Goal: Task Accomplishment & Management: Manage account settings

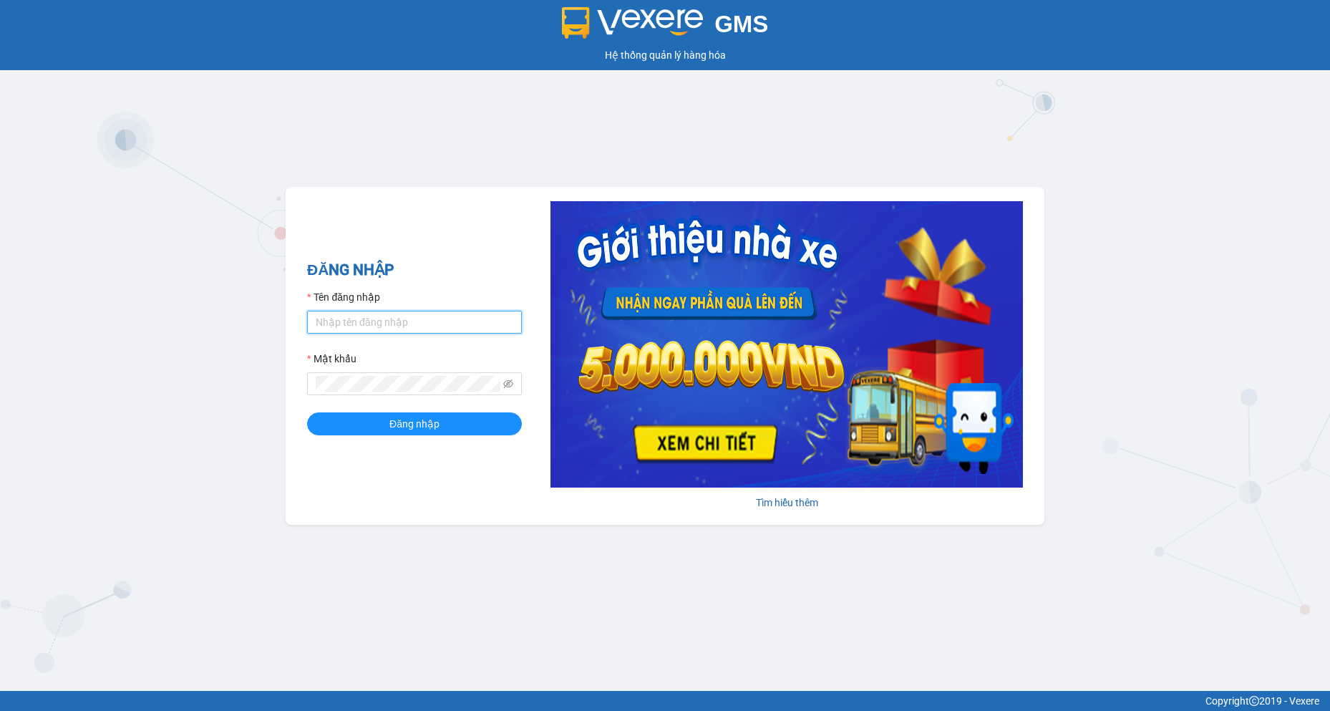
click at [381, 316] on input "Tên đăng nhập" at bounding box center [414, 322] width 215 height 23
type input "camtu.namhailimo"
click at [357, 375] on span at bounding box center [414, 383] width 215 height 23
click at [307, 412] on button "Đăng nhập" at bounding box center [414, 423] width 215 height 23
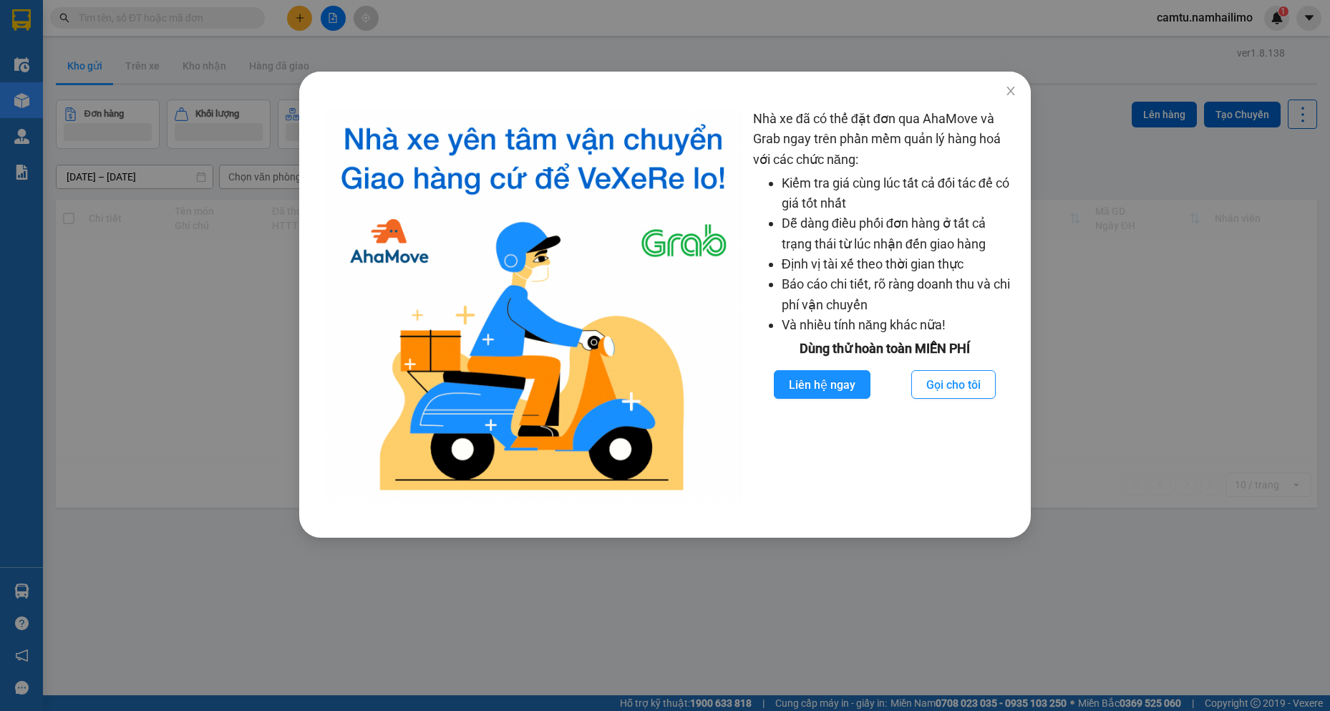
click at [228, 82] on div "Nhà xe đã có thể đặt đơn qua AhaMove và Grab ngay trên phần mềm quản lý hàng ho…" at bounding box center [665, 355] width 1330 height 711
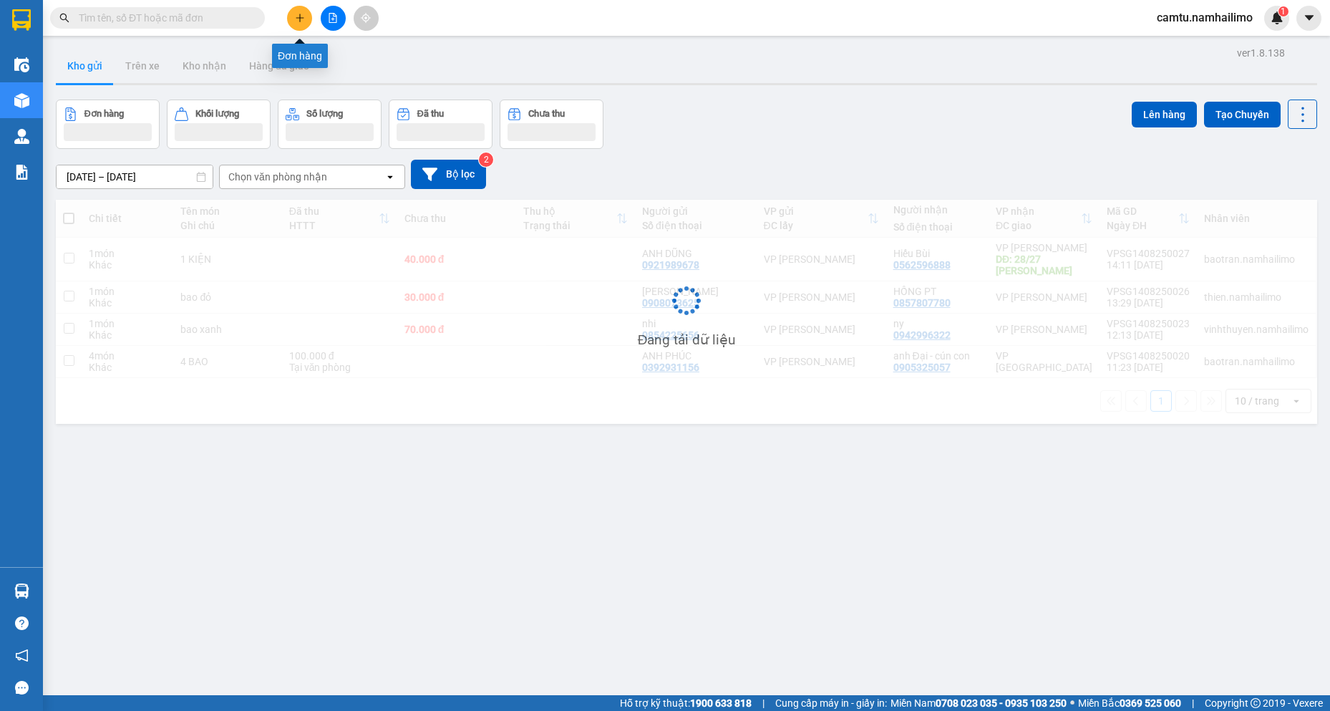
click at [297, 24] on button at bounding box center [299, 18] width 25 height 25
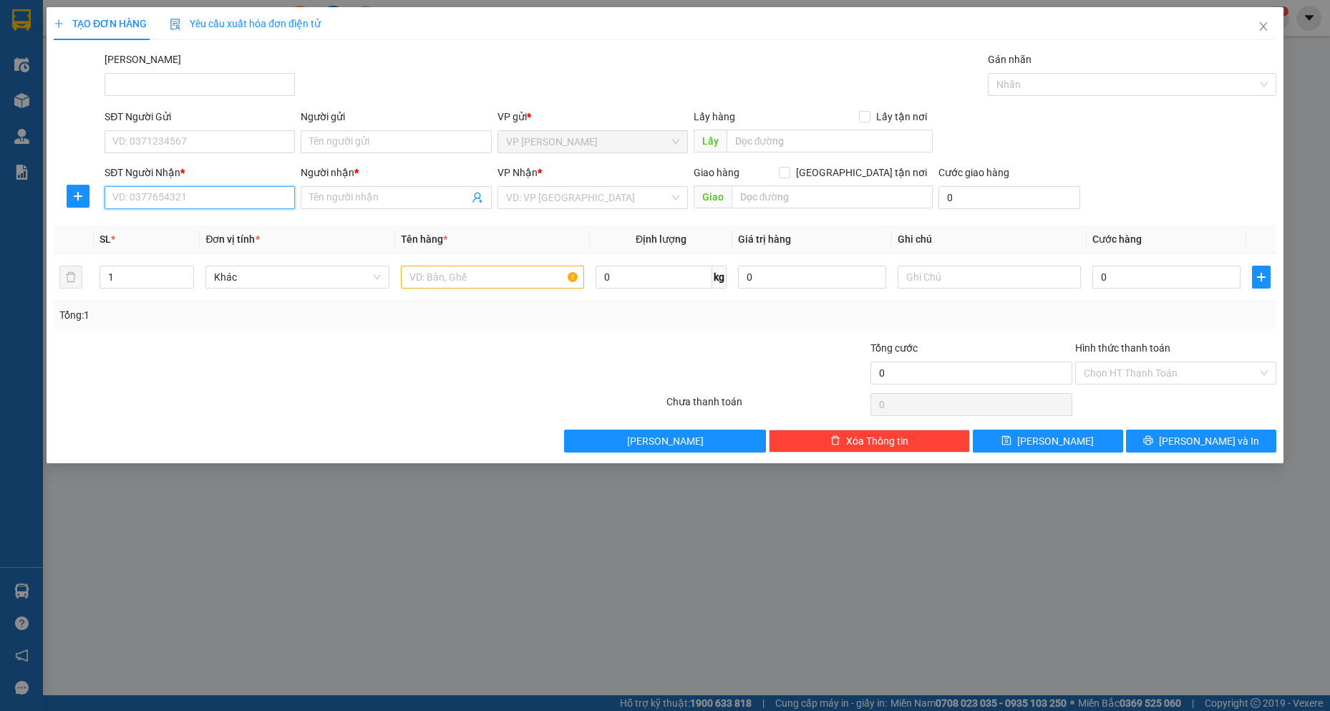
click at [183, 205] on input "SĐT Người Nhận *" at bounding box center [199, 197] width 190 height 23
type input "0943536804"
click at [202, 227] on div "0943536804 - XUÂN DANH" at bounding box center [199, 226] width 173 height 16
type input "XUÂN DANH"
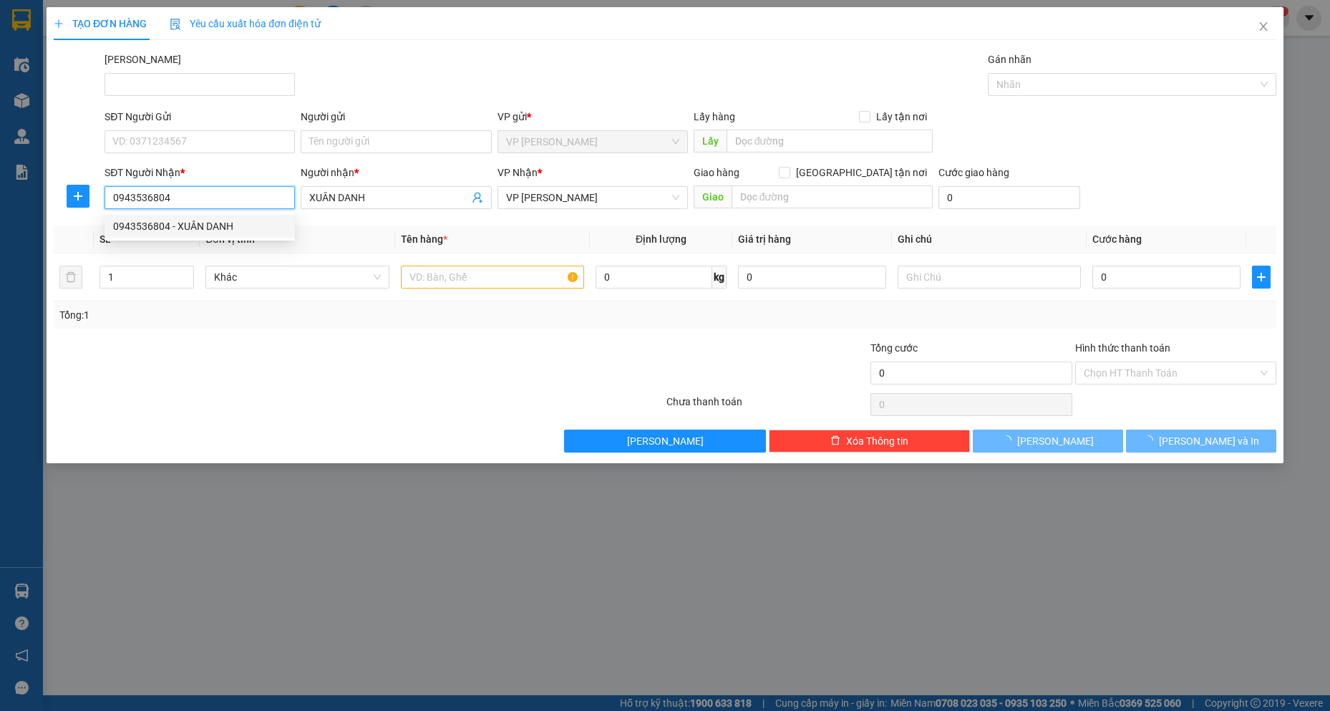
type input "30.000"
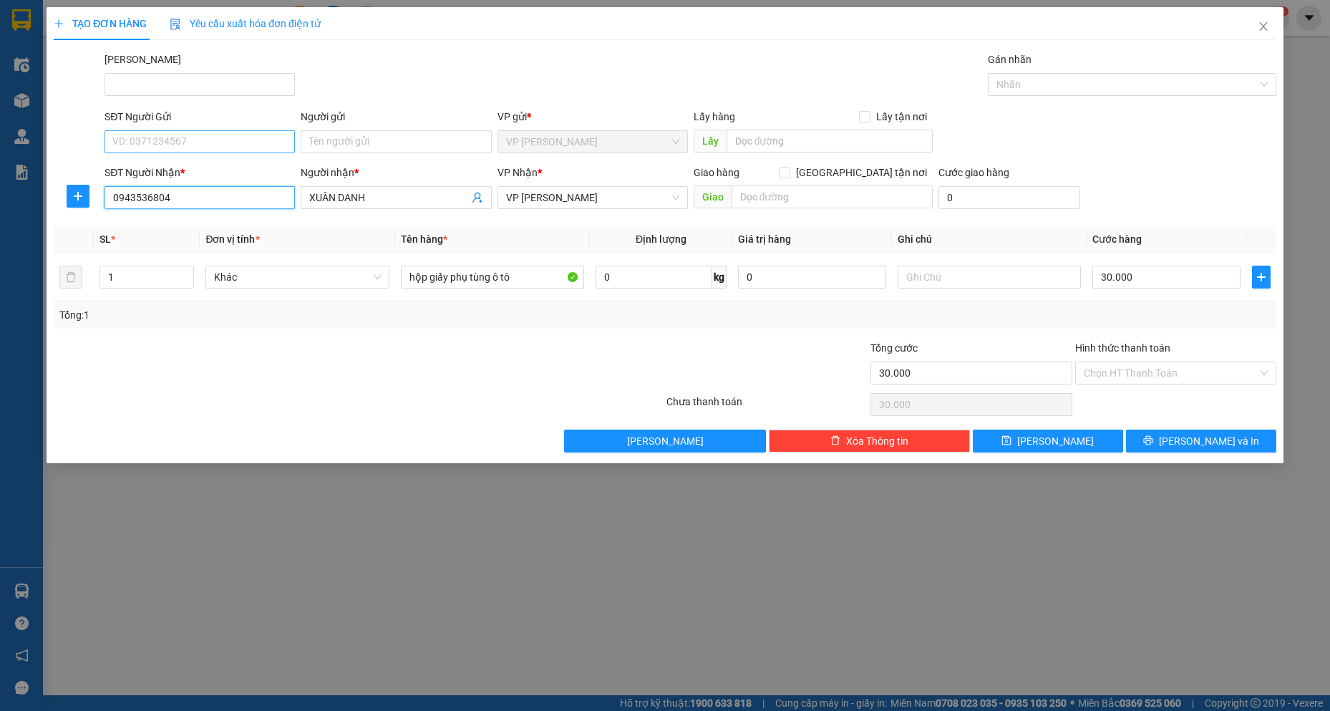
type input "0943536804"
click at [202, 150] on input "SĐT Người Gửi" at bounding box center [199, 141] width 190 height 23
click at [199, 172] on div "0903875128 - ANH TÙNG" at bounding box center [199, 170] width 173 height 16
type input "0903875128"
type input "ANH TÙNG"
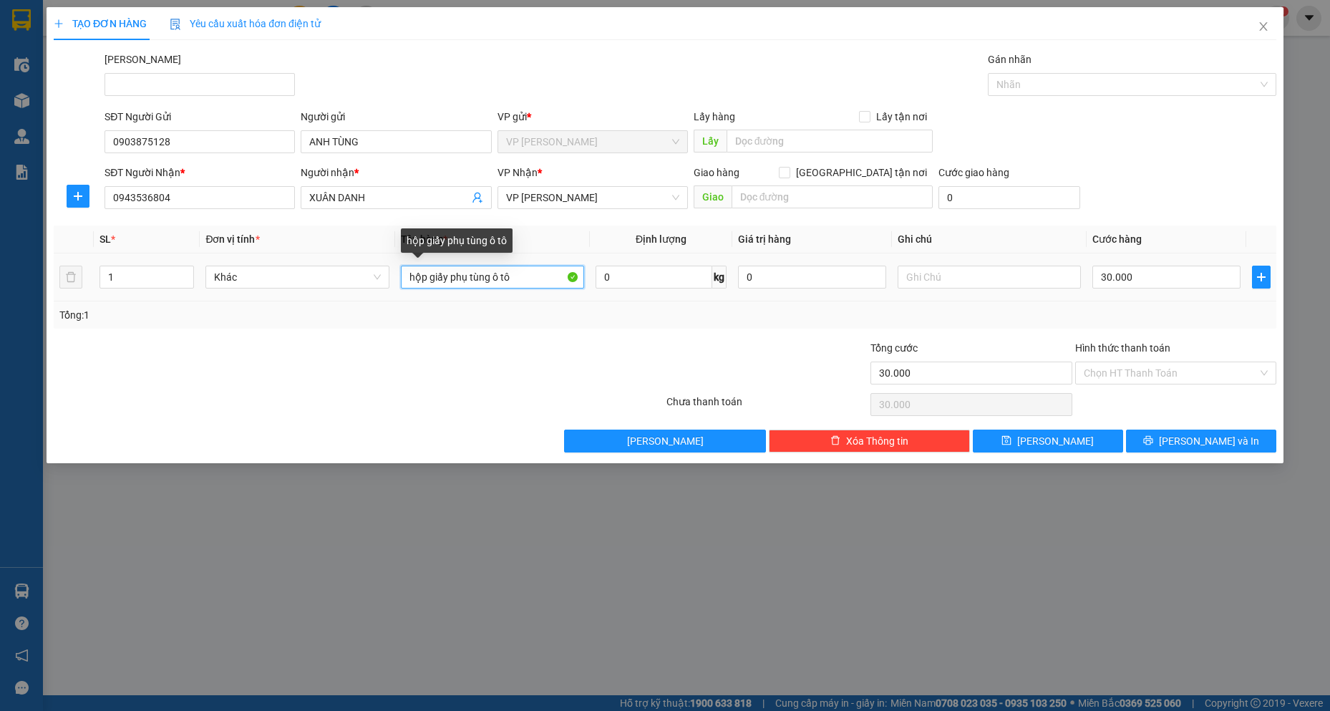
drag, startPoint x: 449, startPoint y: 281, endPoint x: 588, endPoint y: 278, distance: 139.6
click at [588, 278] on td "hộp giấy phụ tùng ô tô" at bounding box center [492, 277] width 195 height 48
type input "hộp giấy"
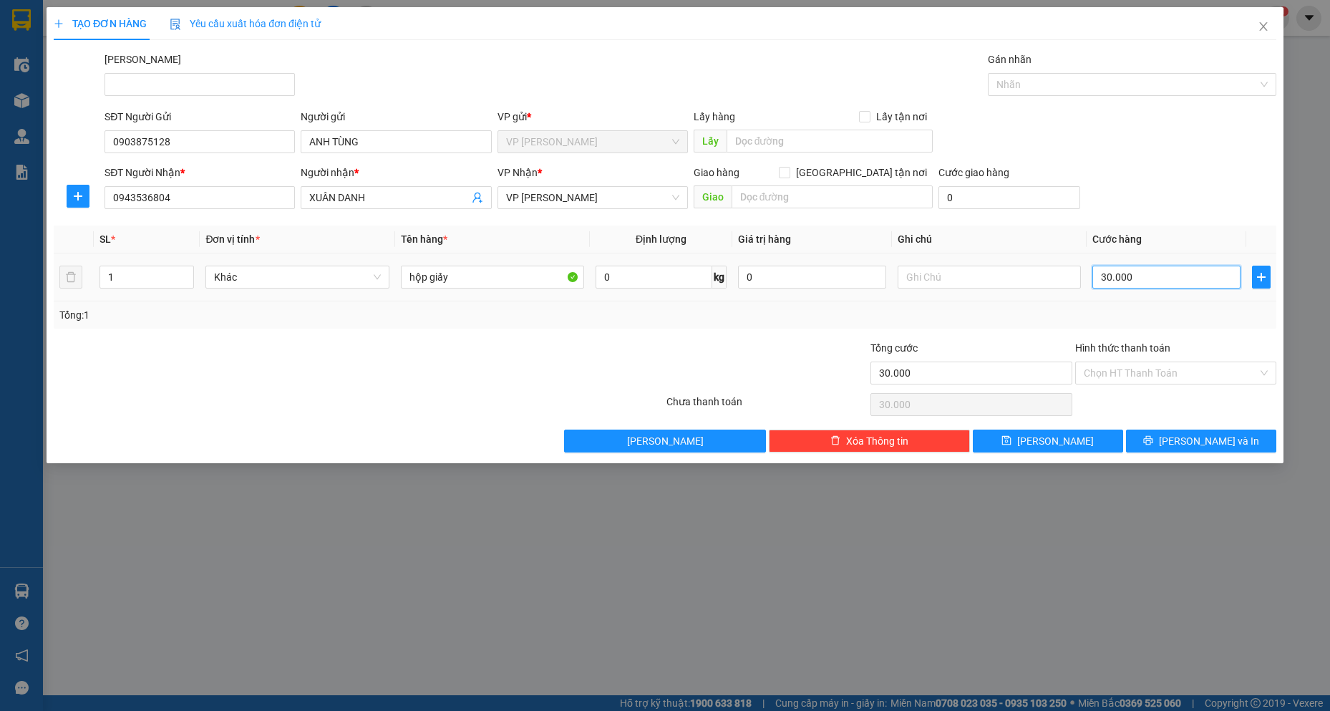
click at [1040, 271] on input "30.000" at bounding box center [1166, 277] width 148 height 23
type input "2"
type input "20"
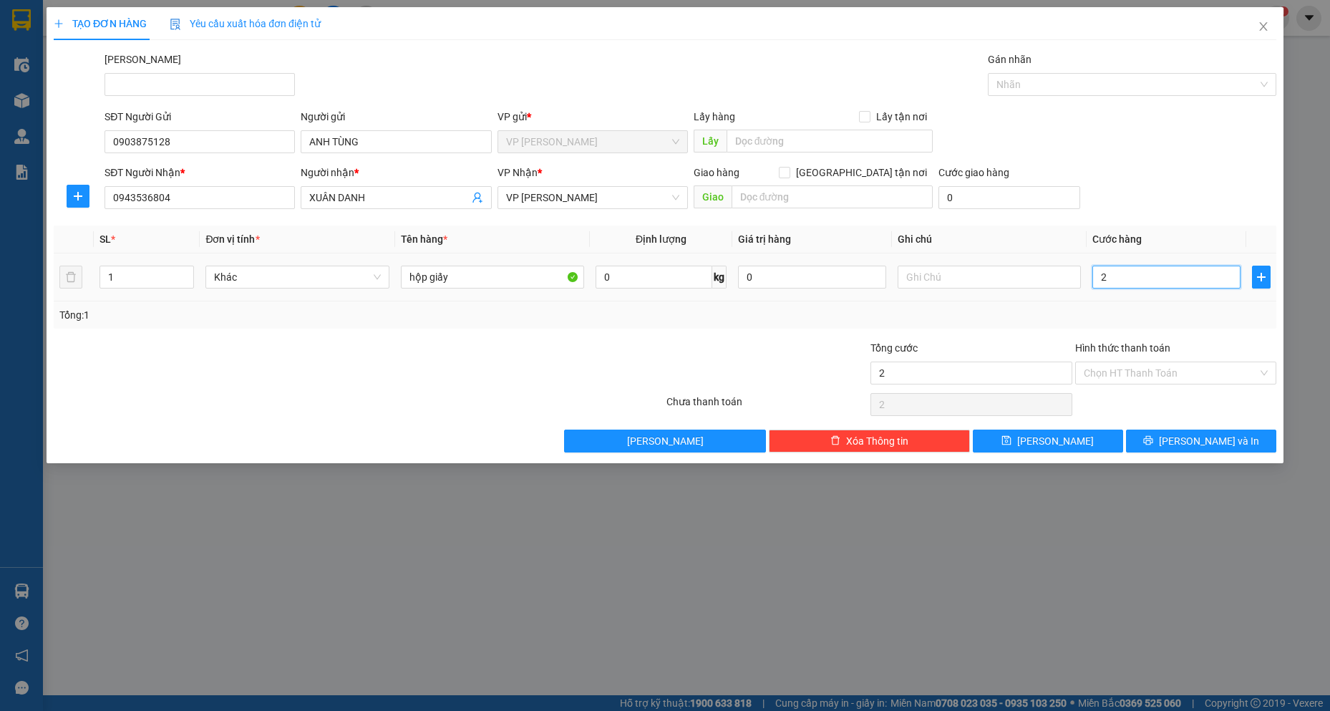
type input "20"
type input "20.000"
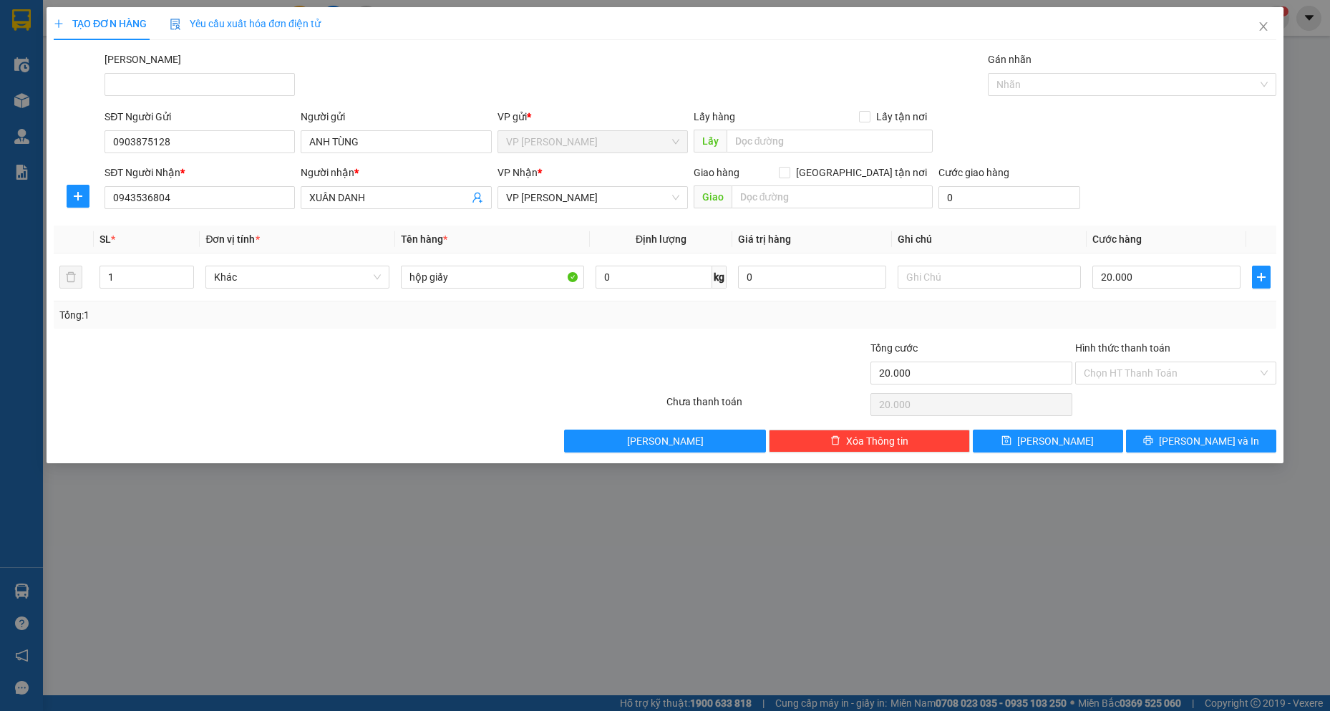
click at [1040, 457] on div "TẠO ĐƠN HÀNG Yêu cầu xuất hóa đơn điện tử Transit Pickup Surcharge Ids Transit …" at bounding box center [665, 235] width 1237 height 456
click at [1040, 452] on button "[PERSON_NAME] và In" at bounding box center [1201, 440] width 150 height 23
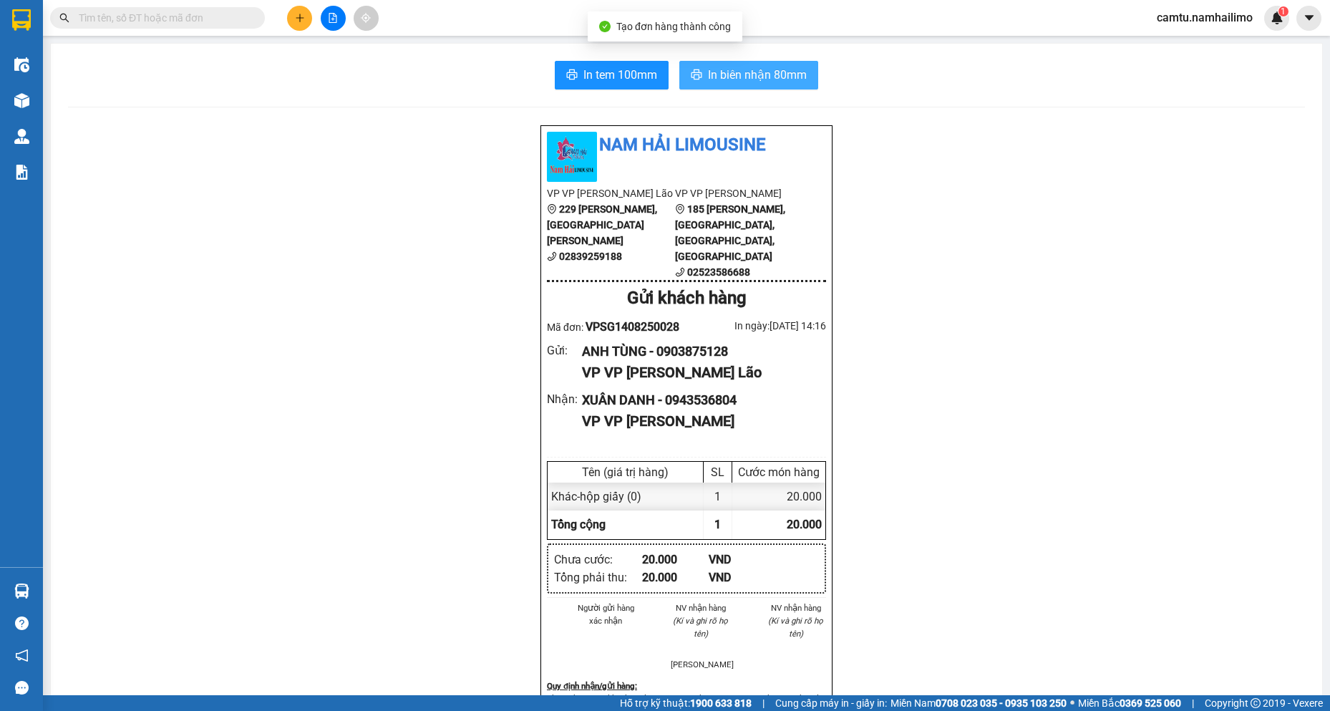
click at [787, 81] on span "In biên nhận 80mm" at bounding box center [757, 75] width 99 height 18
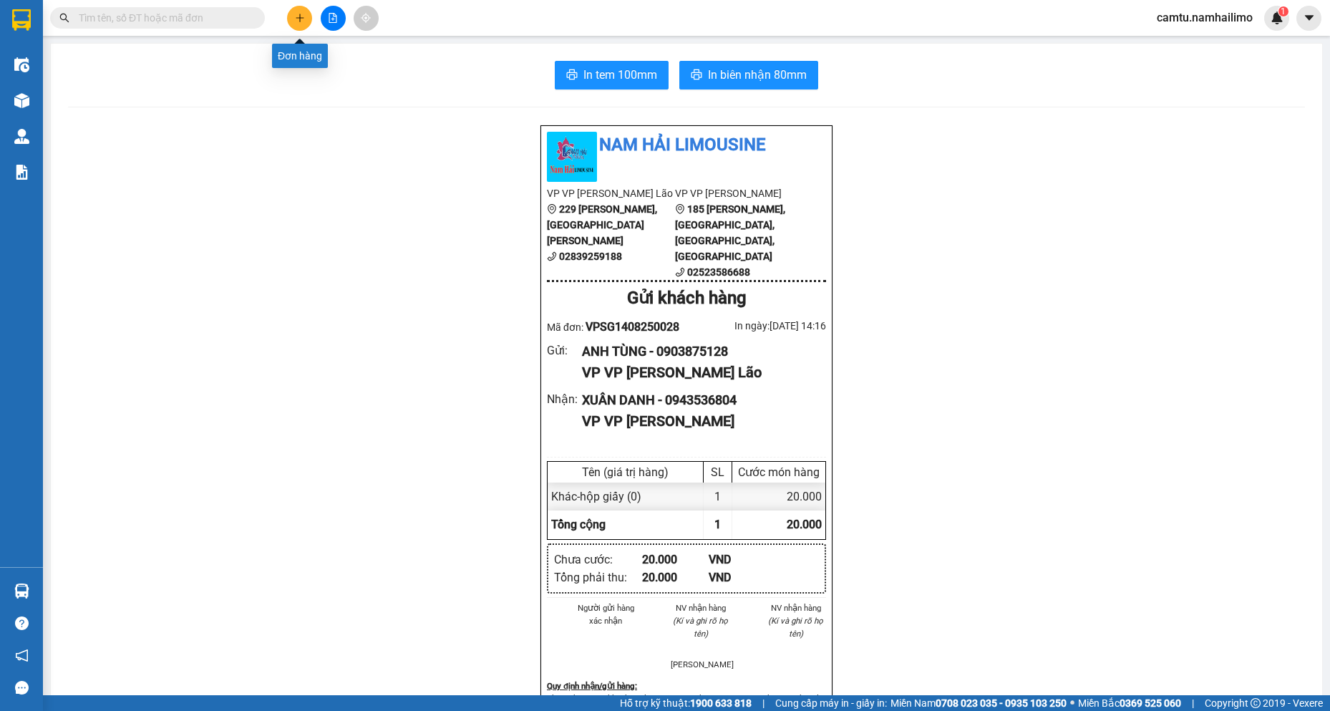
click at [304, 7] on button at bounding box center [299, 18] width 25 height 25
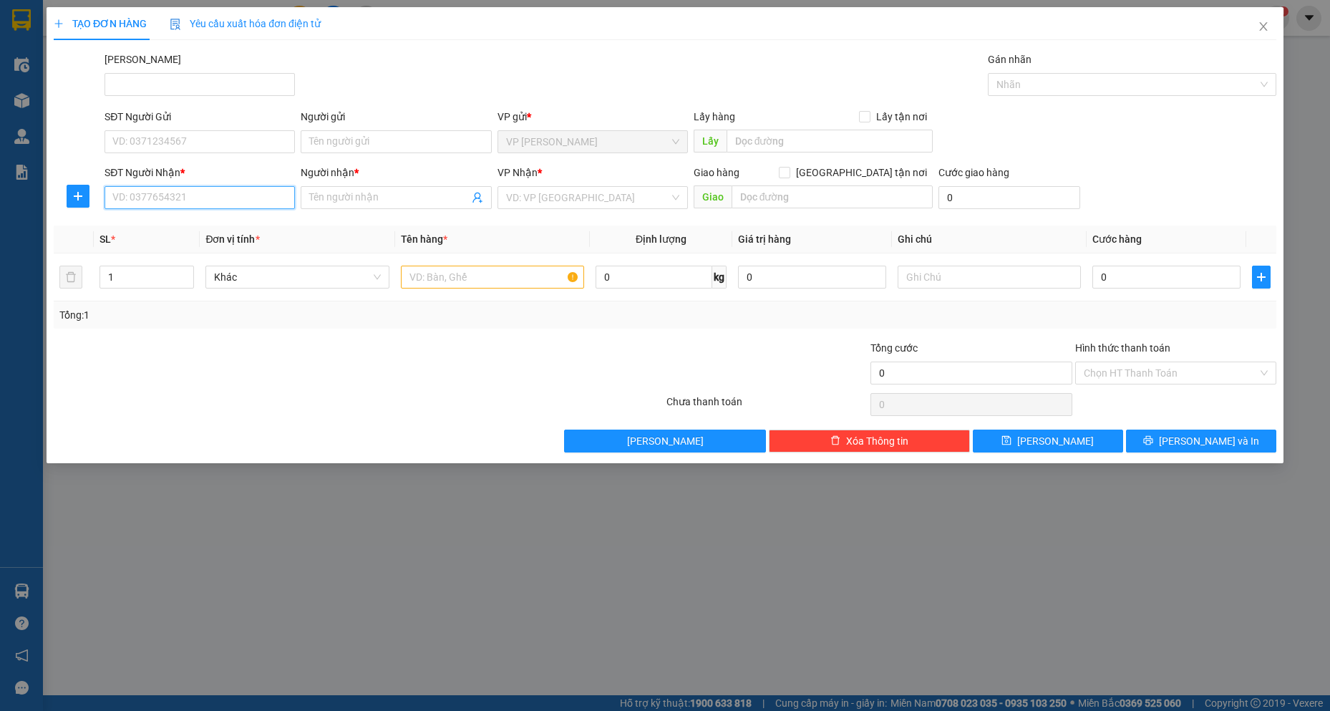
click at [177, 199] on input "SĐT Người Nhận *" at bounding box center [199, 197] width 190 height 23
type input "0937949575"
click at [210, 233] on div "0937949575 - VIỆT HÀN" at bounding box center [199, 226] width 173 height 16
type input "VIỆT HÀN"
type input "30.000"
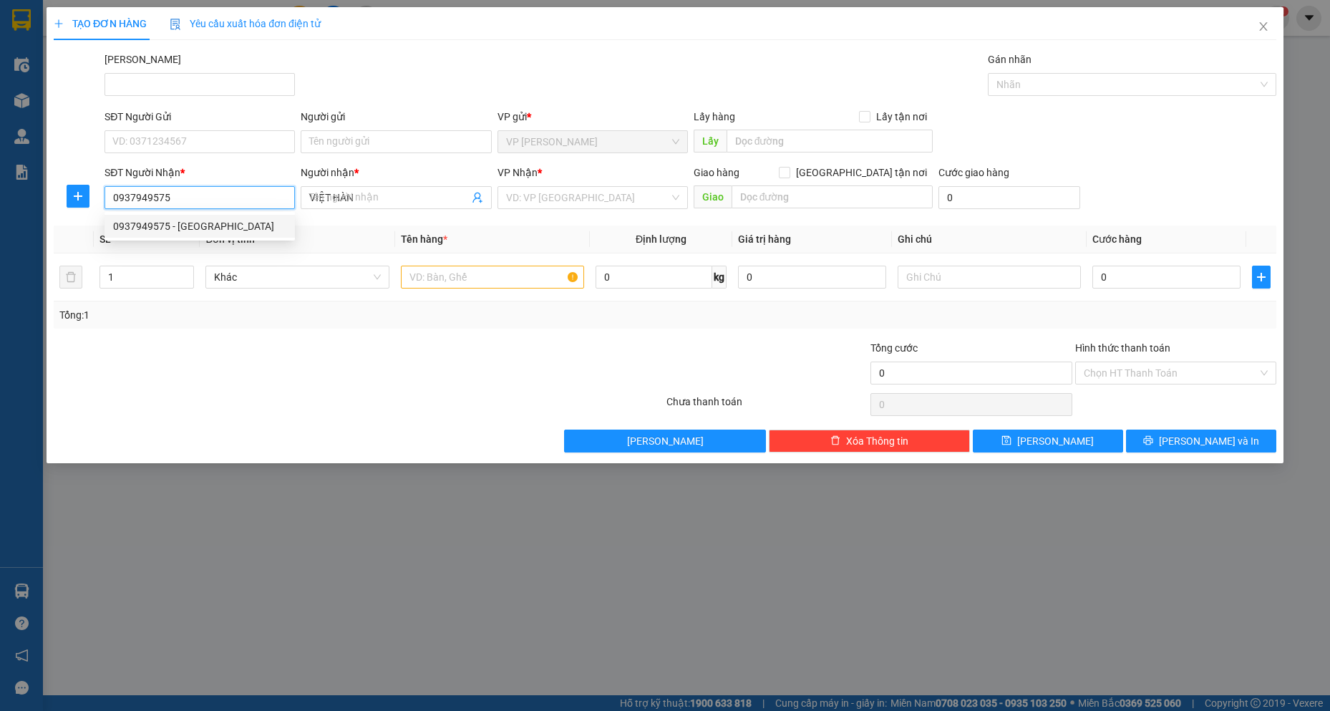
type input "30.000"
type input "0937949575"
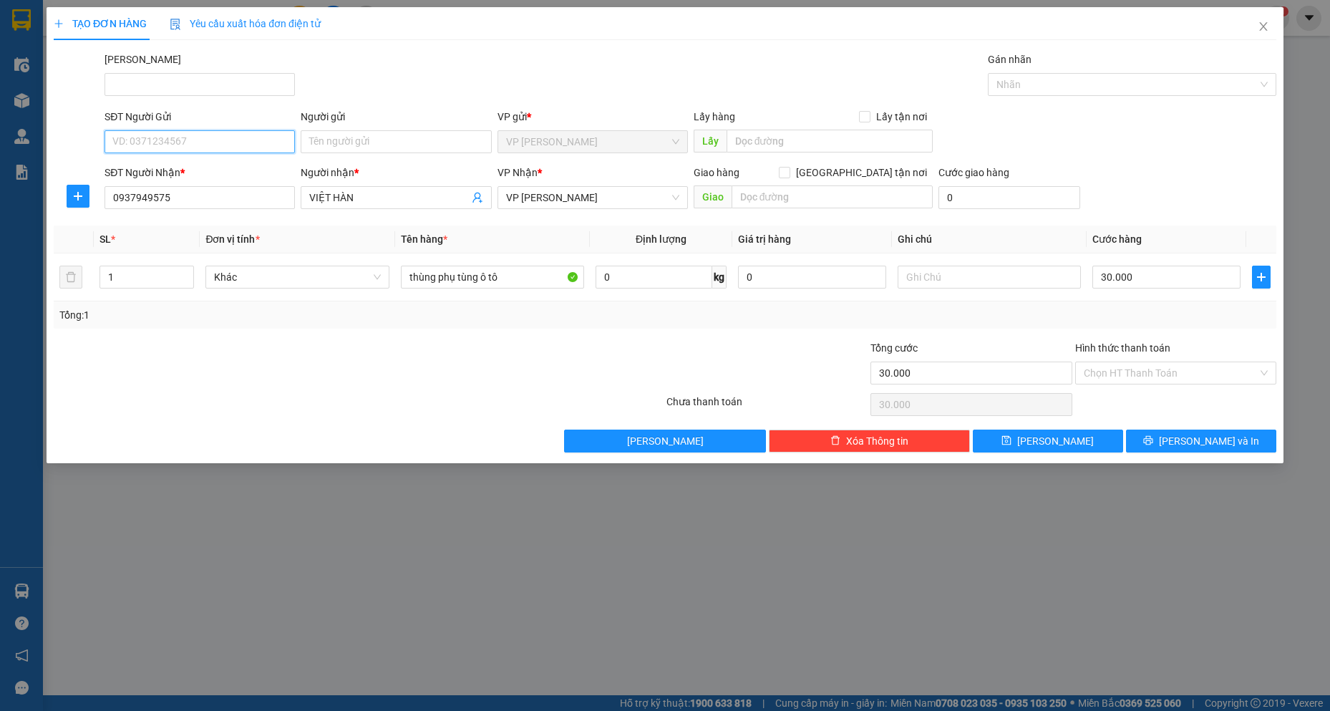
click at [206, 150] on input "SĐT Người Gửi" at bounding box center [199, 141] width 190 height 23
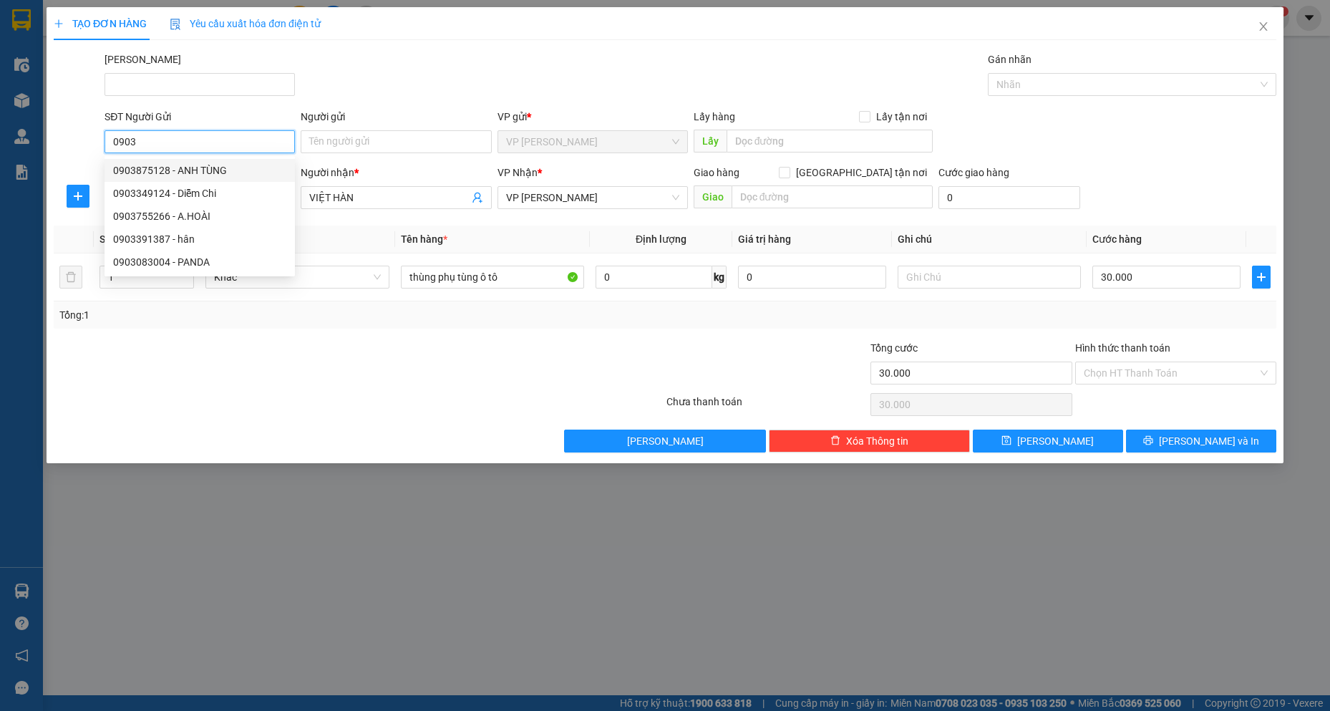
click at [247, 166] on div "0903875128 - ANH TÙNG" at bounding box center [199, 170] width 173 height 16
type input "0903875128"
type input "ANH TÙNG"
type input "20.000"
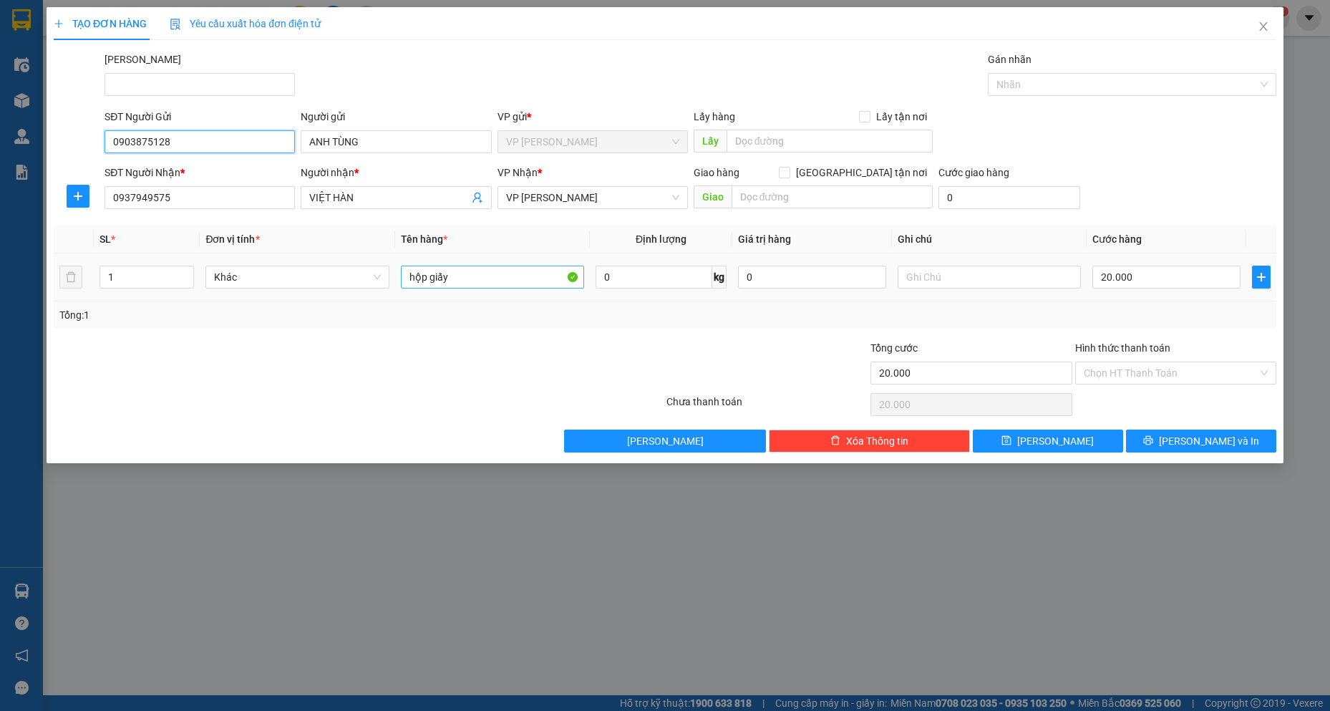
type input "0903875128"
drag, startPoint x: 453, startPoint y: 275, endPoint x: 282, endPoint y: 269, distance: 171.1
click at [282, 269] on tr "1 Khác hộp giấy 0 kg 0 20.000" at bounding box center [665, 277] width 1222 height 48
type input "1 KIỆN ĐEN"
click at [1040, 278] on input "20.000" at bounding box center [1166, 277] width 148 height 23
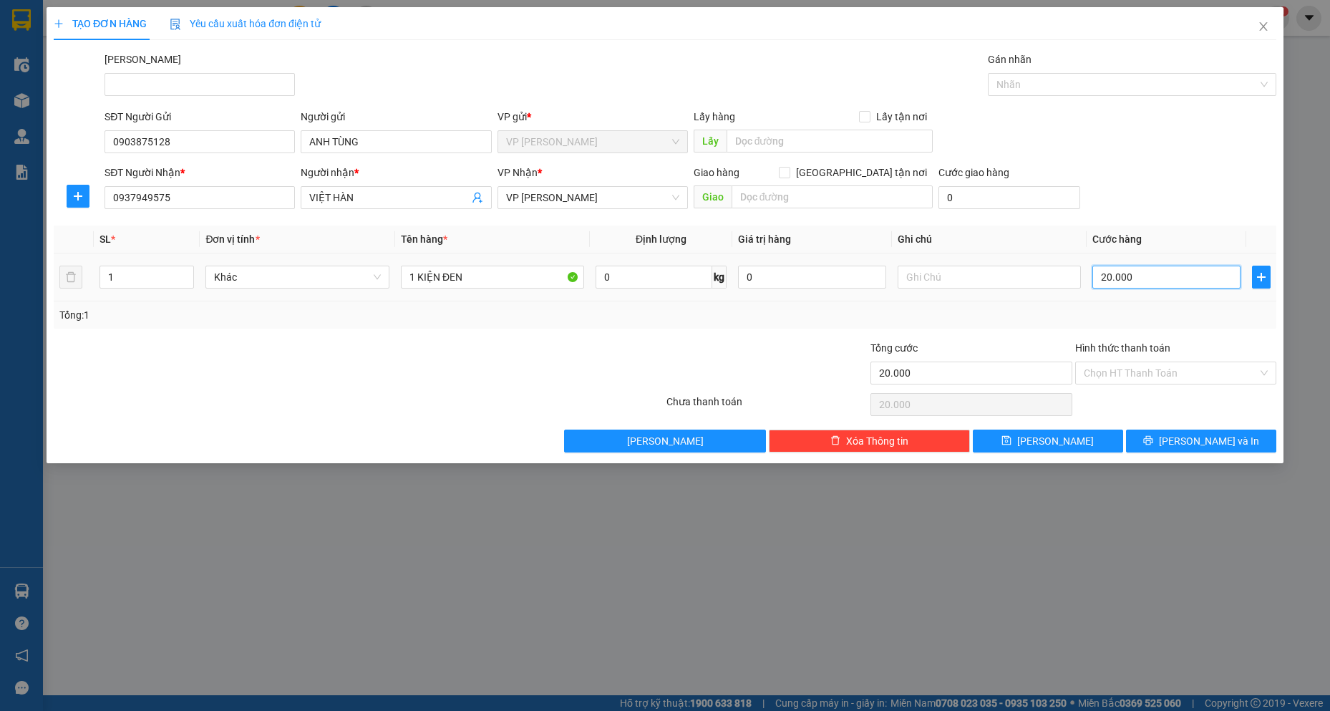
type input "3"
type input "30"
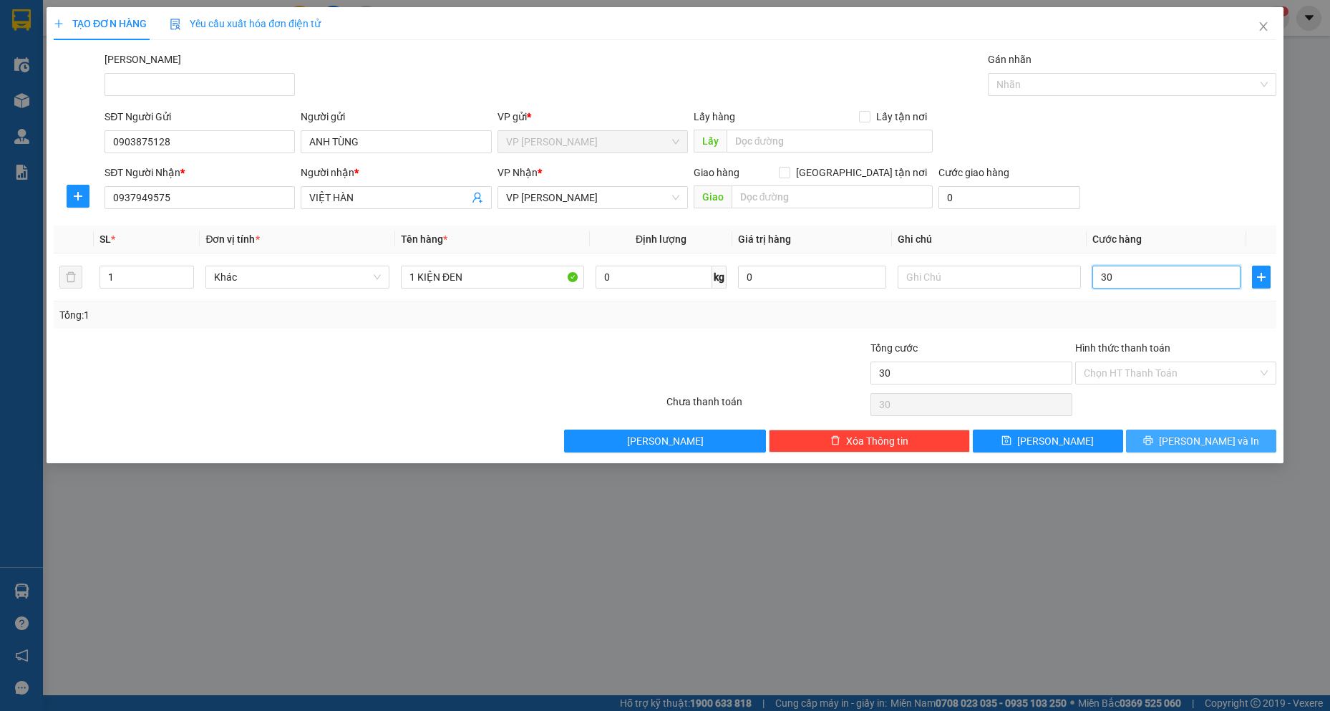
type input "30"
type input "30.000"
click at [1040, 452] on button "[PERSON_NAME] và In" at bounding box center [1201, 440] width 150 height 23
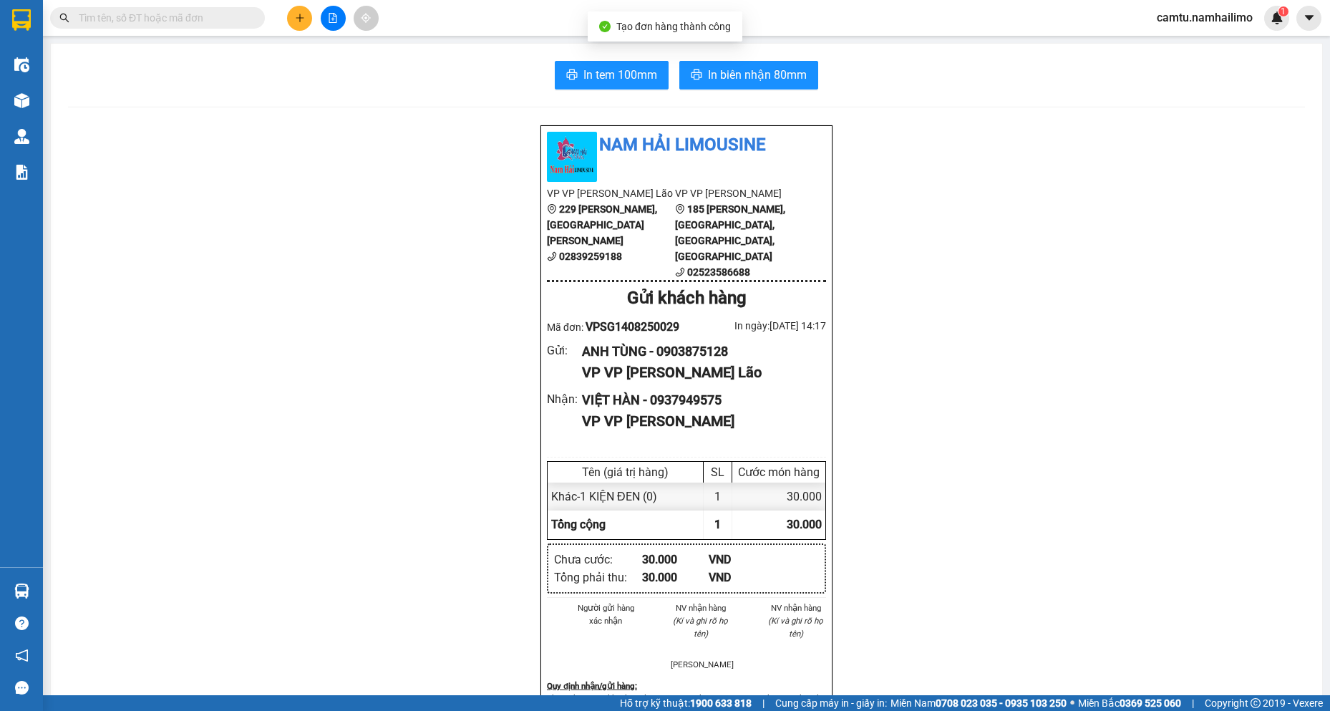
click at [720, 54] on div "In tem 100mm In biên nhận 80mm Nam Hải Limousine VP VP Phạm Ngũ Lão 229 Phạm Ng…" at bounding box center [686, 666] width 1271 height 1245
click at [730, 69] on span "In biên nhận 80mm" at bounding box center [757, 75] width 99 height 18
click at [298, 19] on icon "plus" at bounding box center [300, 18] width 10 height 10
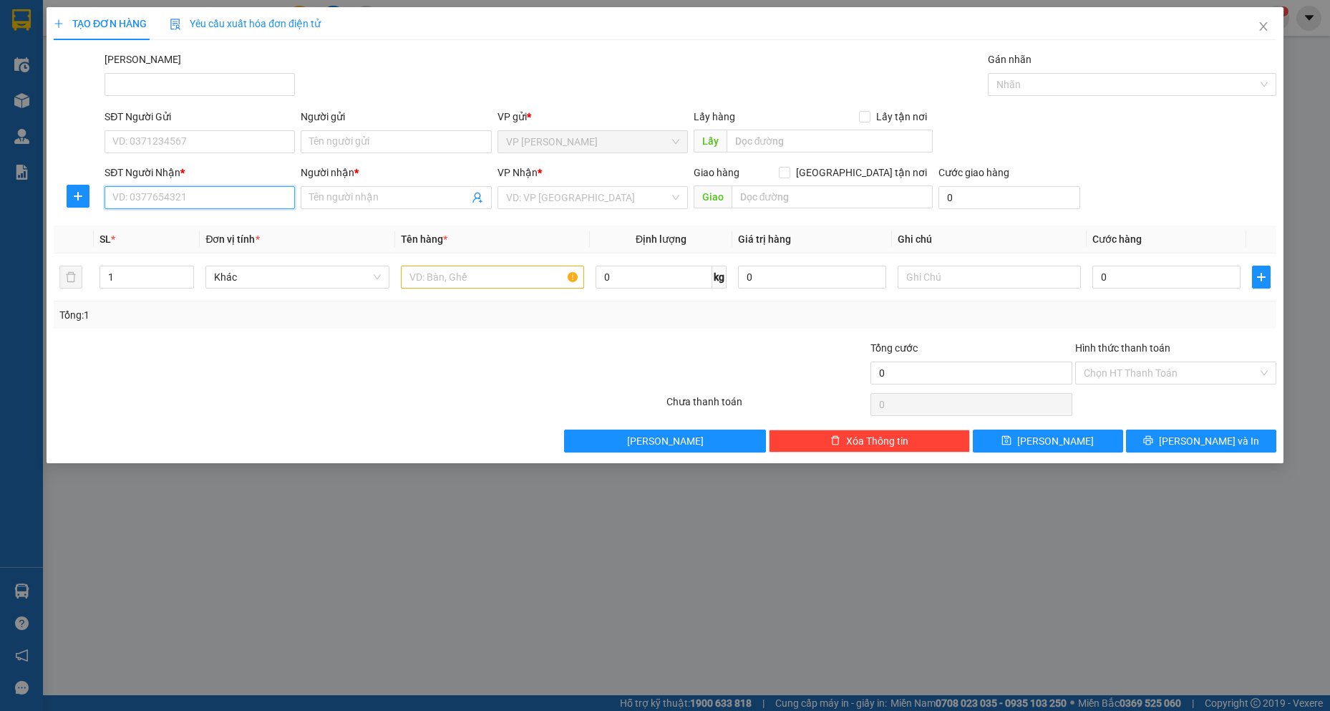
click at [198, 198] on input "SĐT Người Nhận *" at bounding box center [199, 197] width 190 height 23
type input "0903199655"
click at [195, 228] on div "0903199655 - Anh Cường" at bounding box center [199, 226] width 173 height 16
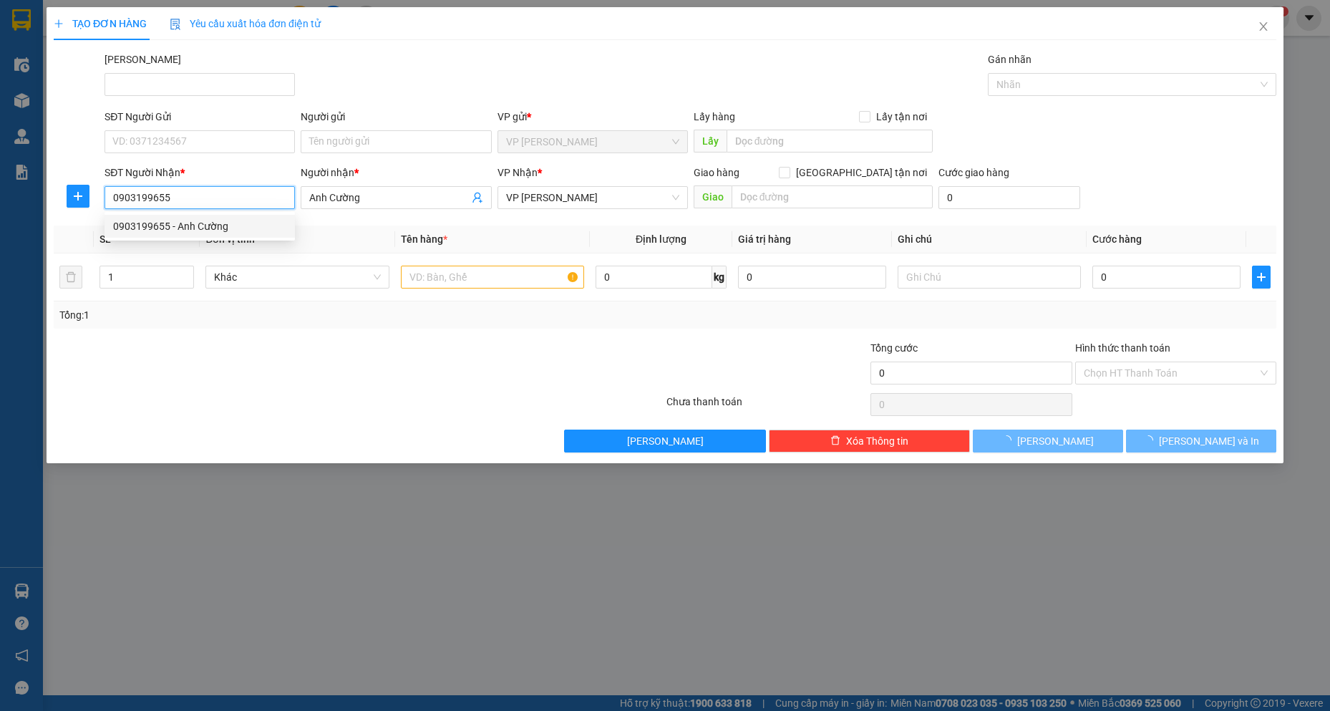
type input "Anh Cường"
type input "30.000"
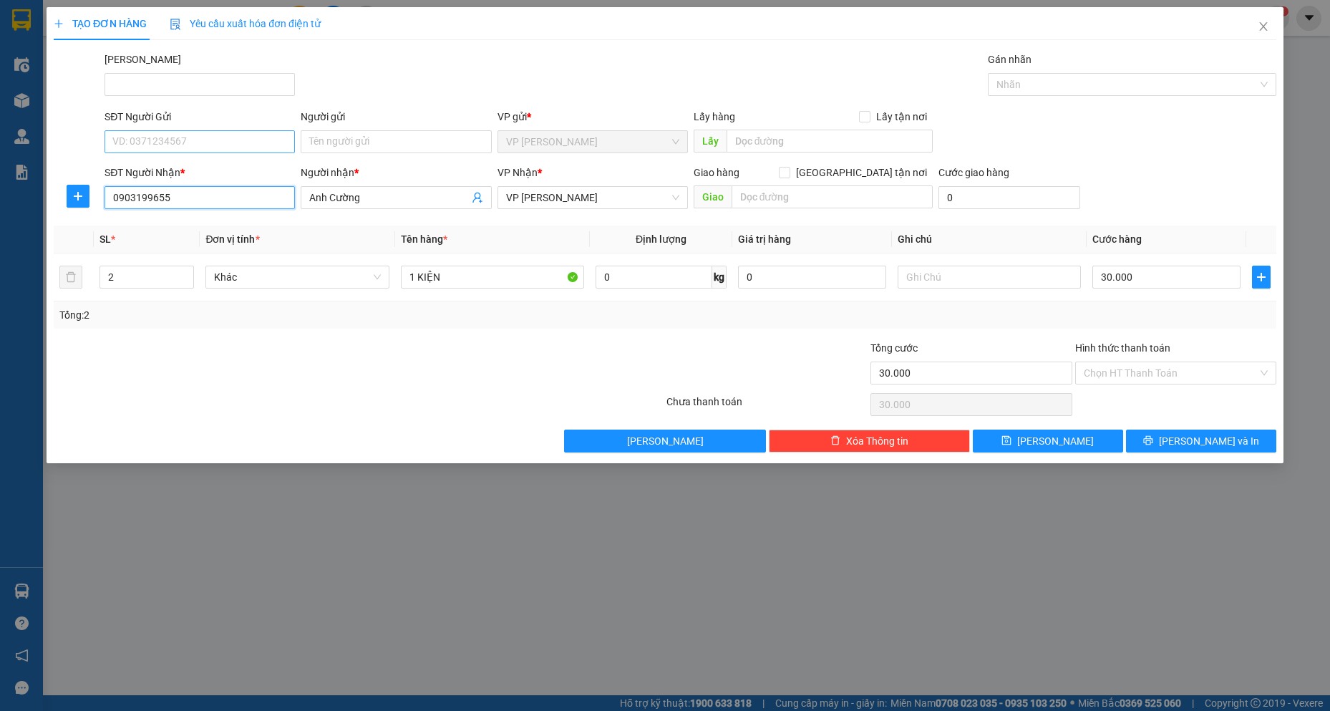
type input "0903199655"
click at [218, 145] on input "SĐT Người Gửi" at bounding box center [199, 141] width 190 height 23
type input "0976257157"
drag, startPoint x: 121, startPoint y: 285, endPoint x: 89, endPoint y: 284, distance: 32.2
click at [89, 284] on tr "2 Khác 1 KIỆN 0 kg 0 30.000" at bounding box center [665, 277] width 1222 height 48
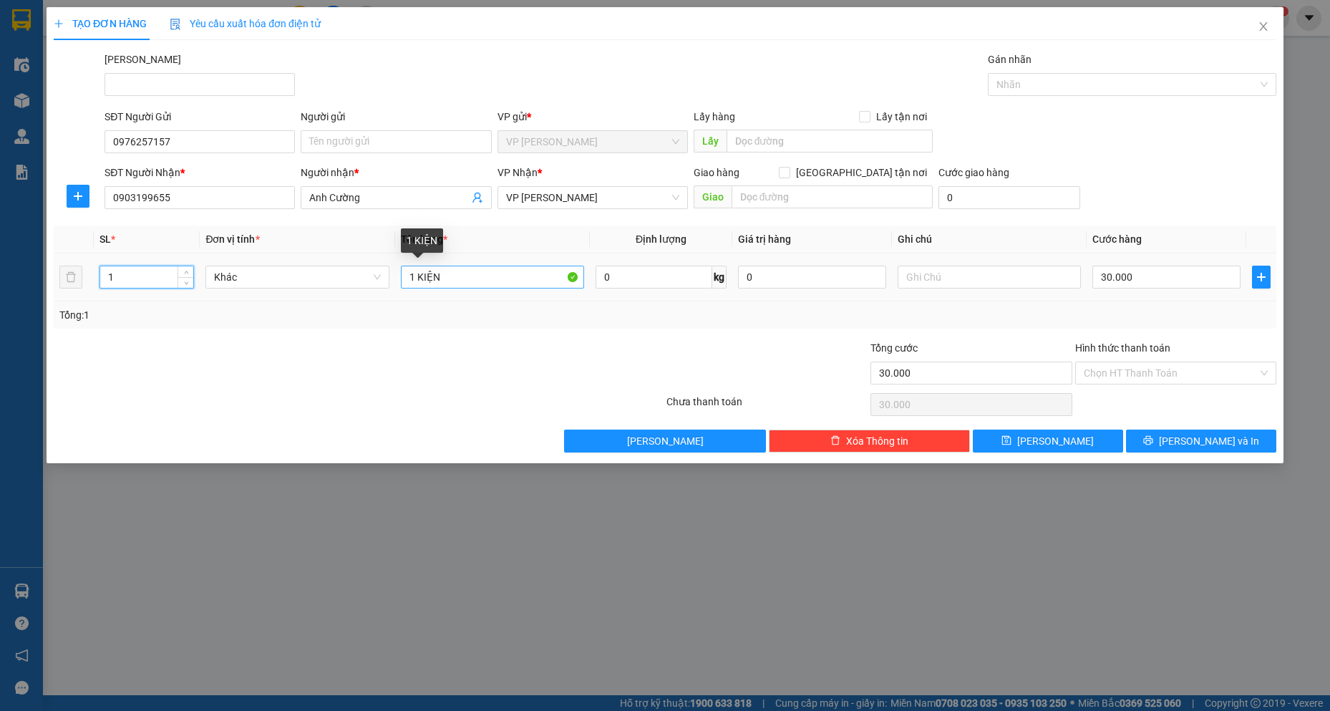
type input "1"
drag, startPoint x: 447, startPoint y: 278, endPoint x: 384, endPoint y: 276, distance: 63.7
click at [384, 276] on tr "1 Khác 1 KIỆN 0 kg 0 30.000" at bounding box center [665, 277] width 1222 height 48
type input "1 TH GIẤY"
drag, startPoint x: 384, startPoint y: 276, endPoint x: 267, endPoint y: 383, distance: 158.0
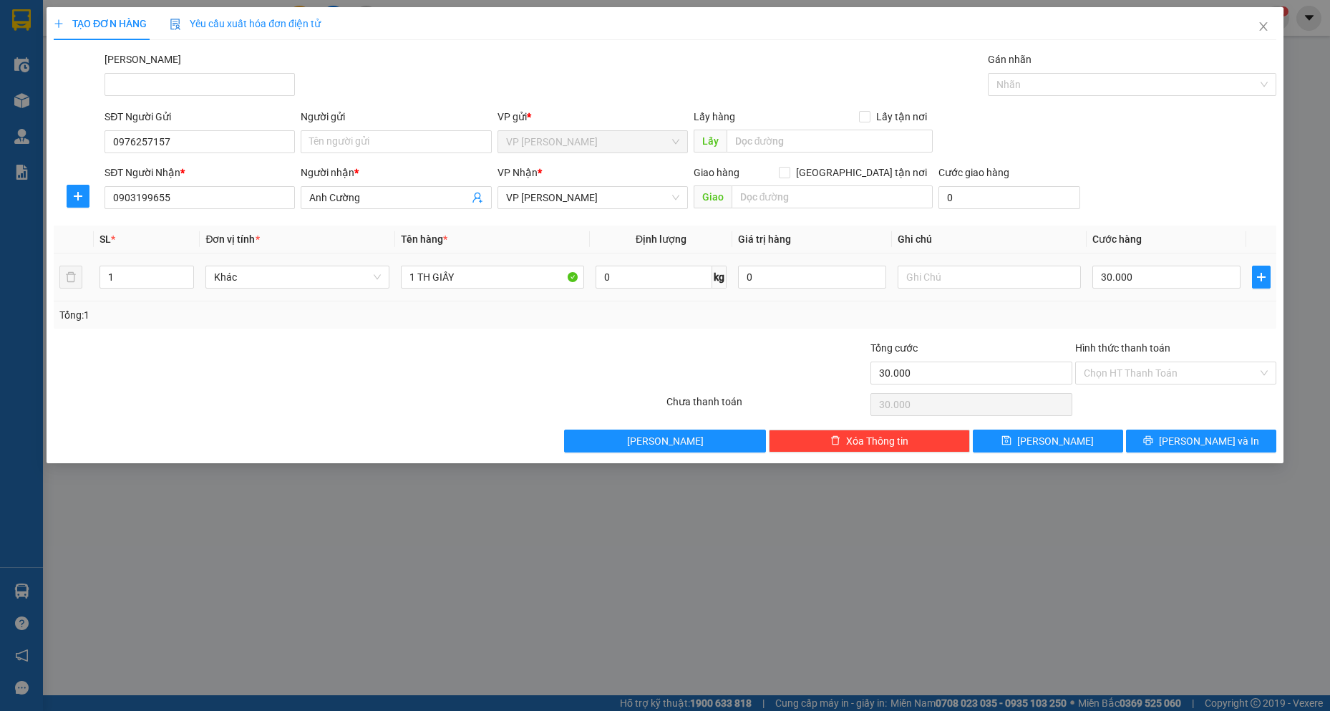
click at [267, 383] on div at bounding box center [256, 365] width 409 height 50
click at [1040, 283] on input "30.000" at bounding box center [1166, 277] width 148 height 23
type input "2"
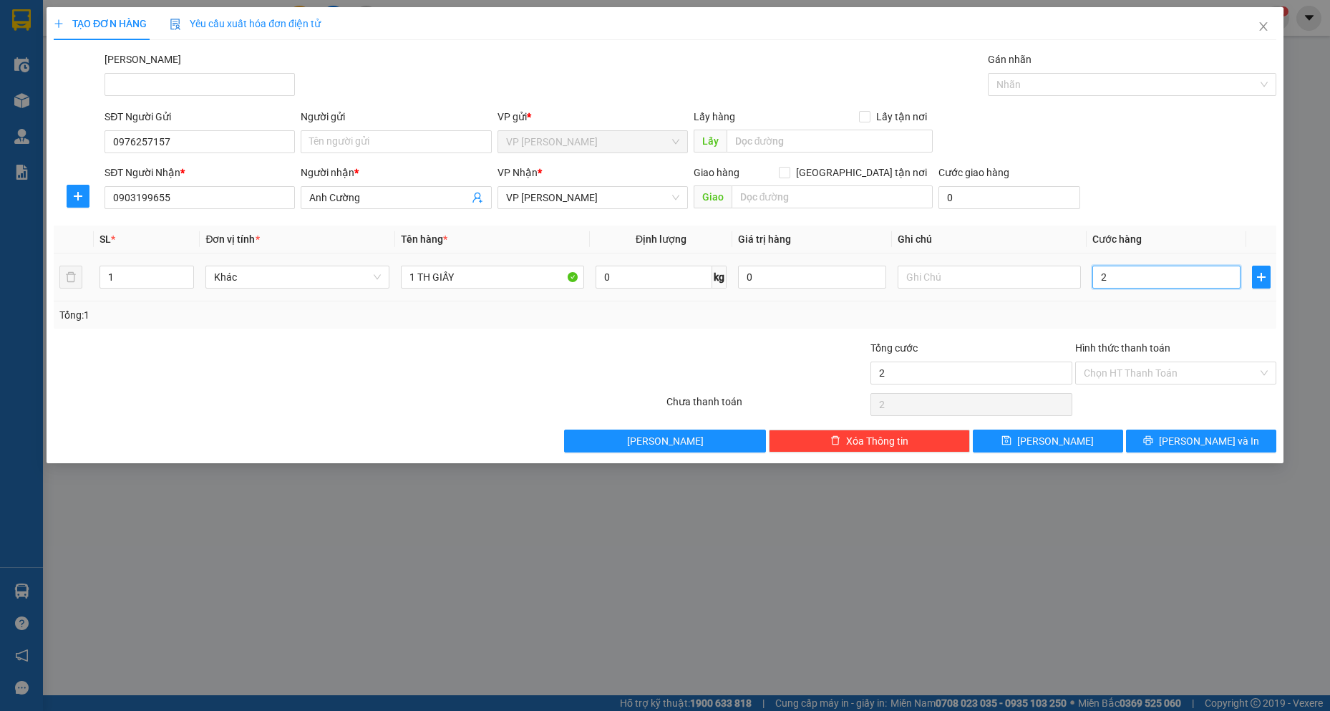
type input "20"
type input "20.000"
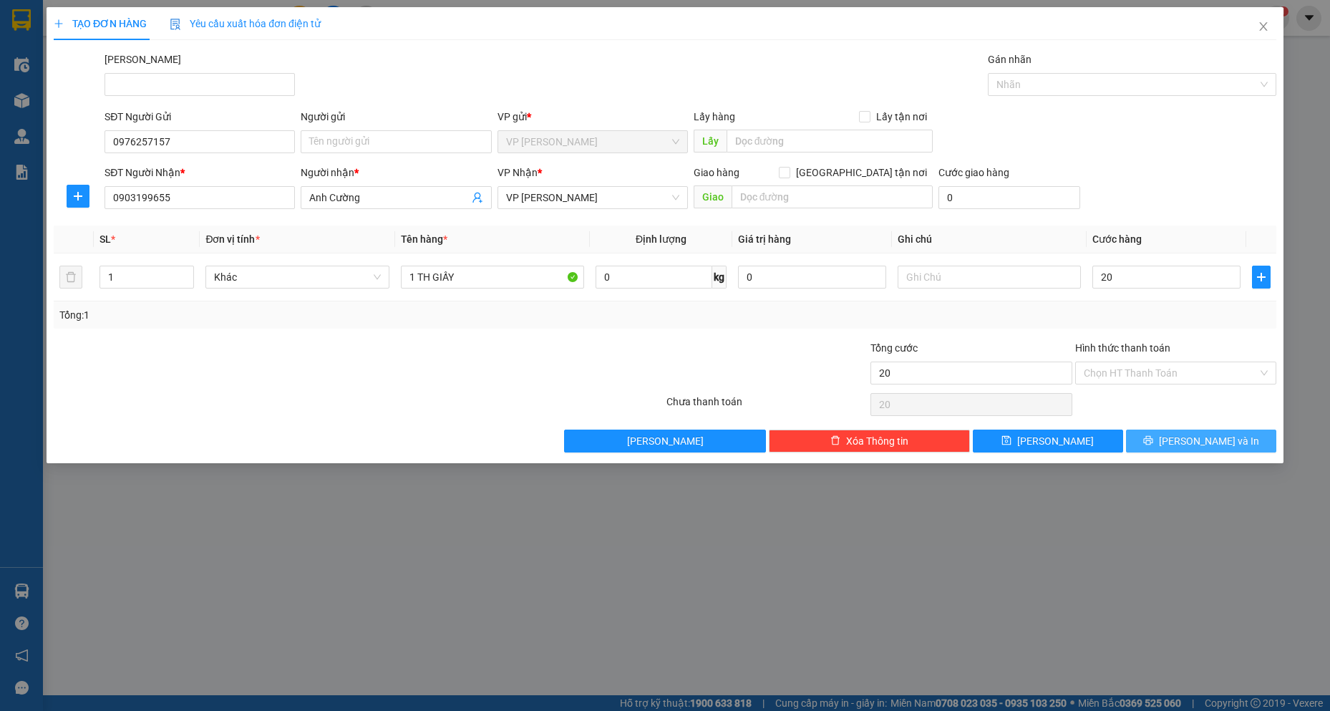
type input "20.000"
click at [1040, 445] on span "[PERSON_NAME] và In" at bounding box center [1209, 441] width 100 height 16
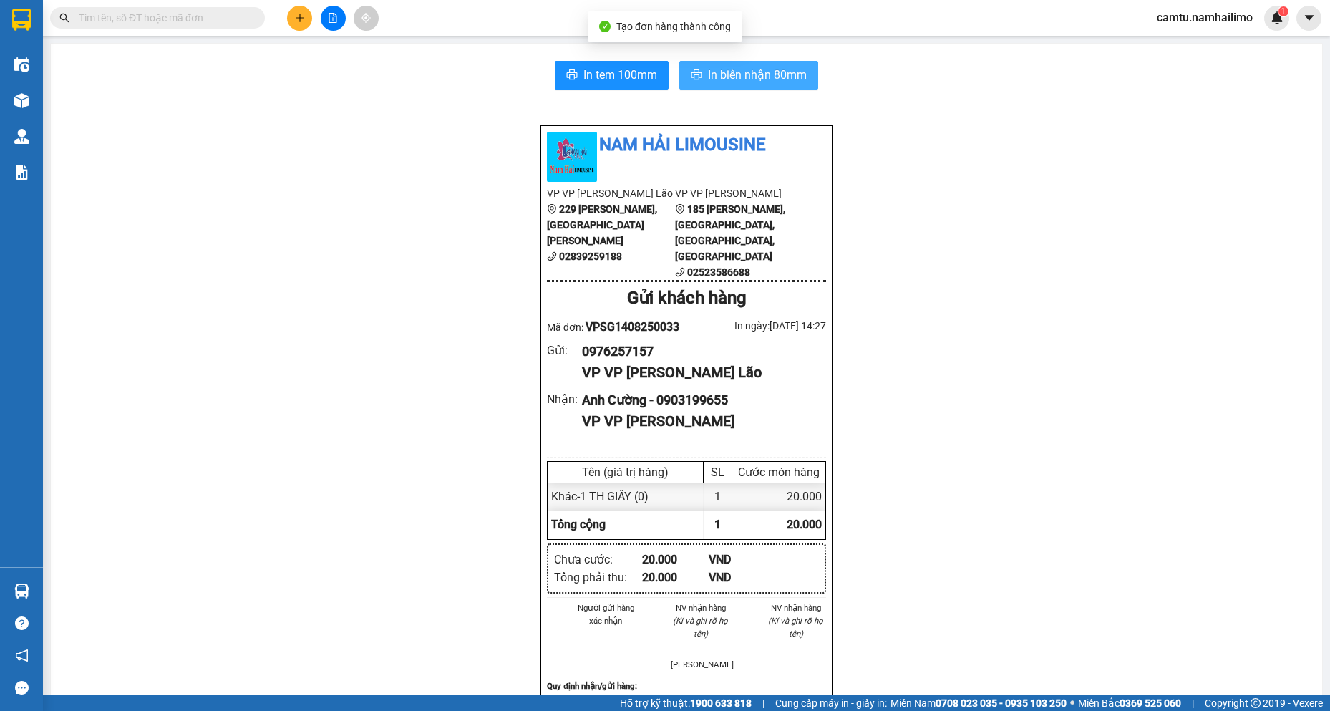
click at [761, 78] on span "In biên nhận 80mm" at bounding box center [757, 75] width 99 height 18
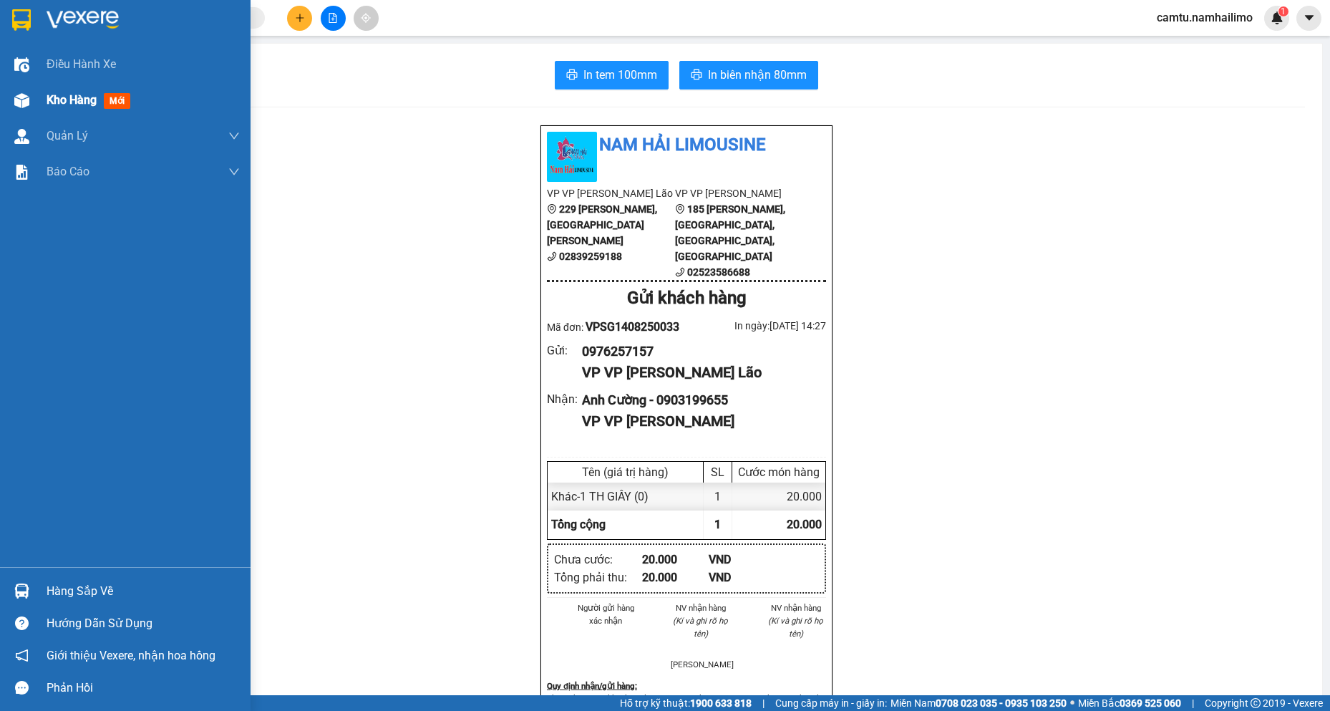
click at [42, 100] on div "Kho hàng mới" at bounding box center [125, 100] width 250 height 36
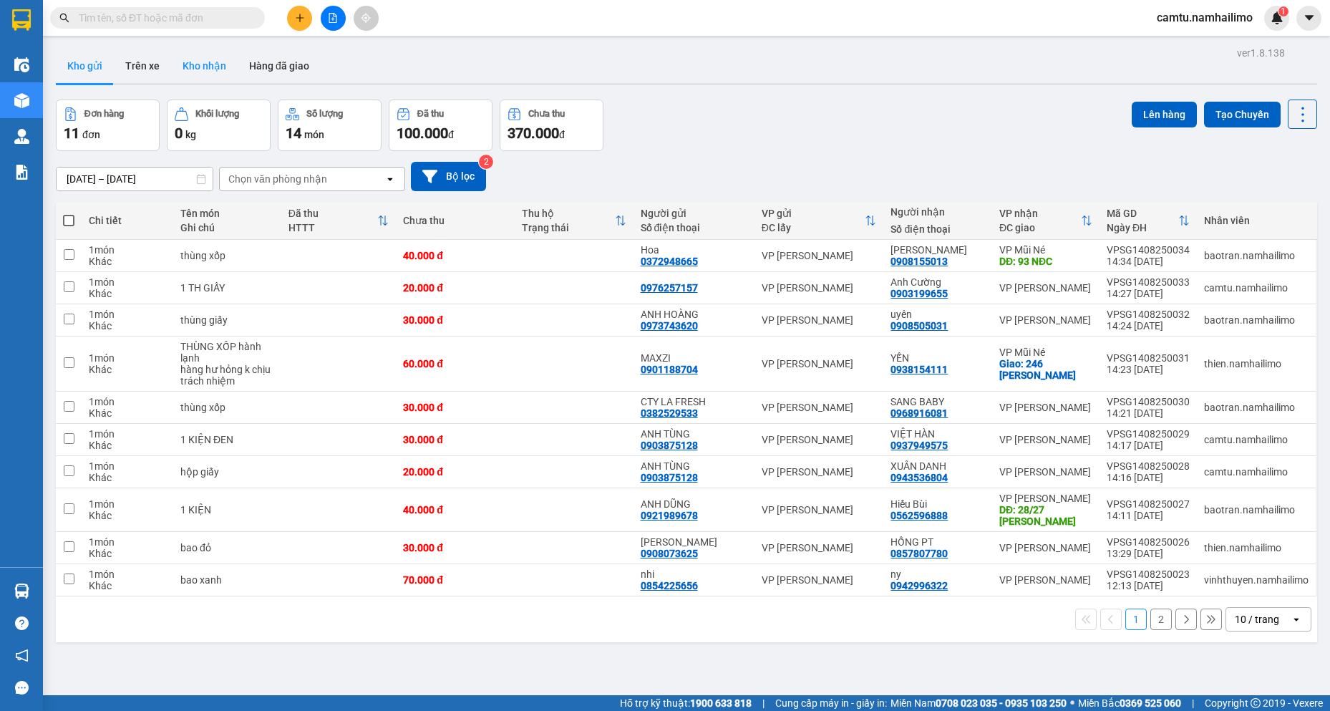
click at [209, 63] on button "Kho nhận" at bounding box center [204, 66] width 67 height 34
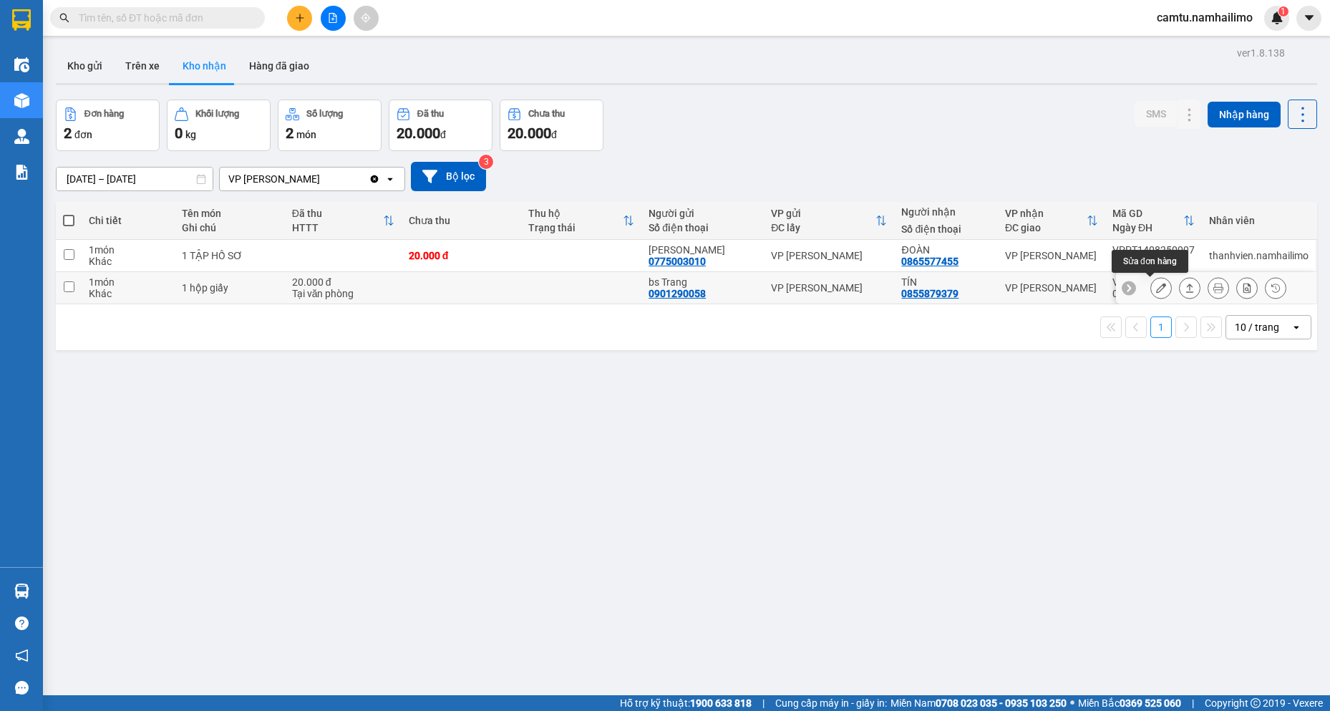
click at [1040, 288] on icon at bounding box center [1161, 288] width 10 height 10
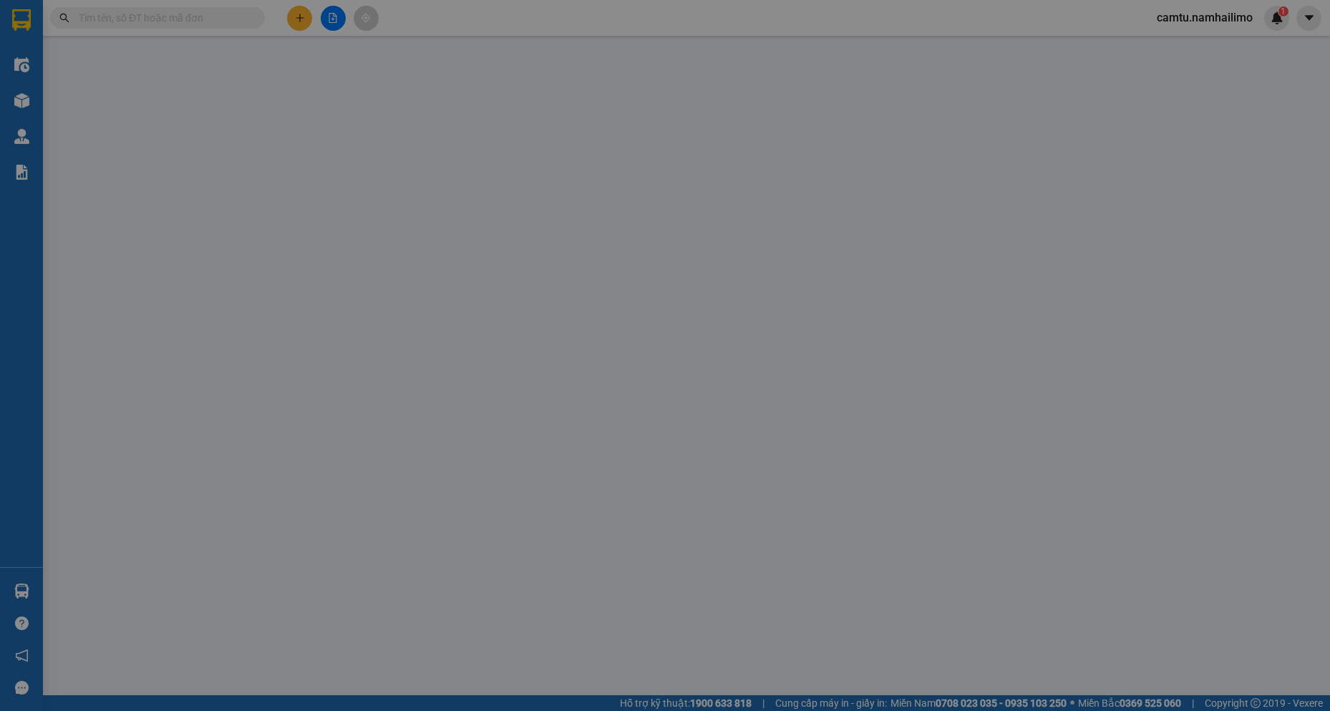
type input "0901290058"
type input "bs Trang"
type input "0855879379"
type input "TÍN"
type input "20.000"
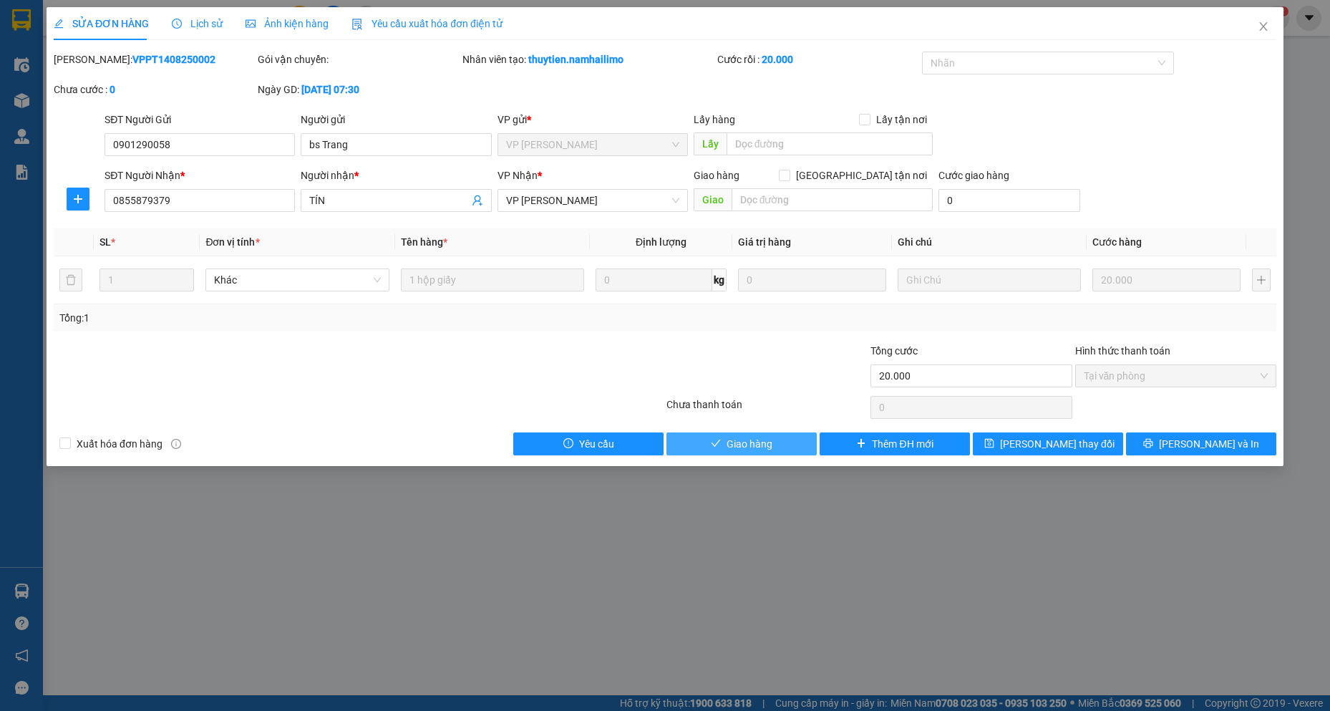
click at [719, 442] on icon "check" at bounding box center [715, 442] width 9 height 7
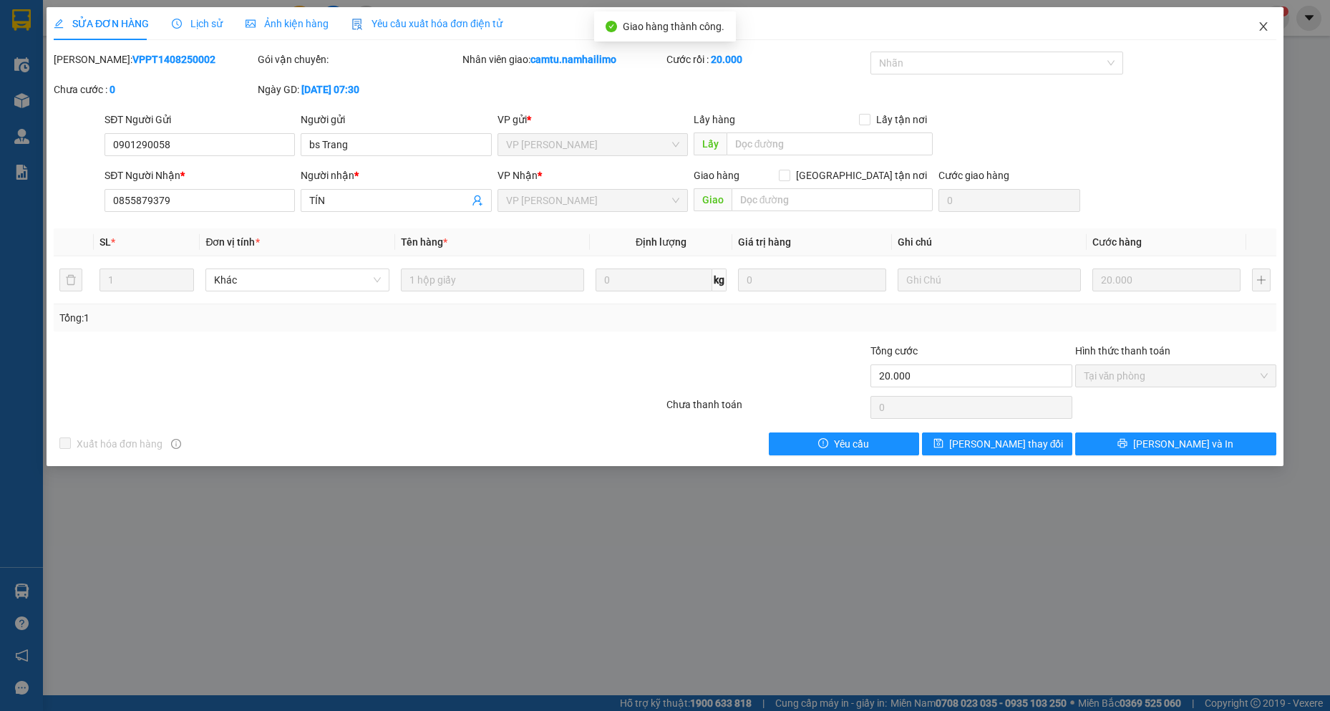
click at [1040, 29] on icon "close" at bounding box center [1263, 26] width 8 height 9
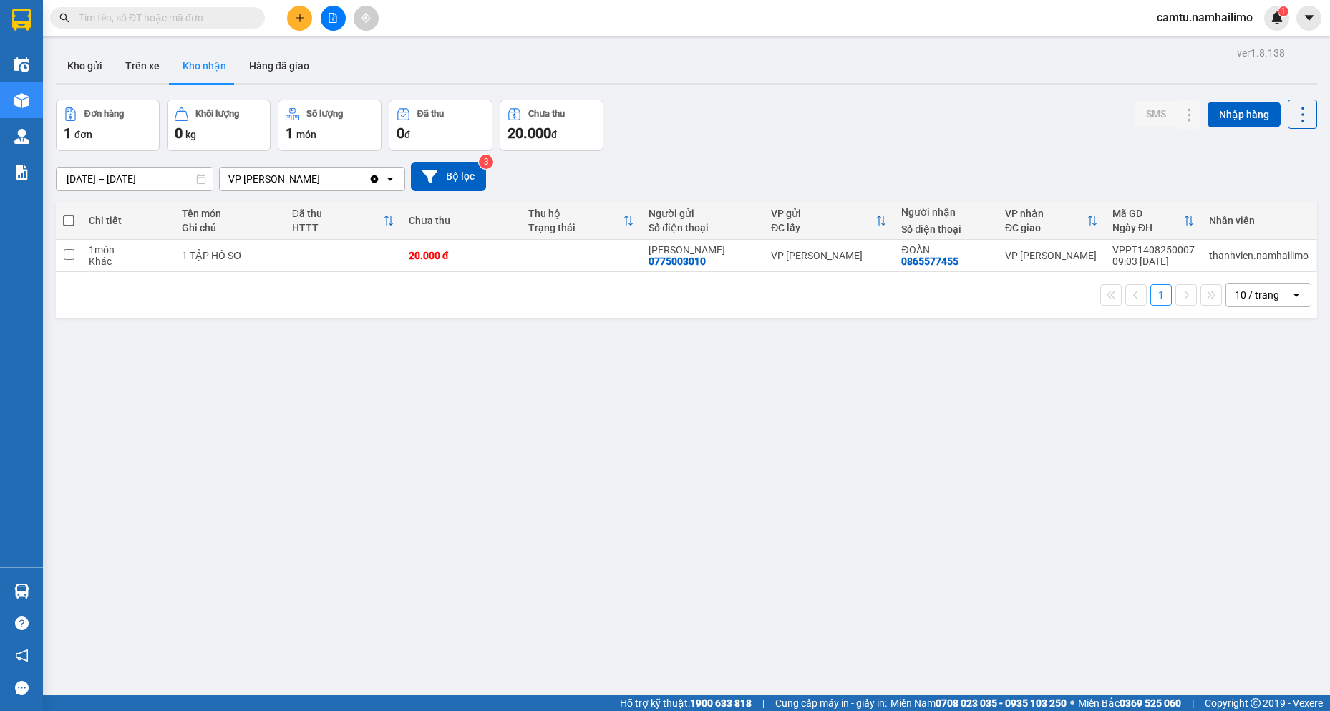
click at [111, 16] on input "text" at bounding box center [163, 18] width 169 height 16
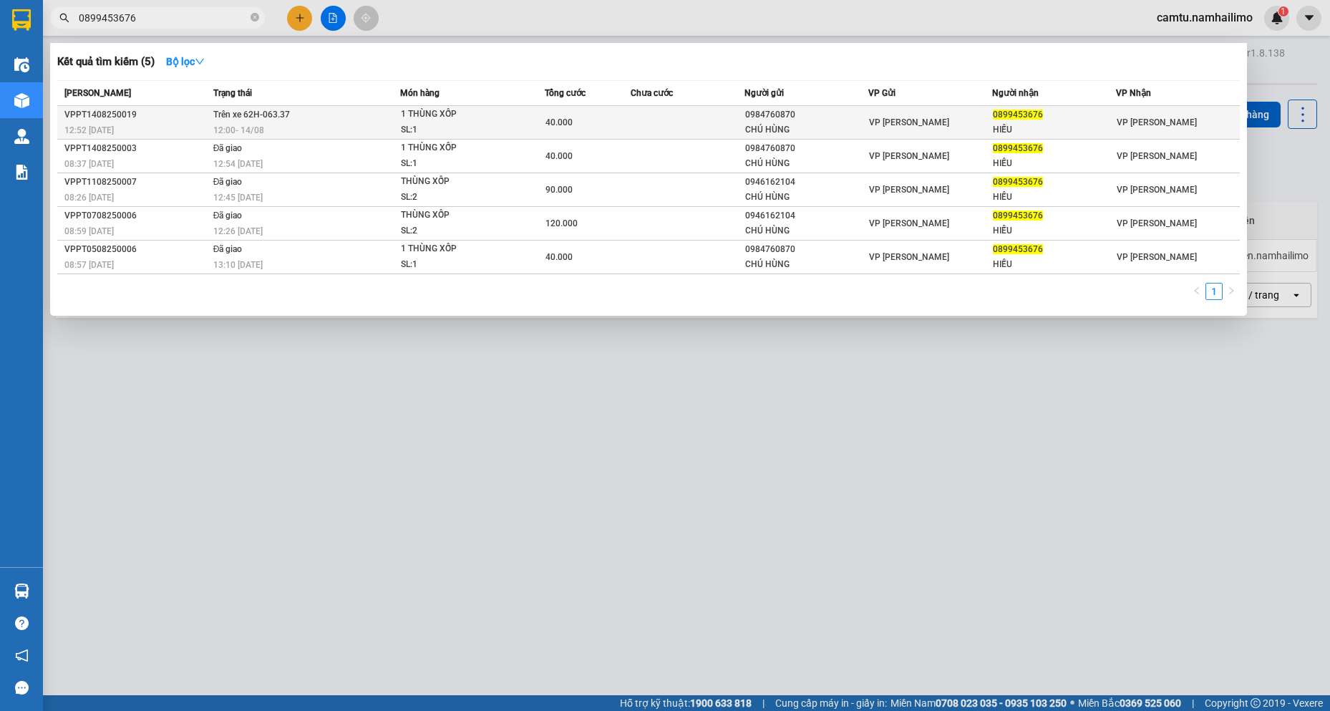
type input "0899453676"
click at [701, 106] on td at bounding box center [687, 123] width 115 height 34
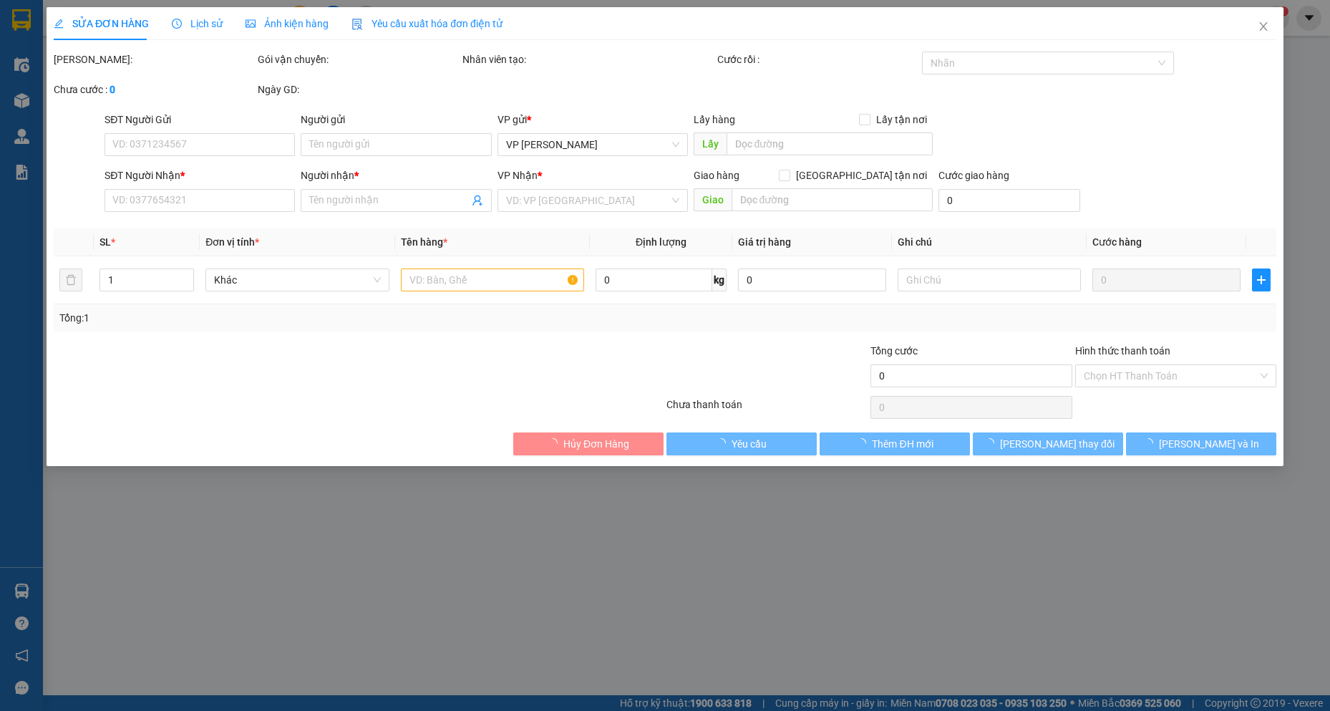
type input "0984760870"
type input "CHÚ HÙNG"
type input "0899453676"
type input "HIẾU"
type input "40.000"
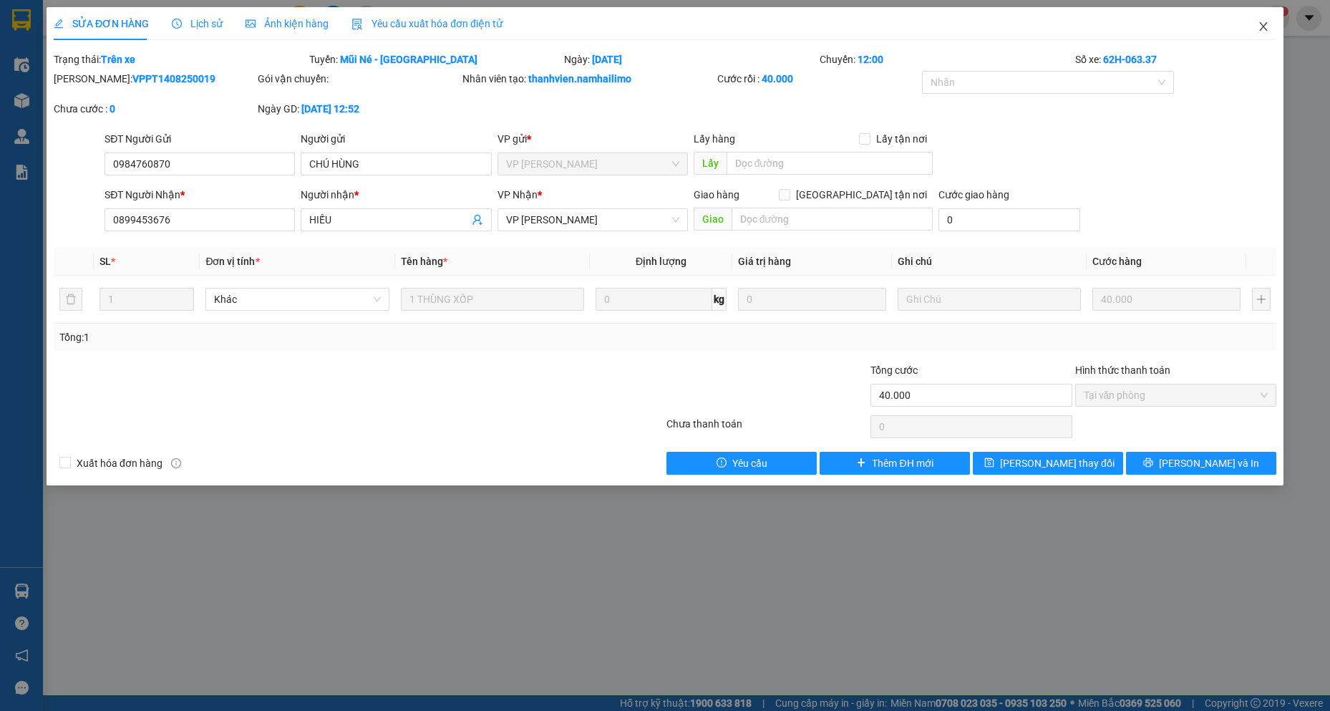
click at [1040, 19] on span "Close" at bounding box center [1263, 27] width 40 height 40
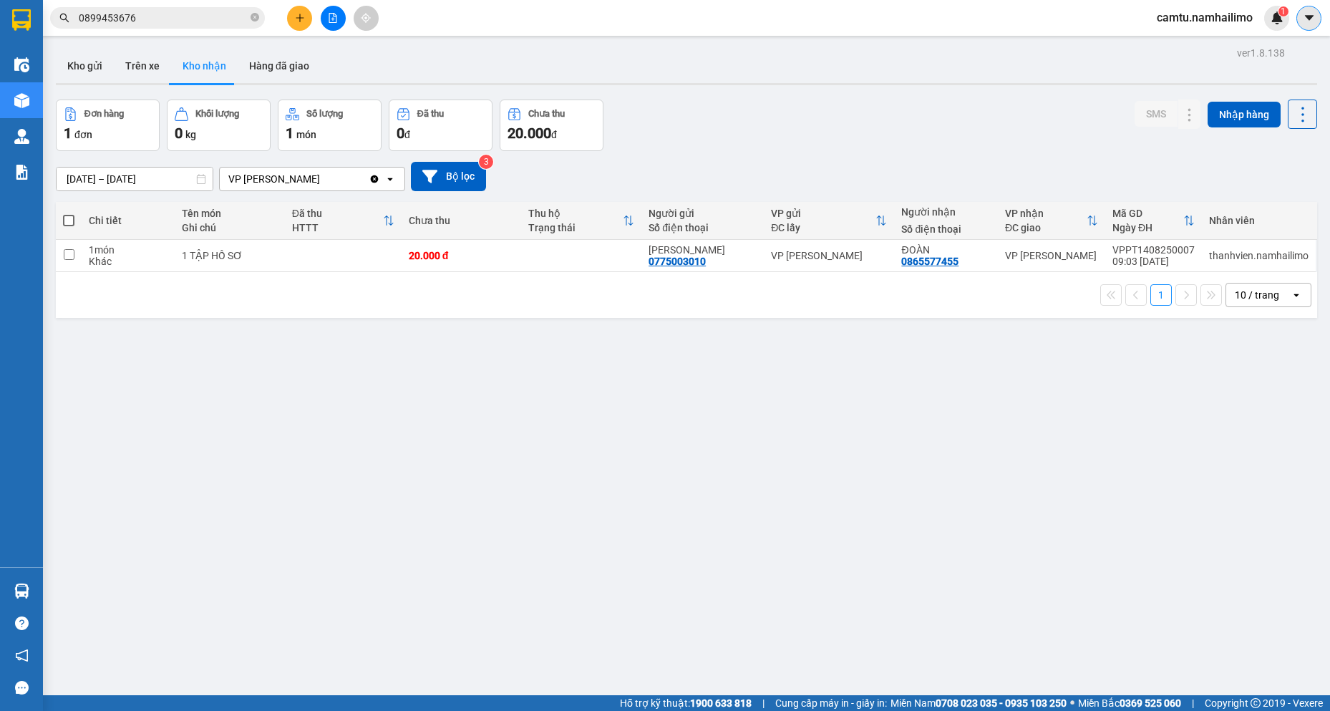
click at [1040, 19] on icon "caret-down" at bounding box center [1309, 17] width 13 height 13
click at [1040, 20] on span "camtu.namhailimo" at bounding box center [1204, 18] width 119 height 18
click at [1040, 39] on span "Đăng xuất" at bounding box center [1211, 44] width 88 height 16
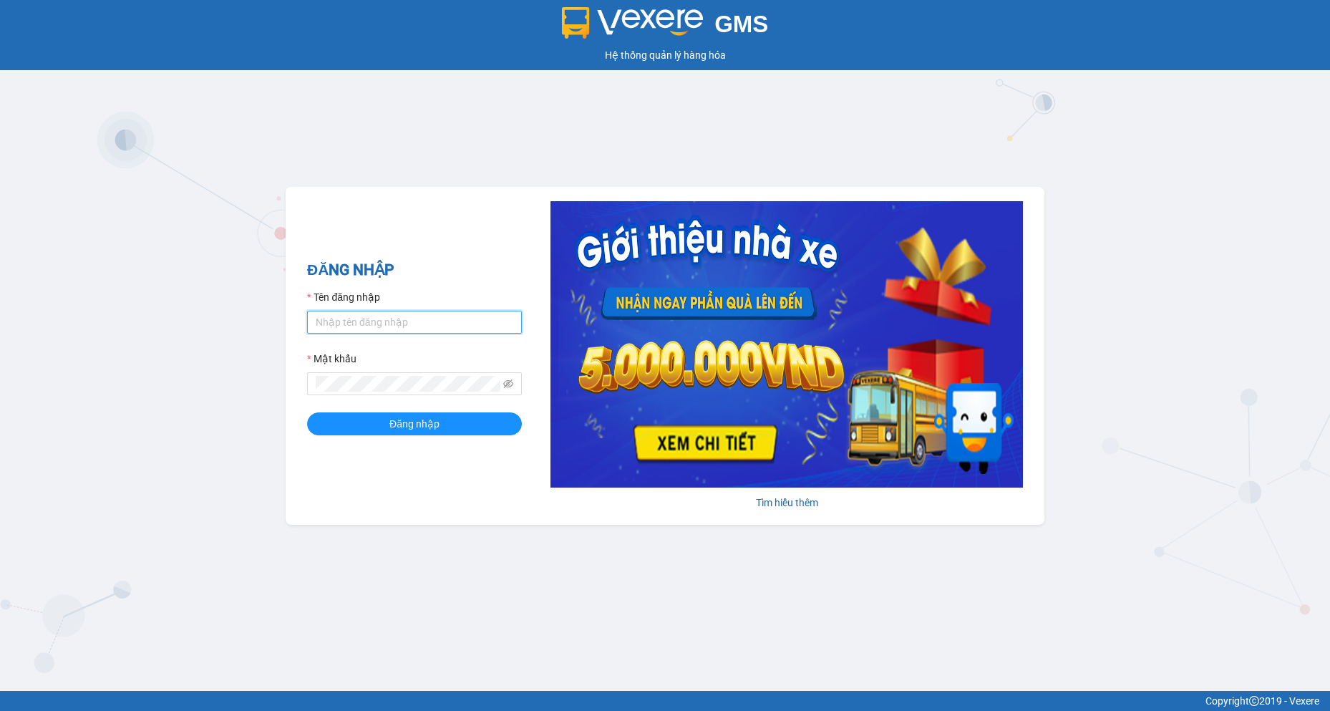
click at [384, 318] on input "Tên đăng nhập" at bounding box center [414, 322] width 215 height 23
type input "camtu.namhailimo"
click at [383, 396] on form "Tên đăng nhập camtu.[PERSON_NAME] khẩu Đăng nhập" at bounding box center [414, 362] width 215 height 146
click at [307, 412] on button "Đăng nhập" at bounding box center [414, 423] width 215 height 23
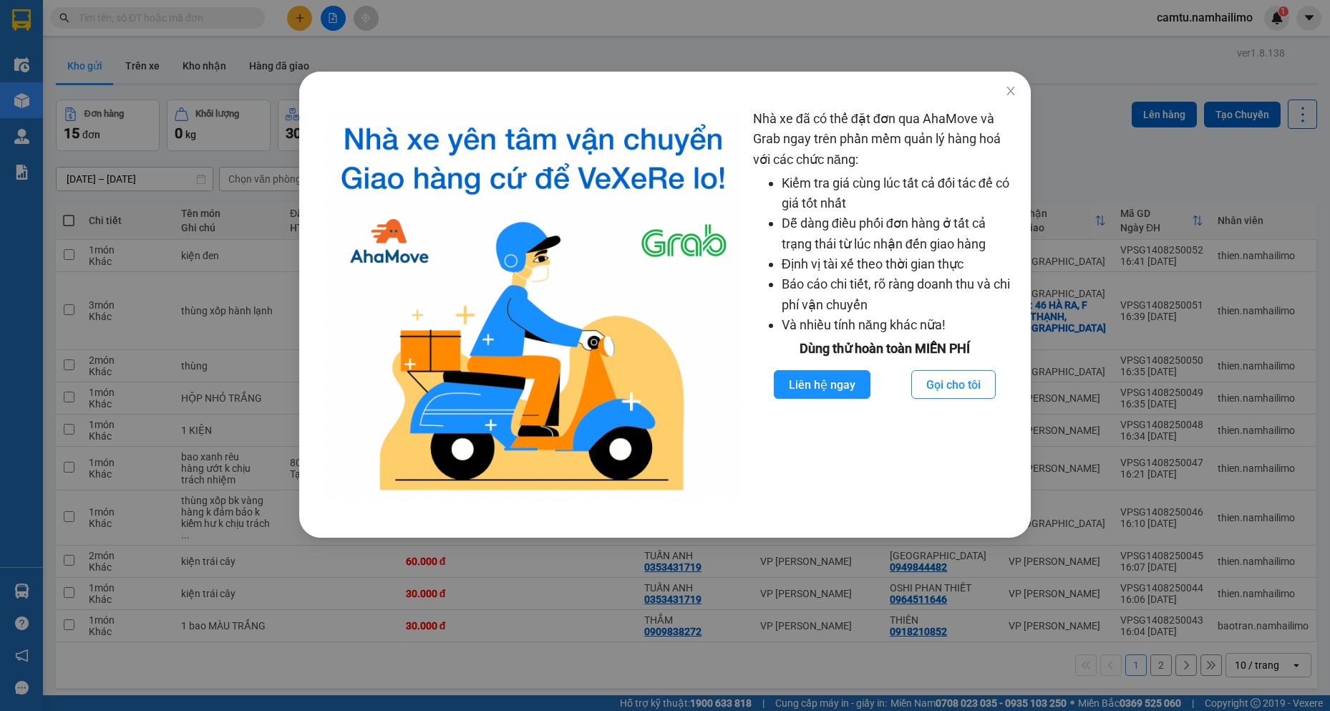
click at [383, 49] on div "Nhà xe đã có thể đặt đơn qua AhaMove và Grab ngay trên phần mềm quản lý hàng ho…" at bounding box center [665, 355] width 1330 height 711
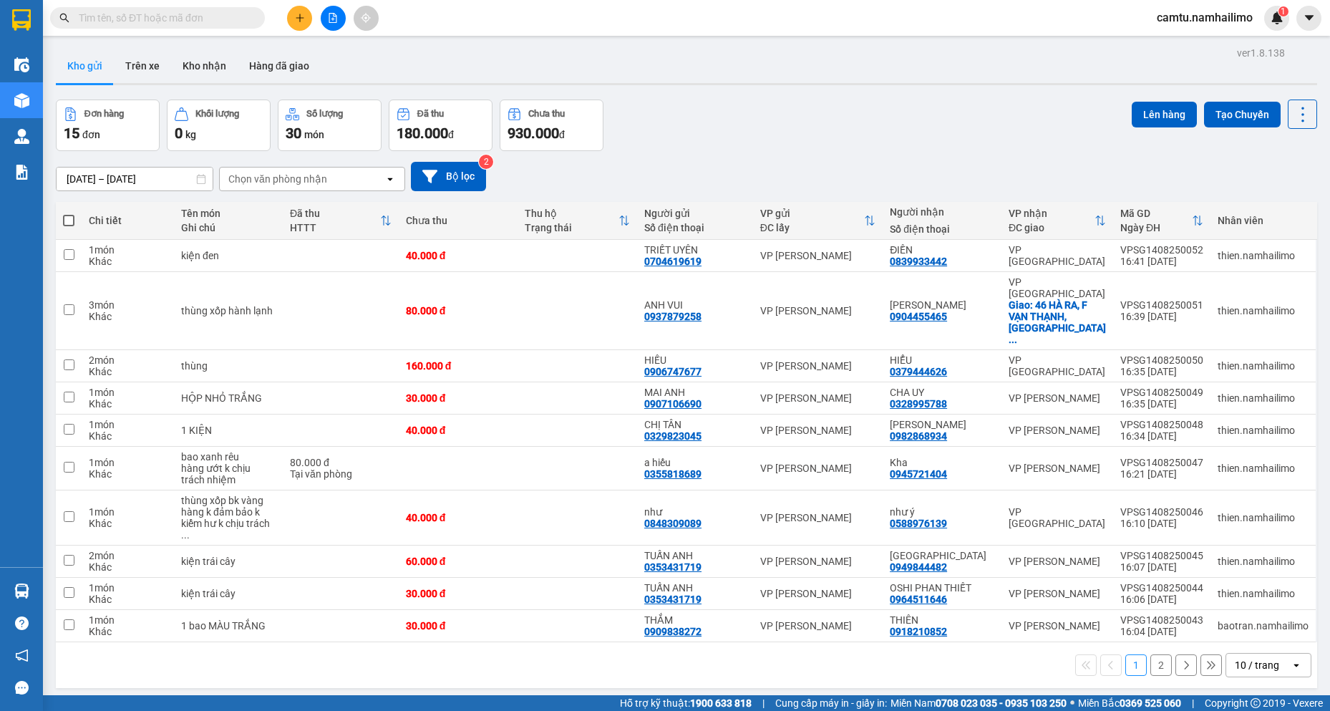
click at [120, 19] on input "text" at bounding box center [163, 18] width 169 height 16
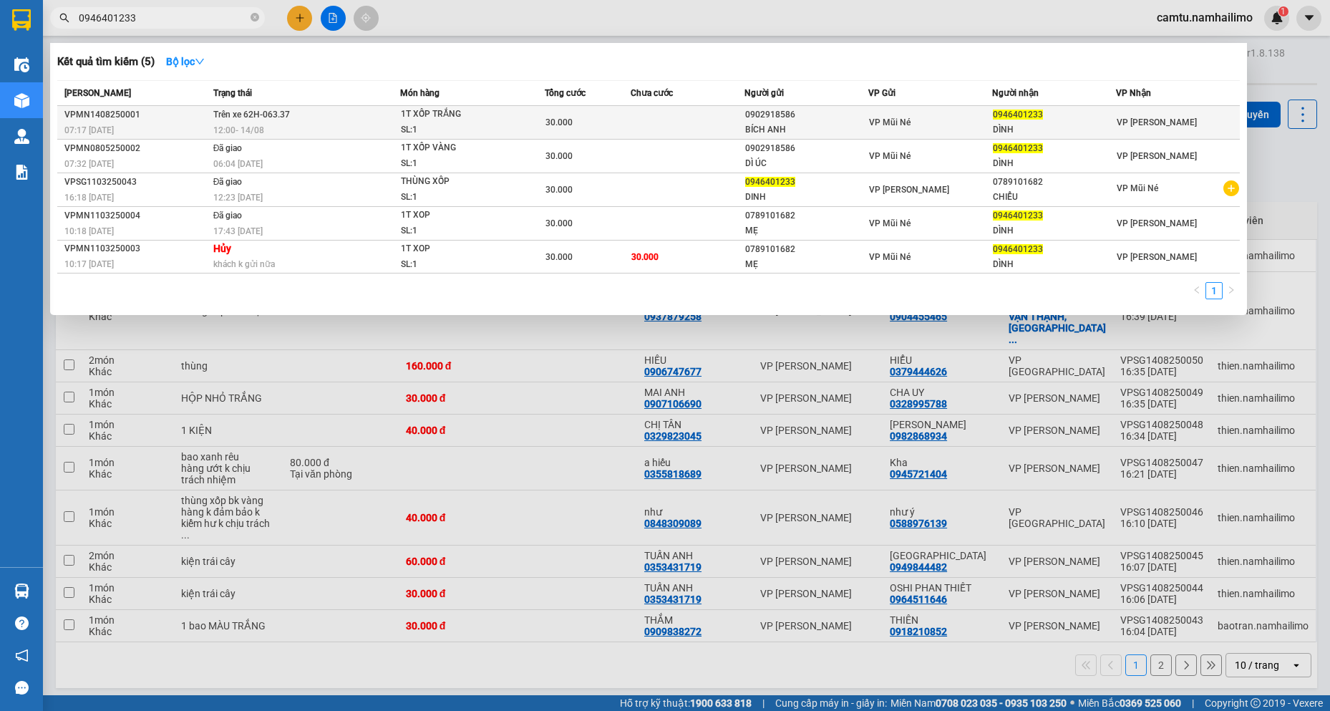
type input "0946401233"
click at [442, 123] on div "SL: 1" at bounding box center [454, 130] width 107 height 16
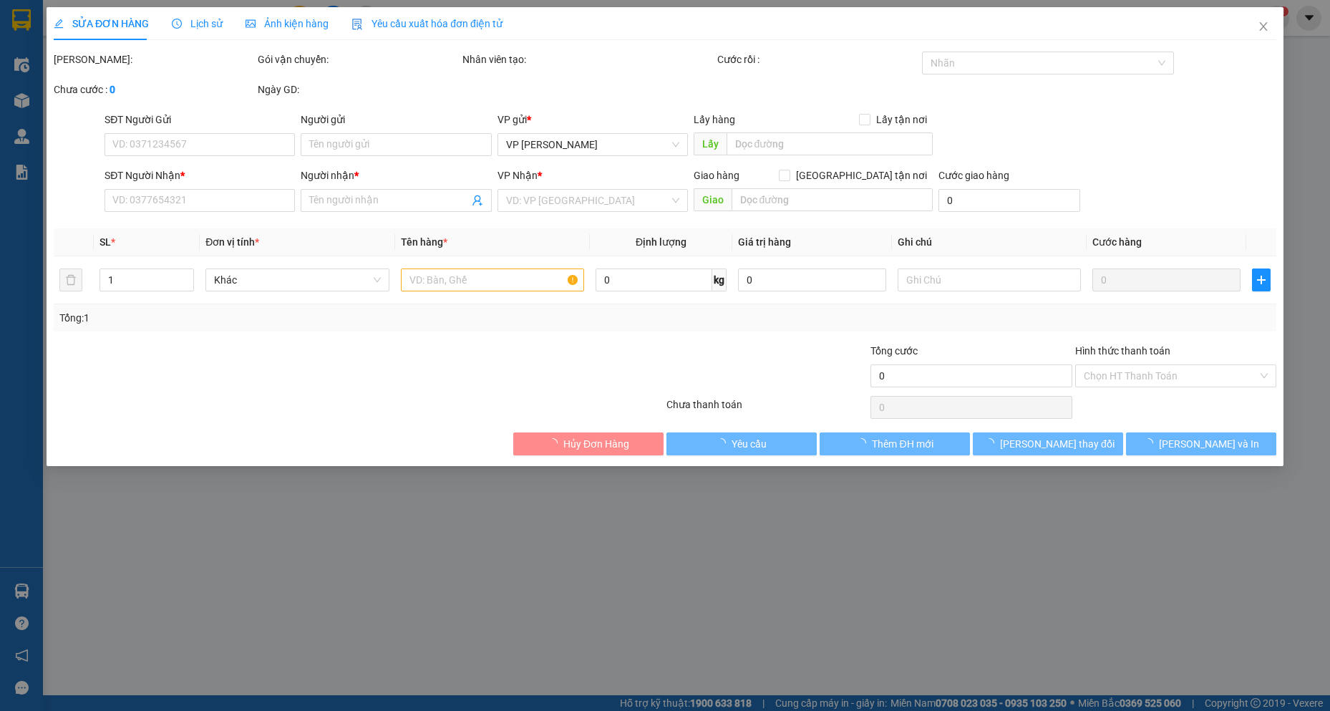
type input "0902918586"
type input "BÍCH ANH"
type input "0946401233"
type input "DÌNH"
type input "30.000"
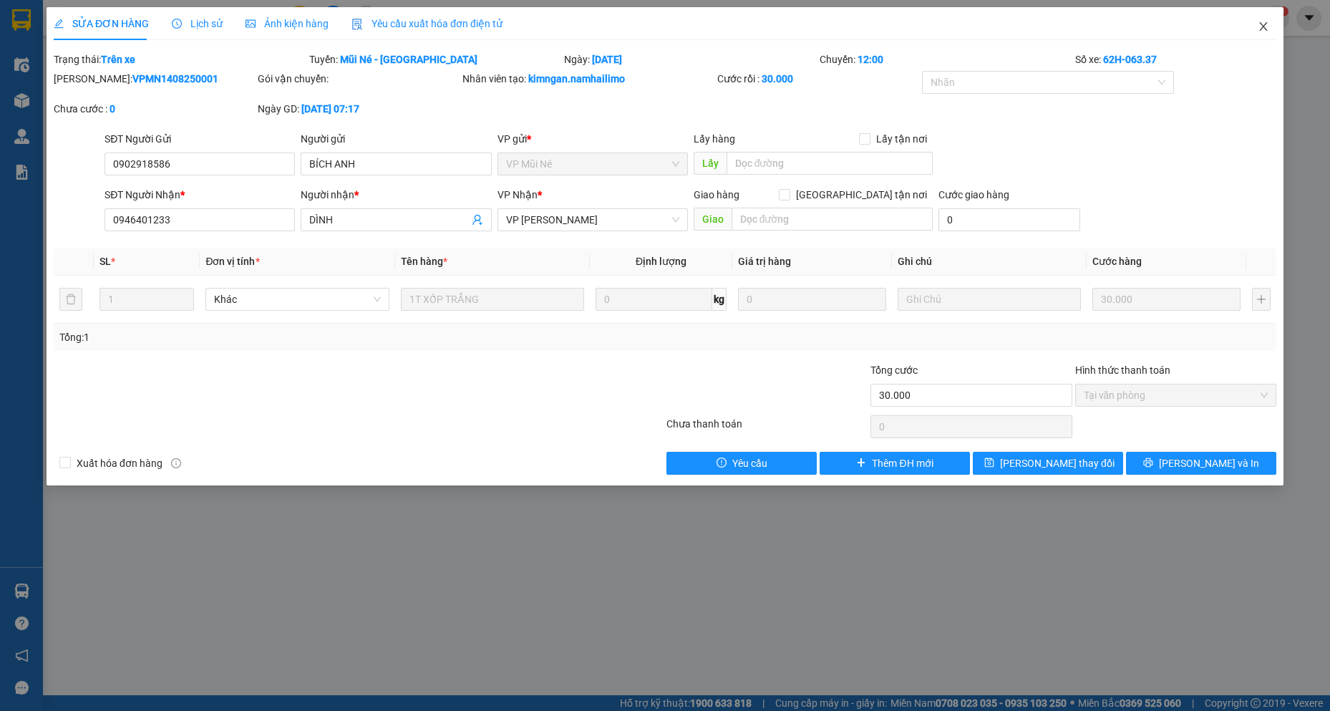
click at [1266, 23] on icon "close" at bounding box center [1262, 26] width 11 height 11
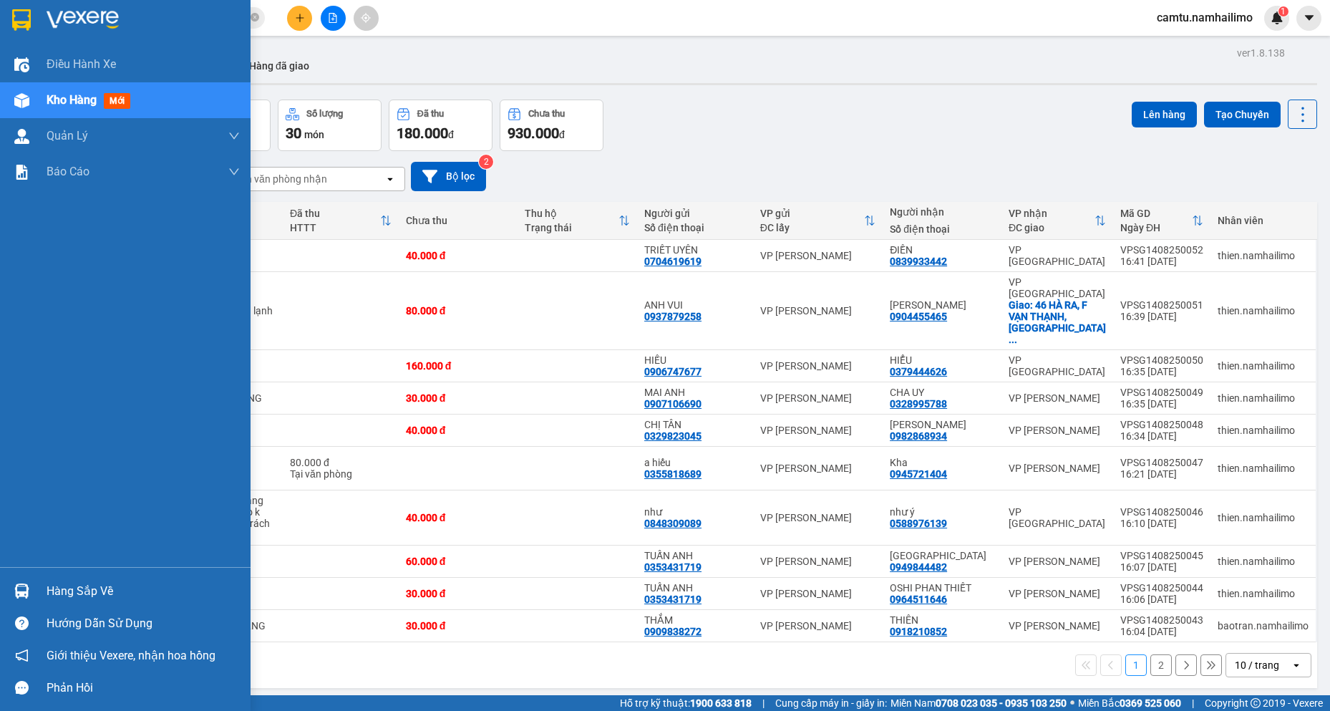
click at [21, 591] on img at bounding box center [21, 590] width 15 height 15
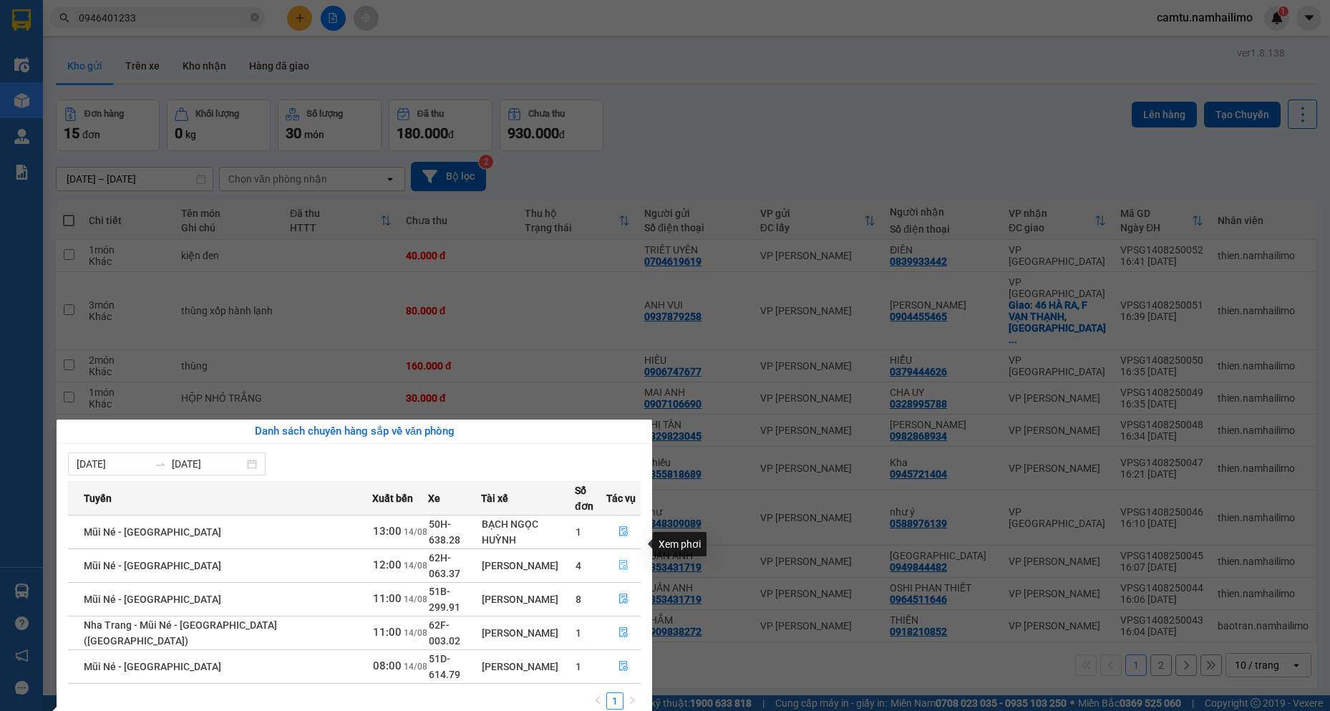
click at [620, 560] on icon "file-done" at bounding box center [623, 565] width 10 height 10
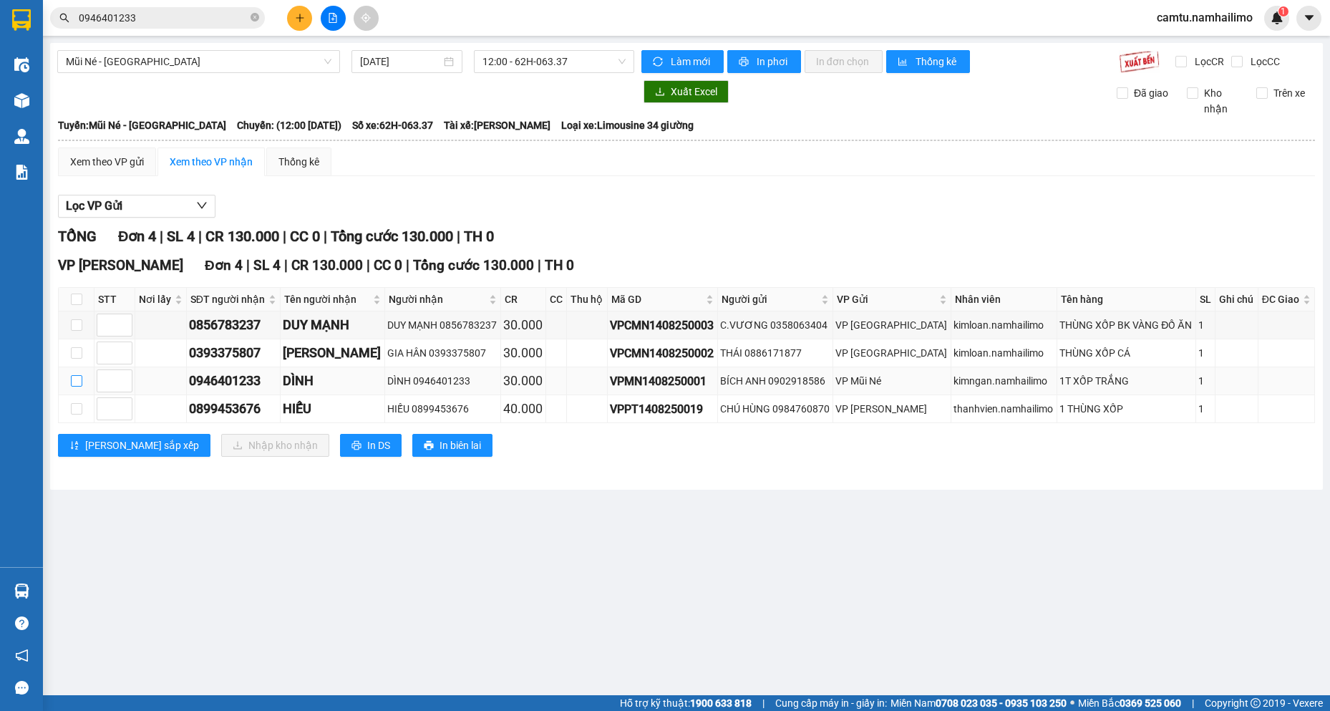
click at [74, 384] on input "checkbox" at bounding box center [76, 380] width 11 height 11
checkbox input "true"
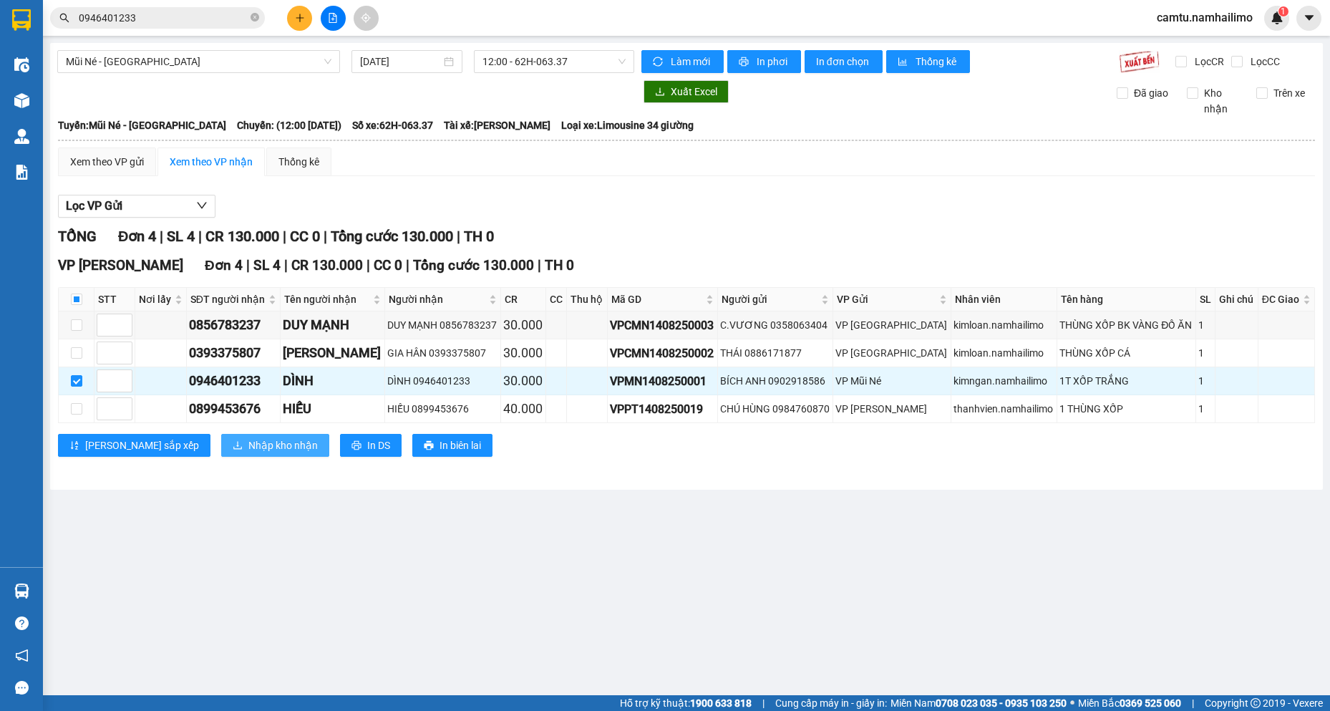
click at [221, 445] on button "Nhập kho nhận" at bounding box center [275, 445] width 108 height 23
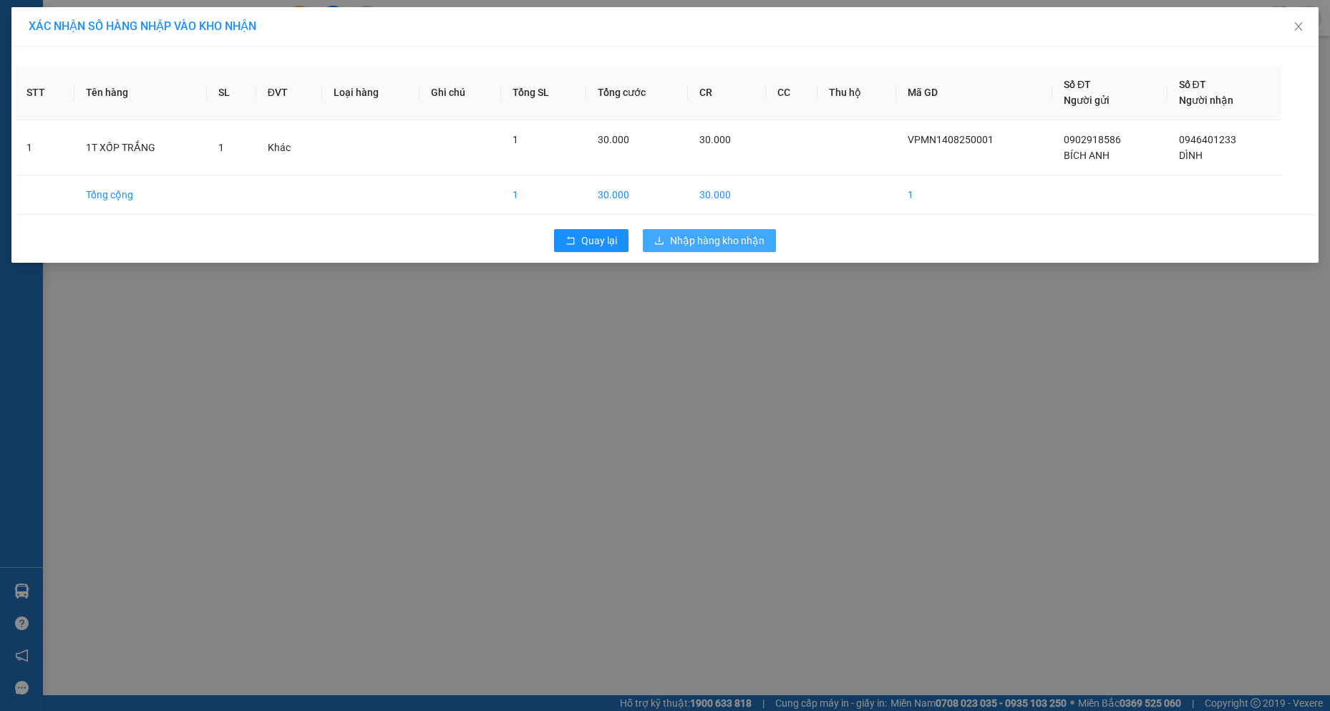
click at [713, 238] on span "Nhập hàng kho nhận" at bounding box center [717, 241] width 94 height 16
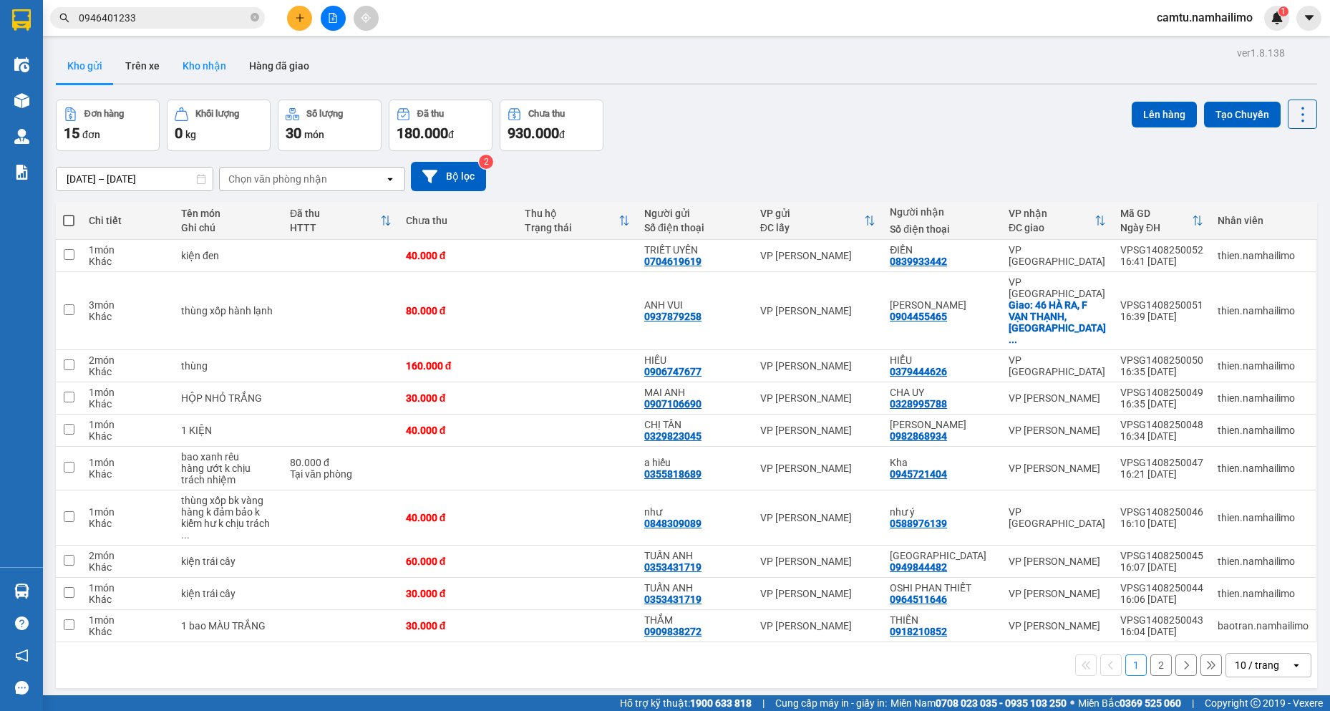
click at [213, 62] on button "Kho nhận" at bounding box center [204, 66] width 67 height 34
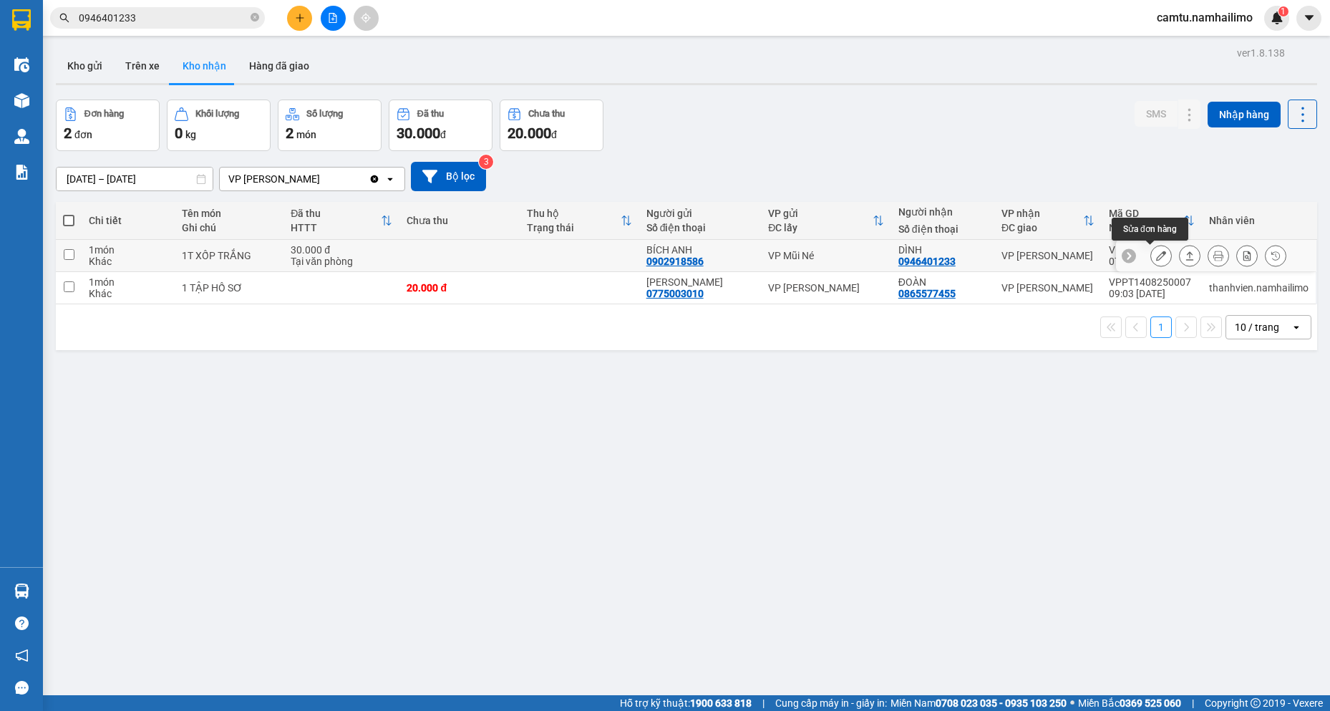
click at [1156, 255] on icon at bounding box center [1161, 255] width 10 height 10
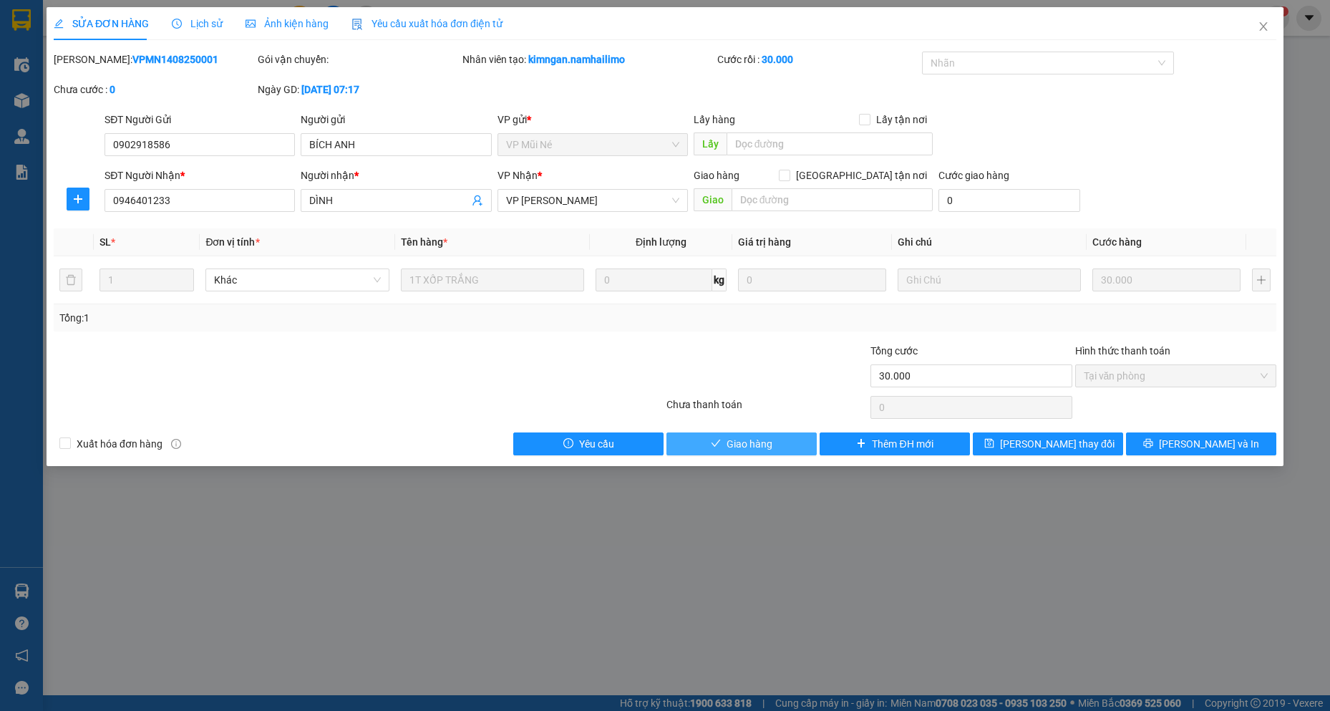
click at [738, 439] on span "Giao hàng" at bounding box center [749, 444] width 46 height 16
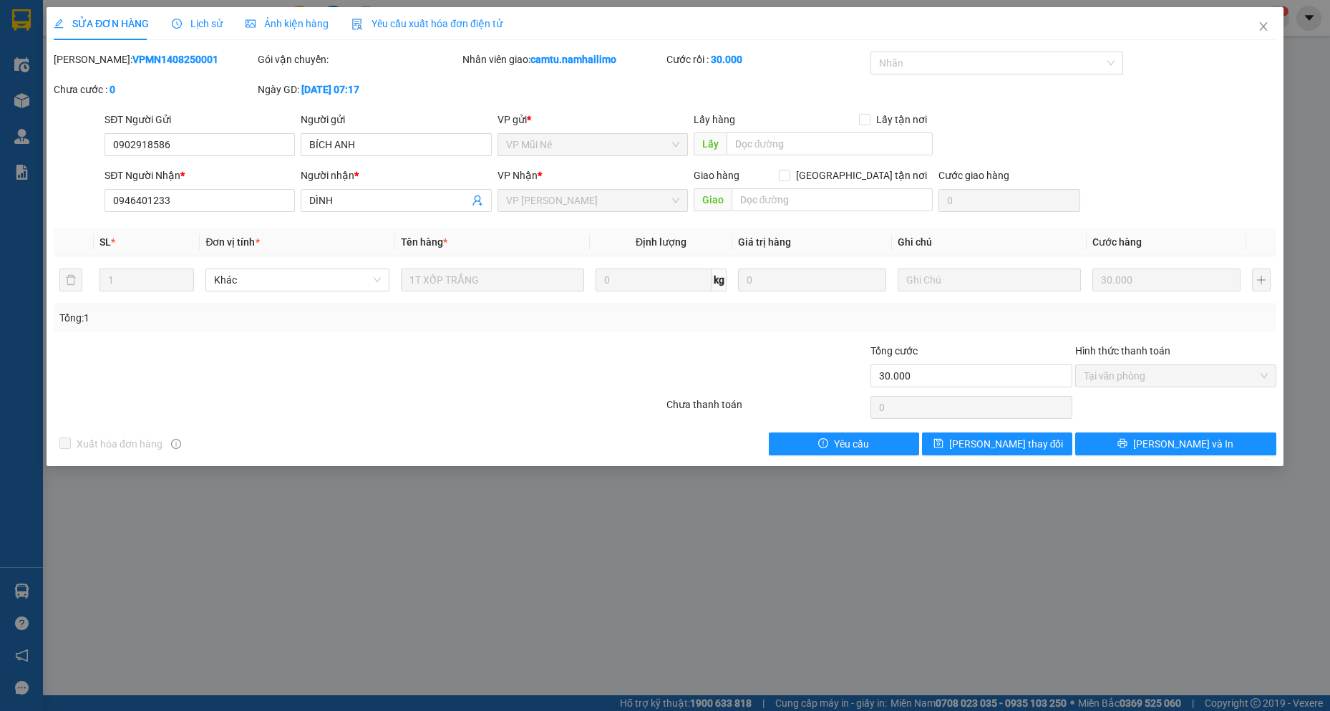
click at [842, 565] on div "SỬA ĐƠN HÀNG Lịch sử Ảnh kiện hàng Yêu cầu xuất hóa đơn điện tử Total Paid Fee …" at bounding box center [665, 355] width 1330 height 711
click at [1263, 28] on icon "close" at bounding box center [1263, 26] width 8 height 9
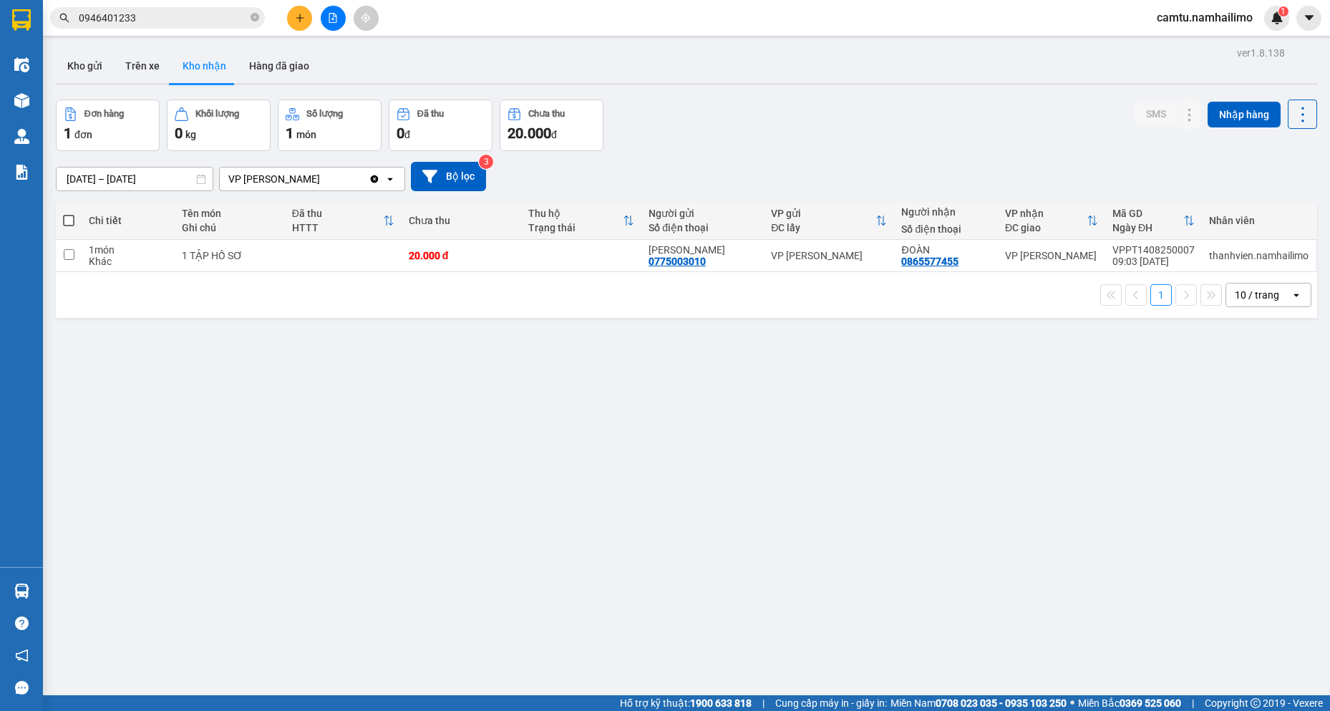
click at [298, 21] on icon "plus" at bounding box center [300, 18] width 10 height 10
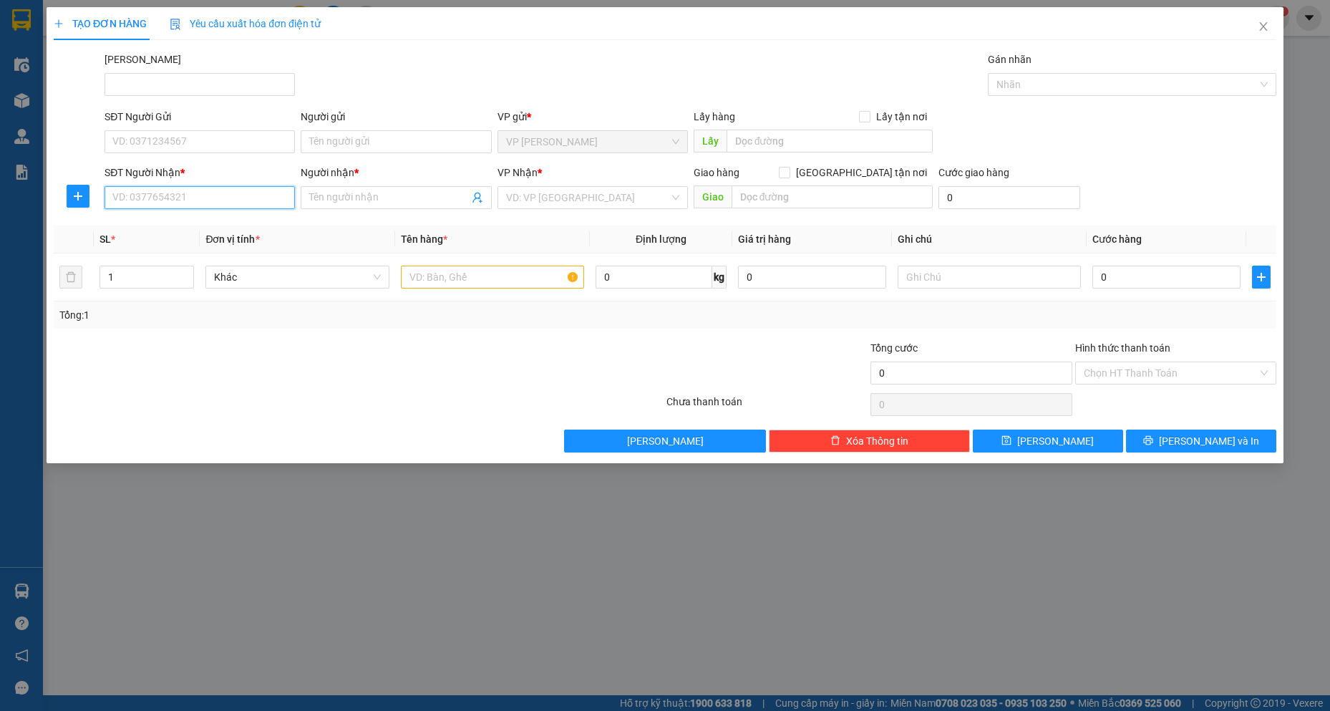
click at [208, 193] on input "SĐT Người Nhận *" at bounding box center [199, 197] width 190 height 23
type input "0944094077"
click at [233, 227] on div "0944094077 - [GEOGRAPHIC_DATA]" at bounding box center [199, 226] width 173 height 16
type input "K MART NHA TRANG"
checkbox input "true"
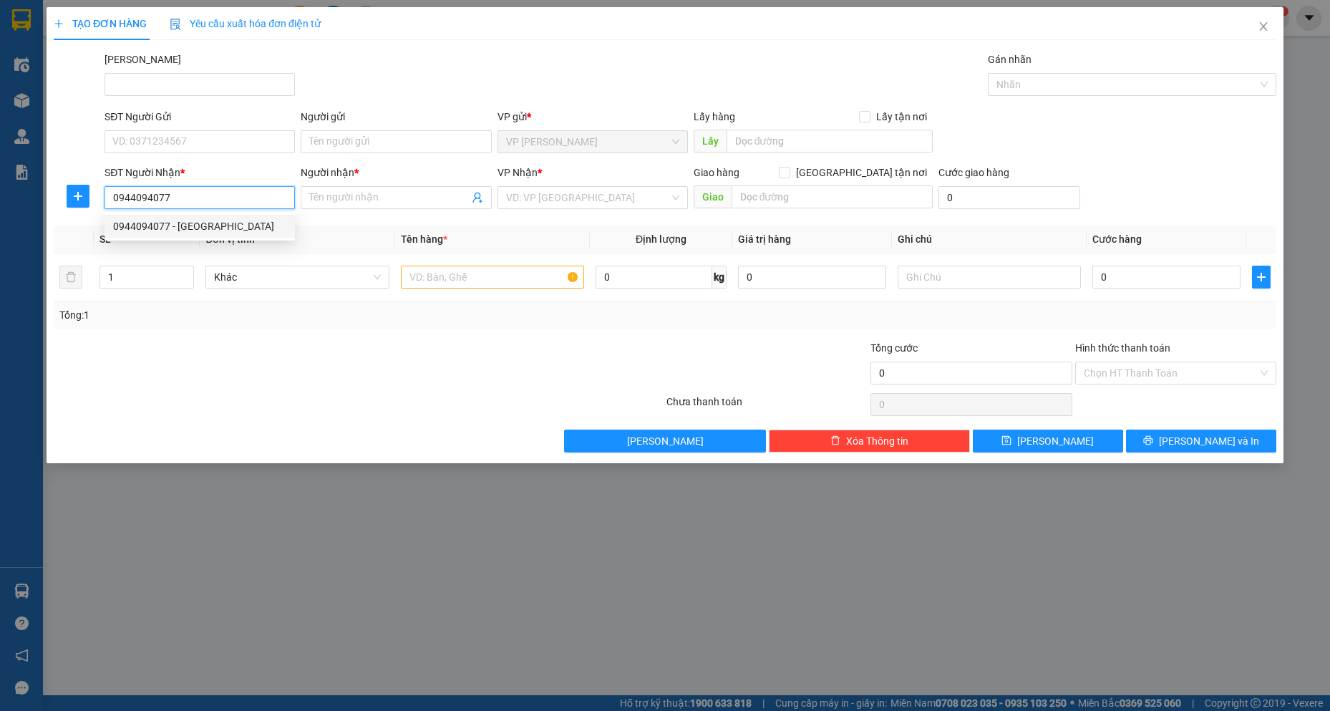
type input "124 BẠCH ĐẰNG TÂN TIẾN [GEOGRAPHIC_DATA]"
type input "150.000"
type input "750.000"
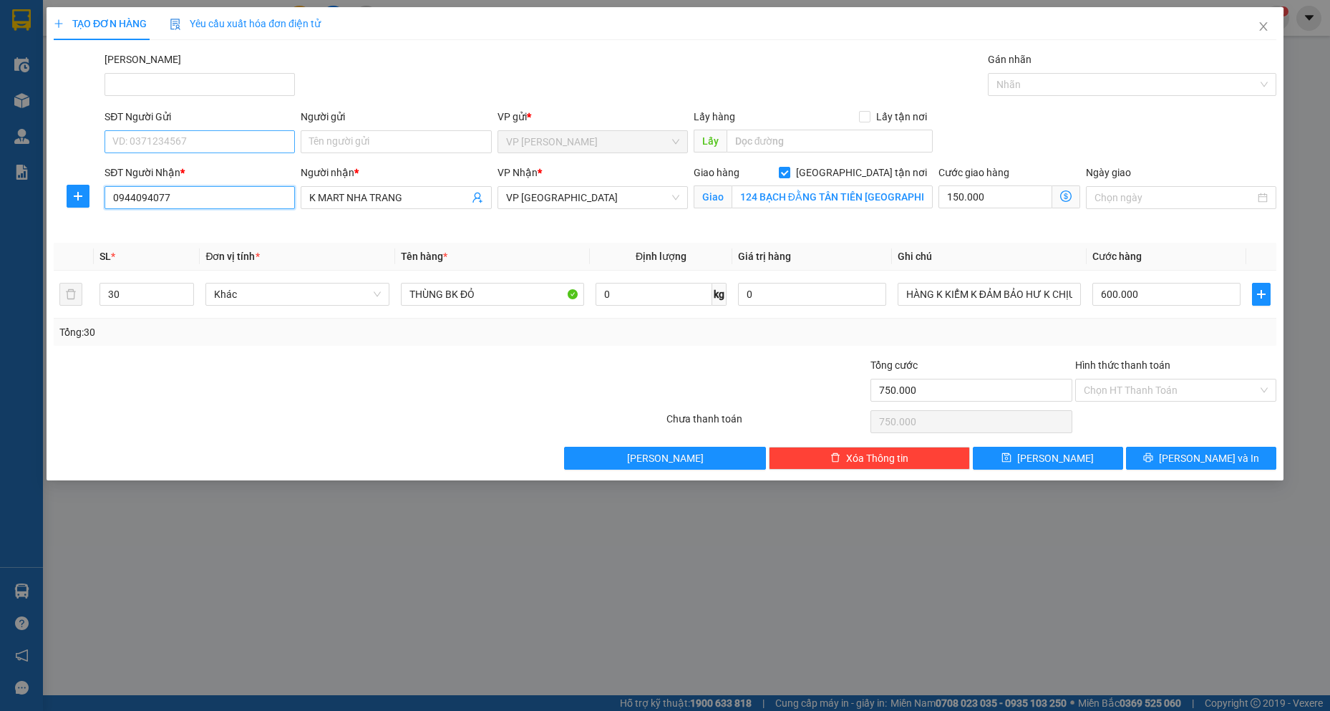
type input "0944094077"
click at [204, 146] on input "SĐT Người Gửi" at bounding box center [199, 141] width 190 height 23
type input "0907793321"
click at [240, 174] on div "0907793321 - CÔNG TY TNHH ALL THE FOOD [GEOGRAPHIC_DATA]" at bounding box center [264, 170] width 303 height 16
type input "CÔNG TY TNHH ALL THE FOOD [GEOGRAPHIC_DATA]"
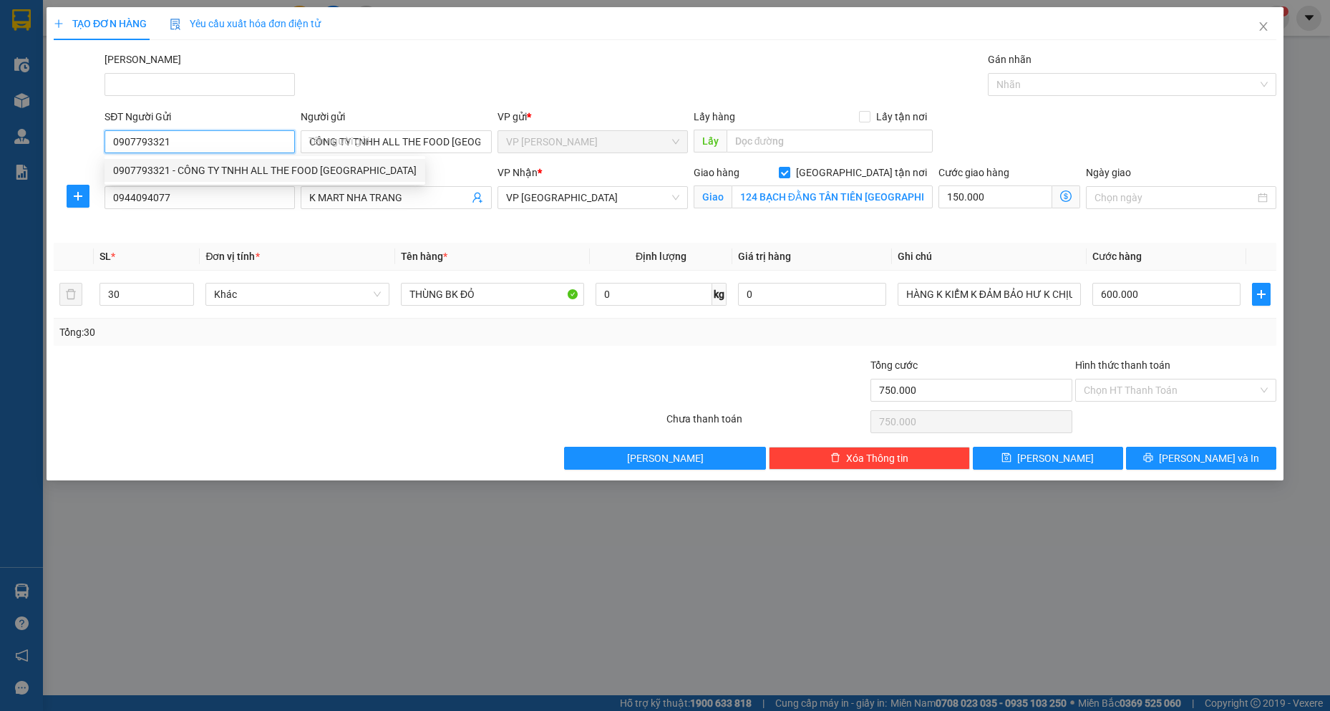
type input "200.000"
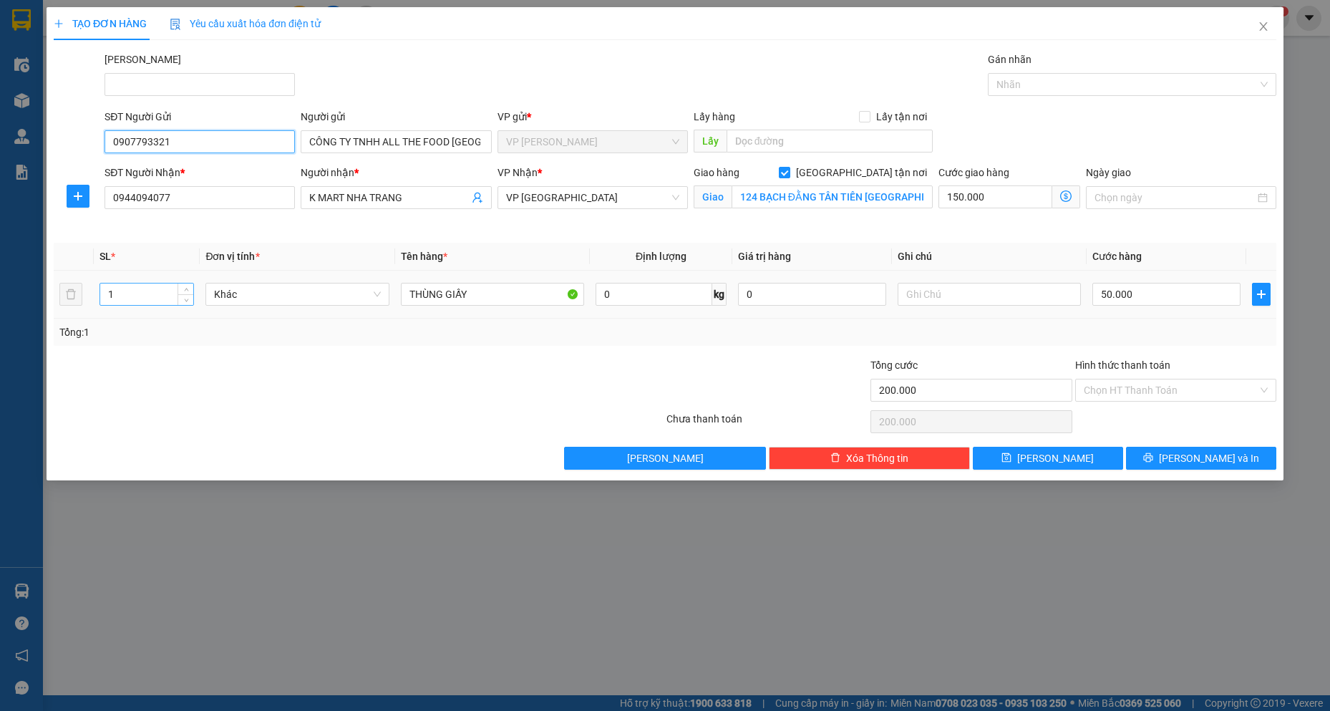
type input "0907793321"
drag, startPoint x: 116, startPoint y: 298, endPoint x: 97, endPoint y: 297, distance: 18.6
click at [97, 297] on td "1" at bounding box center [147, 295] width 107 height 48
type input "40"
click at [1150, 293] on input "50.000" at bounding box center [1166, 294] width 148 height 23
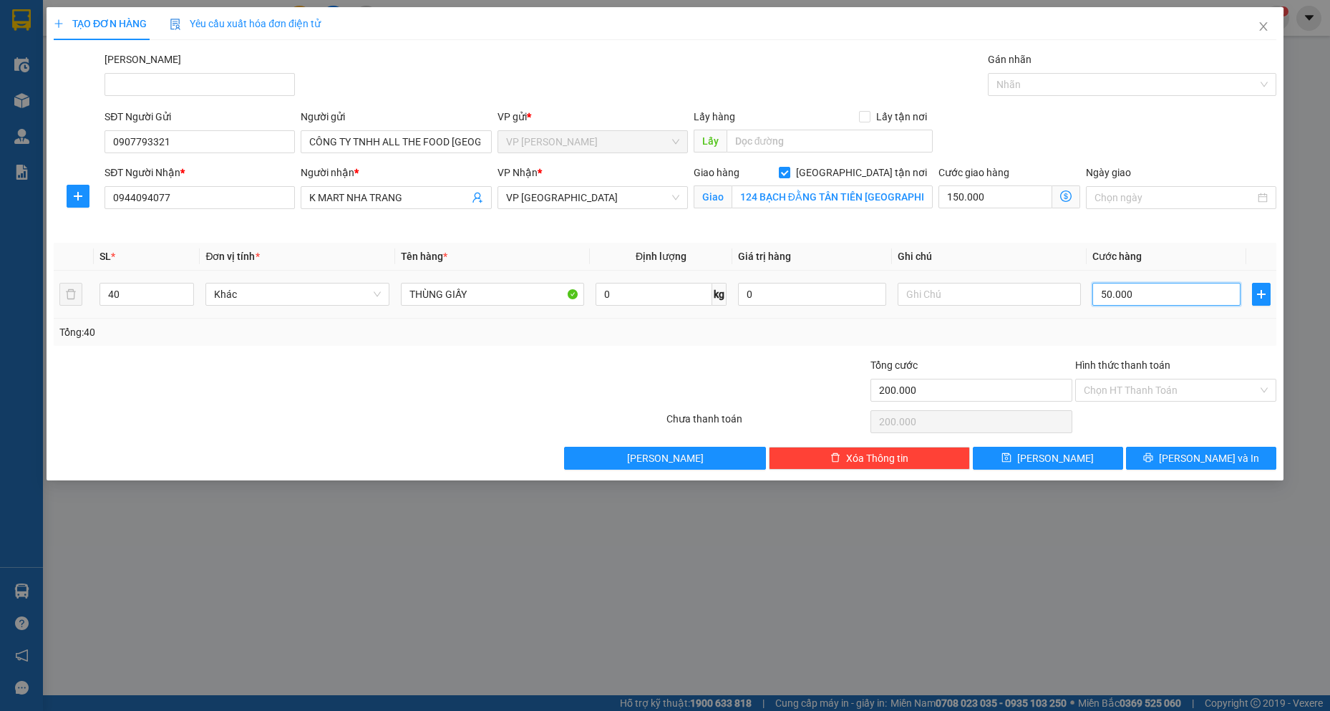
type input "150.008"
type input "8"
type input "150.080"
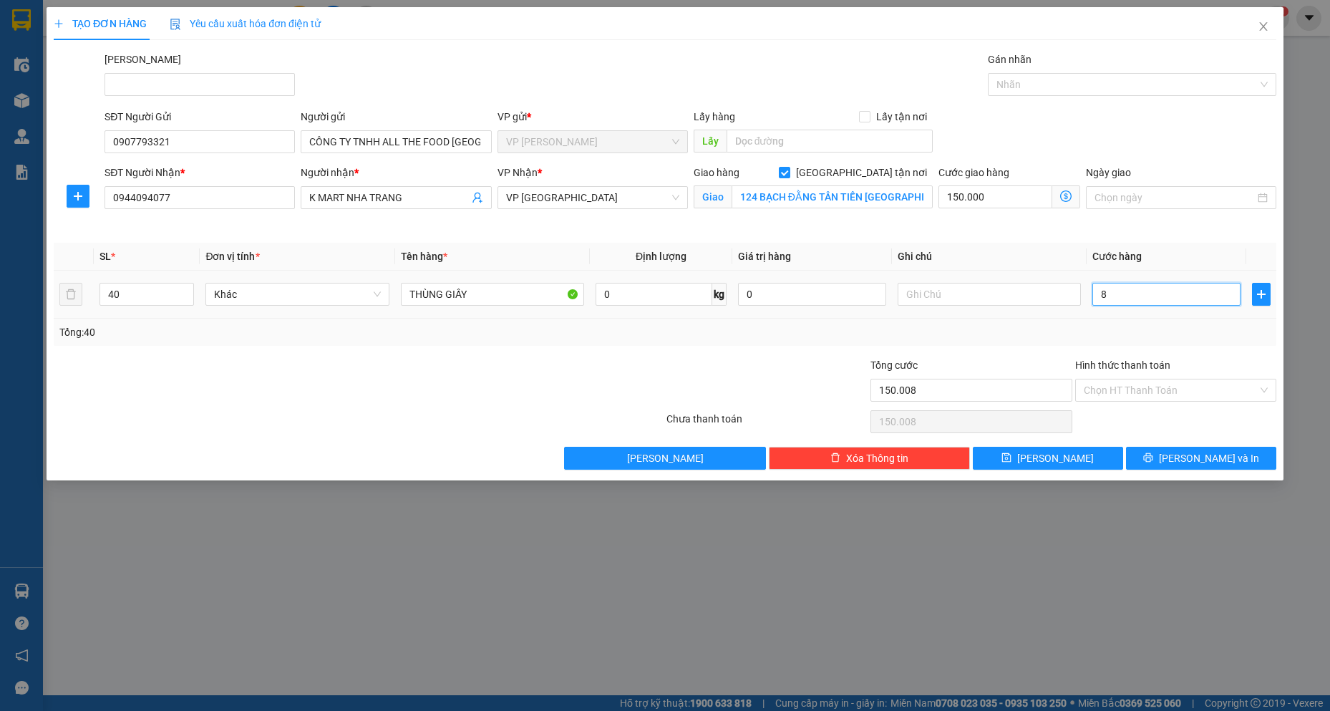
type input "80"
type input "150.800"
type input "800"
type input "950.000"
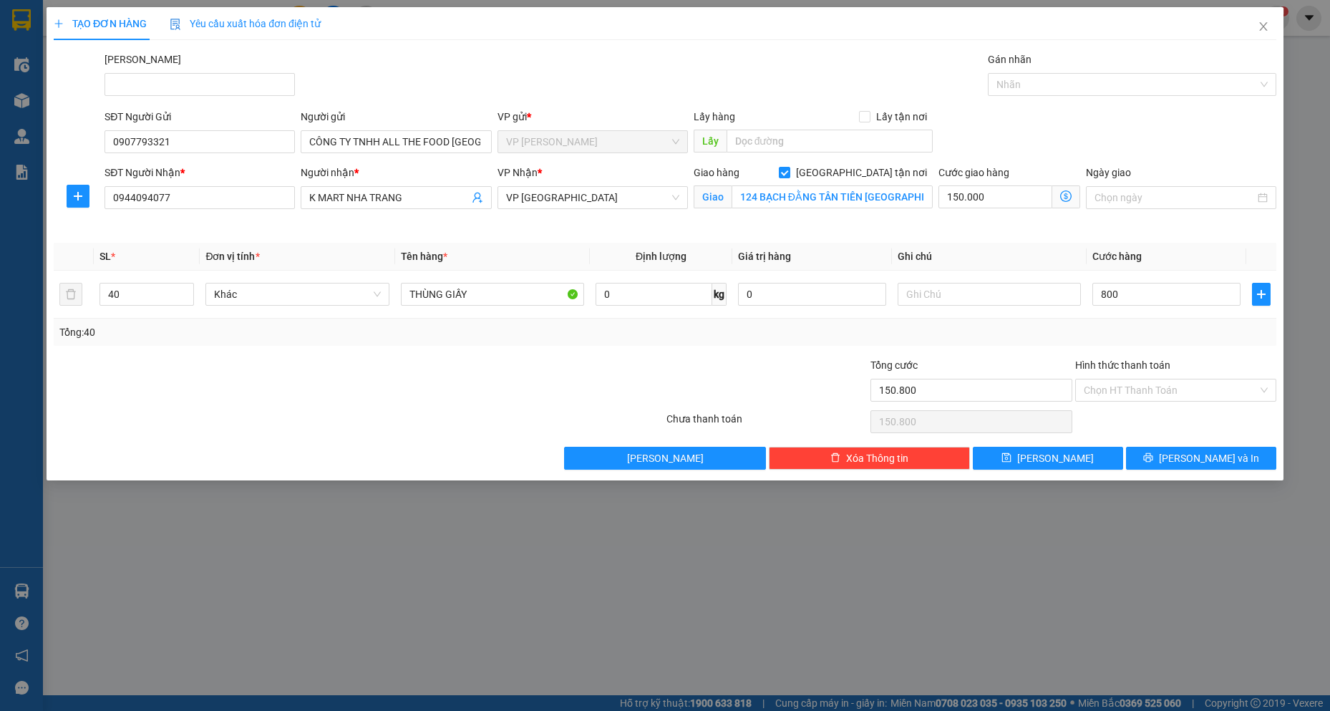
type input "950.000"
type input "800.000"
click at [426, 453] on div "Lưu nháp Xóa Thông tin [PERSON_NAME] và In" at bounding box center [664, 458] width 1225 height 23
click at [1224, 461] on span "[PERSON_NAME] và In" at bounding box center [1209, 458] width 100 height 16
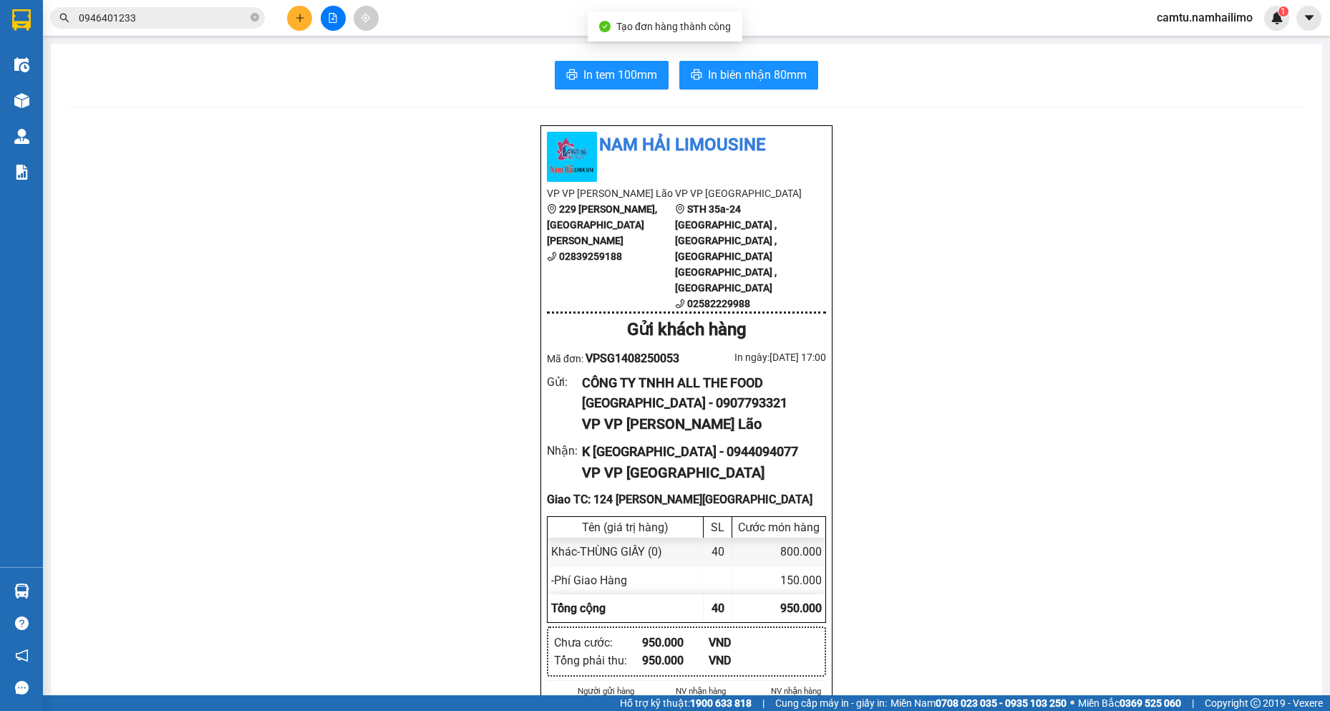
click at [301, 21] on icon "plus" at bounding box center [300, 18] width 10 height 10
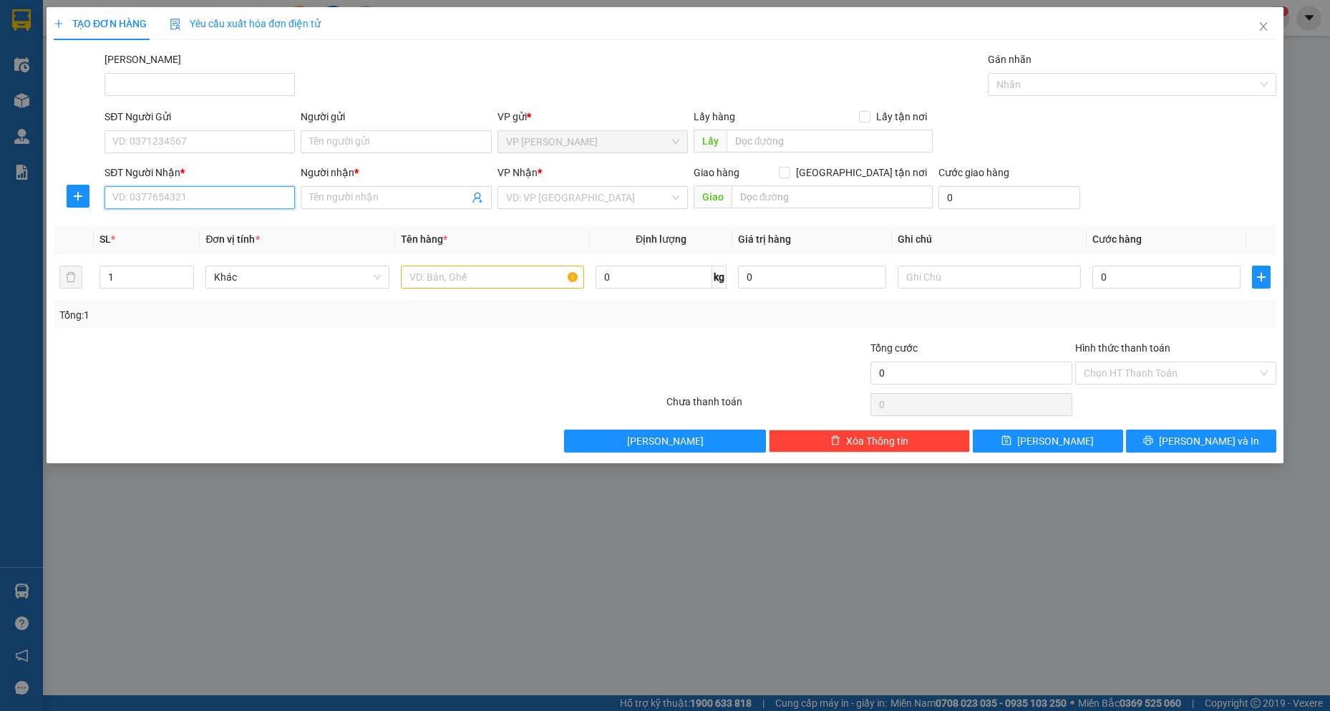
click at [145, 201] on input "SĐT Người Nhận *" at bounding box center [199, 197] width 190 height 23
click at [155, 235] on div "0328049999 - ĐỈNH THIÊN" at bounding box center [199, 226] width 190 height 23
type input "0328049999"
type input "ĐỈNH THIÊN"
type input "47 [PERSON_NAME]"
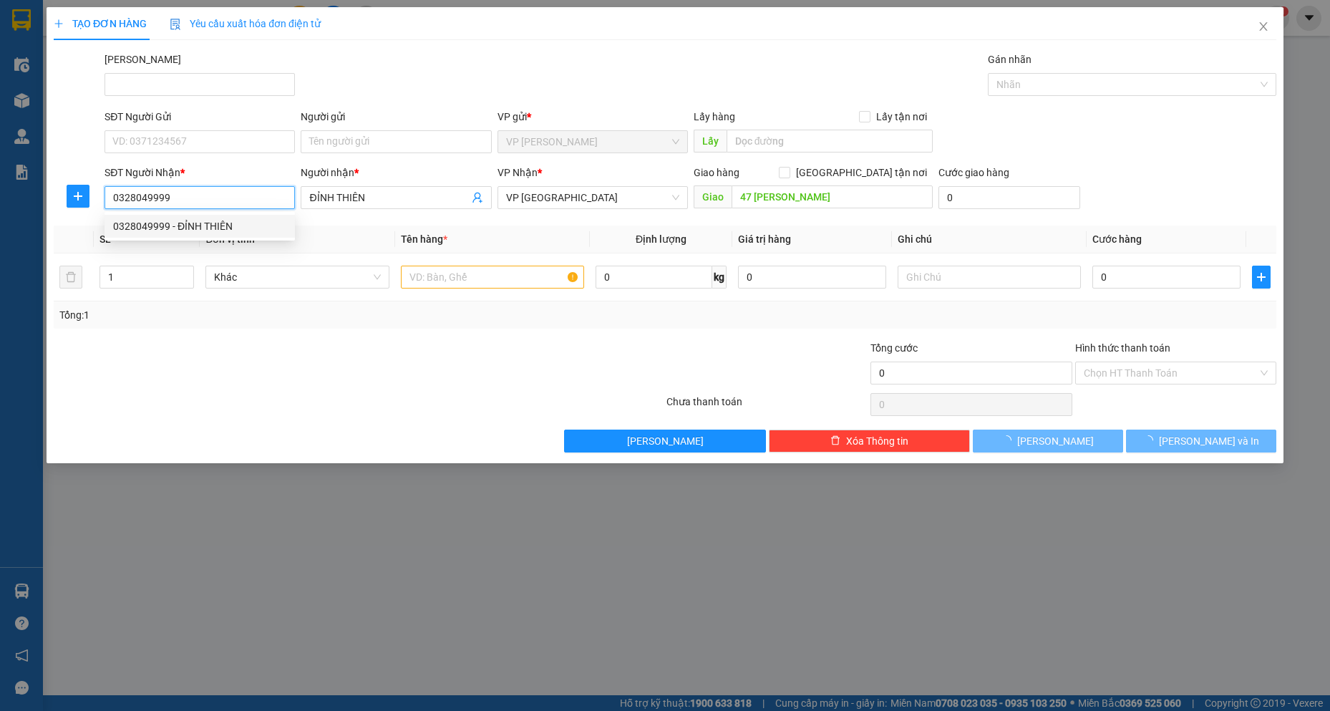
type input "50.000"
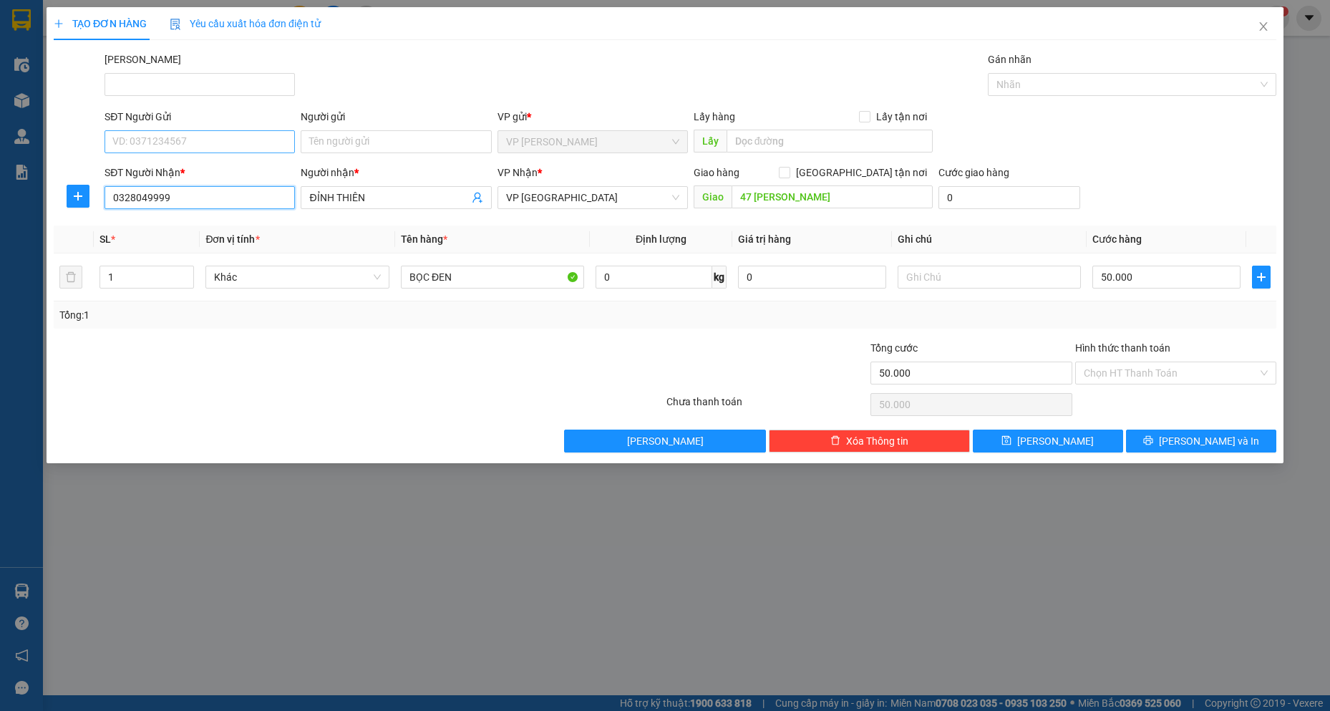
type input "0328049999"
click at [219, 140] on input "SĐT Người Gửi" at bounding box center [199, 141] width 190 height 23
type input "0933627623"
drag, startPoint x: 469, startPoint y: 279, endPoint x: 77, endPoint y: 225, distance: 396.6
click at [77, 225] on div "Transit Pickup Surcharge Ids Transit Deliver Surcharge Ids Transit Deliver Surc…" at bounding box center [665, 252] width 1222 height 401
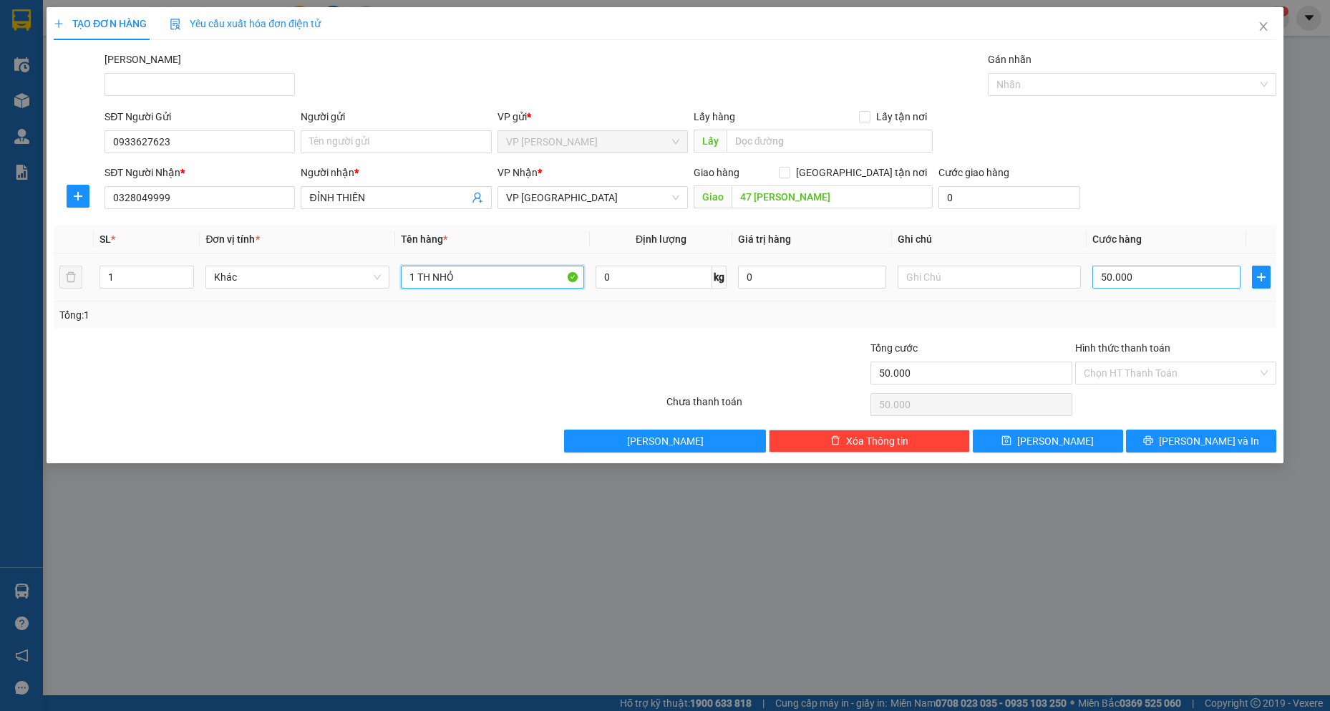
type input "1 TH NHỎ"
click at [1178, 274] on input "50.000" at bounding box center [1166, 277] width 148 height 23
type input "3"
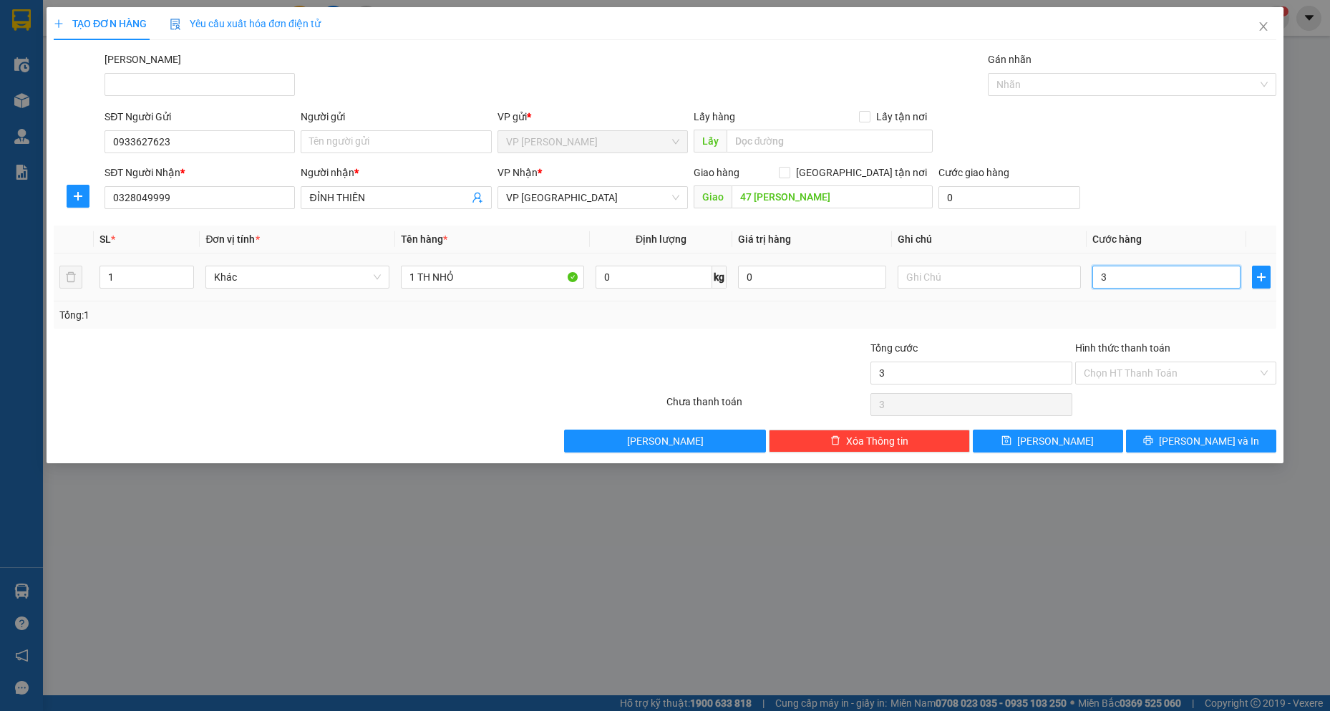
type input "30"
type input "30.000"
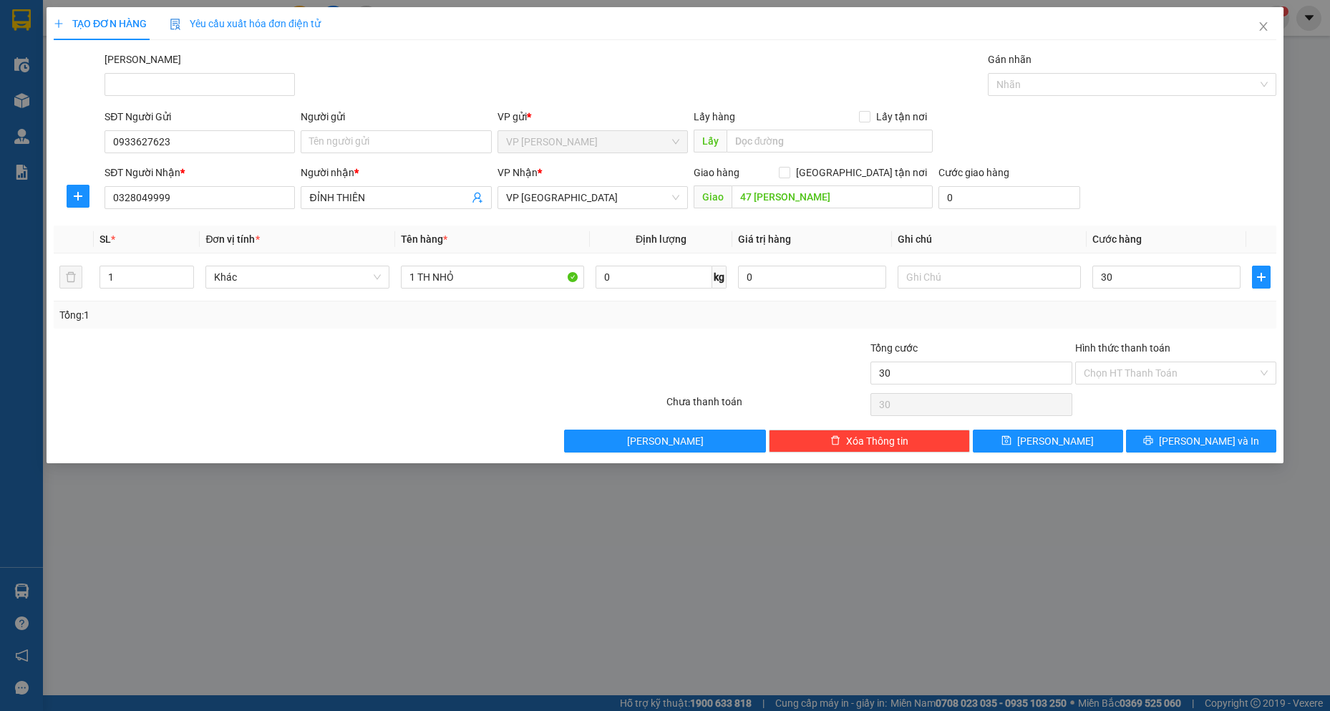
type input "30.000"
click at [1116, 328] on div "Transit Pickup Surcharge Ids Transit Deliver Surcharge Ids Transit Deliver Surc…" at bounding box center [665, 252] width 1222 height 401
click at [983, 195] on input "0" at bounding box center [1009, 197] width 142 height 23
type input "1"
type input "30.001"
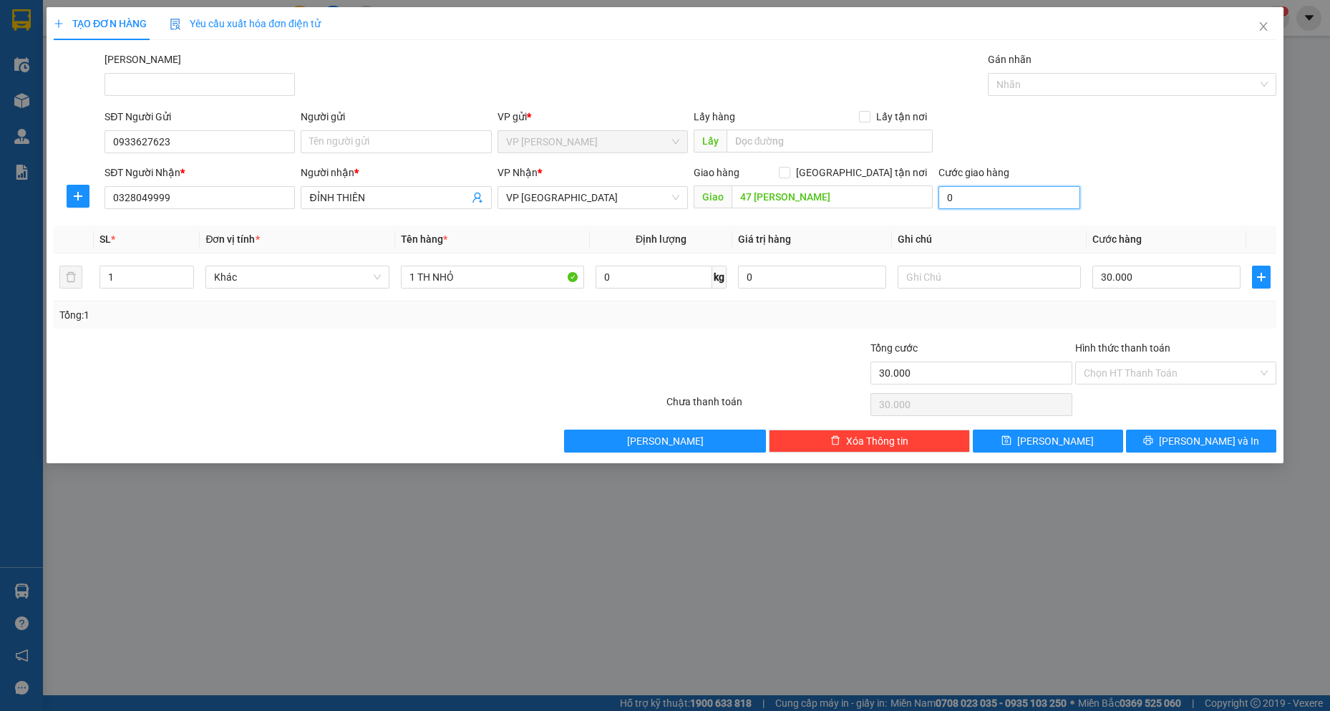
type input "30.001"
type input "10"
type input "30.010"
type input "10.000"
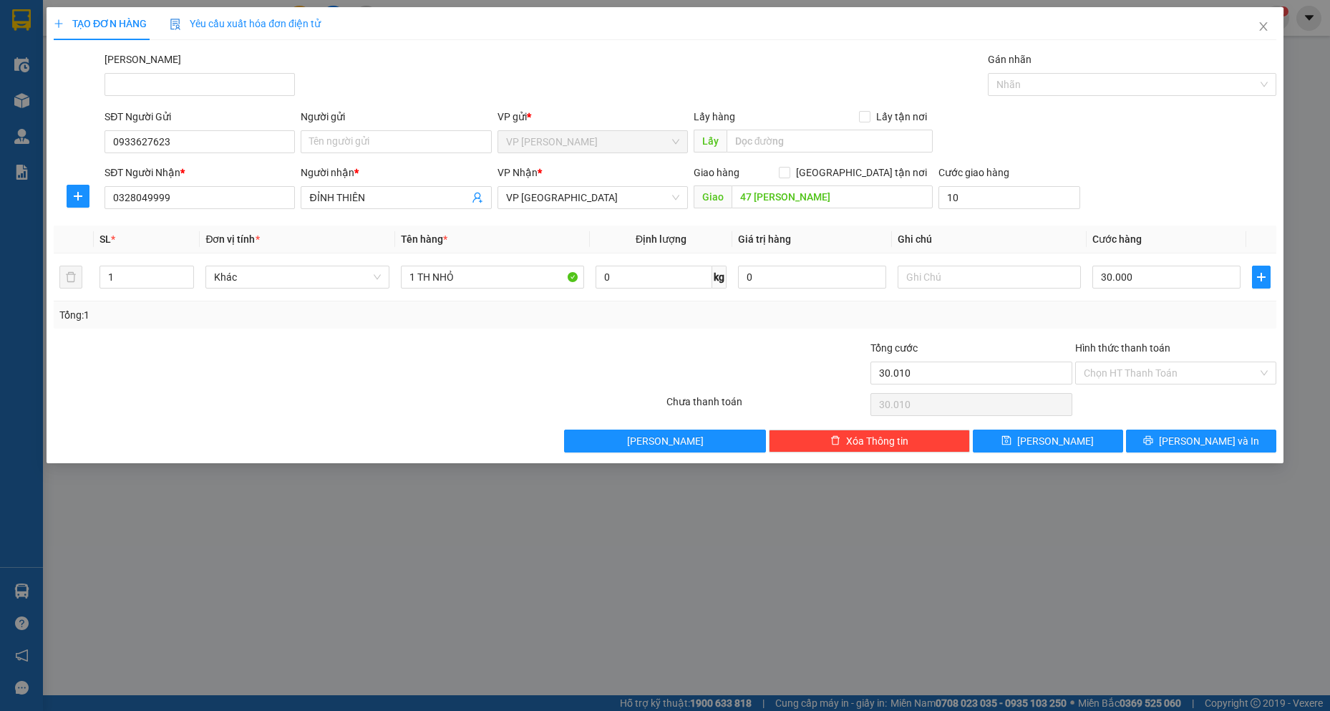
type input "40.000"
click at [1196, 208] on div "SĐT Người Nhận * 0328049999 Người nhận * ĐỈNH THIÊN VP Nhận * VP [GEOGRAPHIC_DA…" at bounding box center [690, 190] width 1177 height 50
click at [1210, 443] on span "[PERSON_NAME] và In" at bounding box center [1209, 441] width 100 height 16
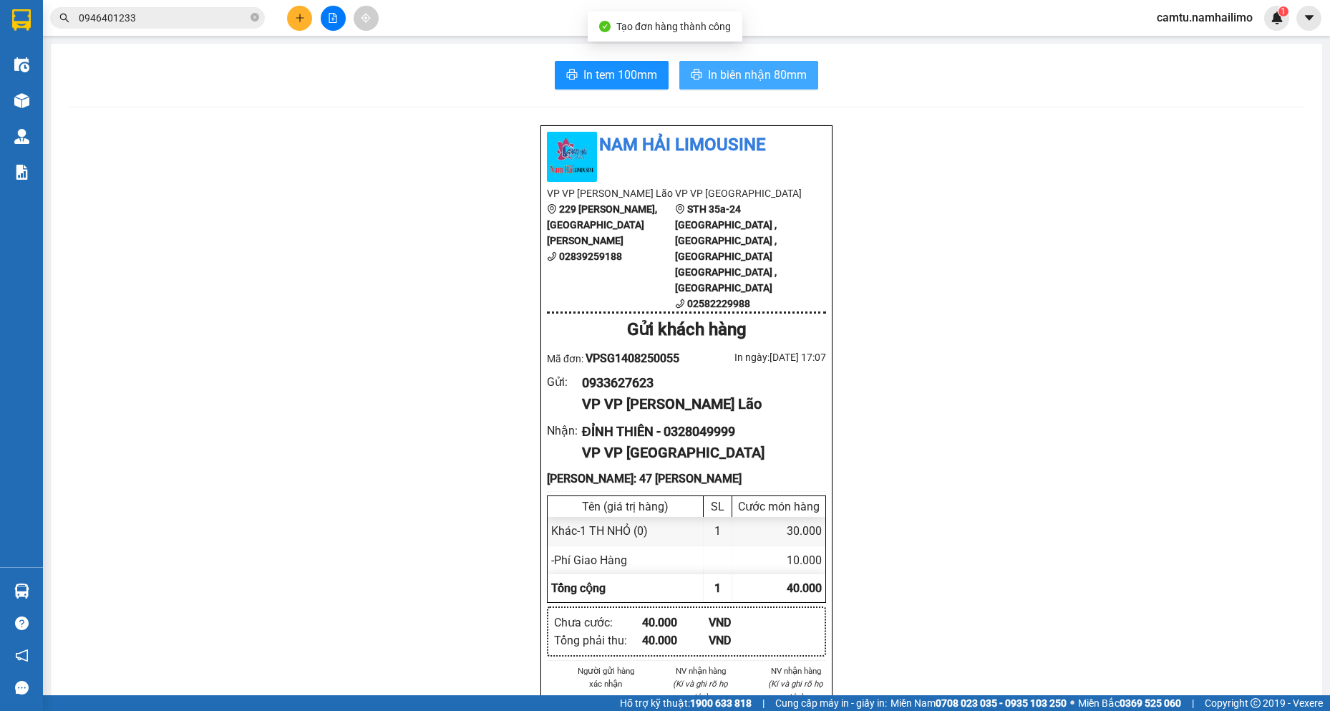
click at [728, 74] on span "In biên nhận 80mm" at bounding box center [757, 75] width 99 height 18
click at [732, 72] on span "In biên nhận 80mm" at bounding box center [757, 75] width 99 height 18
click at [156, 17] on input "0946401233" at bounding box center [163, 18] width 169 height 16
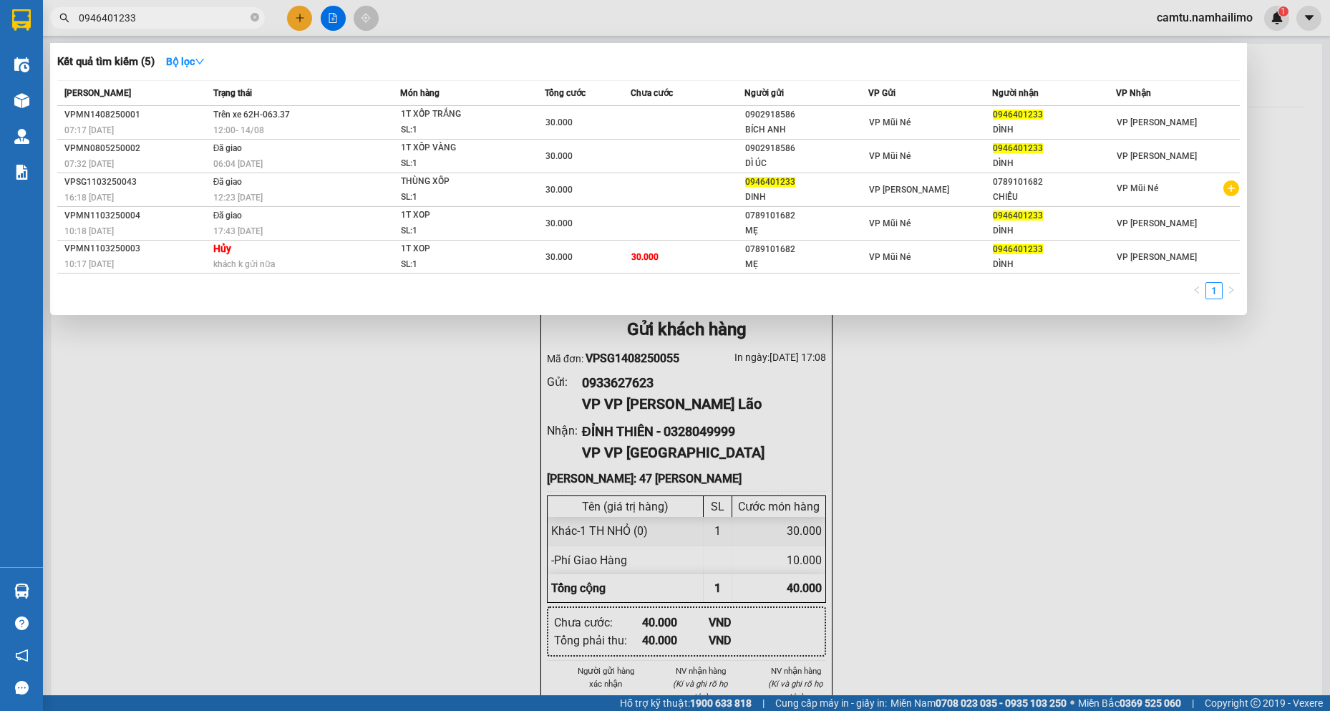
drag, startPoint x: 156, startPoint y: 17, endPoint x: 54, endPoint y: 42, distance: 105.4
click at [51, 24] on div "0946401233" at bounding box center [139, 17] width 279 height 21
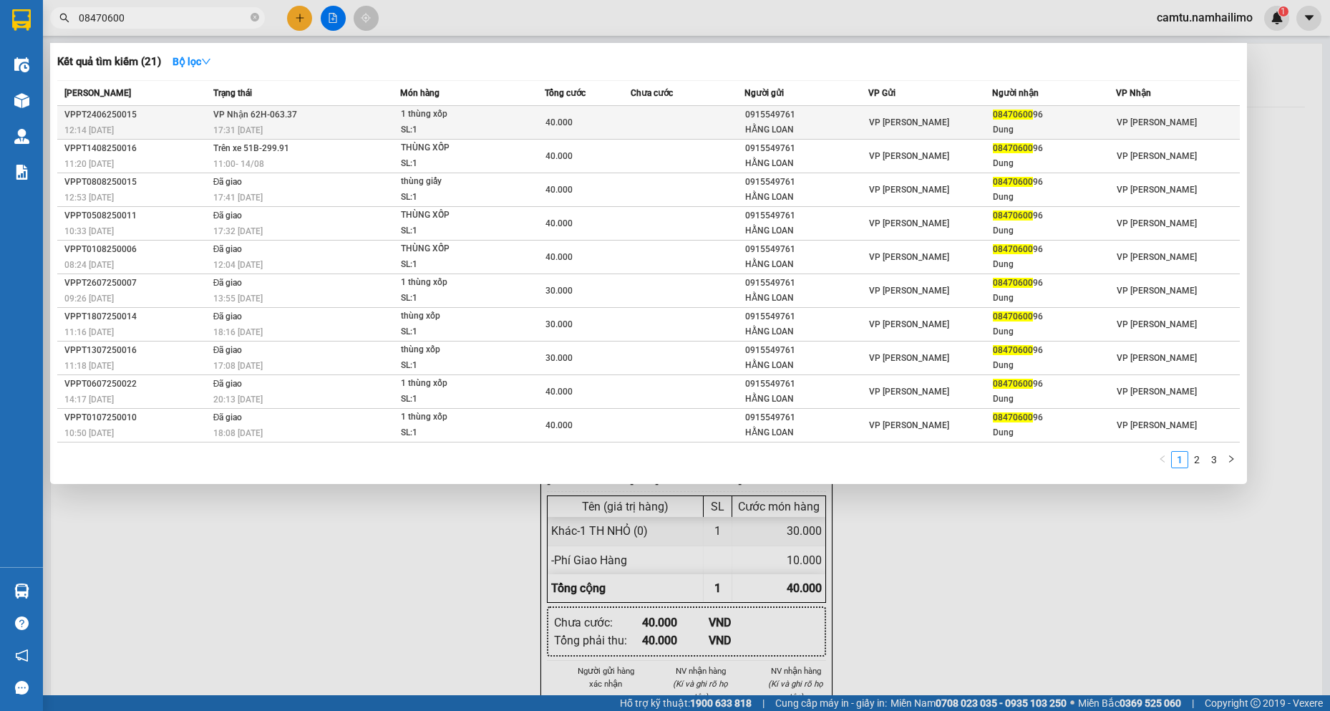
type input "08470600"
click at [843, 112] on div "0915549761" at bounding box center [806, 114] width 122 height 15
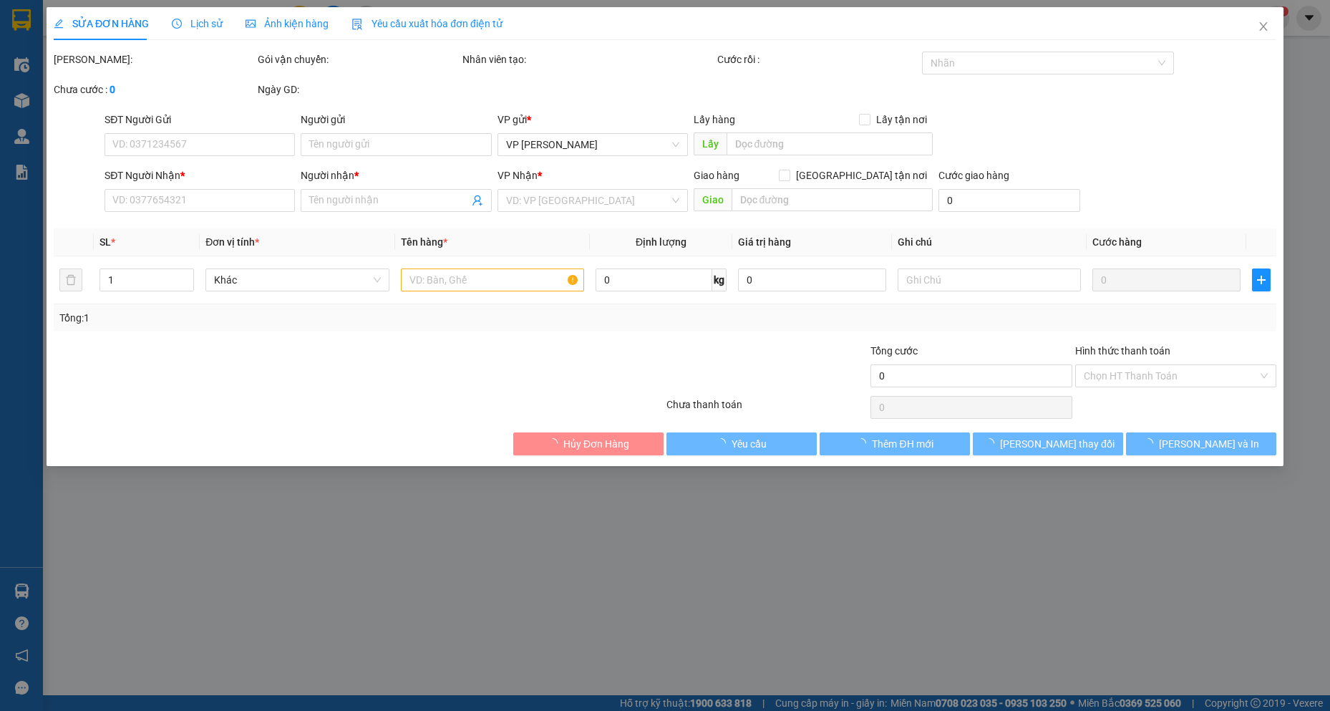
type input "0915549761"
type input "HẰNG LOAN"
type input "0847060096"
type input "Dung"
type input "40.000"
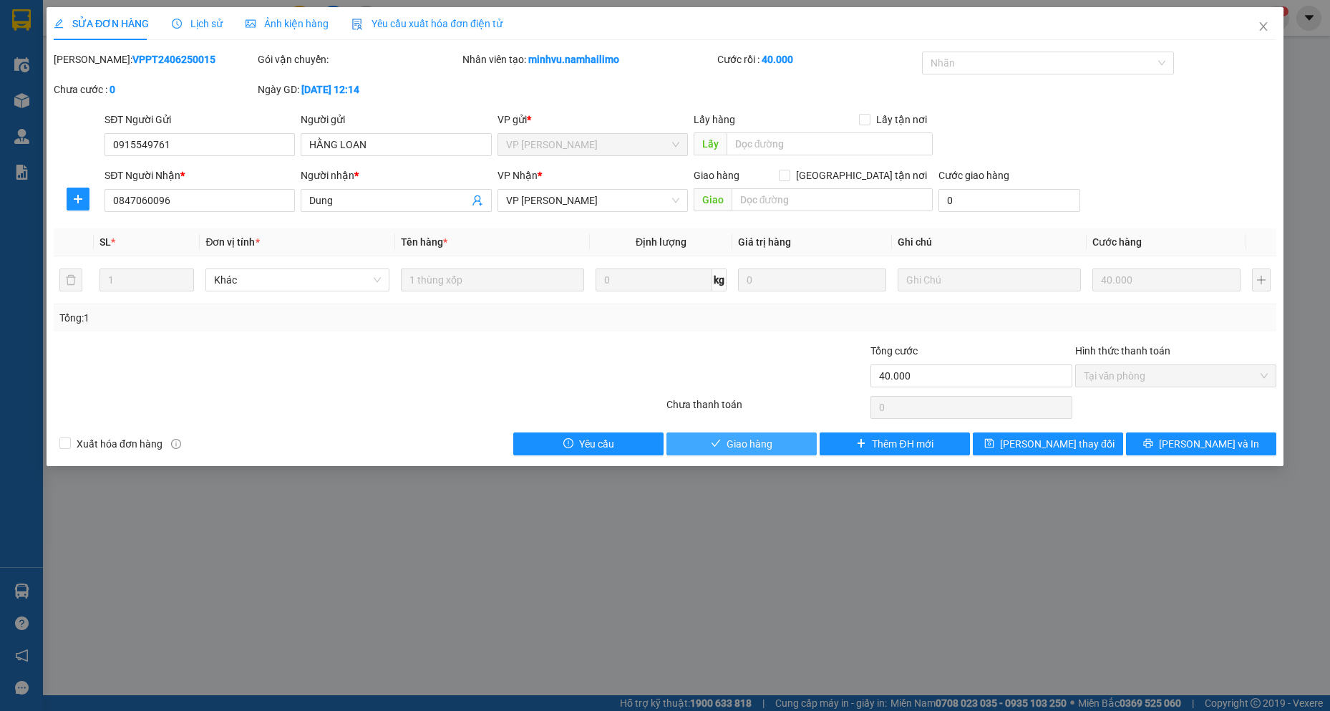
click at [721, 445] on icon "check" at bounding box center [716, 443] width 10 height 10
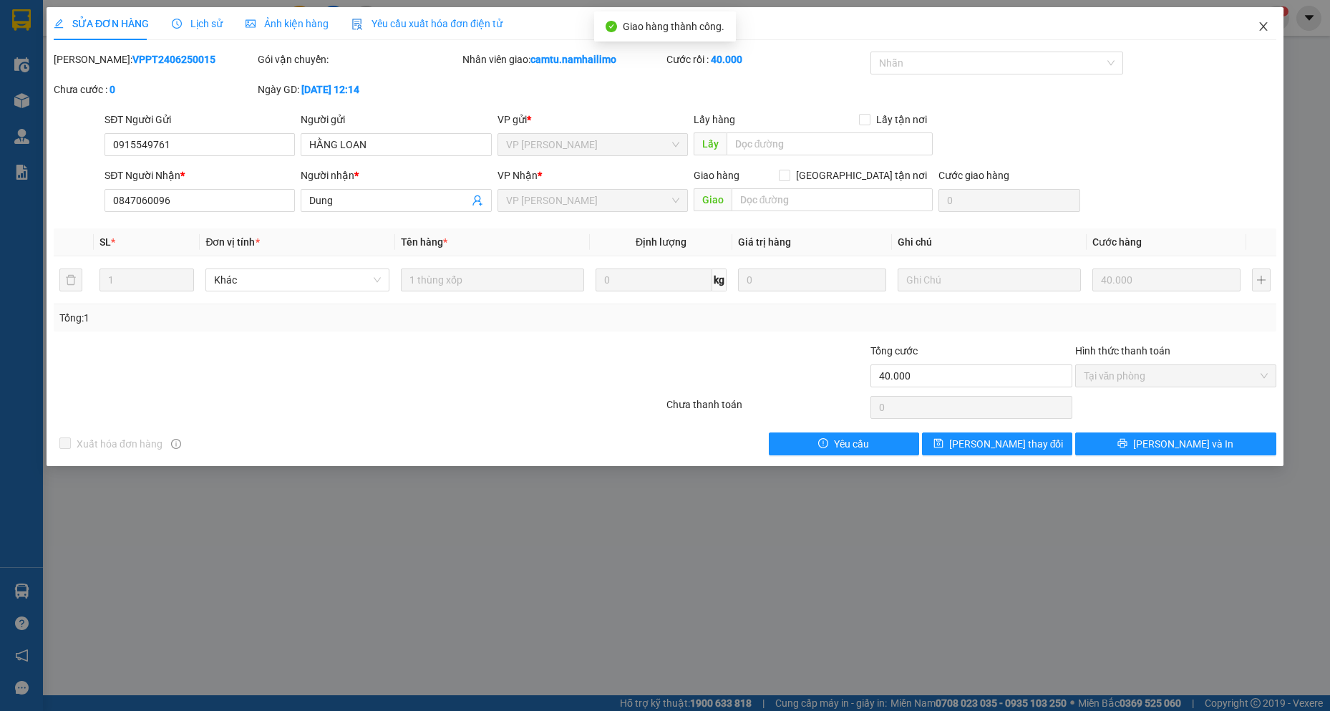
click at [1268, 30] on icon "close" at bounding box center [1262, 26] width 11 height 11
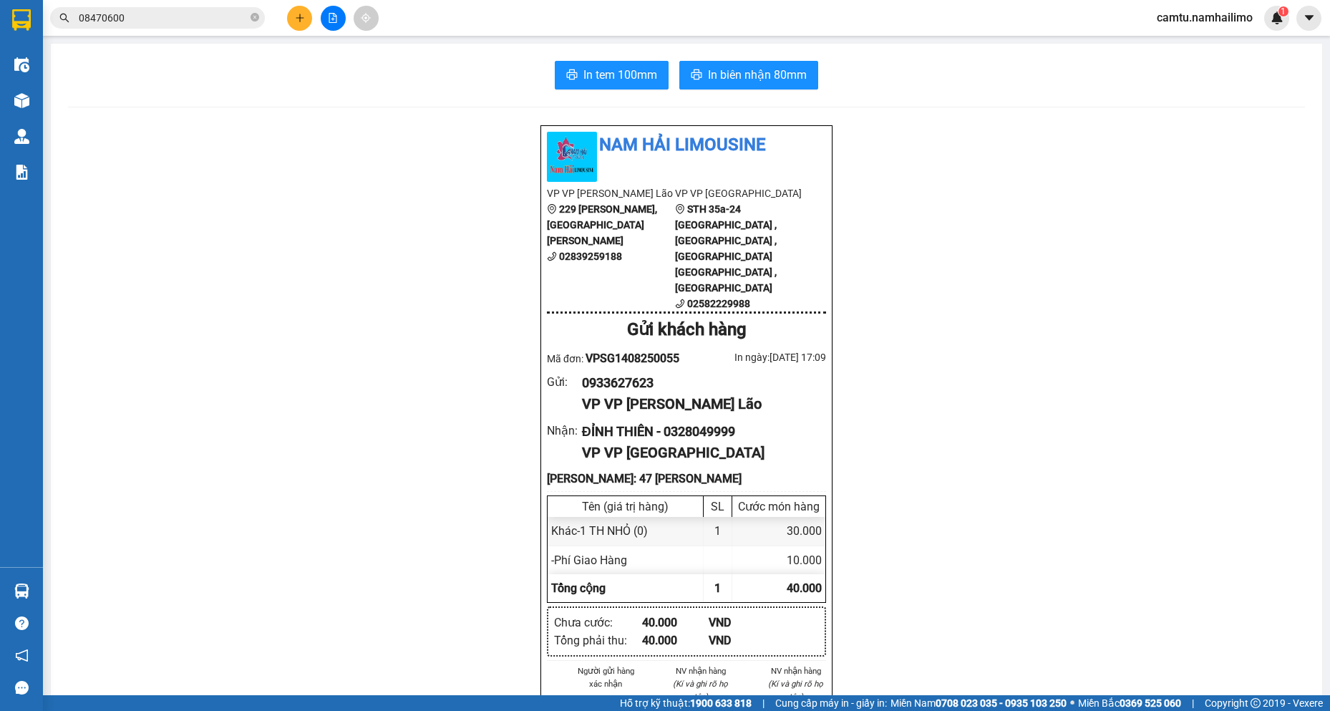
click at [157, 14] on input "08470600" at bounding box center [163, 18] width 169 height 16
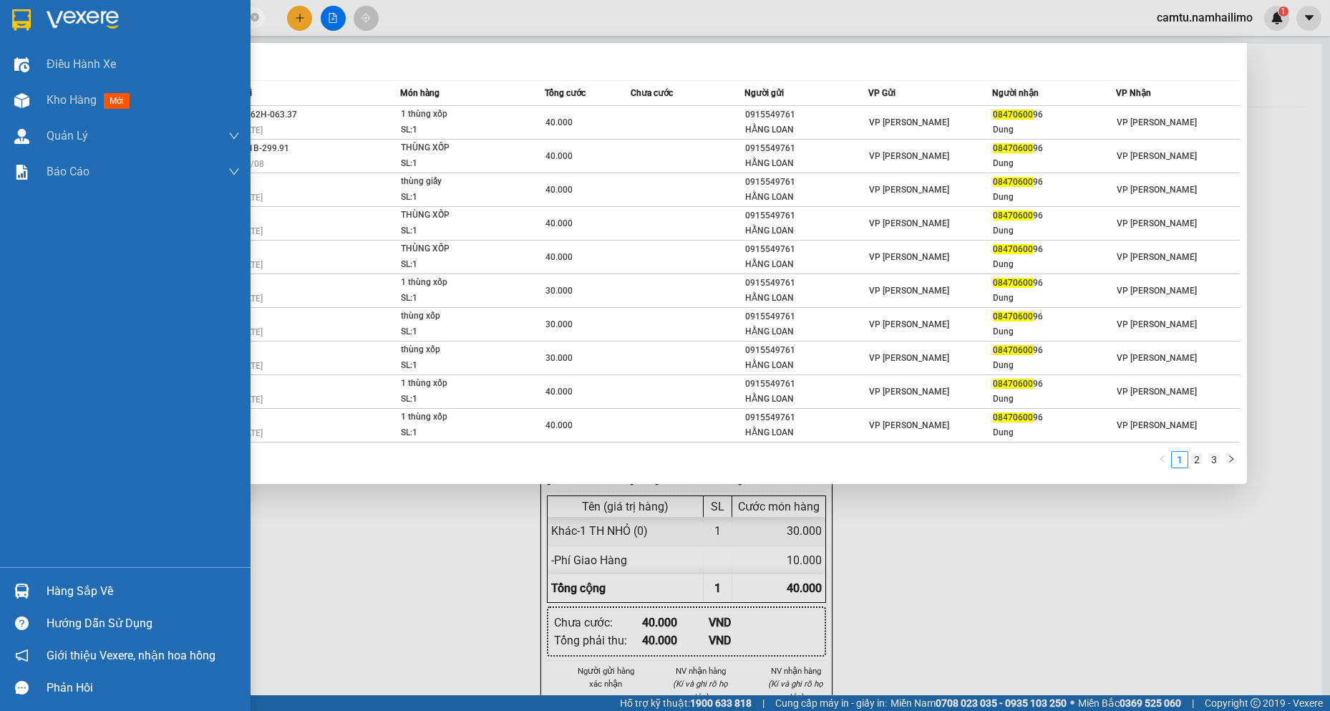
drag, startPoint x: 157, startPoint y: 14, endPoint x: 0, endPoint y: 16, distance: 157.5
click at [0, 16] on section "Kết quả tìm kiếm ( 21 ) Bộ lọc Mã ĐH Trạng thái Món hàng Tổng cước Chưa cước Ng…" at bounding box center [665, 355] width 1330 height 711
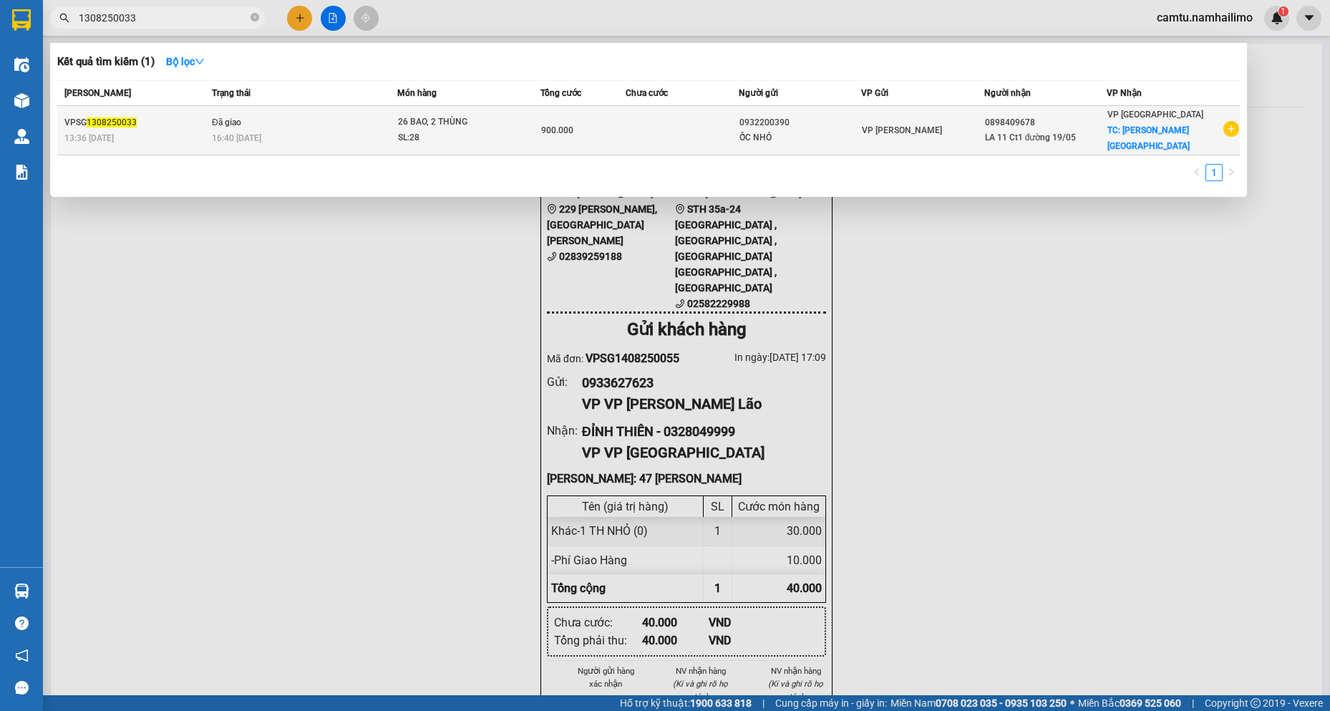
type input "1308250033"
click at [834, 115] on div "0932200390" at bounding box center [799, 122] width 121 height 15
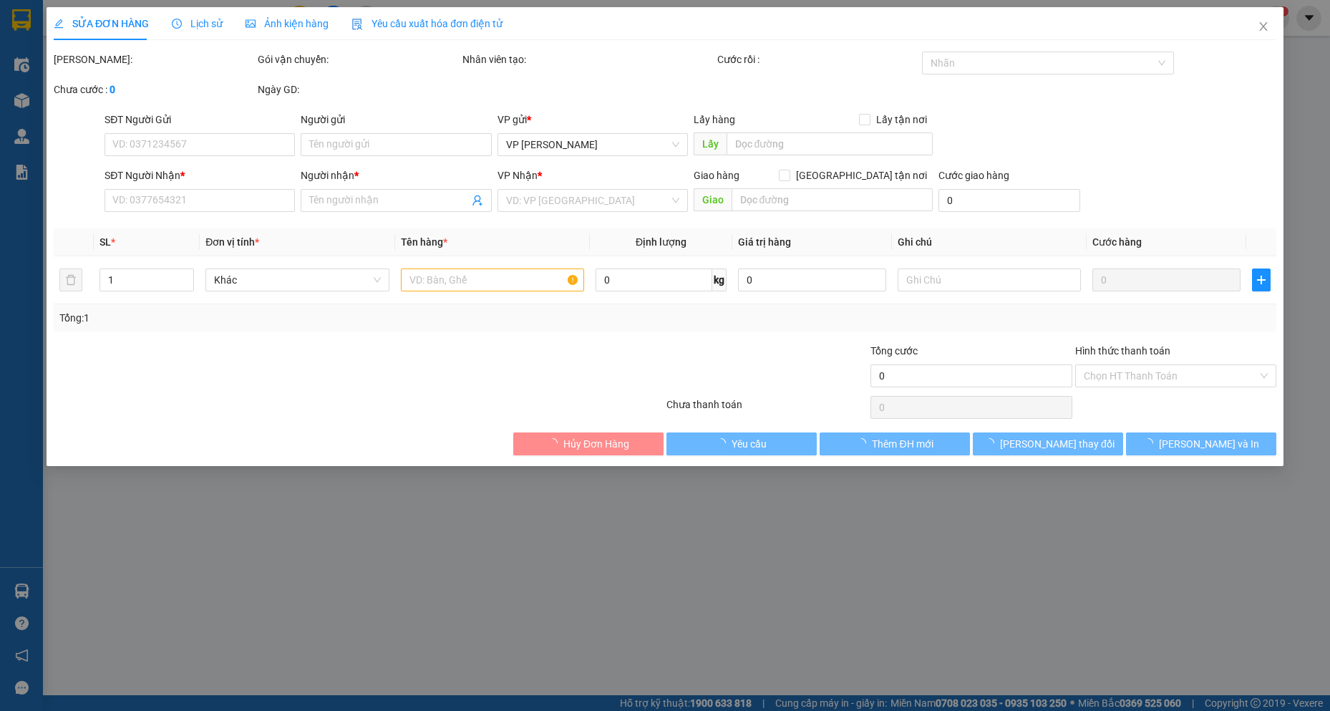
type input "0932200390"
type input "ỐC NHỎ"
type input "0898409678"
type input "LA 11 Ct1 đường 19/05"
checkbox input "true"
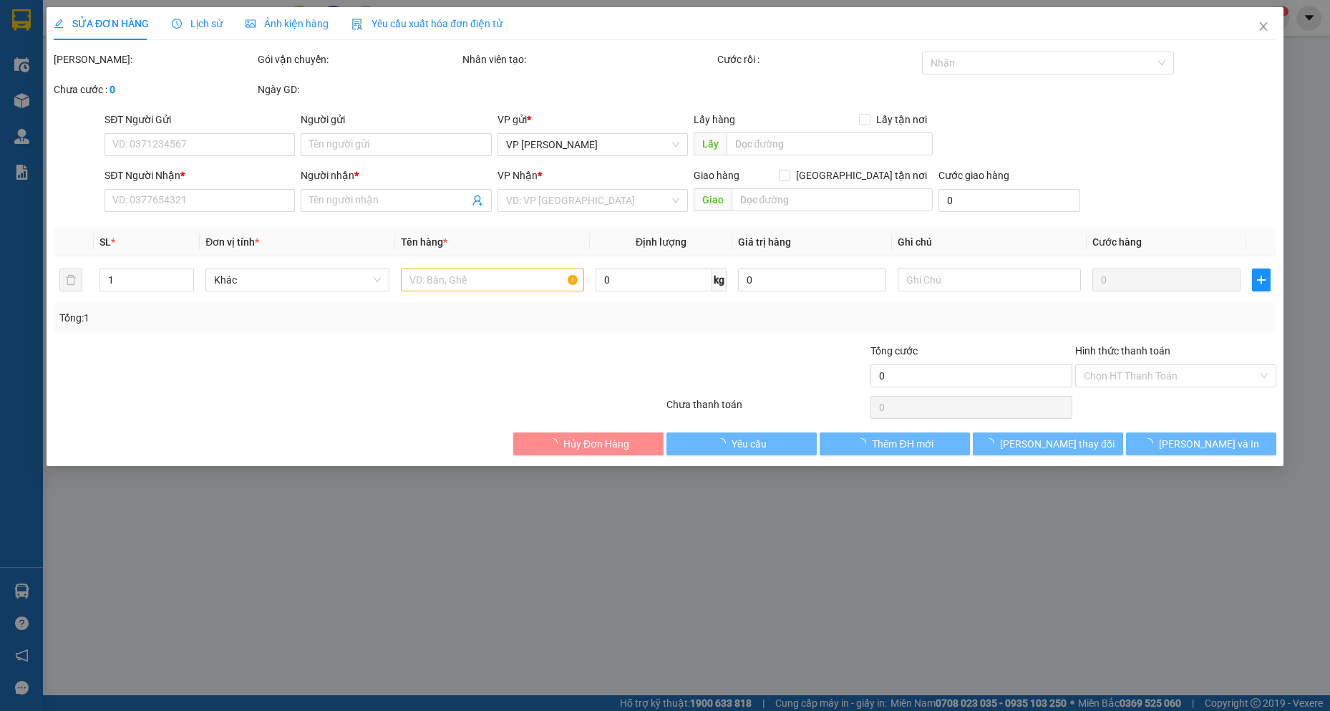
type input "[PERSON_NAME][GEOGRAPHIC_DATA]"
type input "900.000"
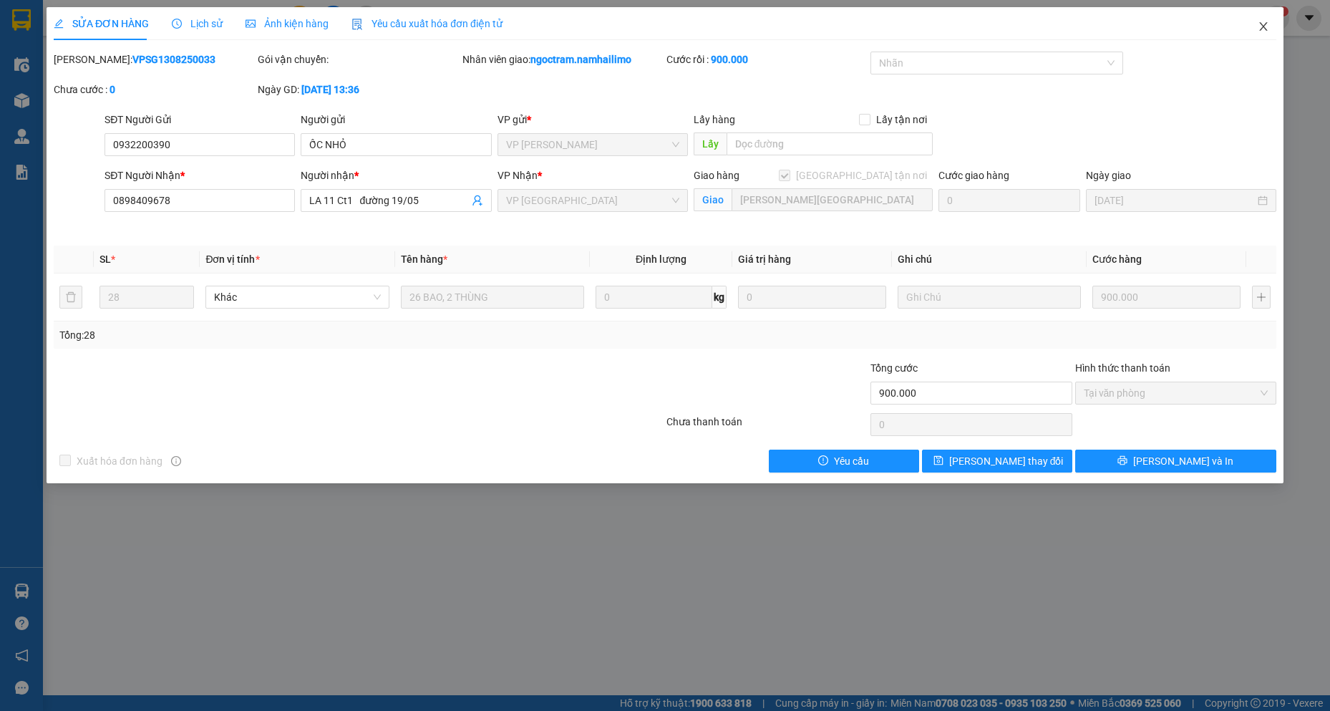
click at [1258, 21] on icon "close" at bounding box center [1262, 26] width 11 height 11
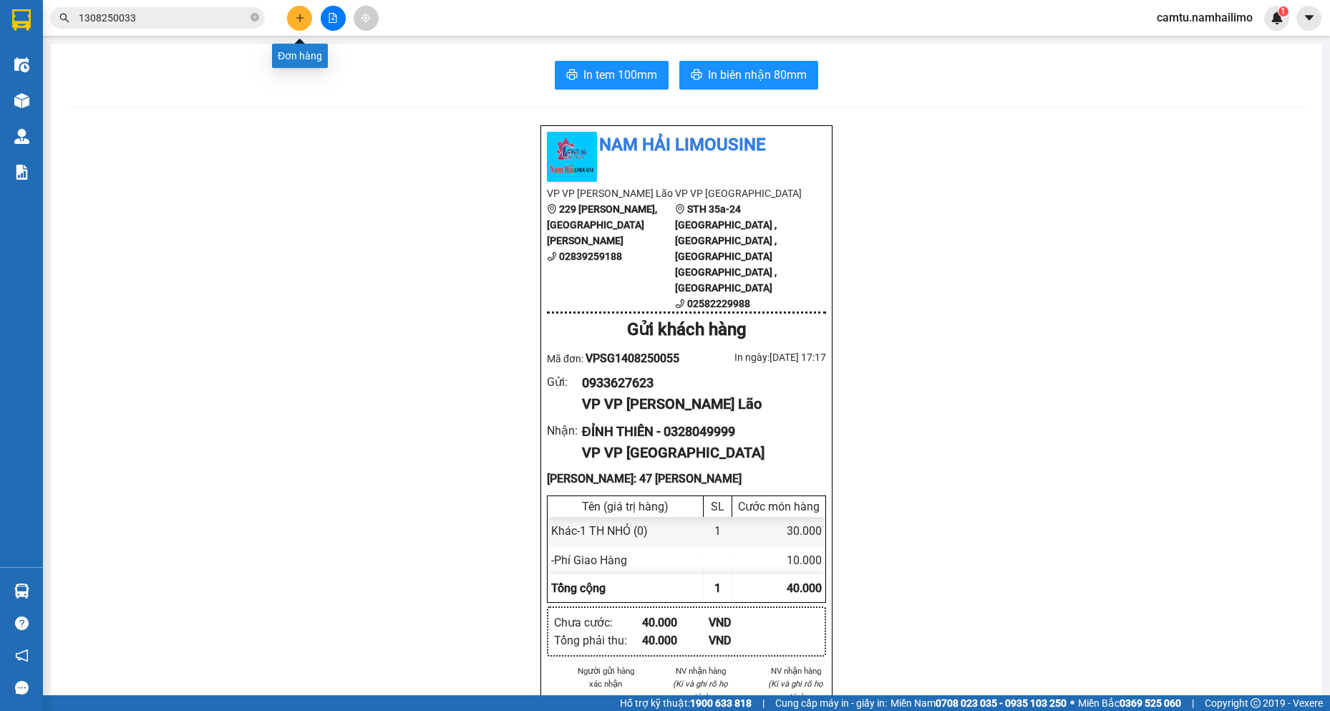
click at [303, 16] on icon "plus" at bounding box center [300, 18] width 10 height 10
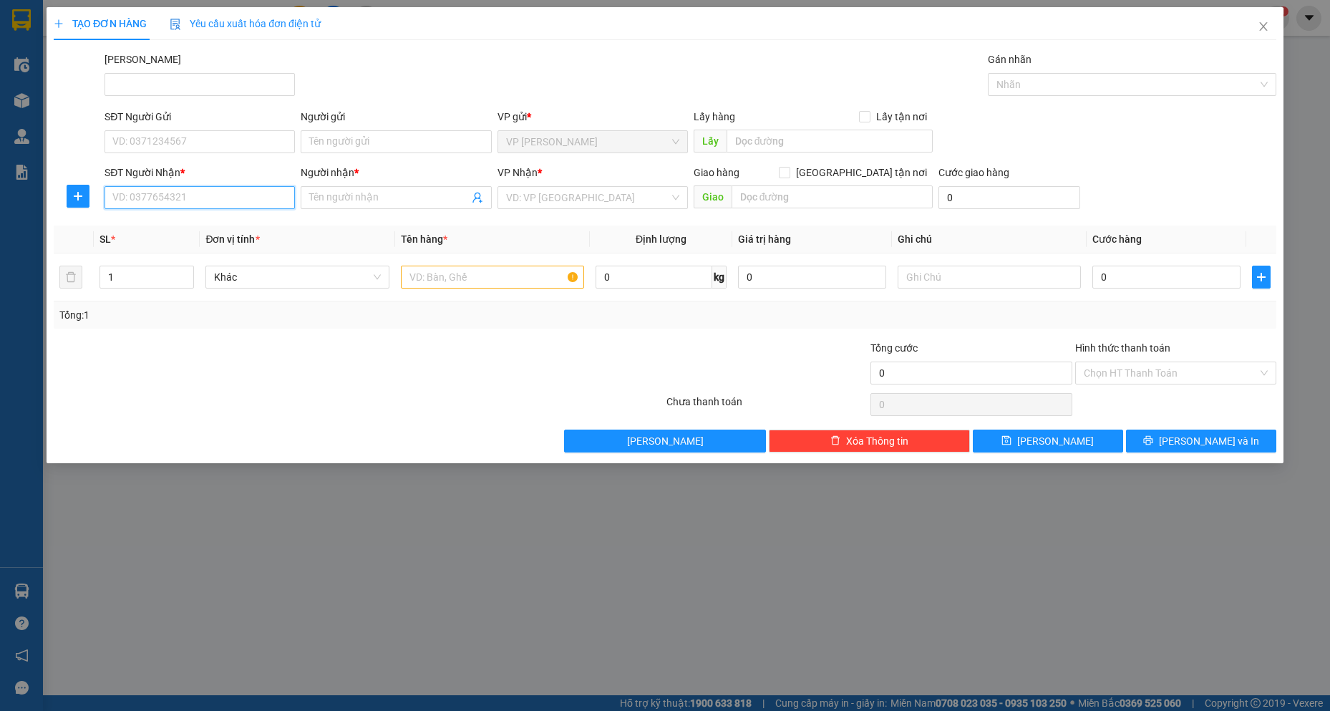
click at [243, 198] on input "SĐT Người Nhận *" at bounding box center [199, 197] width 190 height 23
click at [243, 198] on input "442" at bounding box center [199, 197] width 190 height 23
type input "4"
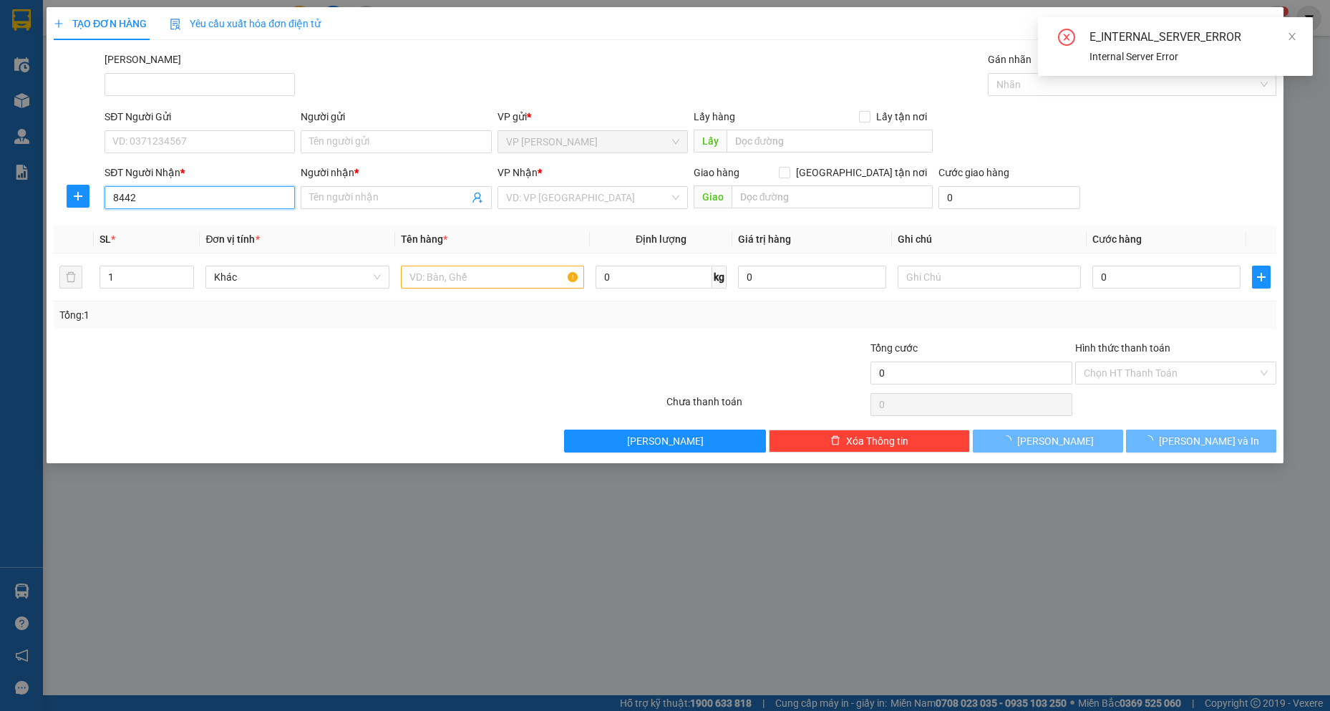
click at [228, 202] on input "8442" at bounding box center [199, 197] width 190 height 23
type input "8"
click at [228, 202] on input "442" at bounding box center [199, 197] width 190 height 23
type input "4"
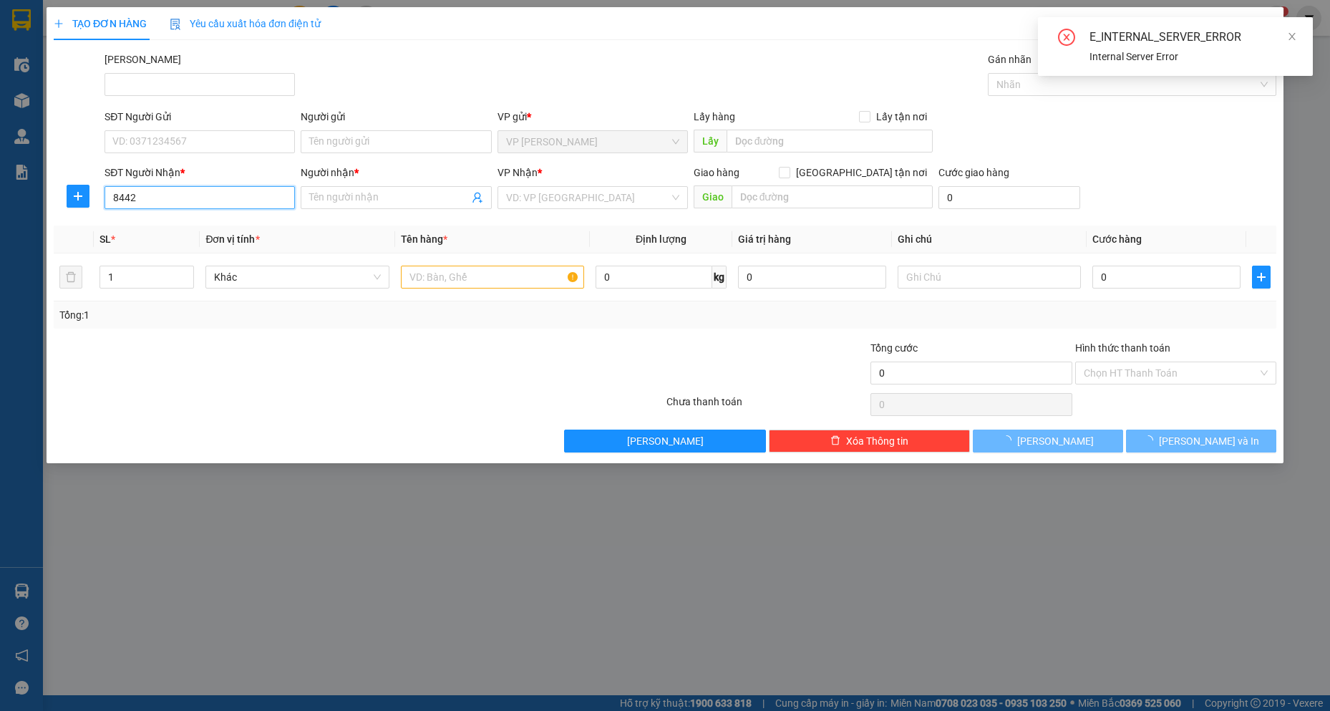
click at [228, 202] on input "8442" at bounding box center [199, 197] width 190 height 23
type input "8"
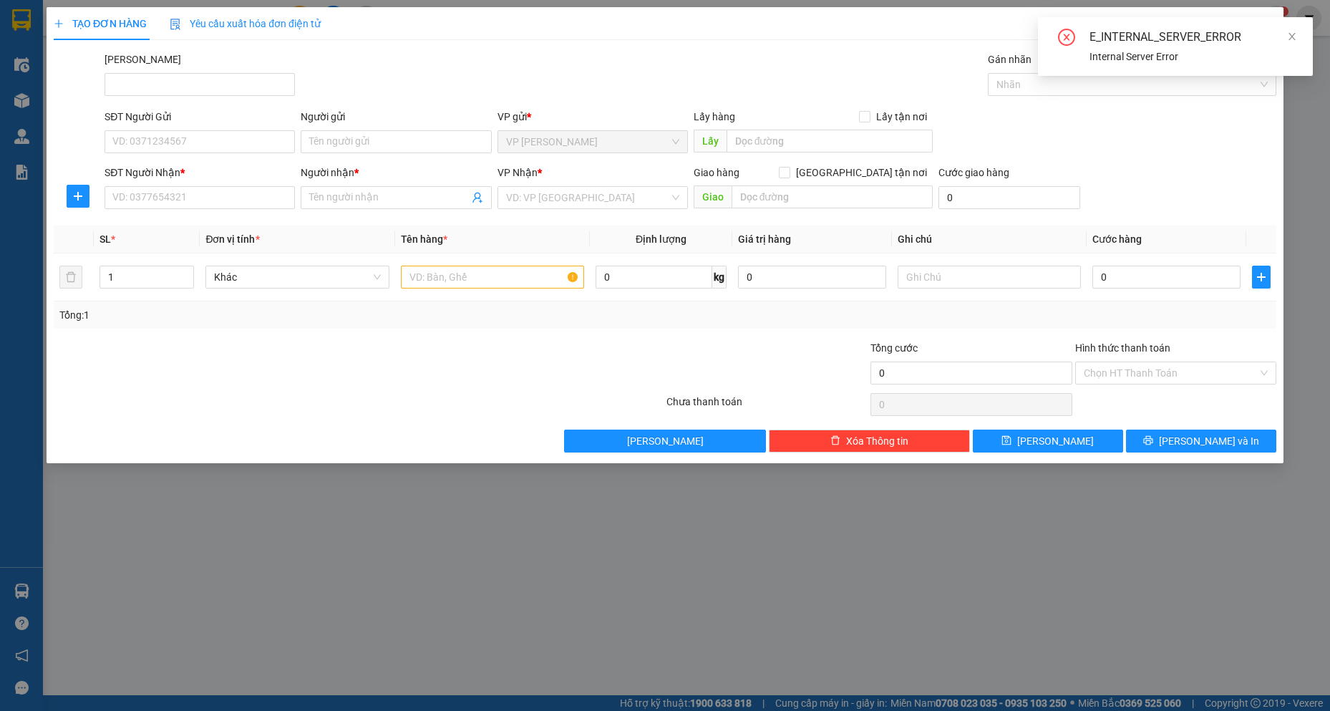
click at [1295, 45] on div "E_INTERNAL_SERVER_ERROR" at bounding box center [1192, 37] width 206 height 17
click at [1296, 38] on icon "close" at bounding box center [1292, 36] width 10 height 10
click at [1259, 25] on icon "close" at bounding box center [1262, 26] width 11 height 11
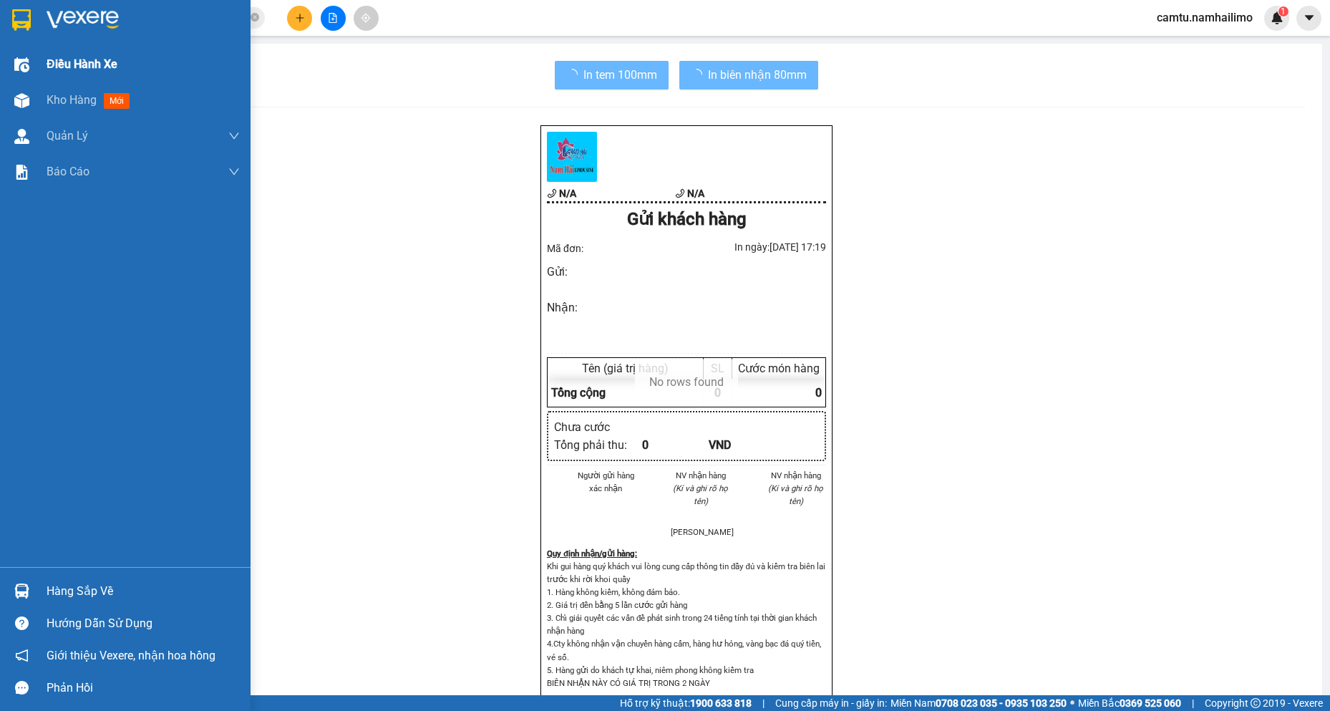
click at [39, 61] on div "Điều hành xe" at bounding box center [125, 65] width 250 height 36
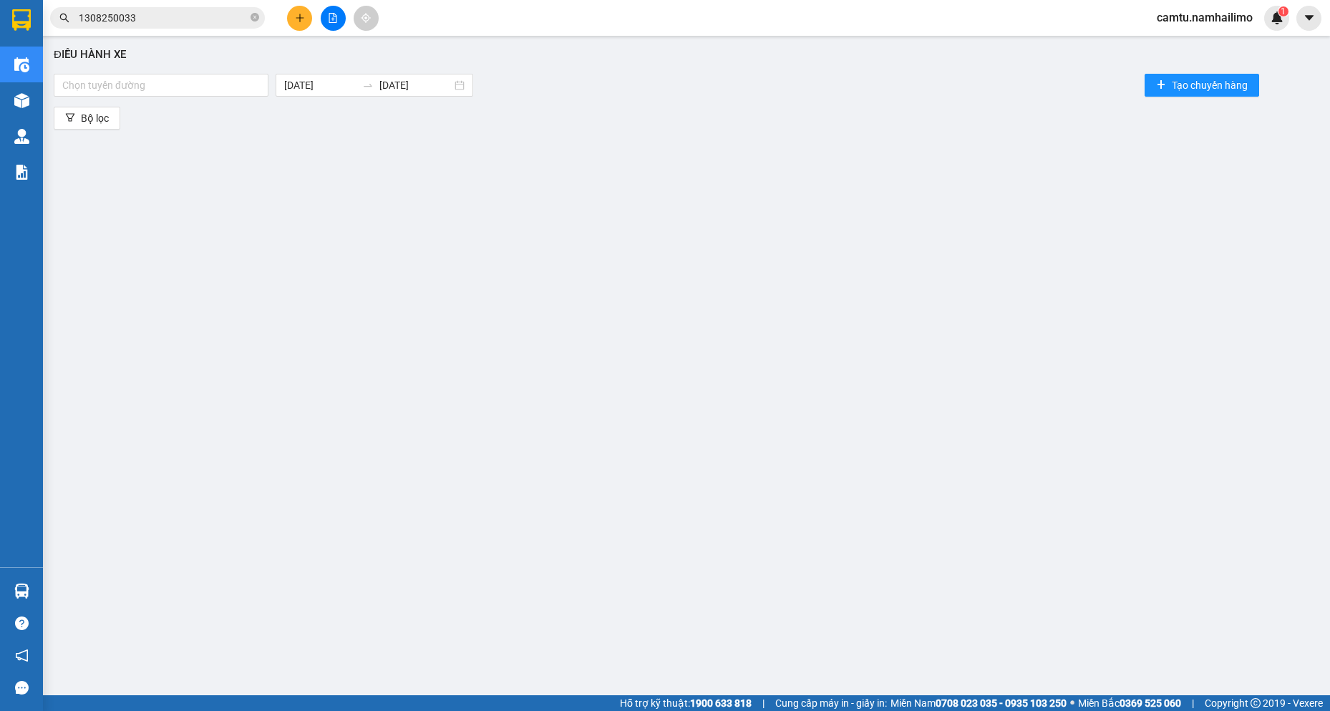
click at [57, 175] on div "Điều hành xe Chọn tuyến đường [DATE] [DATE] Tạo chuyến hàng Bộ lọc" at bounding box center [686, 352] width 1272 height 618
click at [412, 217] on div "Điều hành xe Chọn tuyến đường [DATE] [DATE] Tạo chuyến hàng Bộ lọc" at bounding box center [686, 352] width 1272 height 618
click at [297, 14] on icon "plus" at bounding box center [300, 18] width 10 height 10
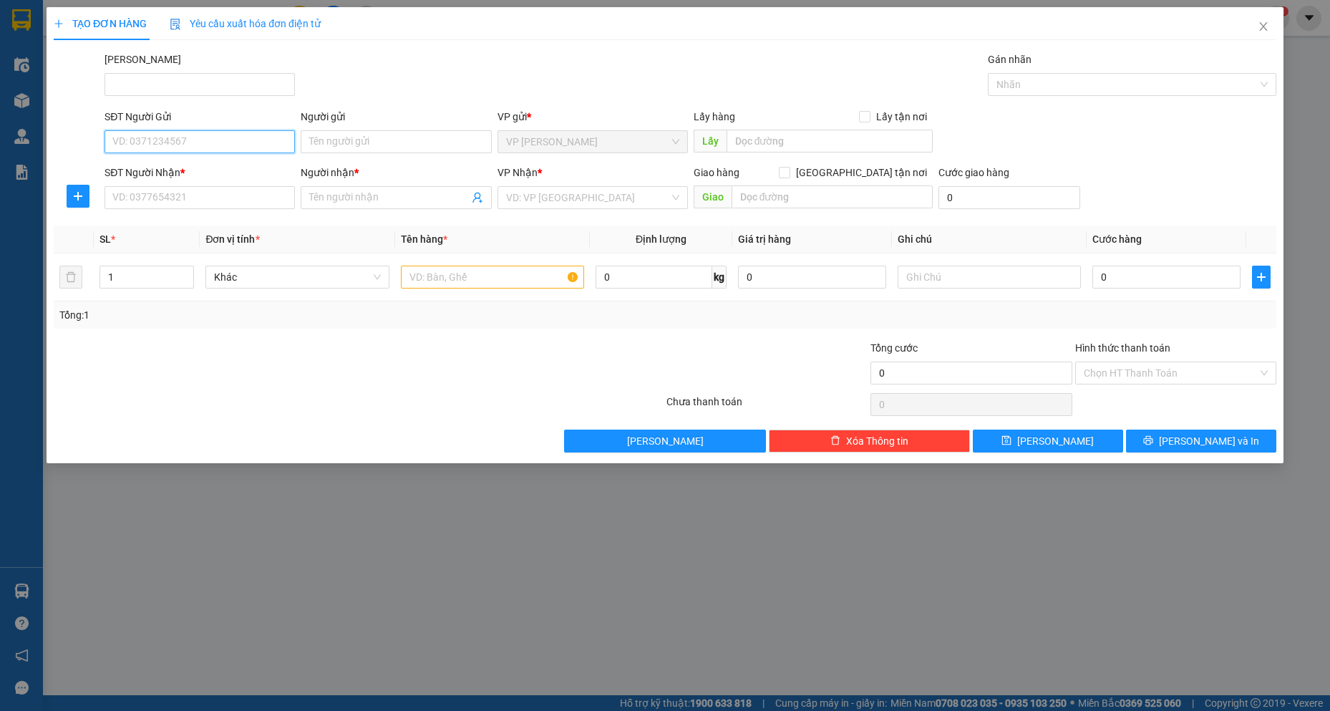
click at [202, 145] on input "SĐT Người Gửi" at bounding box center [199, 141] width 190 height 23
click at [209, 171] on div "0939578793 - [GEOGRAPHIC_DATA]" at bounding box center [199, 170] width 173 height 16
type input "0939578793"
type input "hà [GEOGRAPHIC_DATA]"
type input "0839933442"
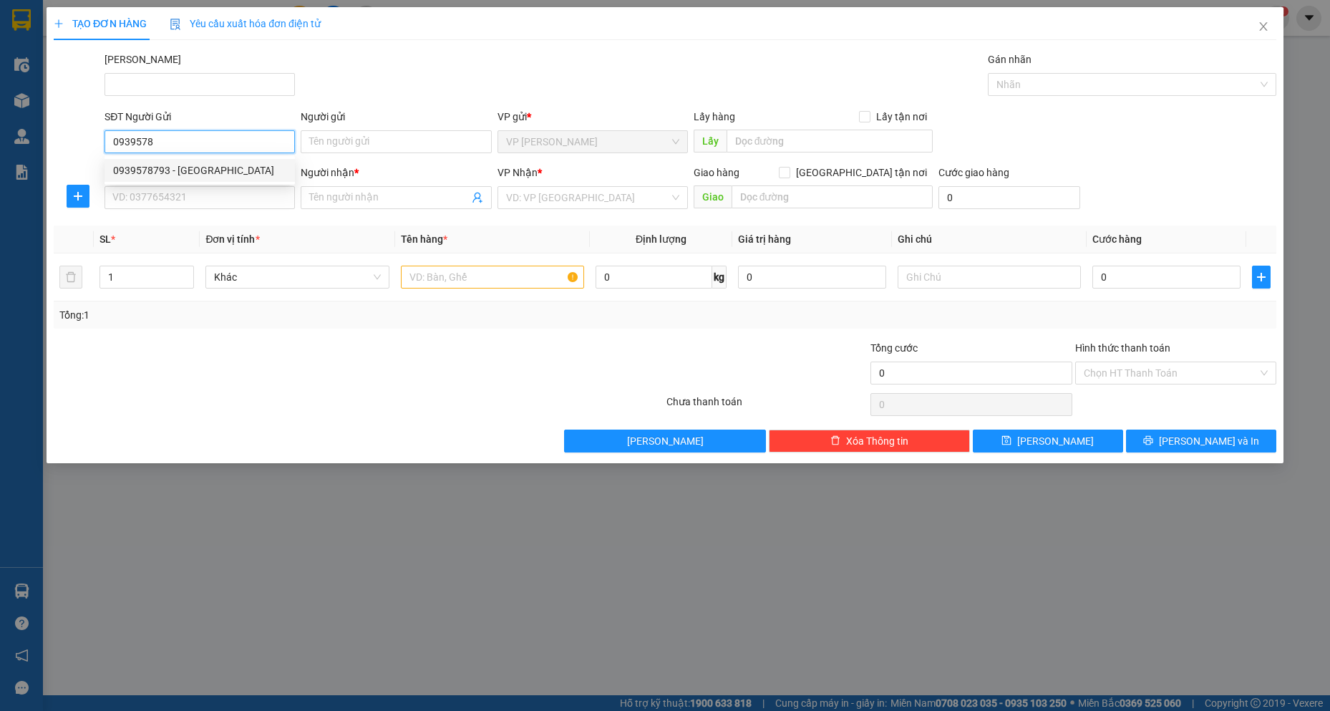
type input "ĐIỀN"
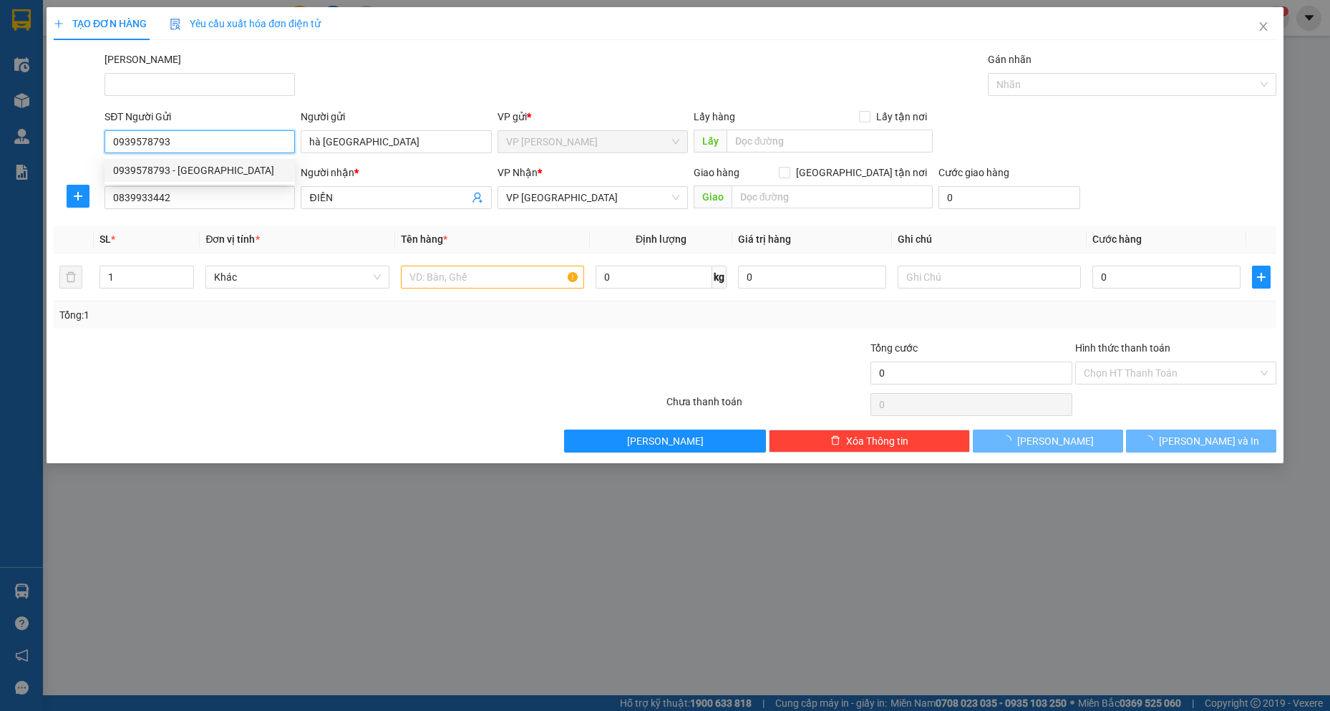
type input "40.000"
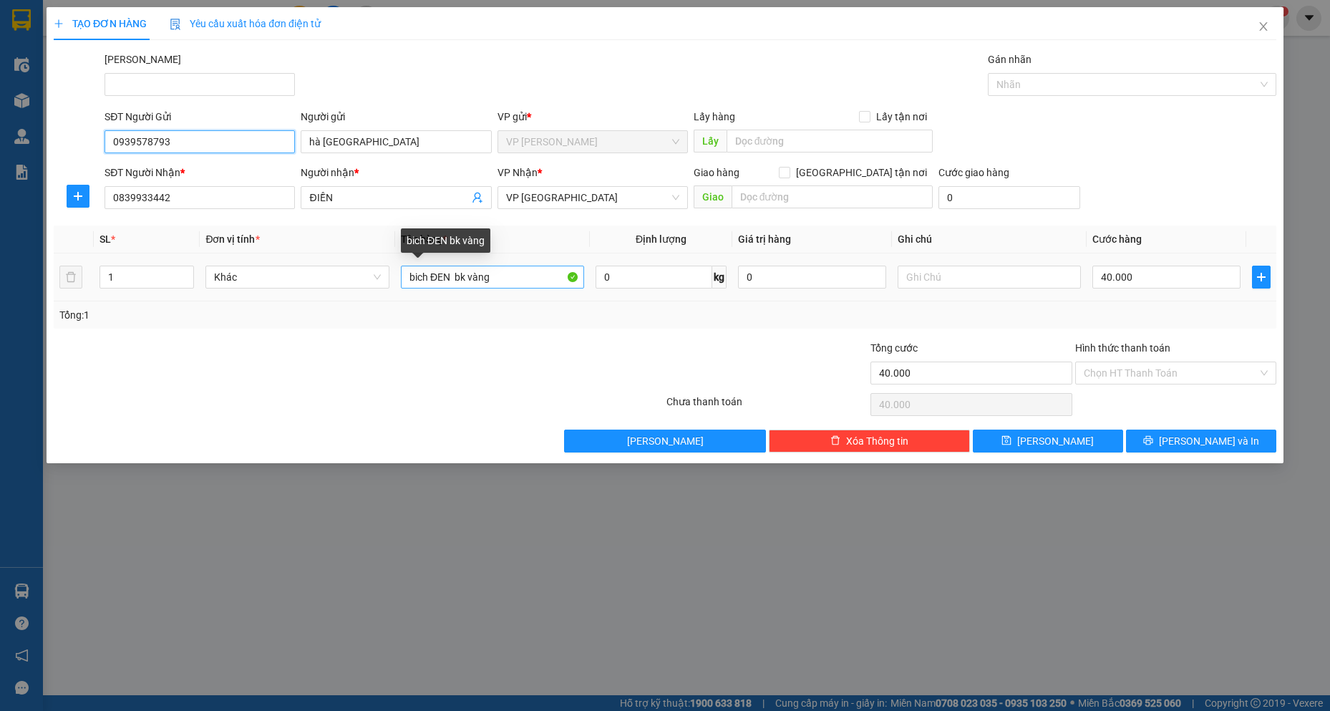
type input "0939578793"
drag, startPoint x: 454, startPoint y: 269, endPoint x: 505, endPoint y: 275, distance: 51.8
click at [505, 275] on input "bich ĐEN bk vàng" at bounding box center [493, 277] width 184 height 23
type input "bich ĐỎ"
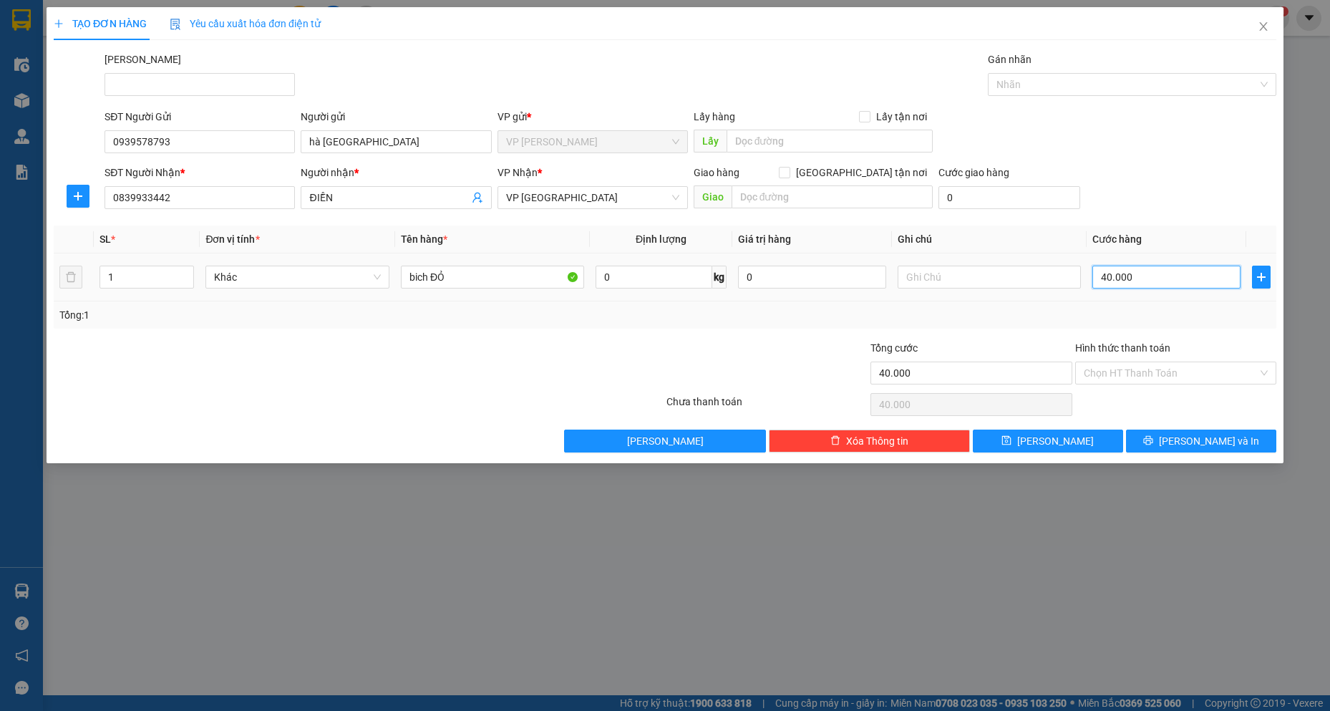
click at [1167, 271] on input "40.000" at bounding box center [1166, 277] width 148 height 23
click at [1172, 442] on button "[PERSON_NAME] và In" at bounding box center [1201, 440] width 150 height 23
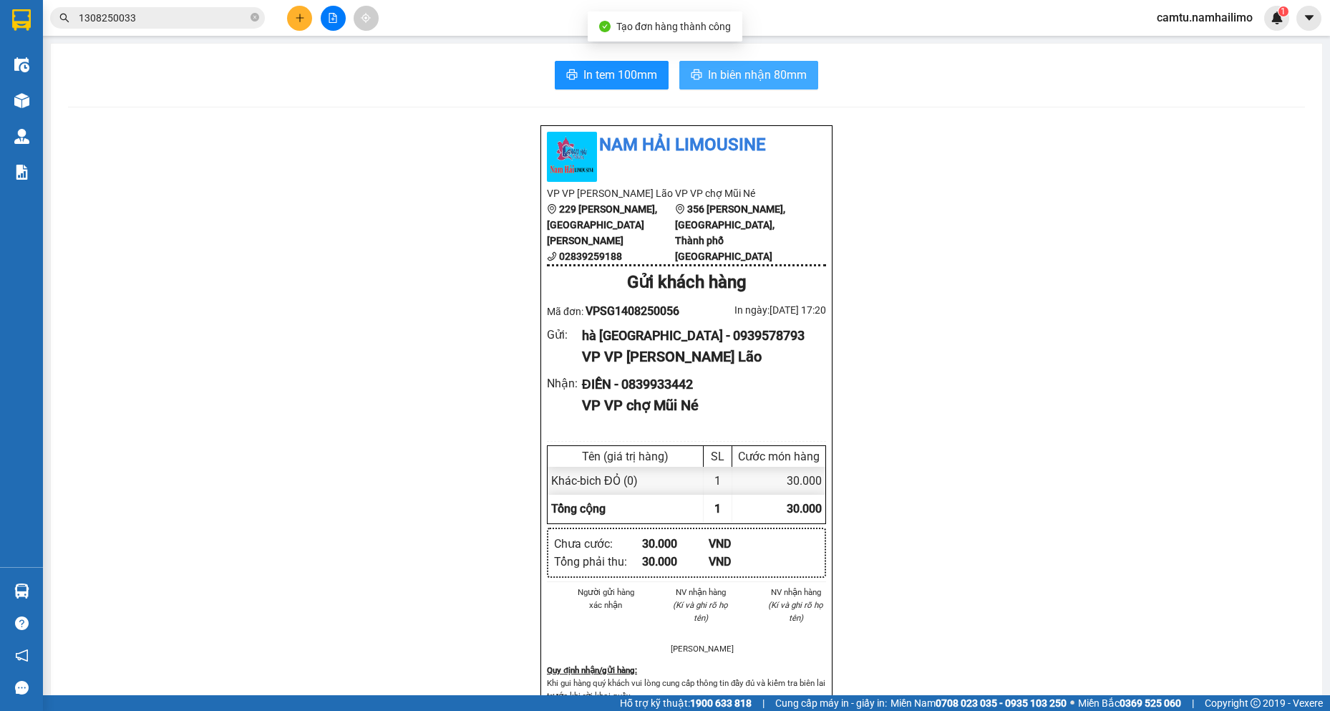
click at [769, 69] on span "In biên nhận 80mm" at bounding box center [757, 75] width 99 height 18
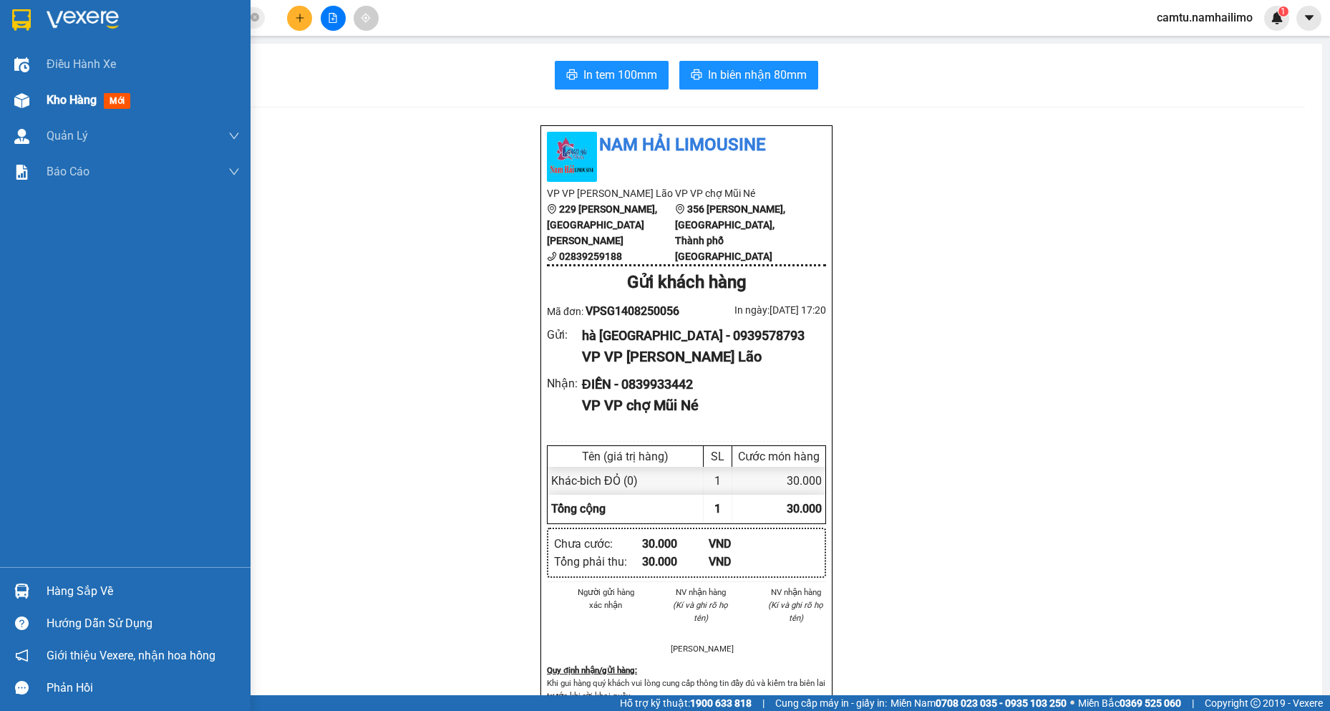
click at [68, 99] on span "Kho hàng" at bounding box center [72, 100] width 50 height 14
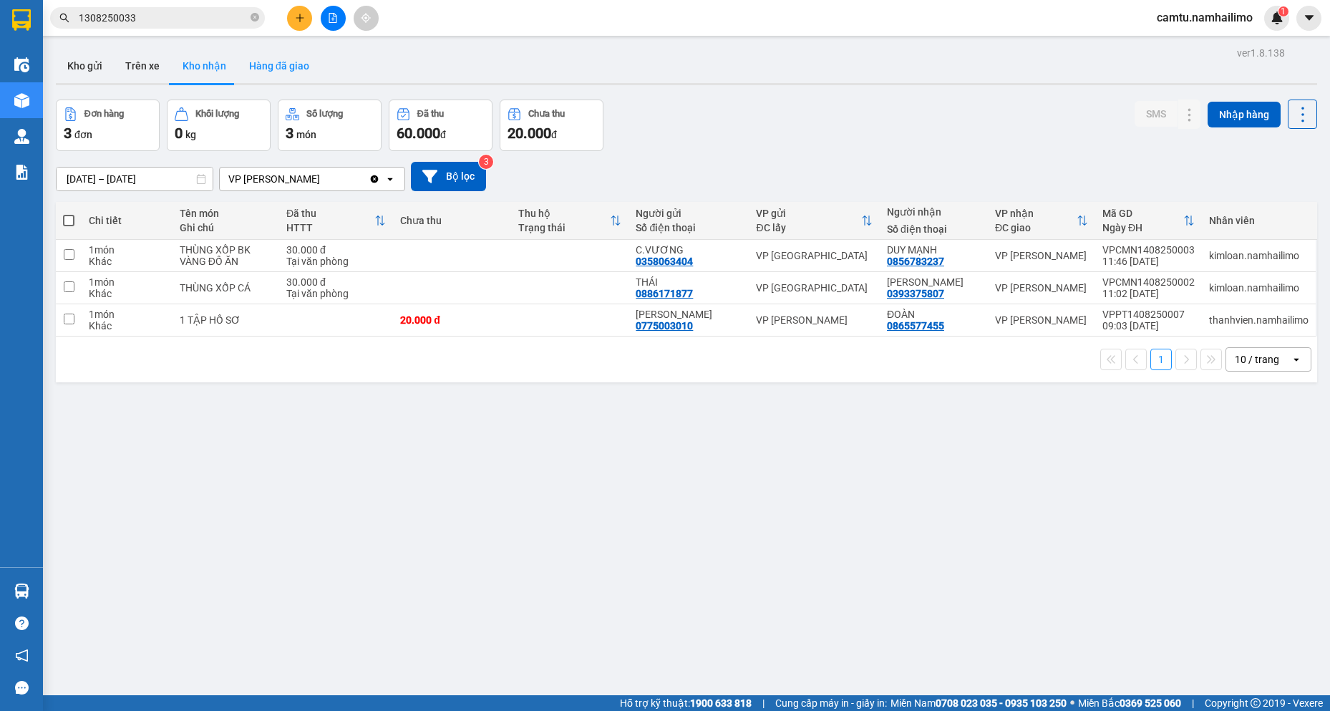
click at [296, 72] on button "Hàng đã giao" at bounding box center [279, 66] width 83 height 34
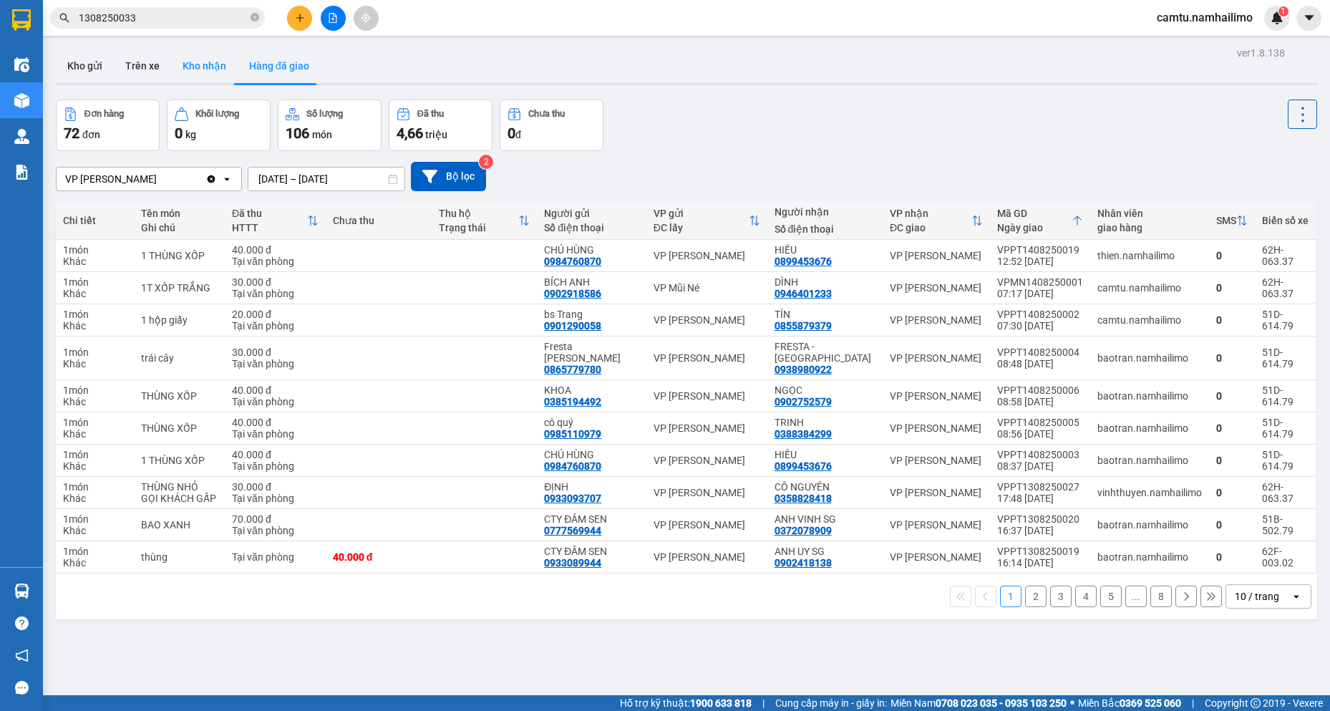
click at [204, 66] on button "Kho nhận" at bounding box center [204, 66] width 67 height 34
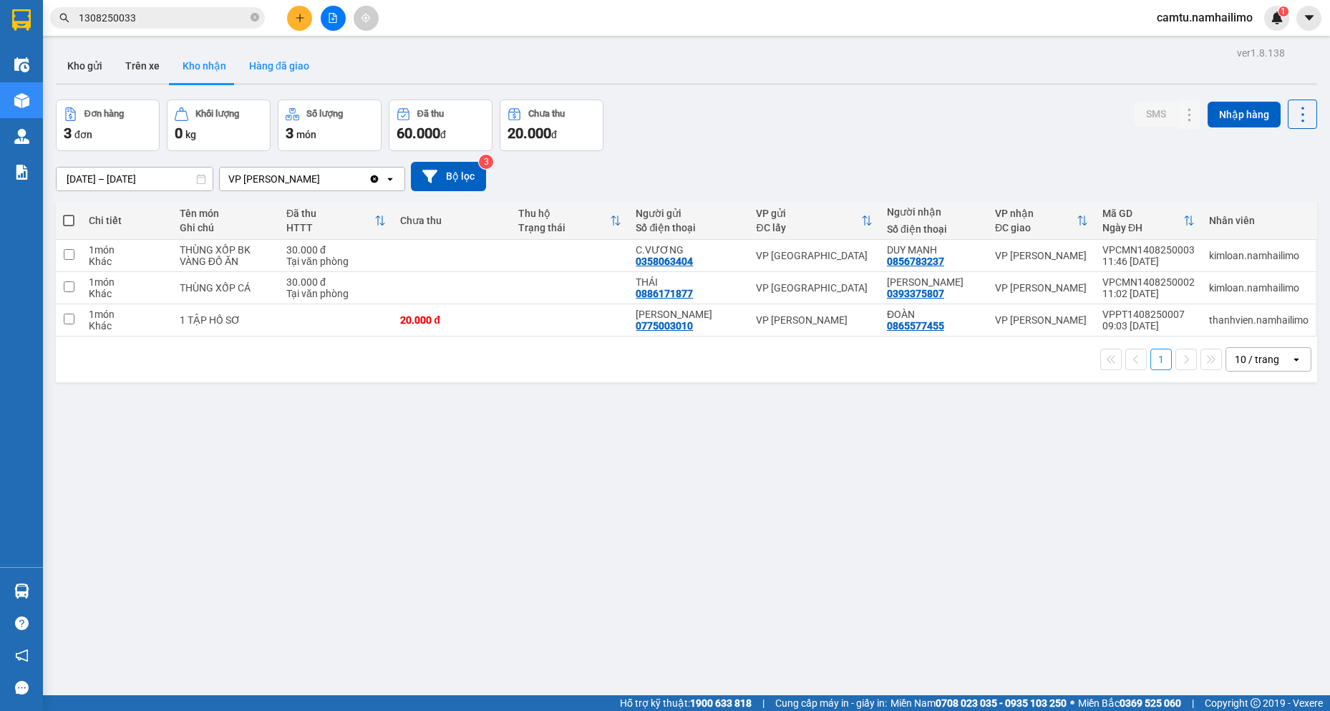
click at [274, 63] on button "Hàng đã giao" at bounding box center [279, 66] width 83 height 34
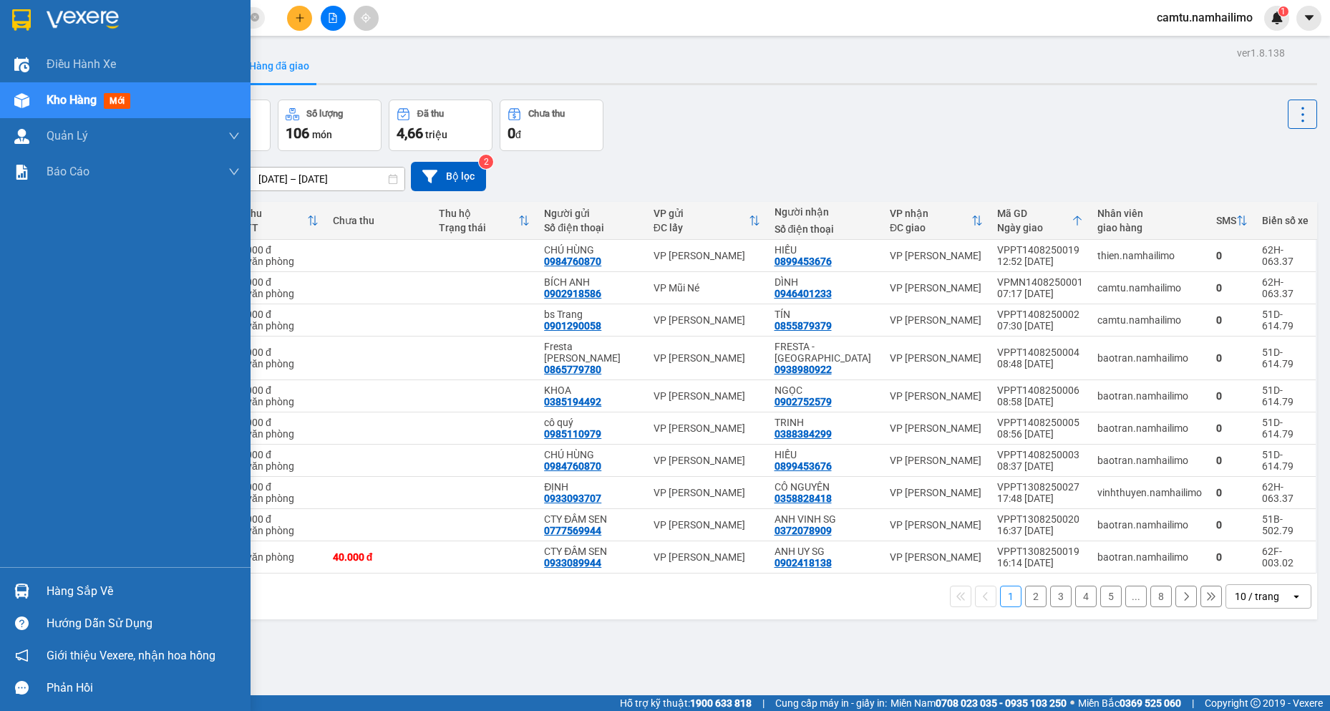
click at [20, 595] on img at bounding box center [21, 590] width 15 height 15
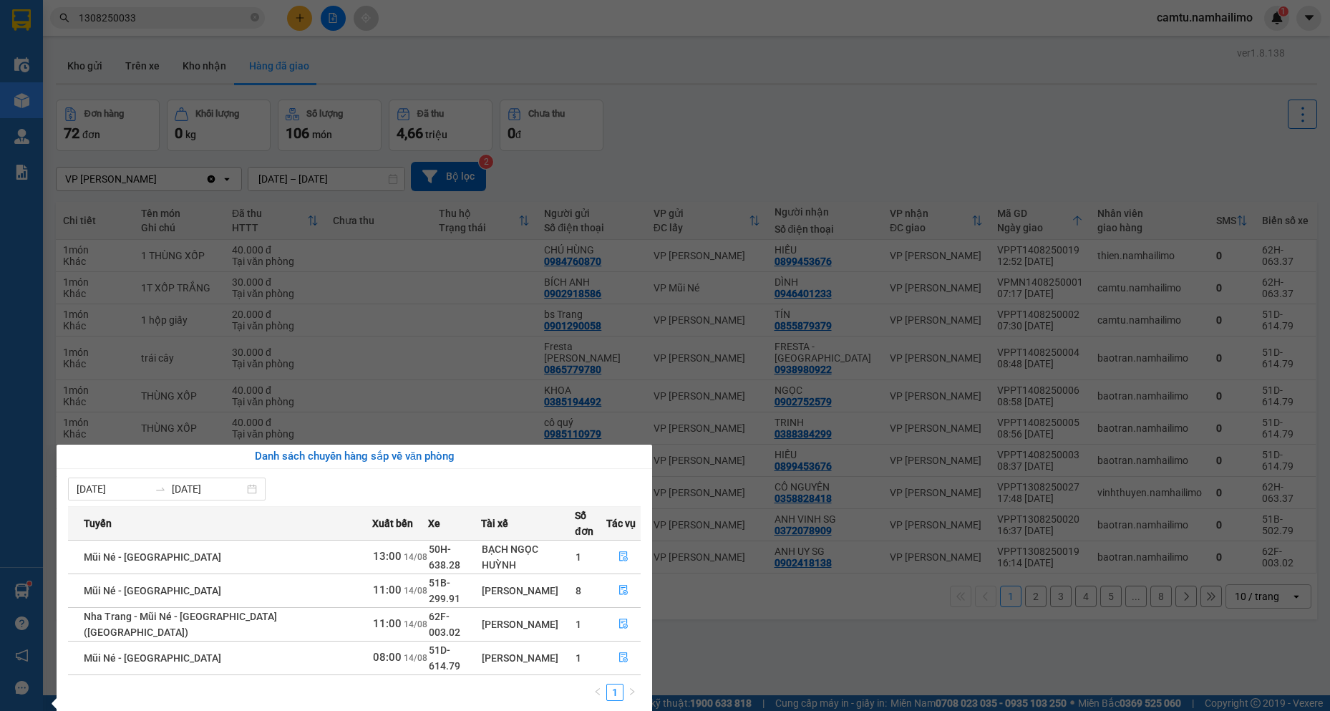
click at [728, 627] on section "Kết quả tìm kiếm ( 1 ) Bộ lọc Mã ĐH Trạng thái Món hàng Tổng cước Chưa cước Ngư…" at bounding box center [665, 355] width 1330 height 711
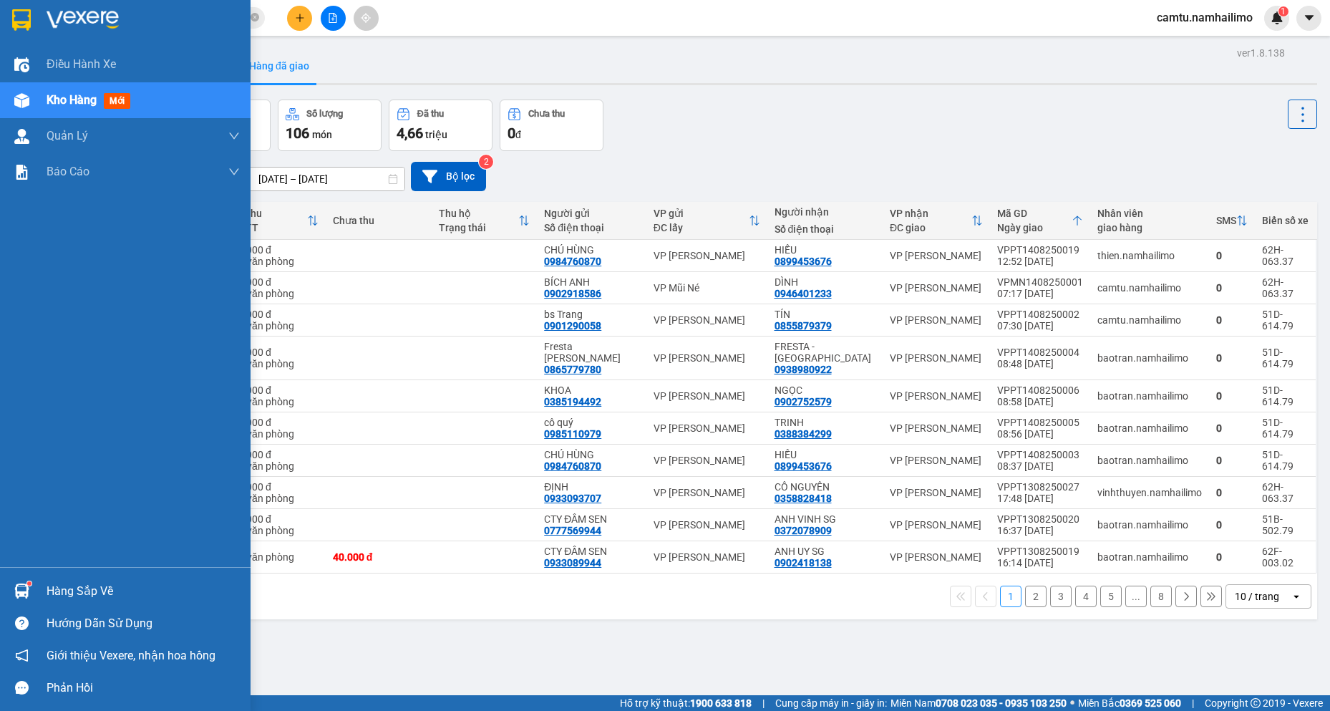
click at [33, 598] on div at bounding box center [21, 590] width 25 height 25
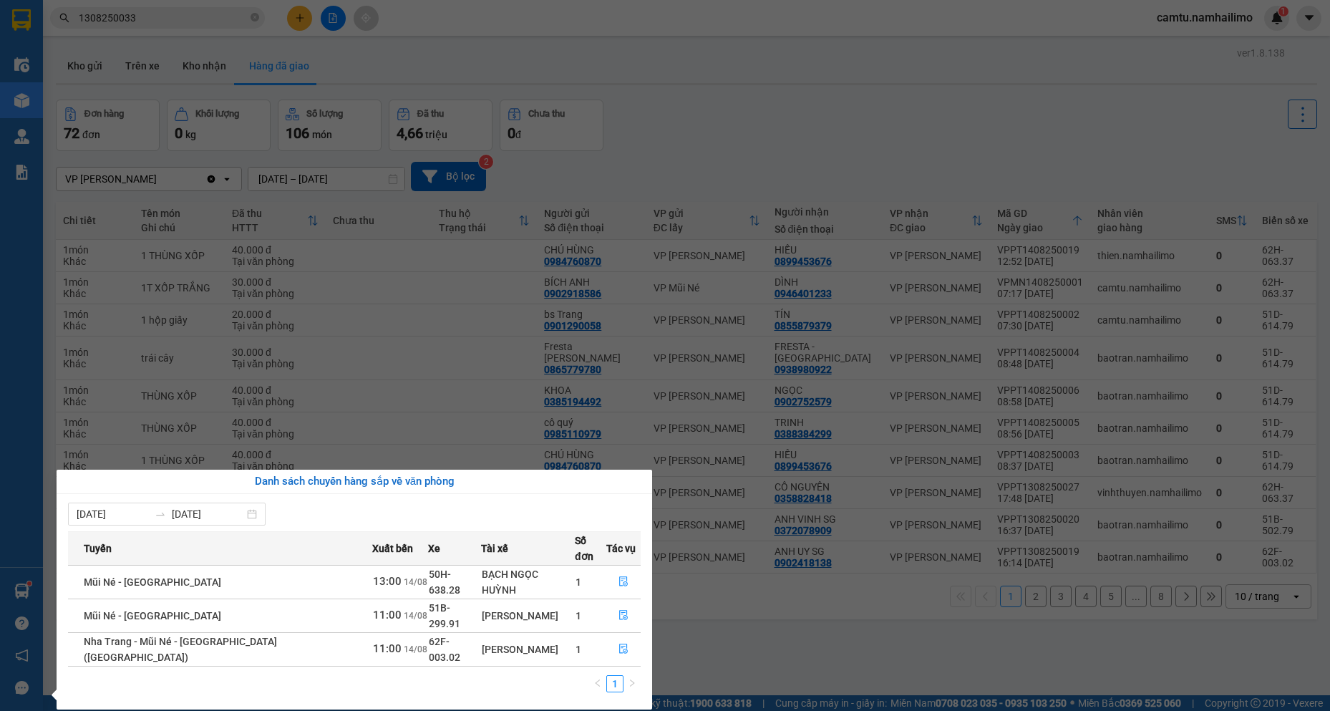
click at [766, 618] on section "Kết quả tìm kiếm ( 1 ) Bộ lọc Mã ĐH Trạng thái Món hàng Tổng cước Chưa cước Ngư…" at bounding box center [665, 355] width 1330 height 711
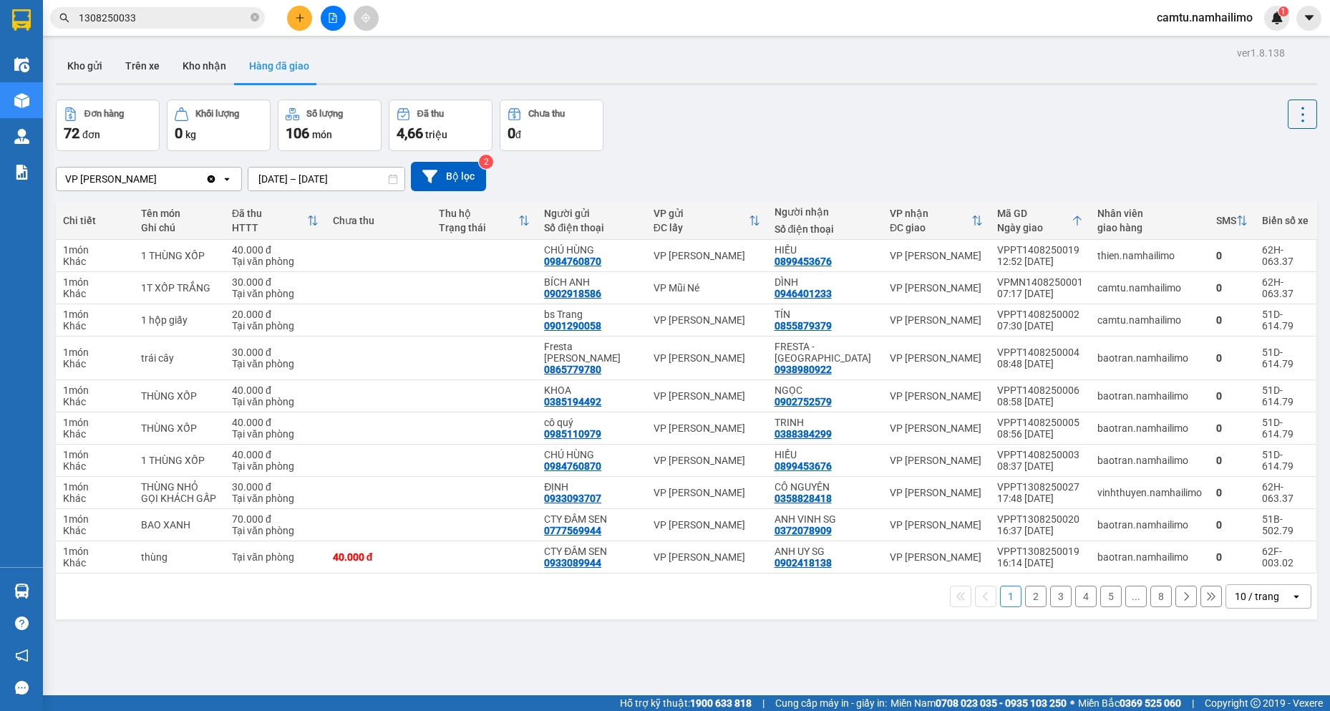
click at [145, 23] on input "1308250033" at bounding box center [163, 18] width 169 height 16
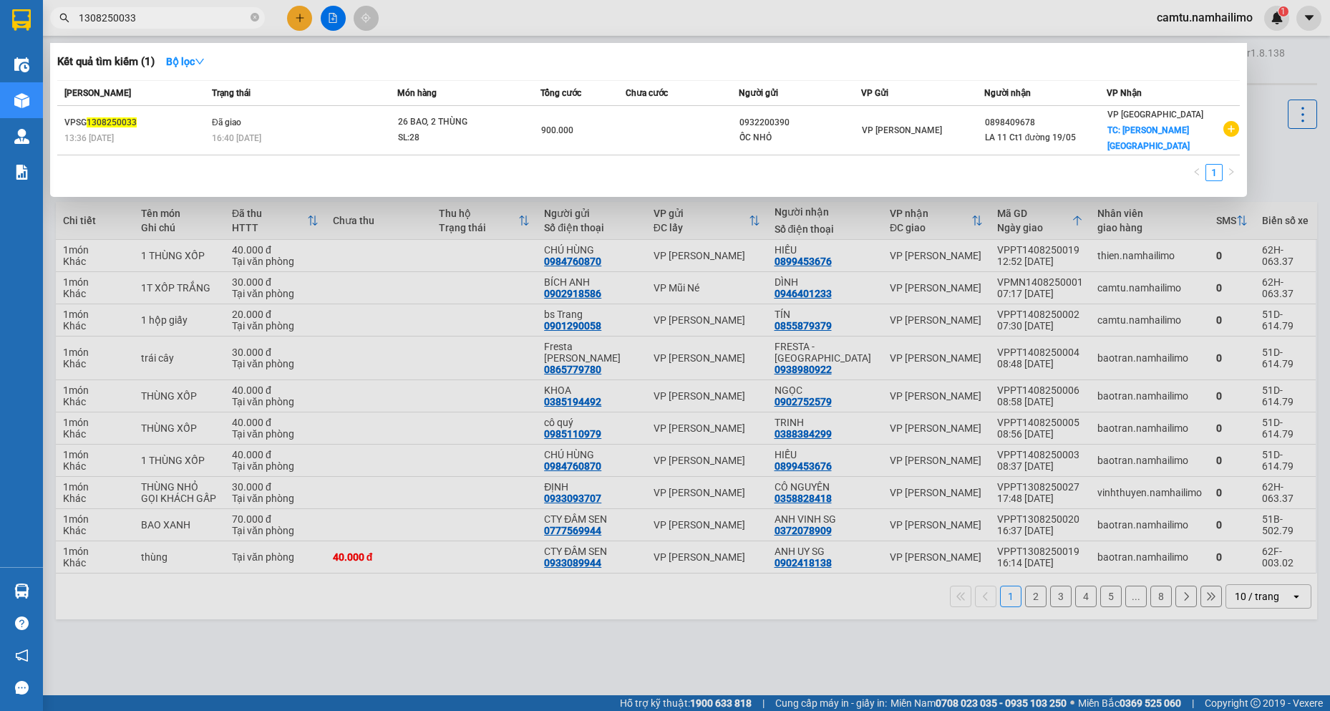
drag, startPoint x: 145, startPoint y: 23, endPoint x: 76, endPoint y: 22, distance: 69.4
click at [76, 22] on span "1308250033" at bounding box center [157, 17] width 215 height 21
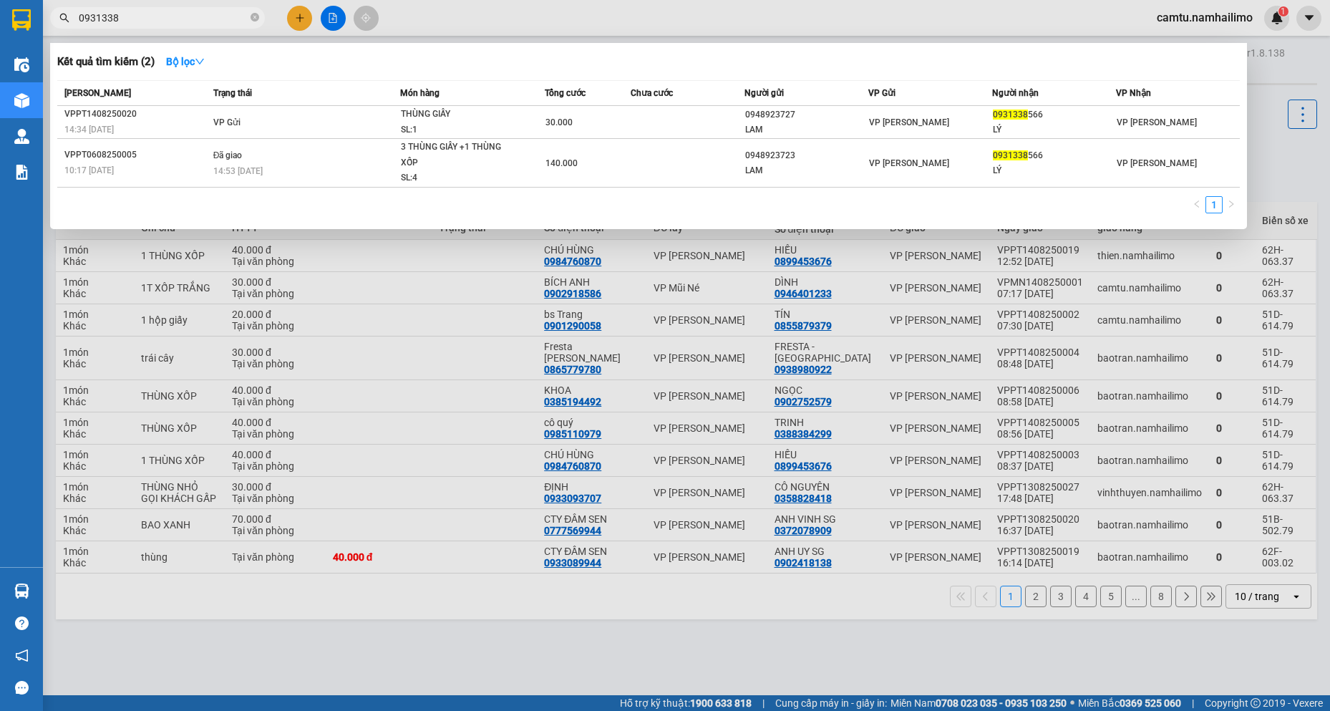
type input "0931338"
click at [298, 19] on div at bounding box center [665, 355] width 1330 height 711
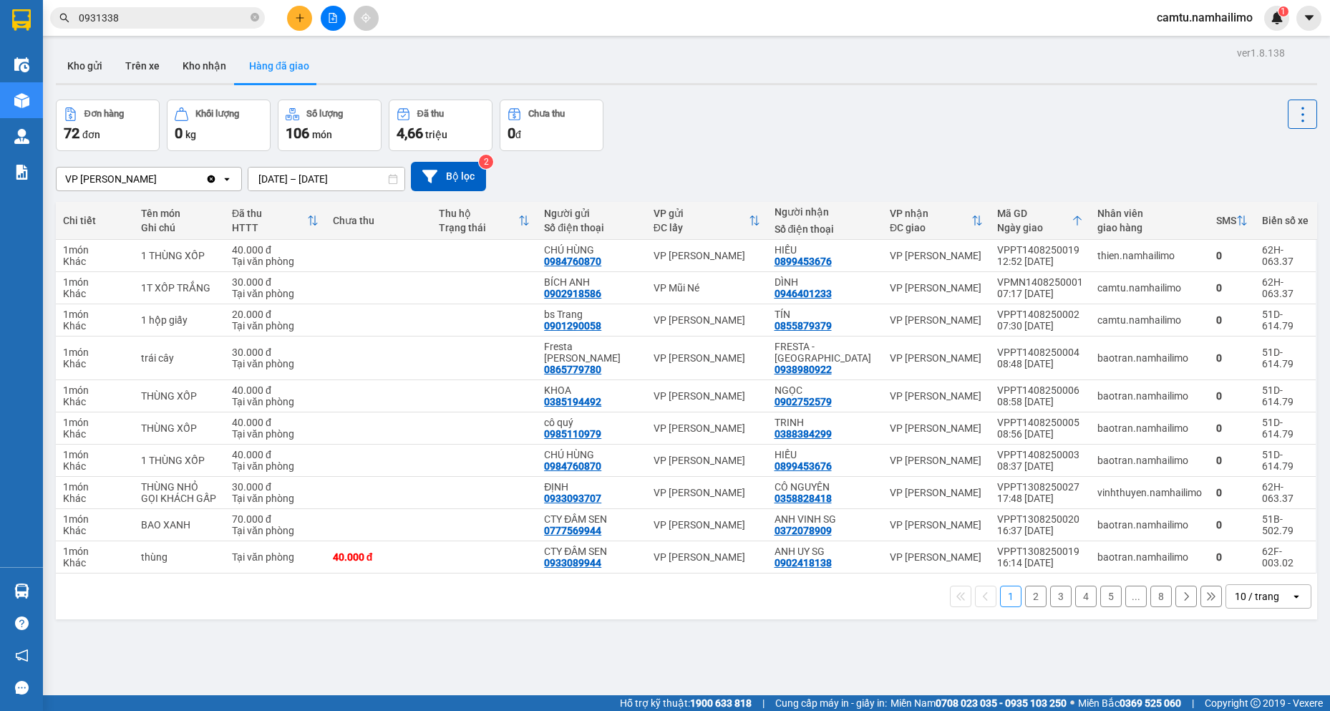
click at [289, 9] on div at bounding box center [332, 18] width 107 height 25
click at [292, 17] on button at bounding box center [299, 18] width 25 height 25
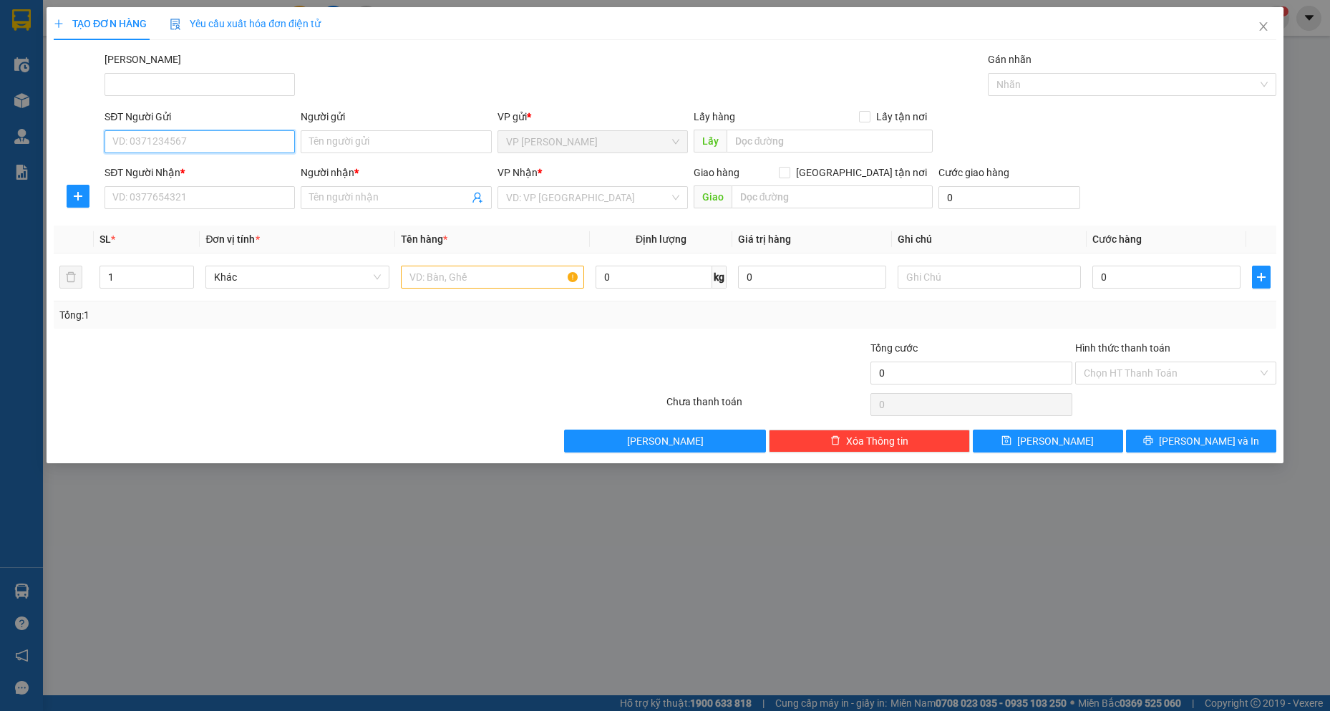
click at [250, 136] on input "SĐT Người Gửi" at bounding box center [199, 141] width 190 height 23
click at [243, 141] on input "768" at bounding box center [199, 141] width 190 height 23
type input "768"
drag, startPoint x: 135, startPoint y: 523, endPoint x: 139, endPoint y: 313, distance: 210.4
click at [135, 517] on div "TẠO ĐƠN HÀNG Yêu cầu xuất hóa đơn điện tử Transit Pickup Surcharge Ids Transit …" at bounding box center [665, 355] width 1330 height 711
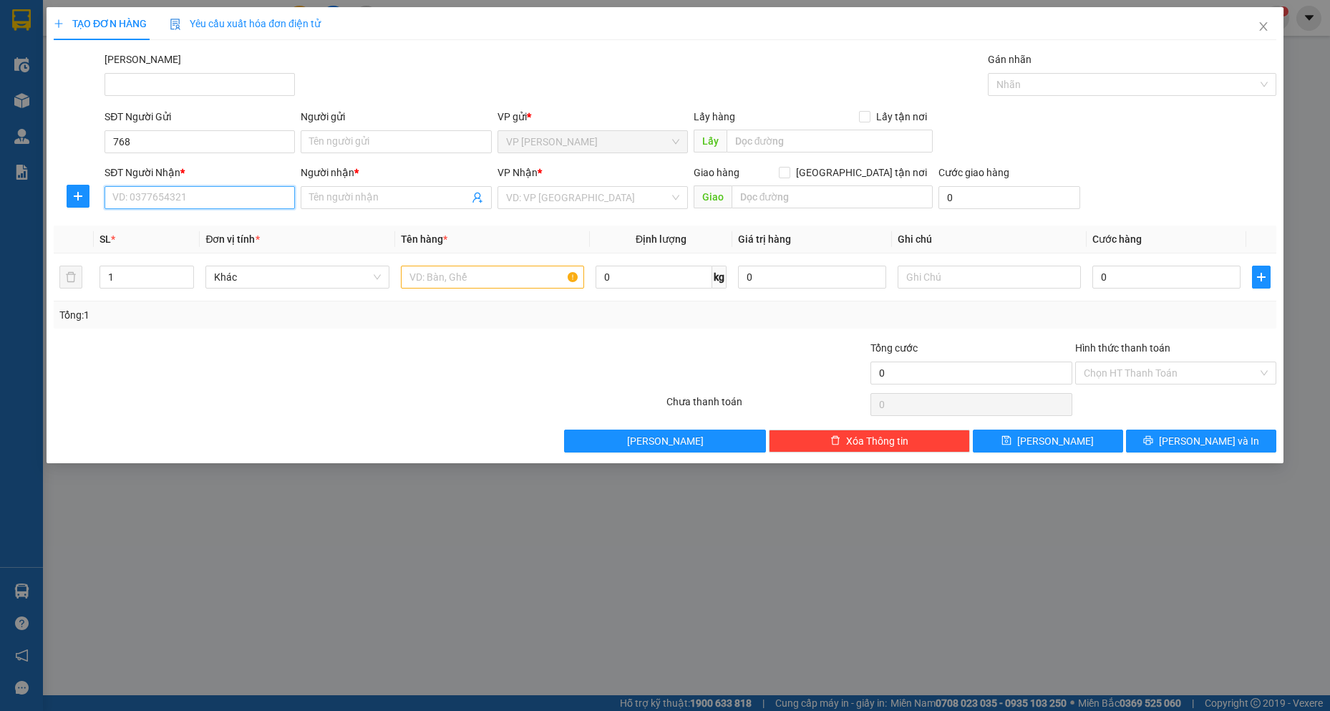
click at [155, 200] on input "SĐT Người Nhận *" at bounding box center [199, 197] width 190 height 23
click at [155, 200] on input "768" at bounding box center [199, 197] width 190 height 23
click at [170, 227] on div "0942131768 - CHỊ NGA - NGA VIỆT" at bounding box center [199, 226] width 173 height 16
type input "0942131768"
type input "CHỊ NGA - NGA VIỆT"
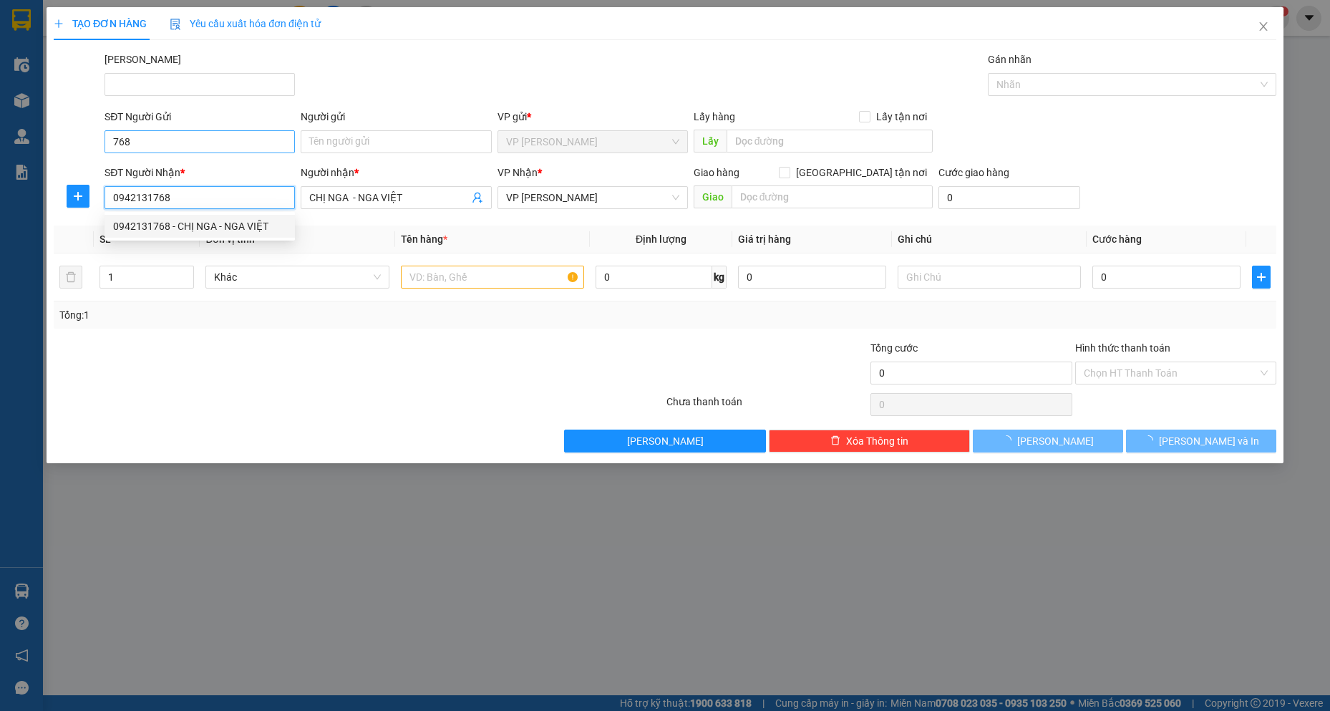
type input "50.000"
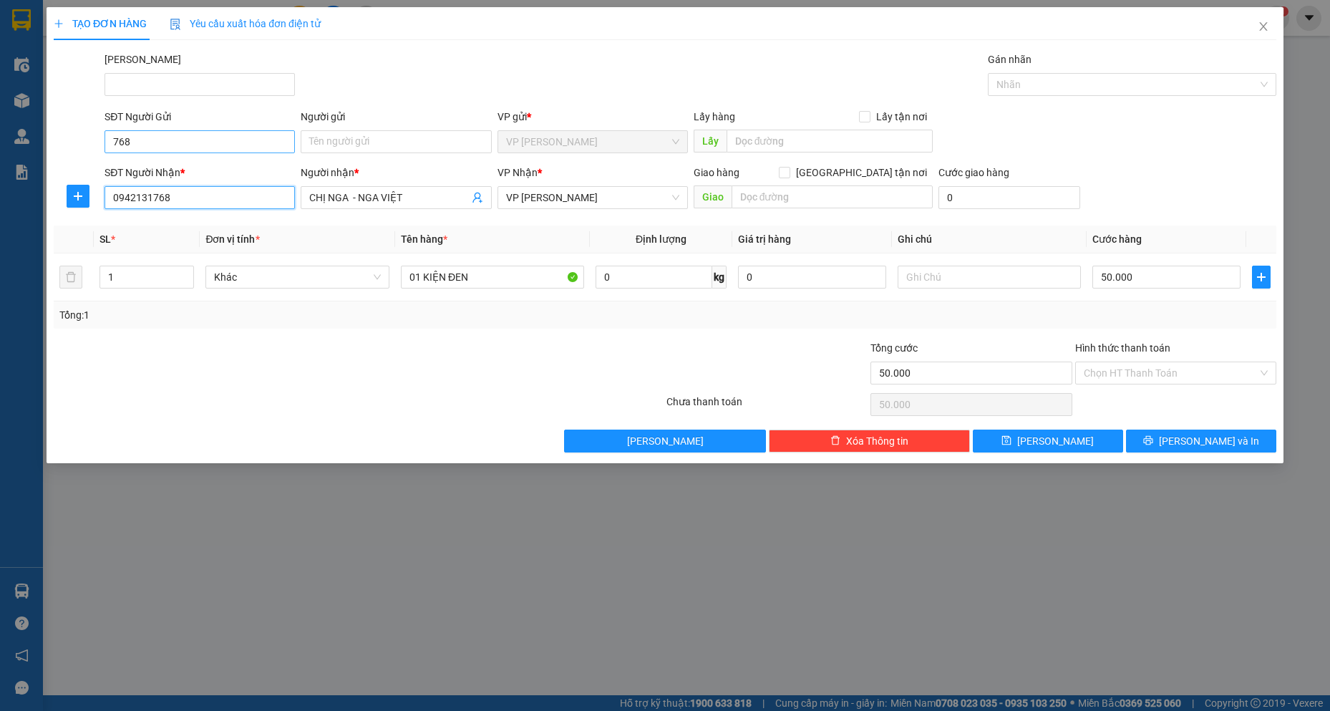
type input "0942131768"
click at [162, 140] on input "768" at bounding box center [199, 141] width 190 height 23
type input "7"
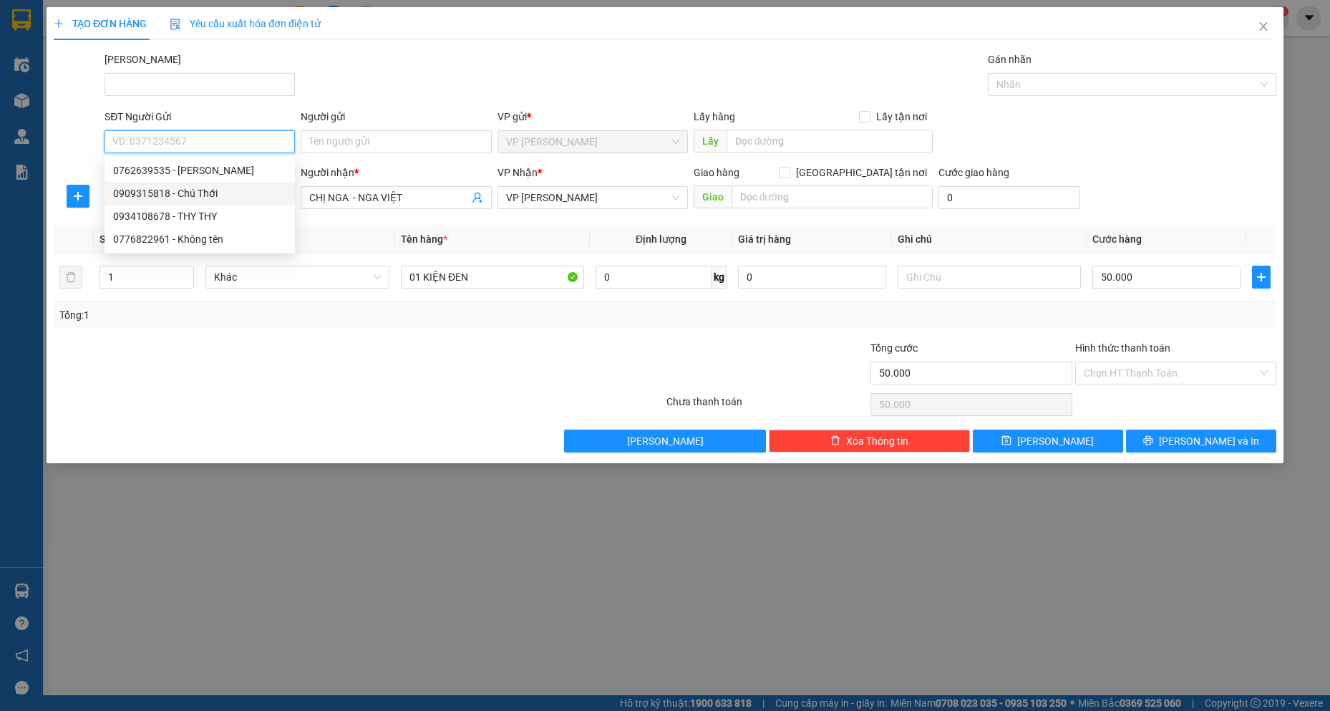
click at [192, 193] on div "0909315818 - Chú Thới" at bounding box center [199, 193] width 173 height 16
type input "0909315818"
type input "Chú Thới"
type input "30.000"
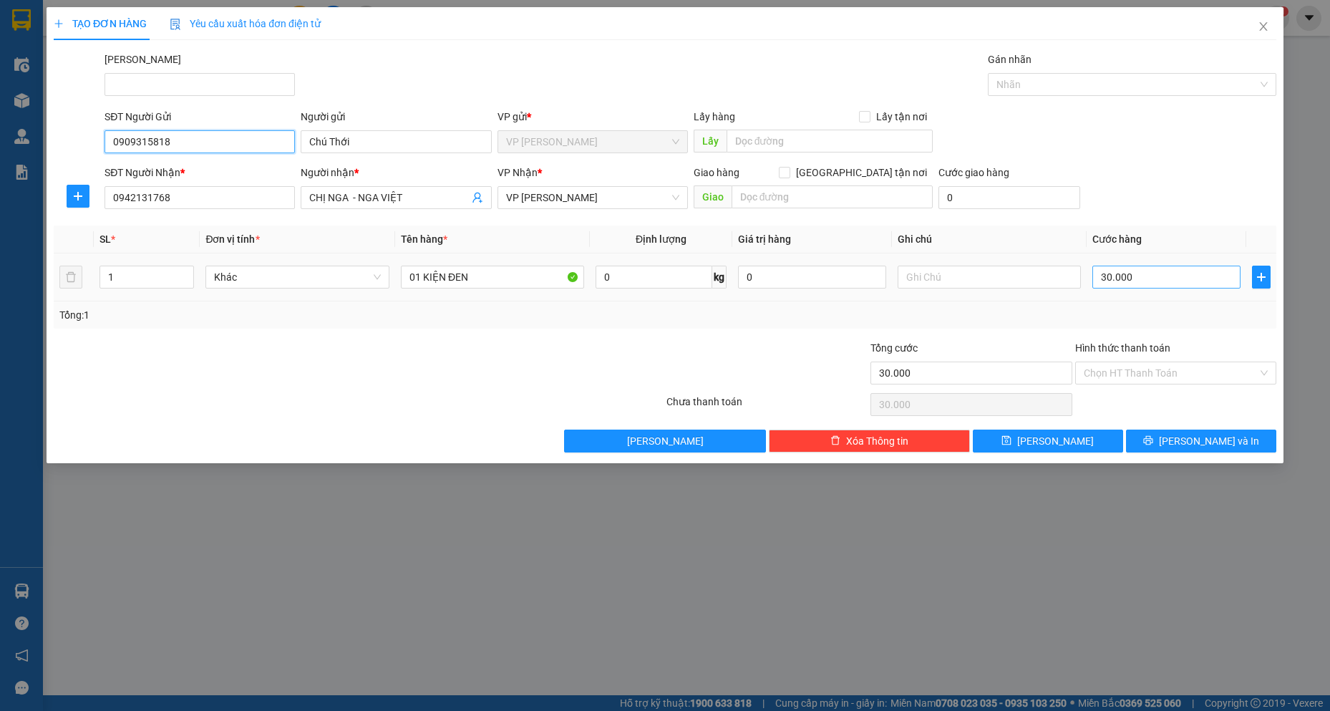
type input "0909315818"
click at [1141, 282] on input "30.000" at bounding box center [1166, 277] width 148 height 23
type input "5"
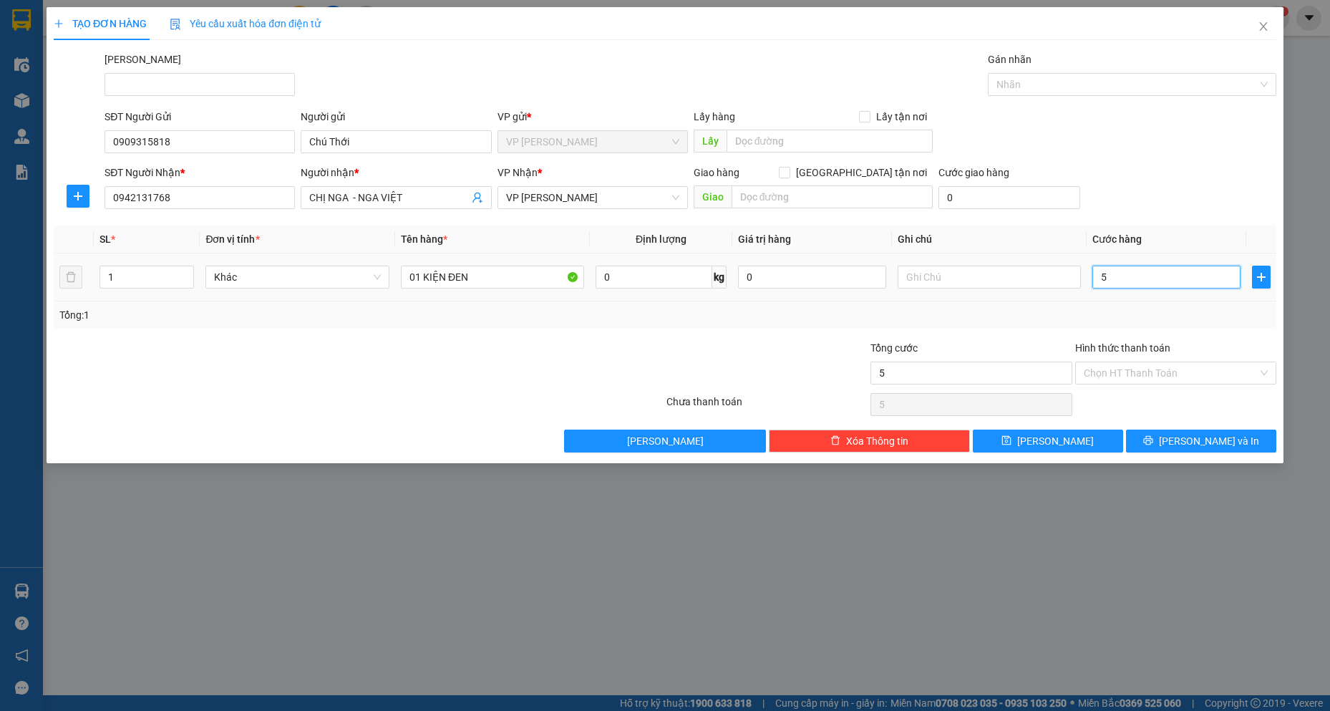
type input "50"
type input "50.000"
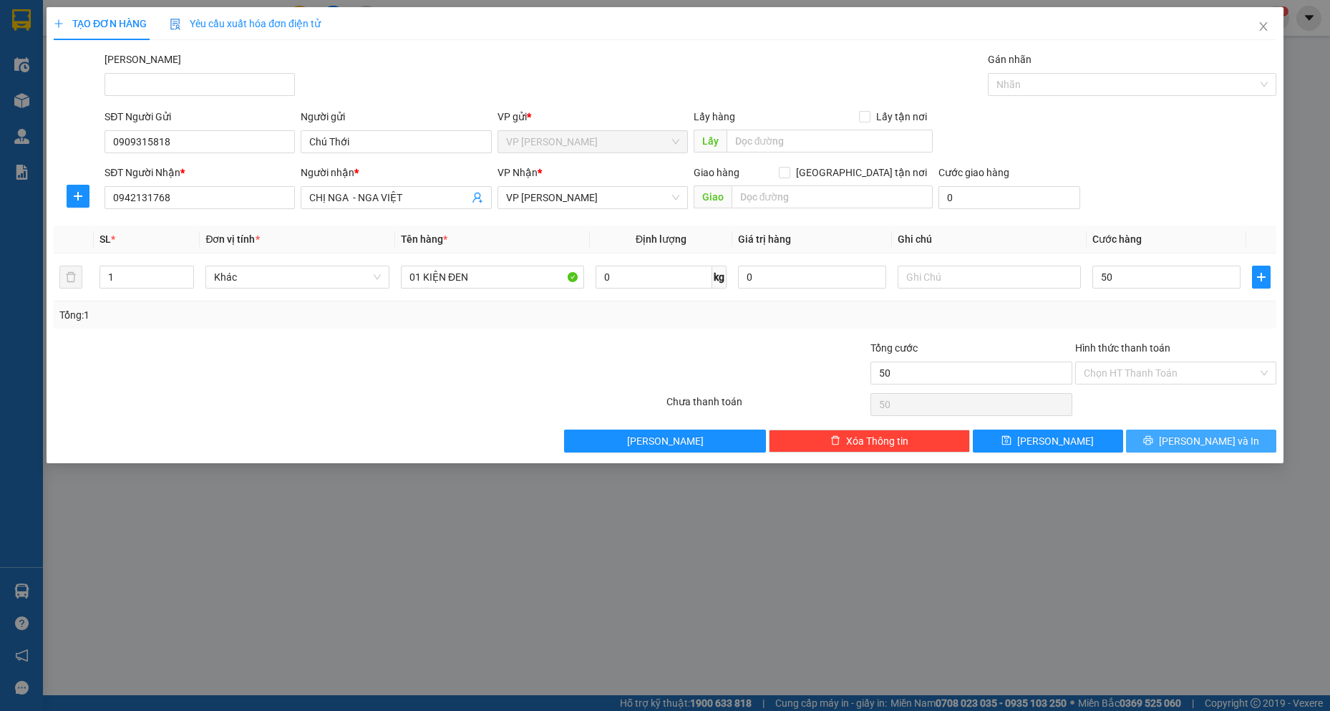
type input "50.000"
click at [1219, 434] on span "[PERSON_NAME] và In" at bounding box center [1209, 441] width 100 height 16
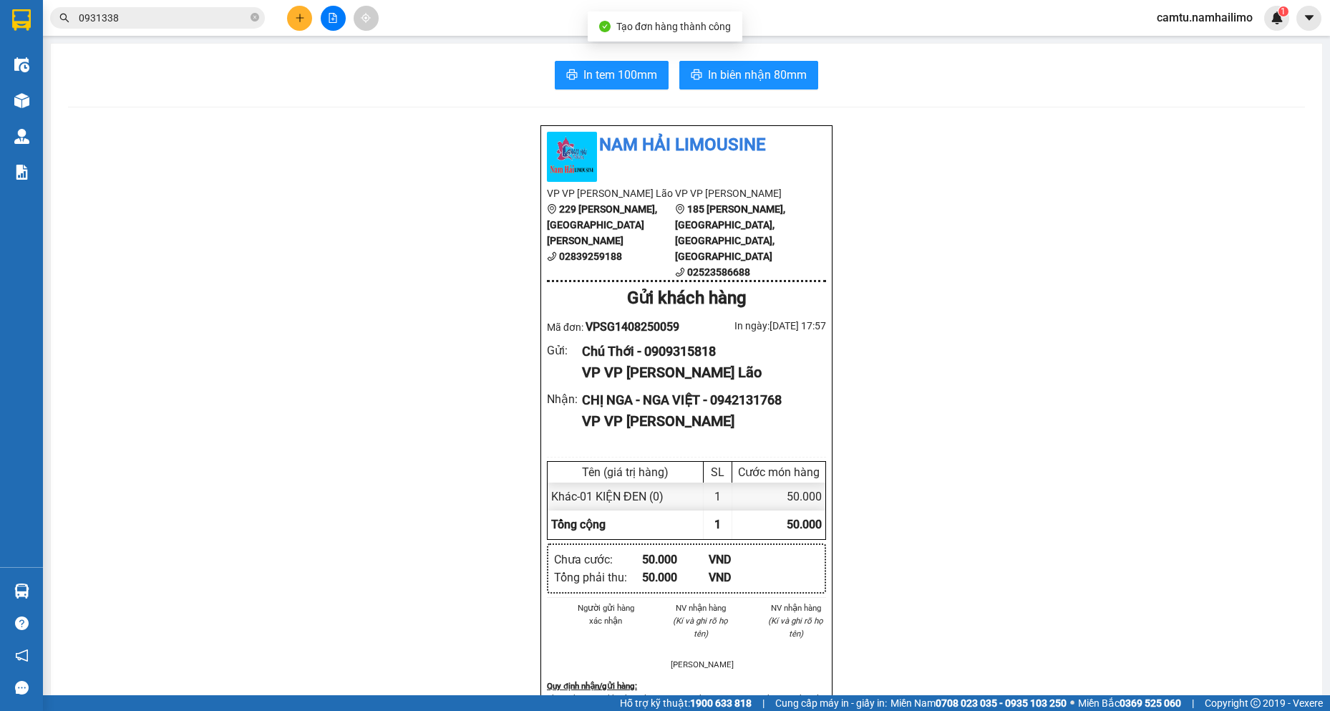
click at [751, 93] on div "In tem 100mm In biên nhận 80mm Nam Hải Limousine VP VP [PERSON_NAME] Lão [STREE…" at bounding box center [686, 666] width 1271 height 1245
click at [756, 80] on span "In biên nhận 80mm" at bounding box center [757, 75] width 99 height 18
click at [298, 21] on icon "plus" at bounding box center [300, 18] width 10 height 10
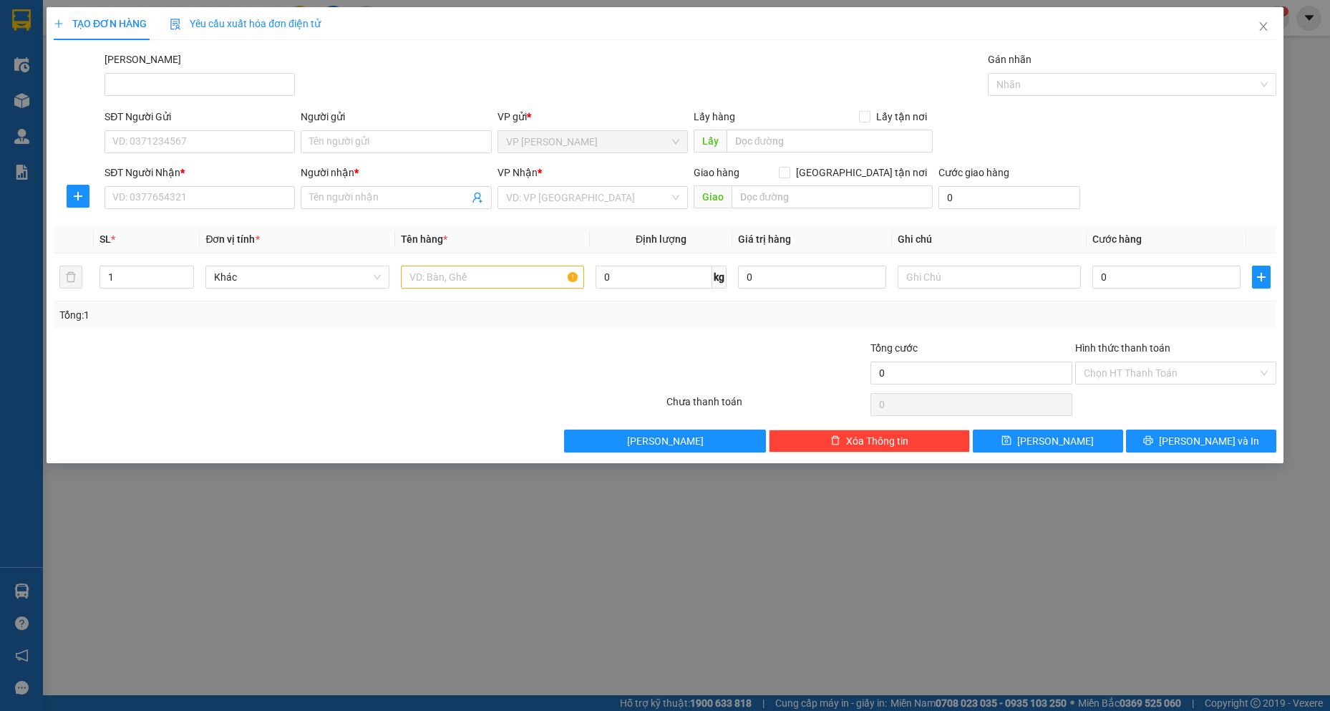
click at [206, 664] on div "TẠO ĐƠN HÀNG Yêu cầu xuất hóa đơn điện tử Transit Pickup Surcharge Ids Transit …" at bounding box center [665, 355] width 1330 height 711
click at [1276, 27] on span "Close" at bounding box center [1263, 27] width 40 height 40
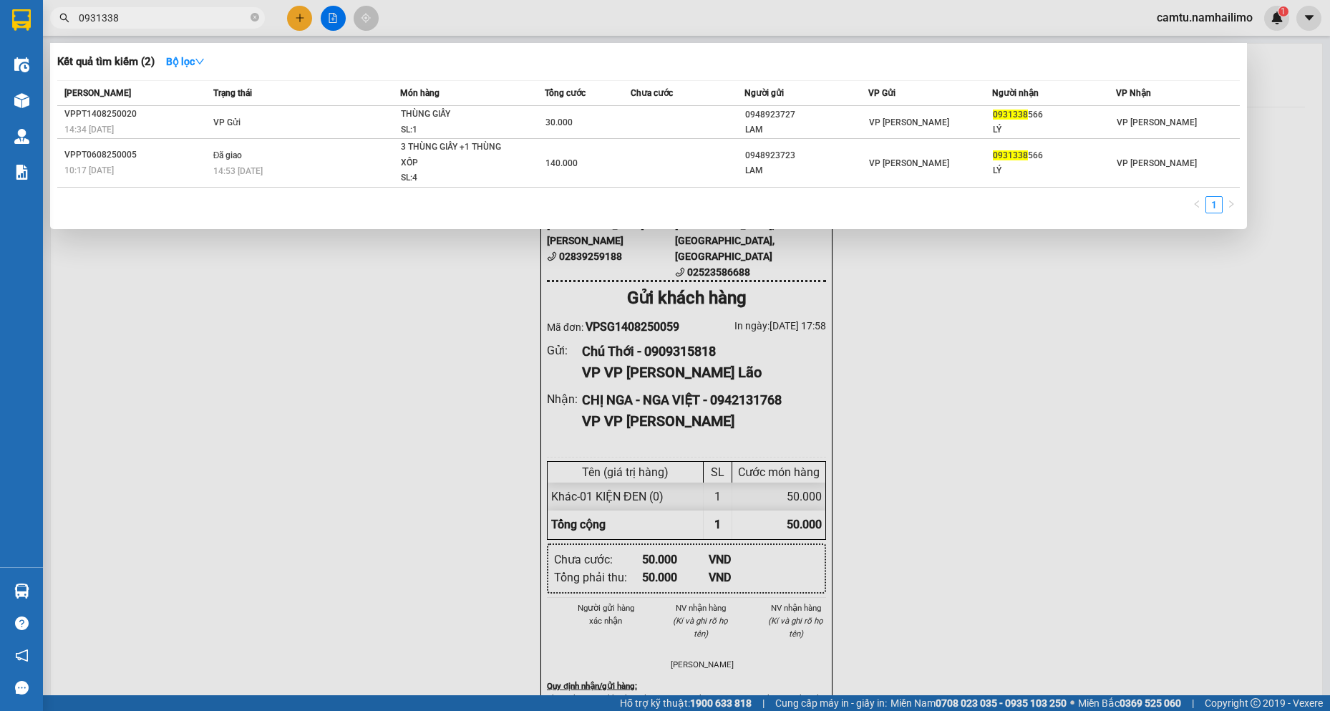
drag, startPoint x: 125, startPoint y: 19, endPoint x: 53, endPoint y: 9, distance: 73.1
click at [53, 9] on div "0931338" at bounding box center [139, 17] width 279 height 21
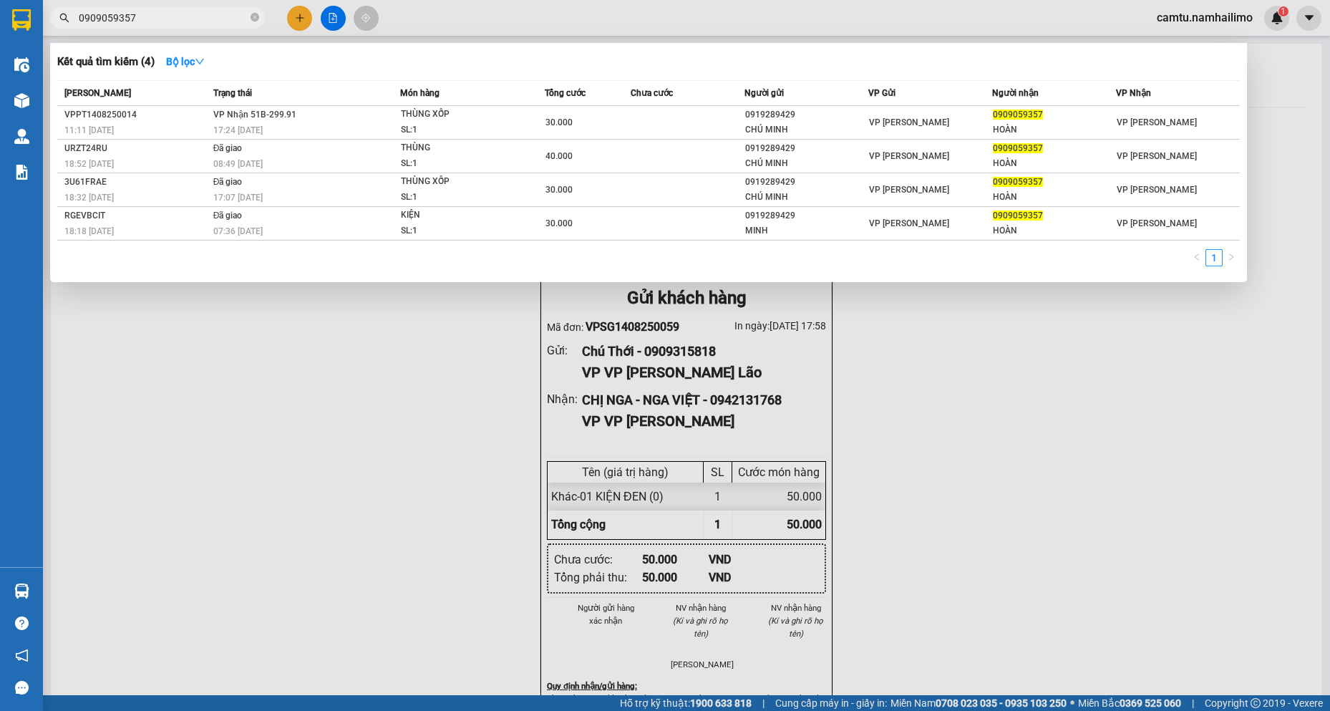
type input "0909059357"
click at [474, 99] on div "Món hàng" at bounding box center [472, 93] width 144 height 16
click at [476, 106] on td "THÙNG XỐP SL: 1" at bounding box center [472, 123] width 145 height 34
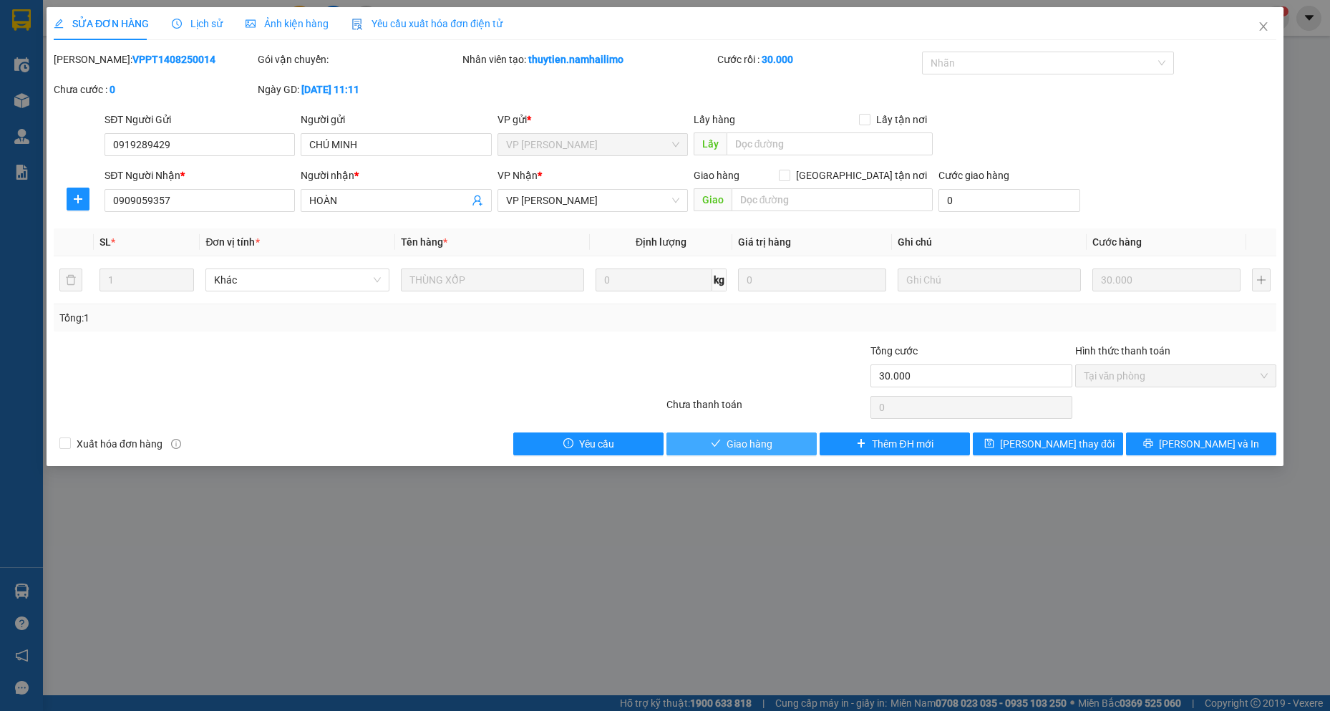
click at [732, 445] on span "Giao hàng" at bounding box center [749, 444] width 46 height 16
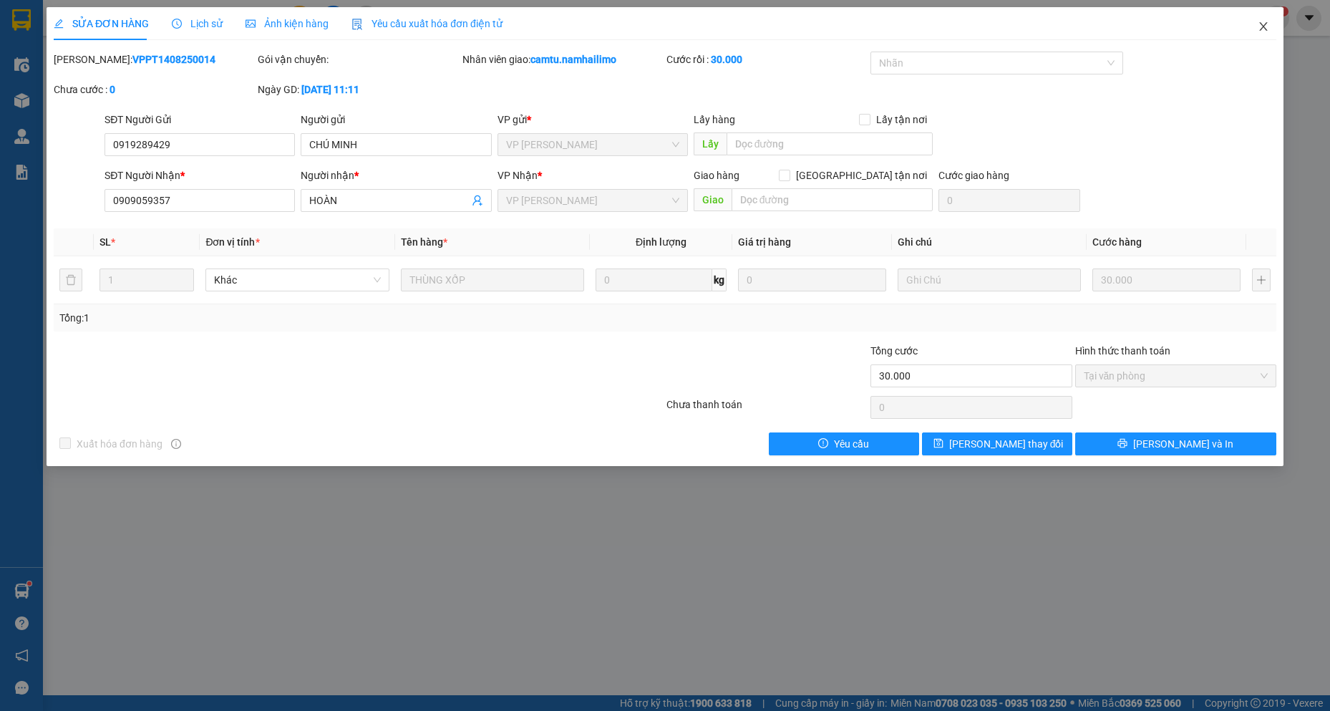
click at [1262, 33] on span "Close" at bounding box center [1263, 27] width 40 height 40
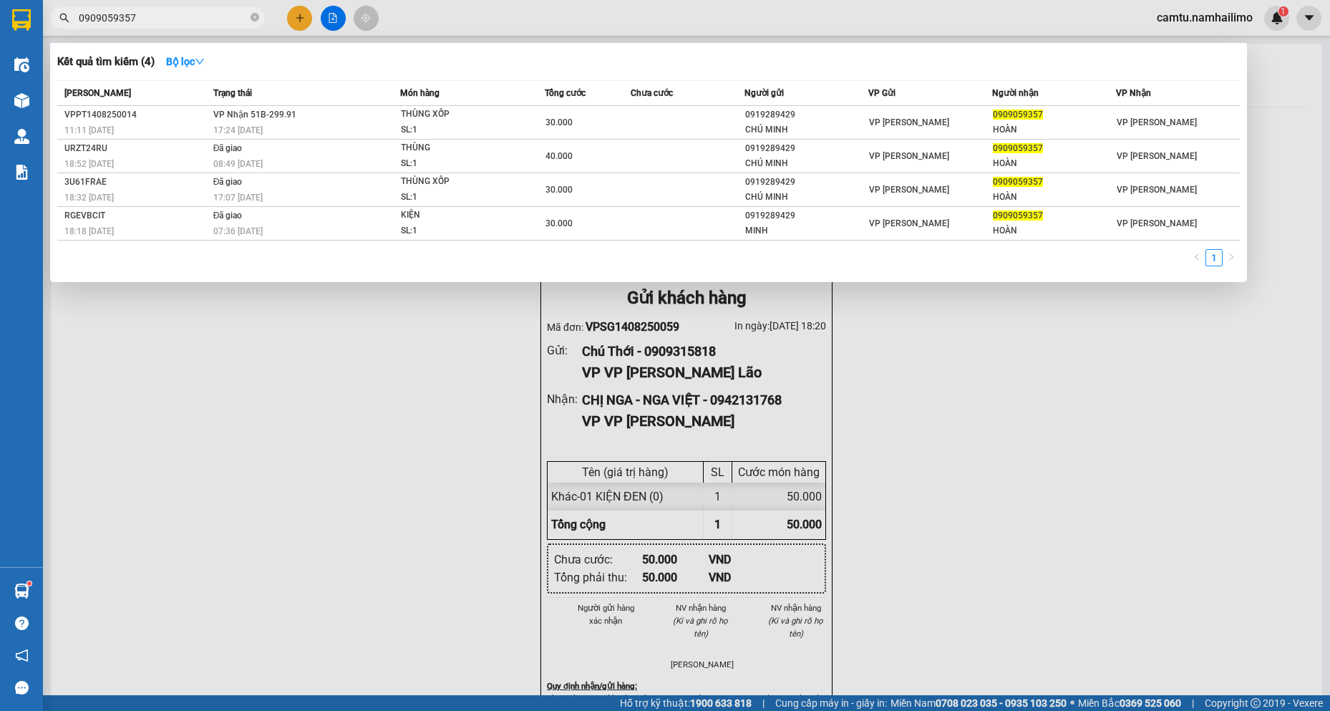
drag, startPoint x: 147, startPoint y: 24, endPoint x: 69, endPoint y: 23, distance: 78.0
click at [69, 23] on span "0909059357" at bounding box center [157, 17] width 215 height 21
click at [266, 514] on div at bounding box center [665, 355] width 1330 height 711
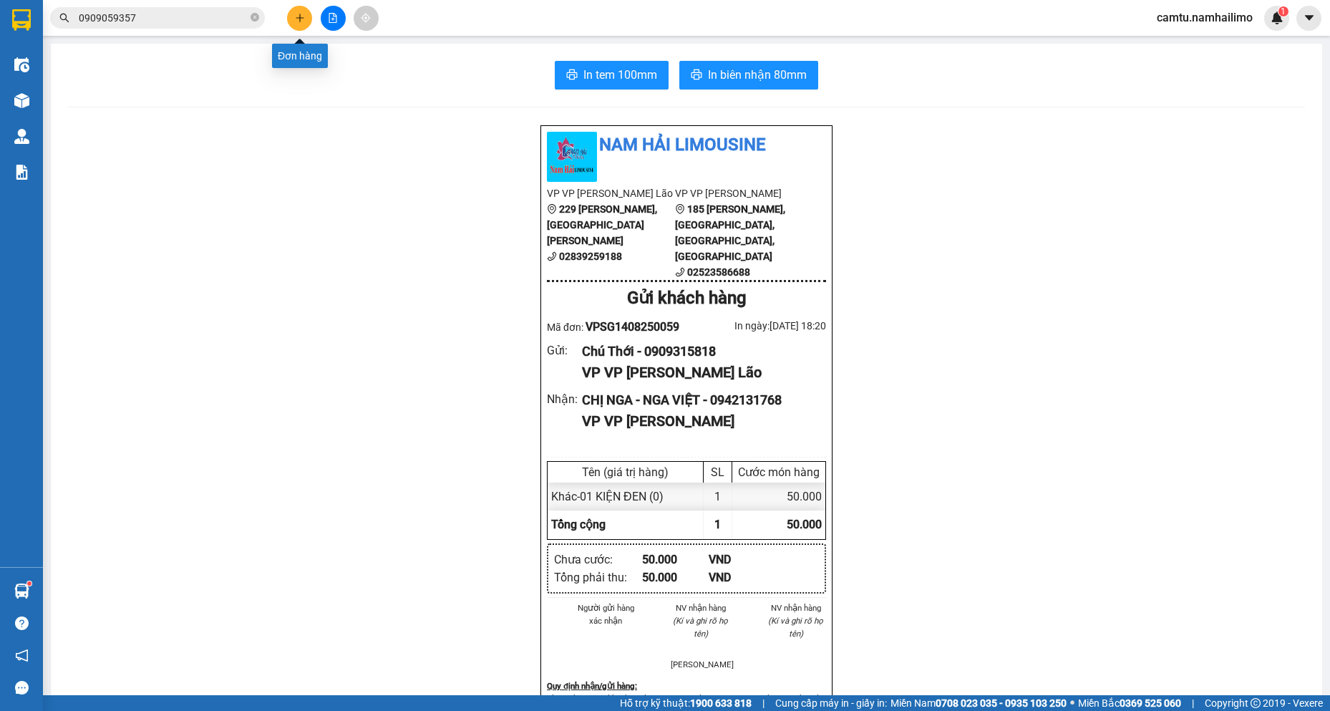
click at [302, 23] on button at bounding box center [299, 18] width 25 height 25
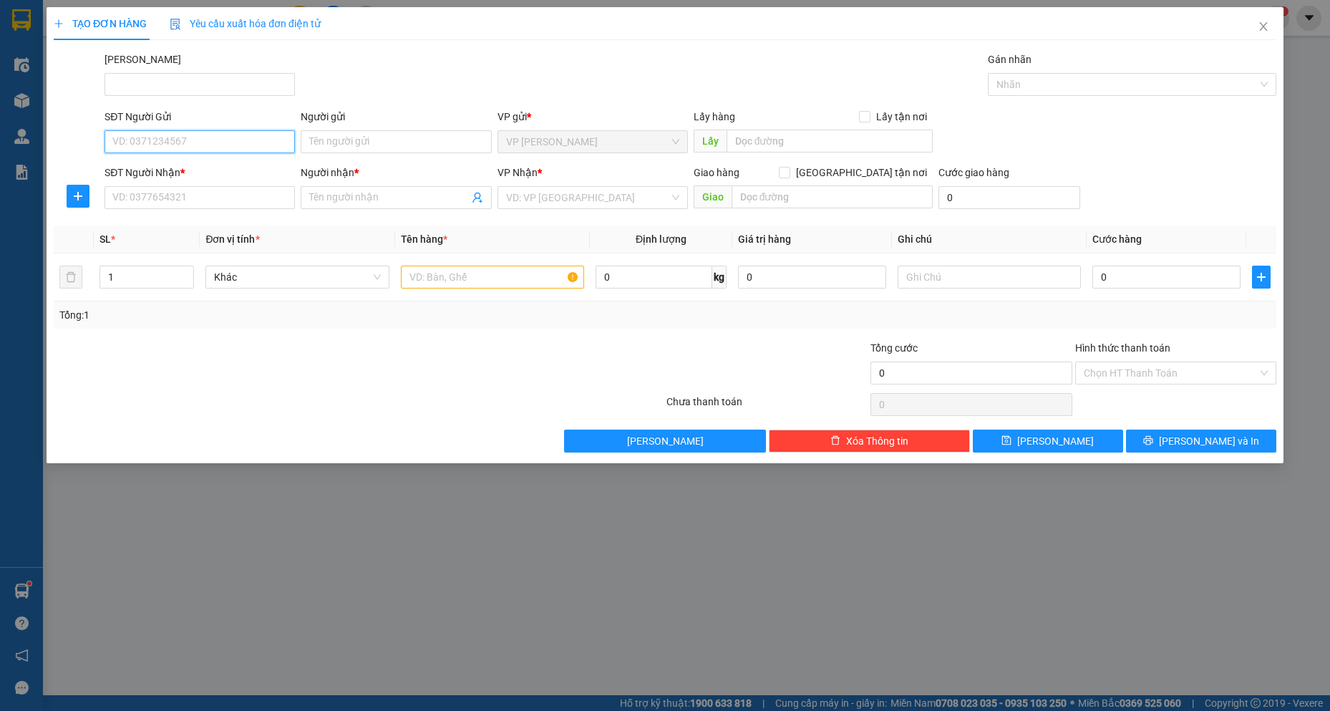
click at [190, 135] on input "SĐT Người Gửi" at bounding box center [199, 141] width 190 height 23
click at [196, 172] on div "0901357973 - QUYÊN" at bounding box center [199, 170] width 173 height 16
type input "0901357973"
type input "QUYÊN"
type input "0982868934"
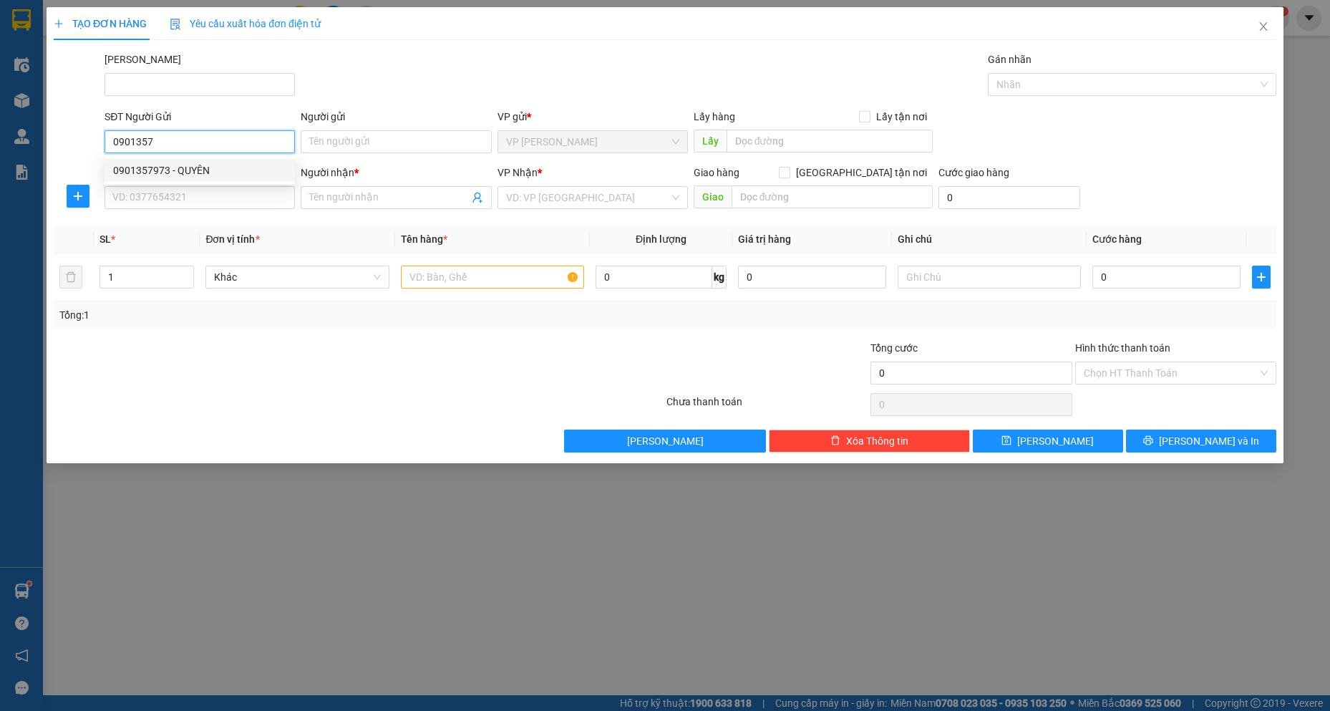
type input "[PERSON_NAME]"
type input "30.000"
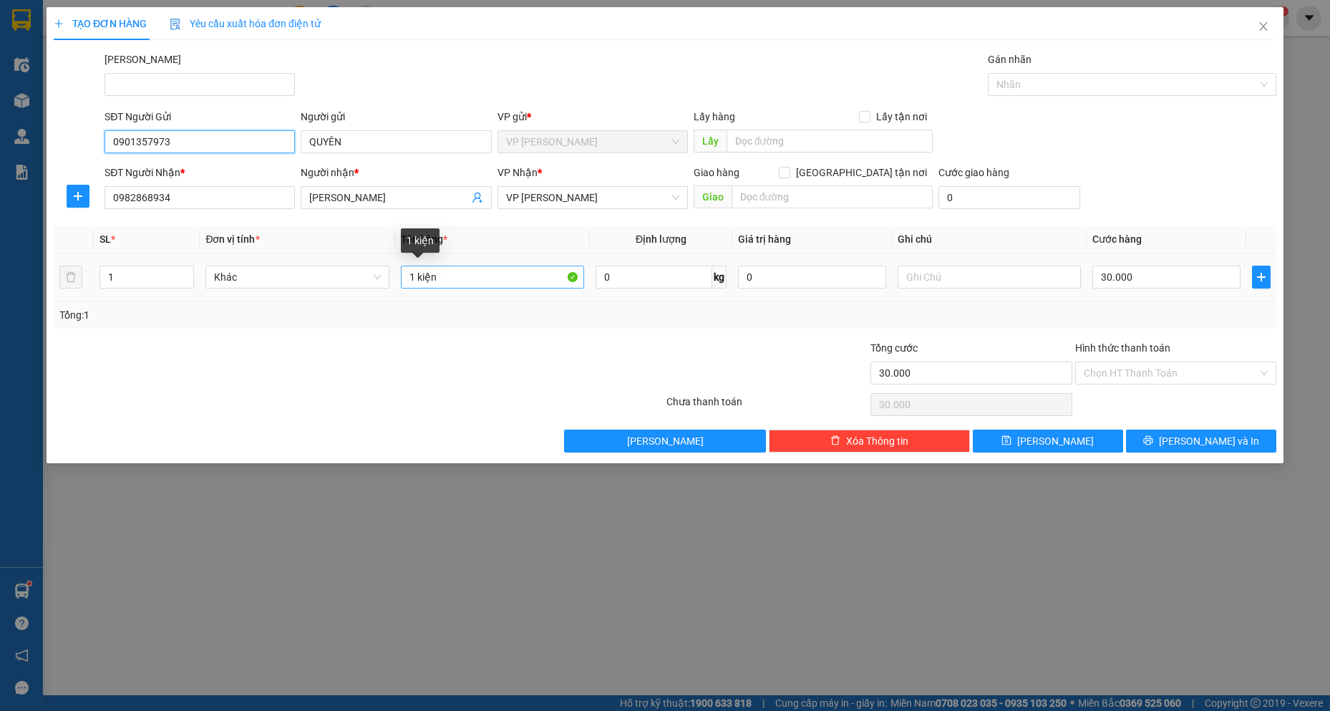
type input "0901357973"
drag, startPoint x: 412, startPoint y: 277, endPoint x: 406, endPoint y: 273, distance: 7.4
click at [406, 273] on input "1 kiện" at bounding box center [493, 277] width 184 height 23
type input "2 kiện"
click at [1184, 271] on input "30.000" at bounding box center [1166, 277] width 148 height 23
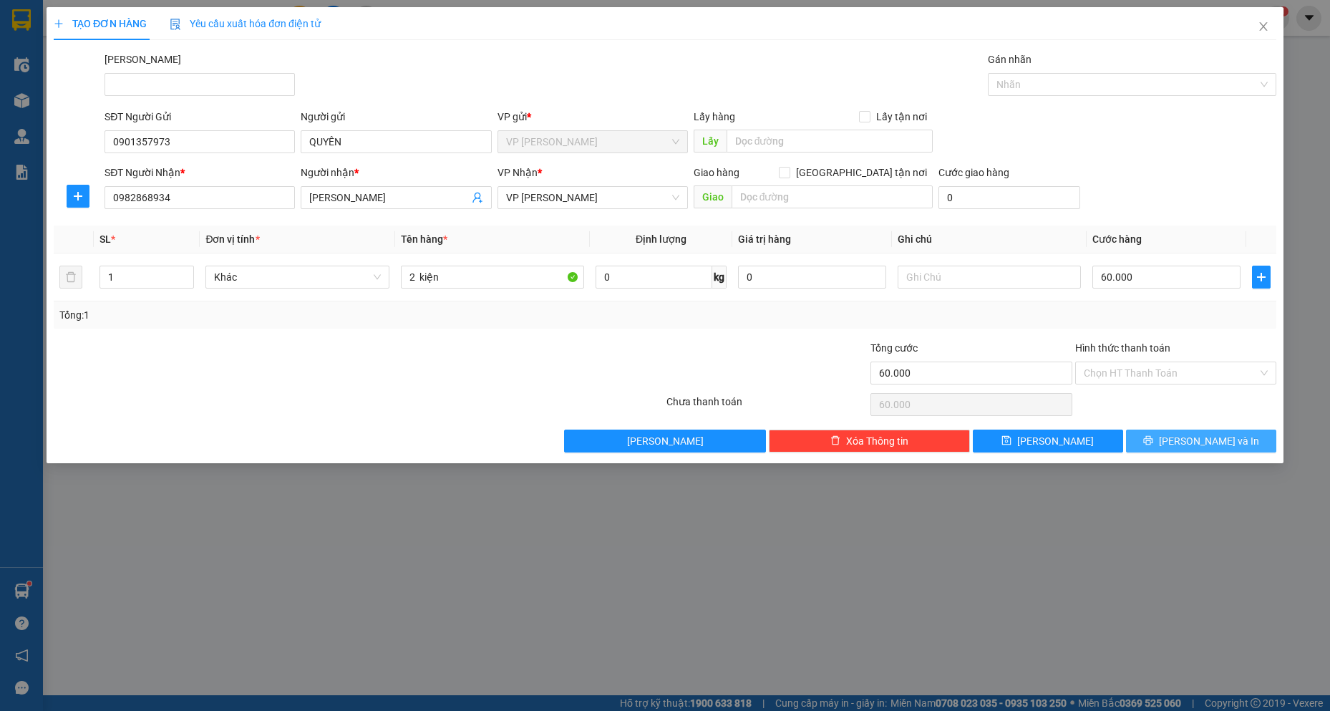
click at [1211, 444] on span "[PERSON_NAME] và In" at bounding box center [1209, 441] width 100 height 16
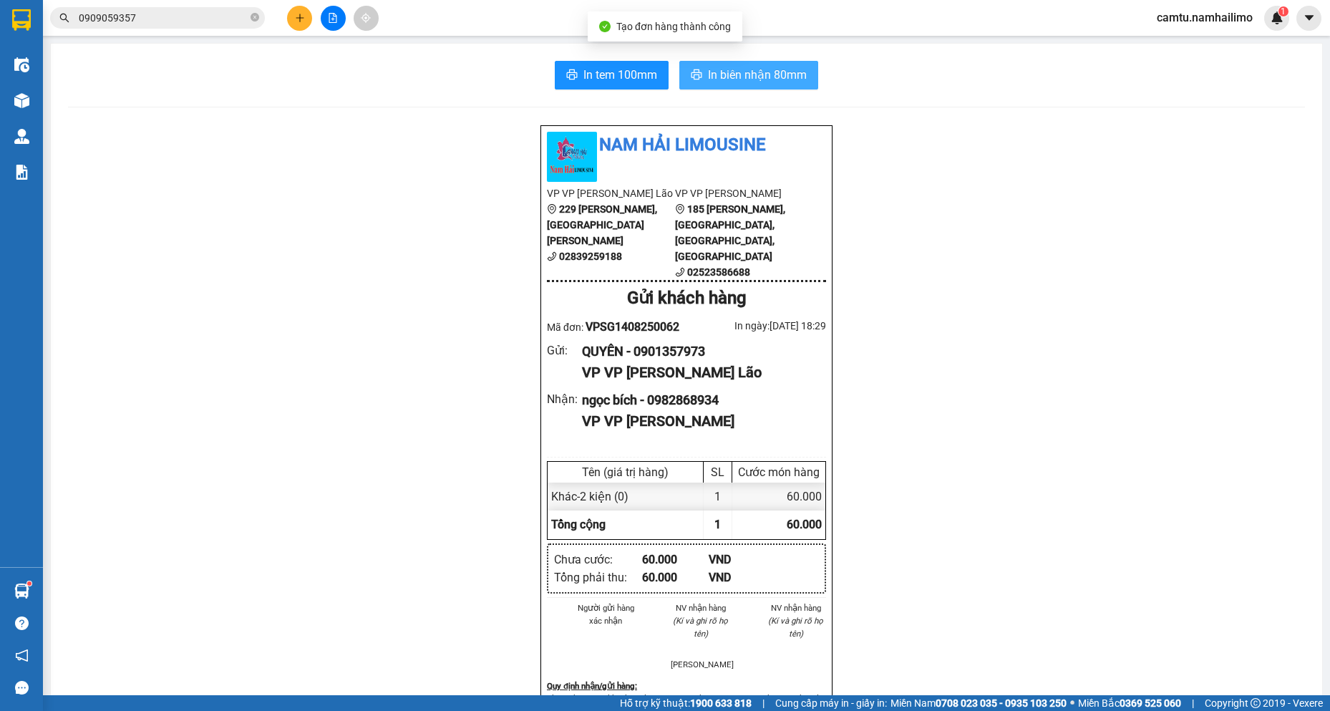
click at [757, 77] on span "In biên nhận 80mm" at bounding box center [757, 75] width 99 height 18
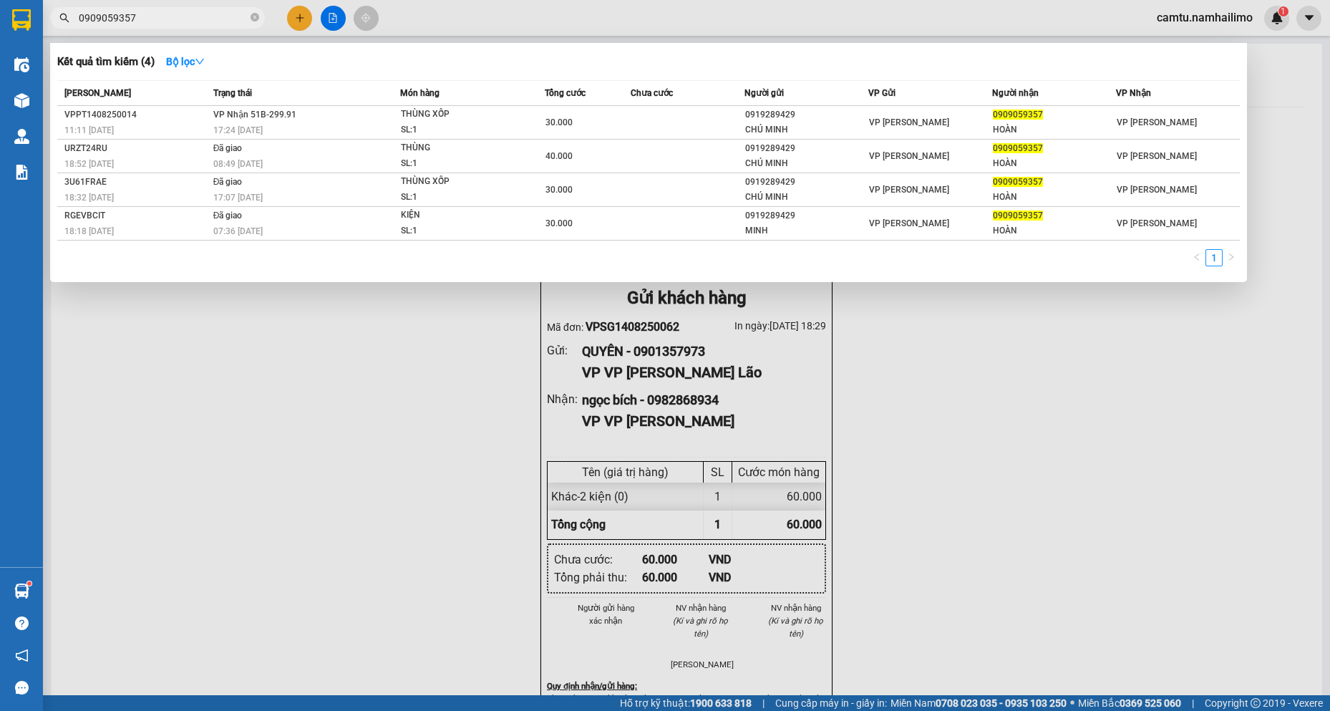
click at [142, 8] on span "0909059357" at bounding box center [157, 17] width 215 height 21
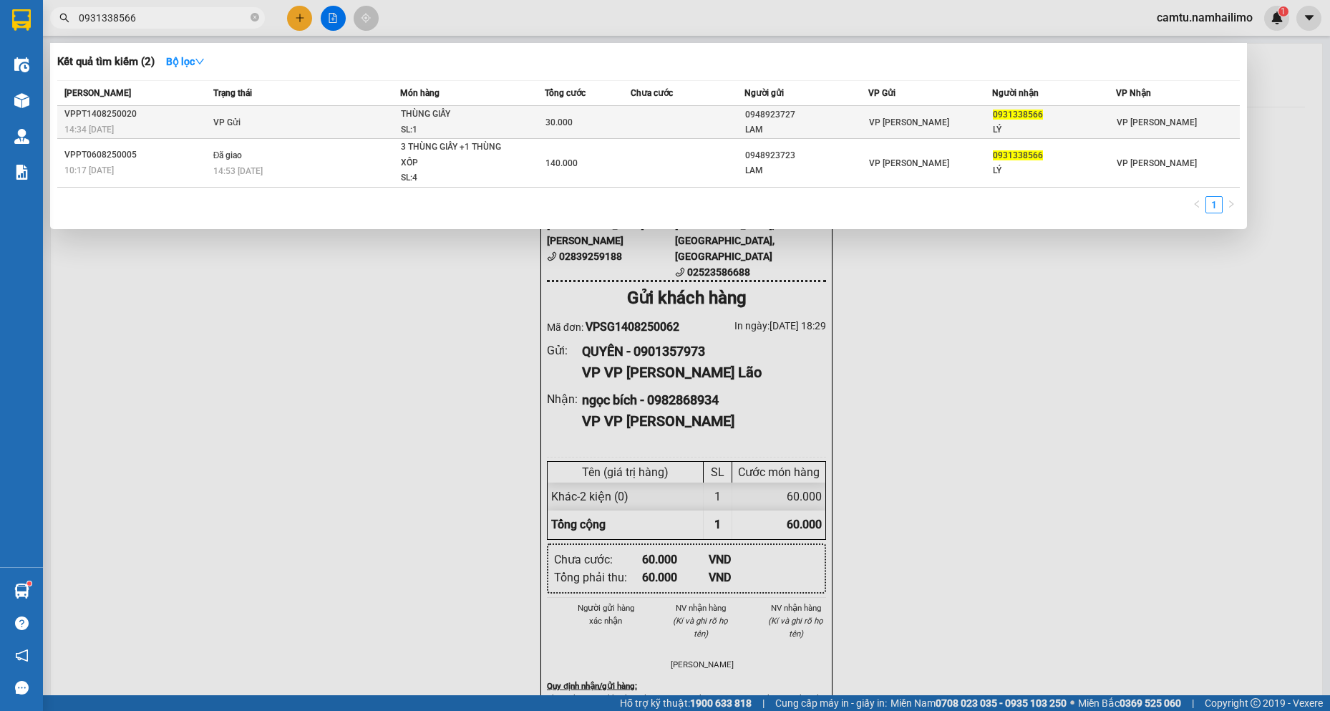
type input "0931338566"
click at [361, 110] on td "VP Gửi" at bounding box center [305, 122] width 190 height 33
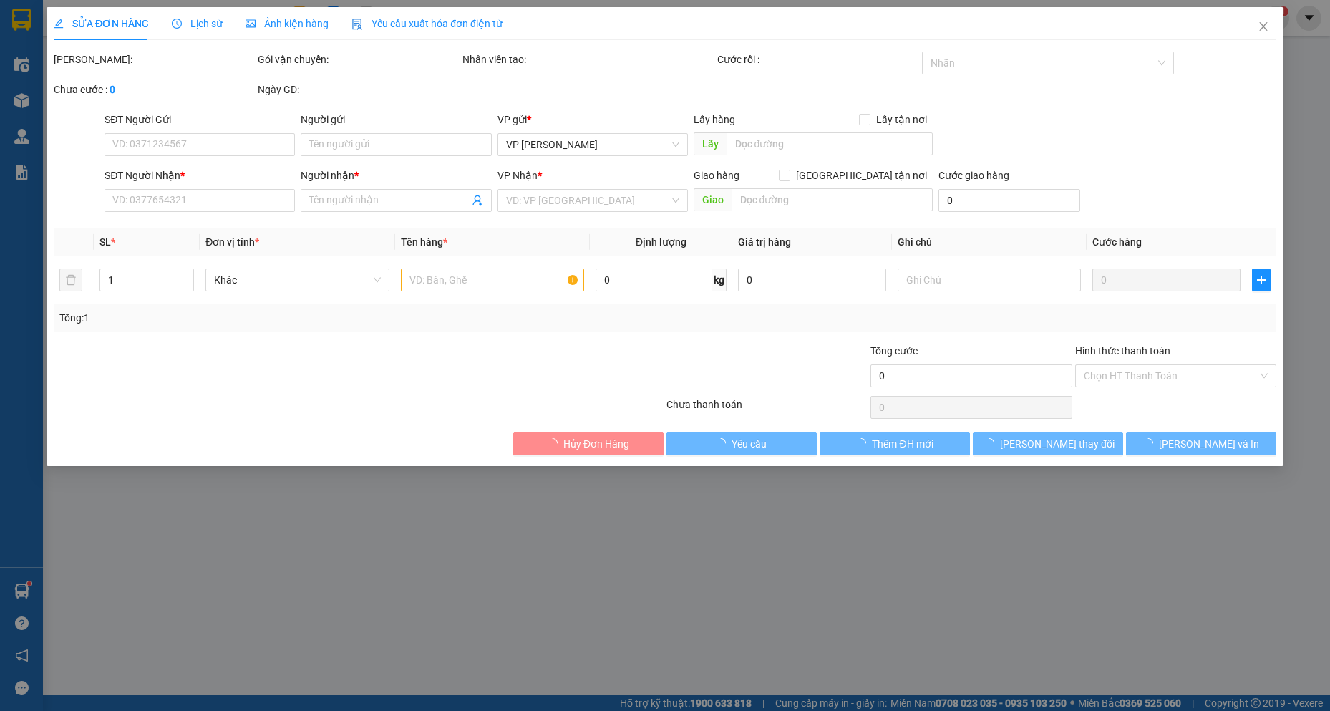
type input "0948923727"
type input "LAM"
type input "0931338566"
type input "LÝ"
type input "30.000"
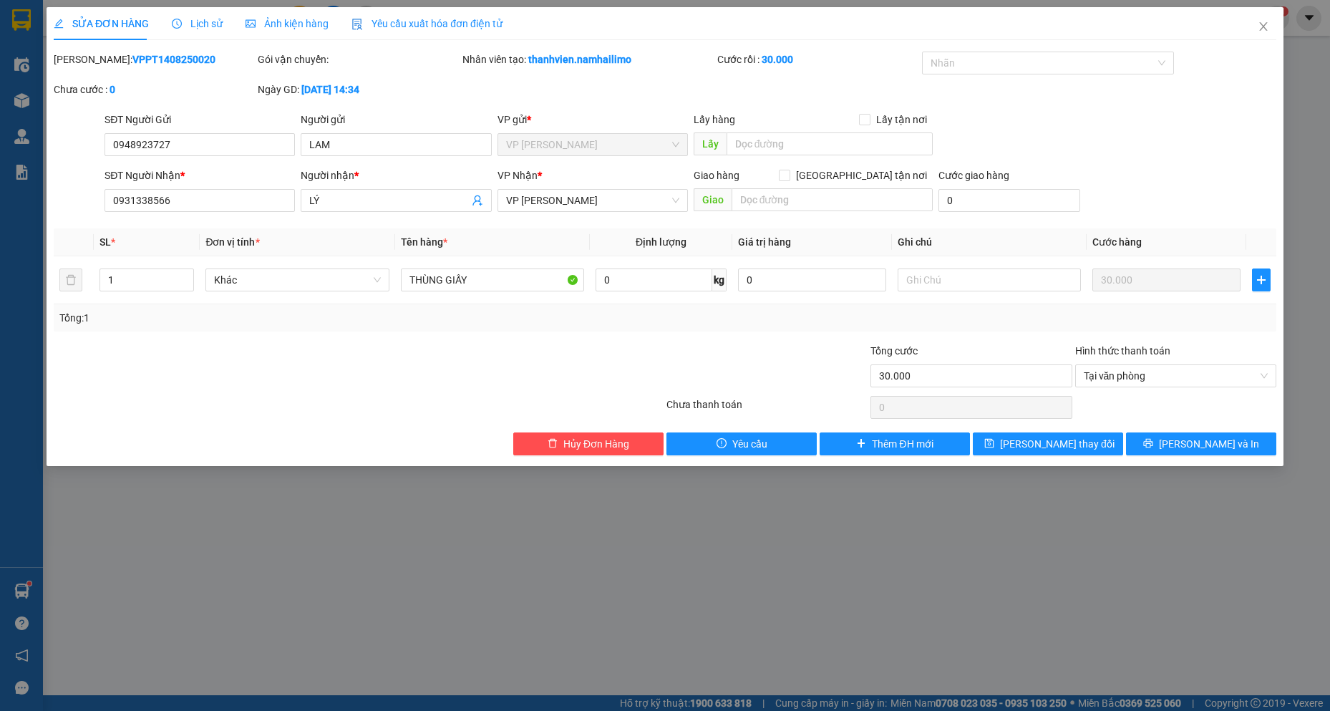
click at [376, 568] on div "SỬA ĐƠN HÀNG Lịch sử Ảnh kiện hàng Yêu cầu xuất hóa đơn điện tử Total Paid Fee …" at bounding box center [665, 355] width 1330 height 711
click at [1262, 31] on icon "close" at bounding box center [1262, 26] width 11 height 11
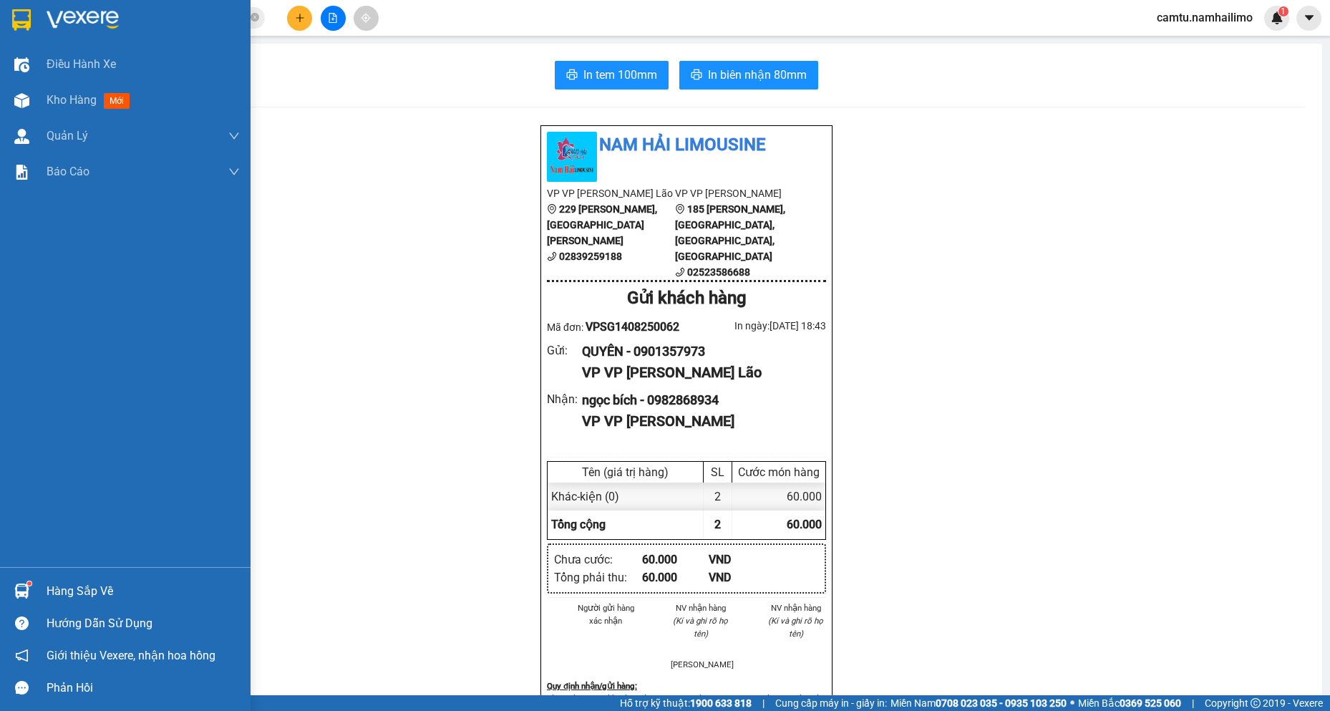
click at [21, 588] on img at bounding box center [21, 590] width 15 height 15
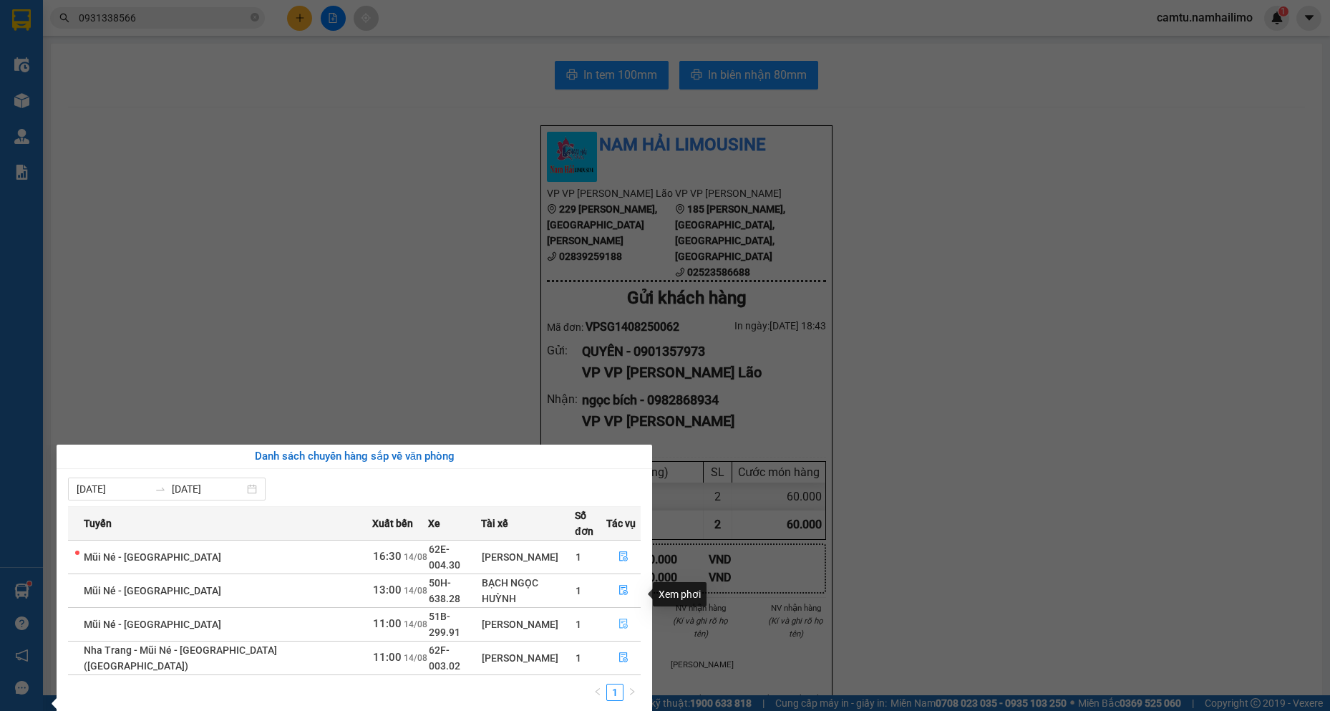
click at [618, 618] on icon "file-done" at bounding box center [623, 623] width 10 height 10
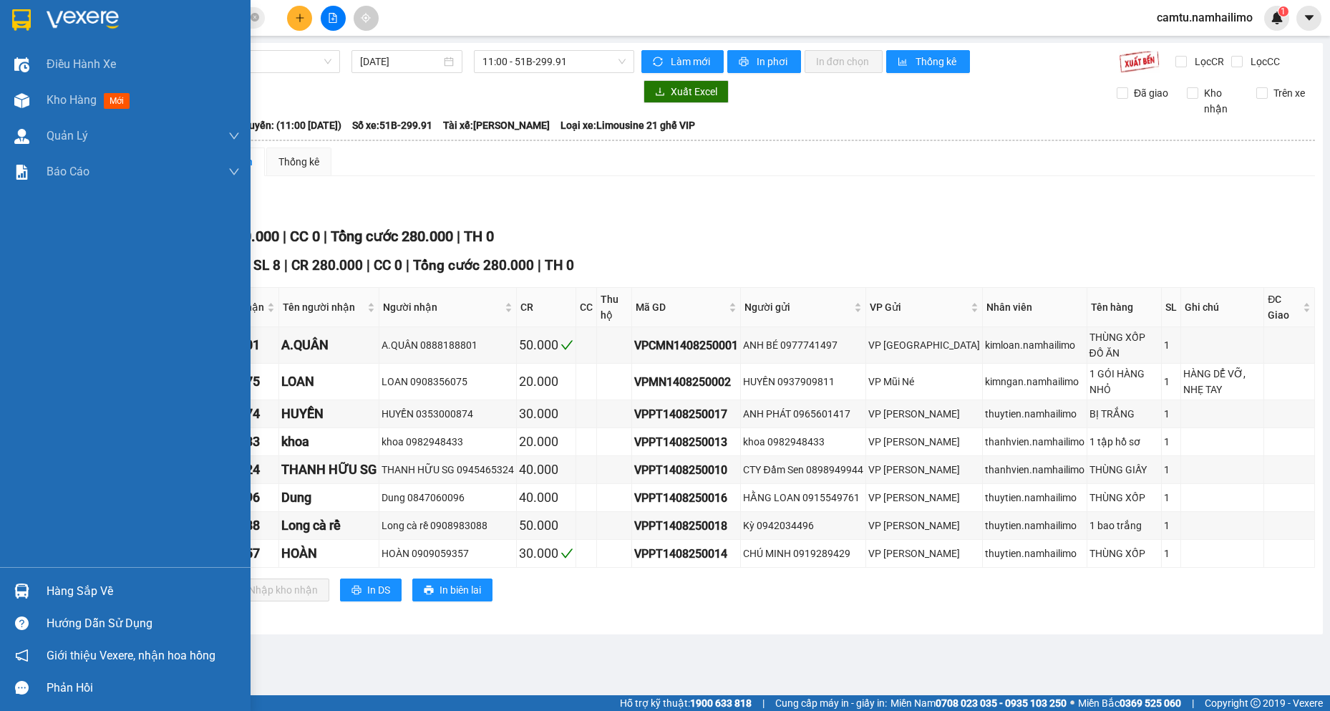
click at [24, 585] on img at bounding box center [21, 590] width 15 height 15
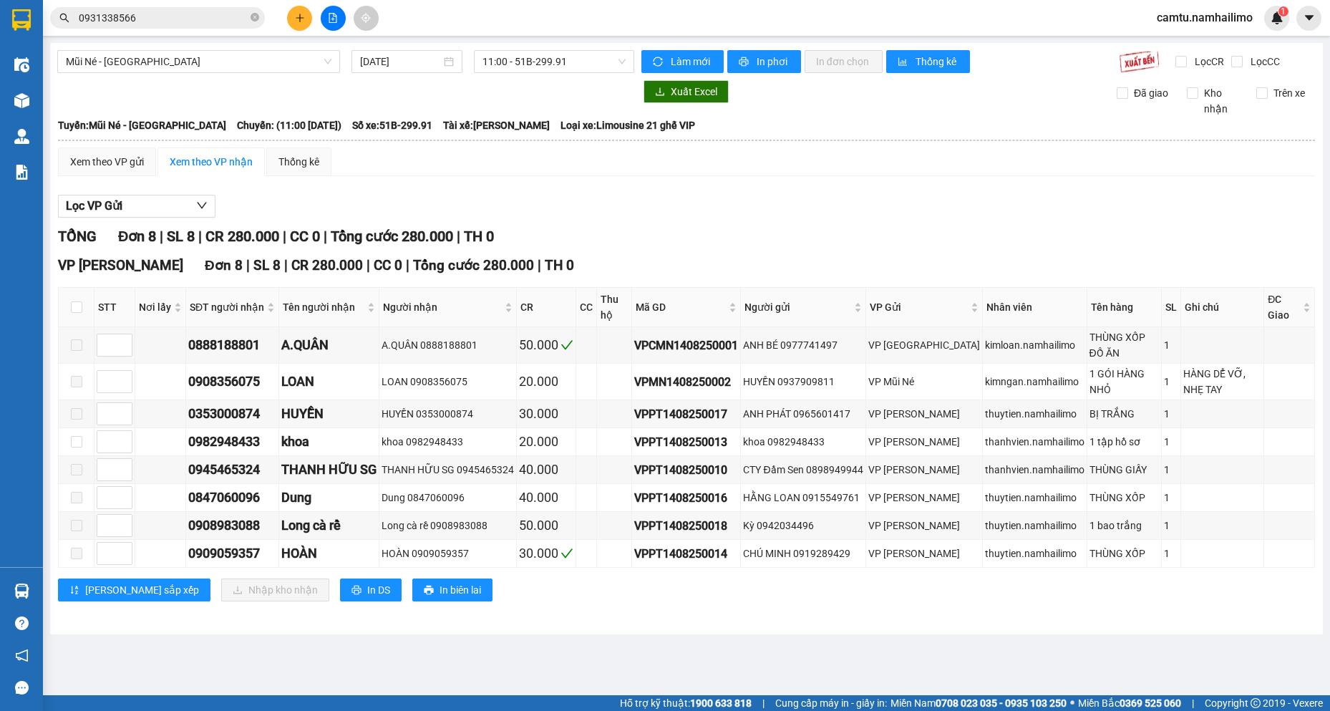
click at [775, 648] on section "Kết quả tìm kiếm ( 2 ) Bộ lọc Mã ĐH Trạng thái Món hàng Tổng cước Chưa cước Ngư…" at bounding box center [665, 355] width 1330 height 711
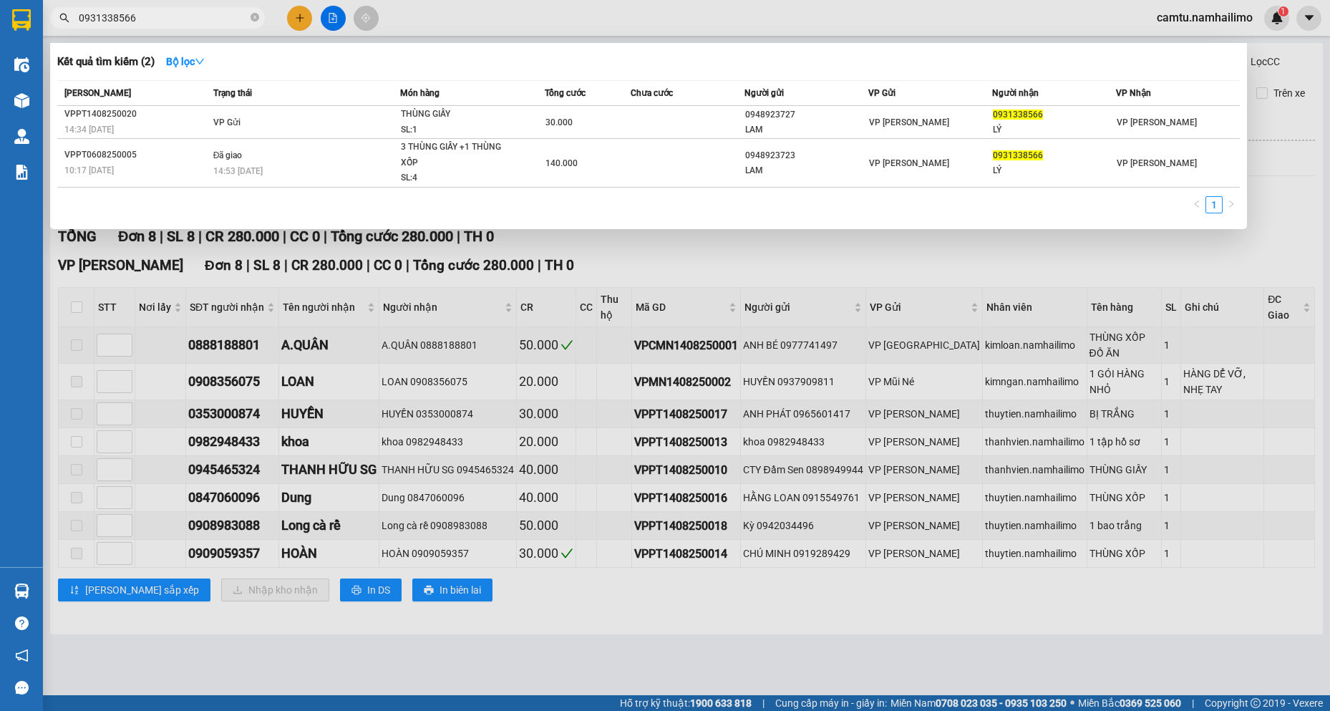
click at [150, 17] on input "0931338566" at bounding box center [163, 18] width 169 height 16
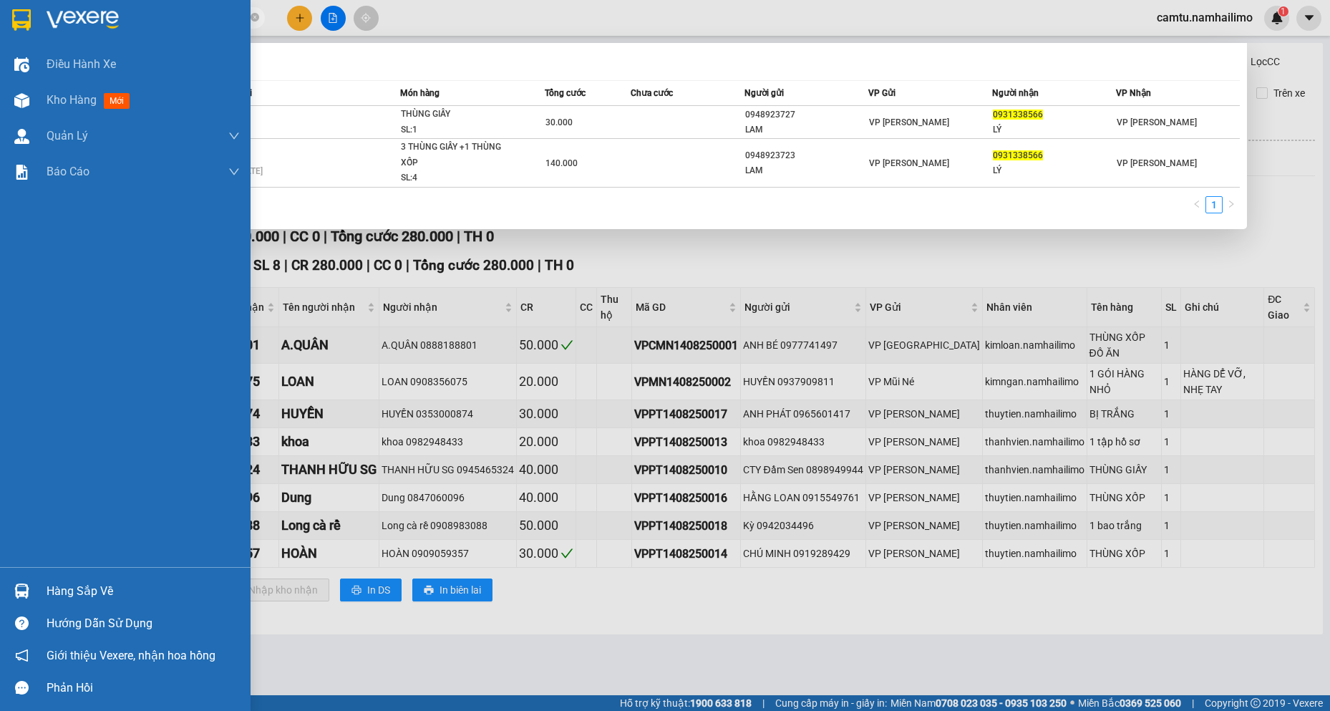
click at [84, 588] on div "Hàng sắp về" at bounding box center [143, 590] width 193 height 21
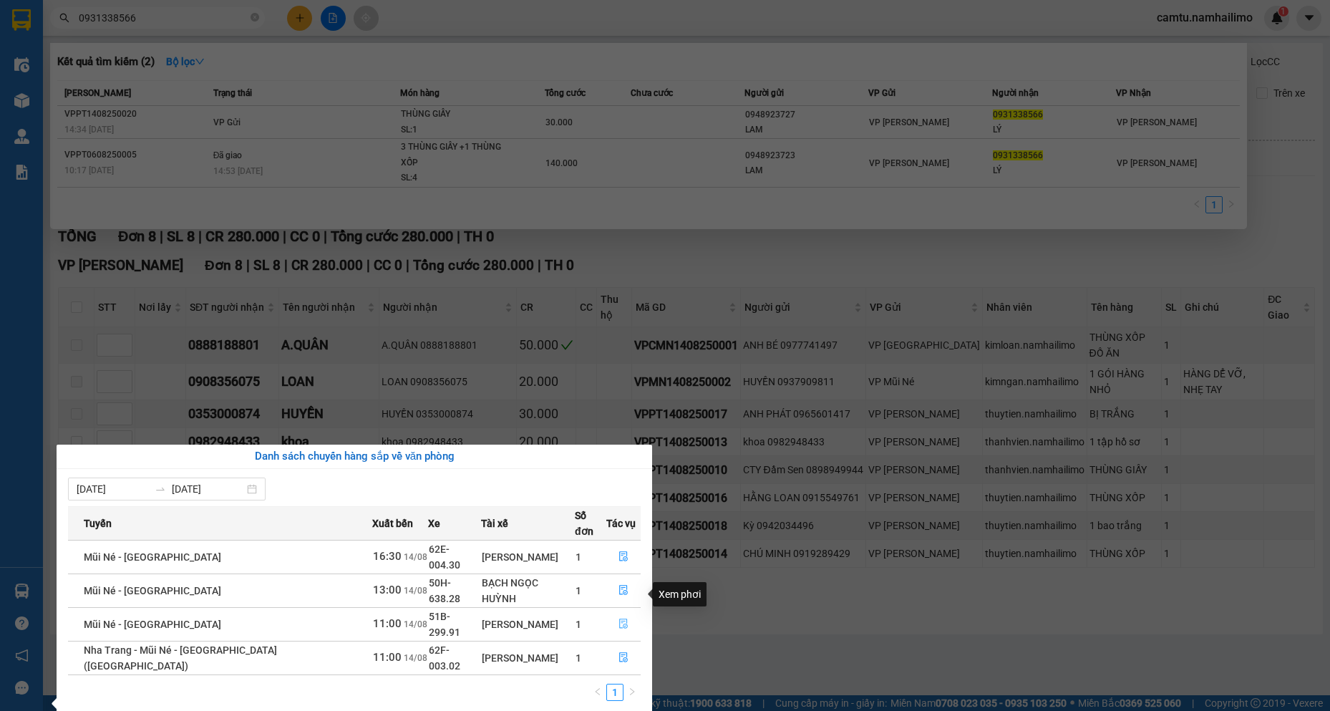
click at [614, 613] on button "button" at bounding box center [623, 624] width 33 height 23
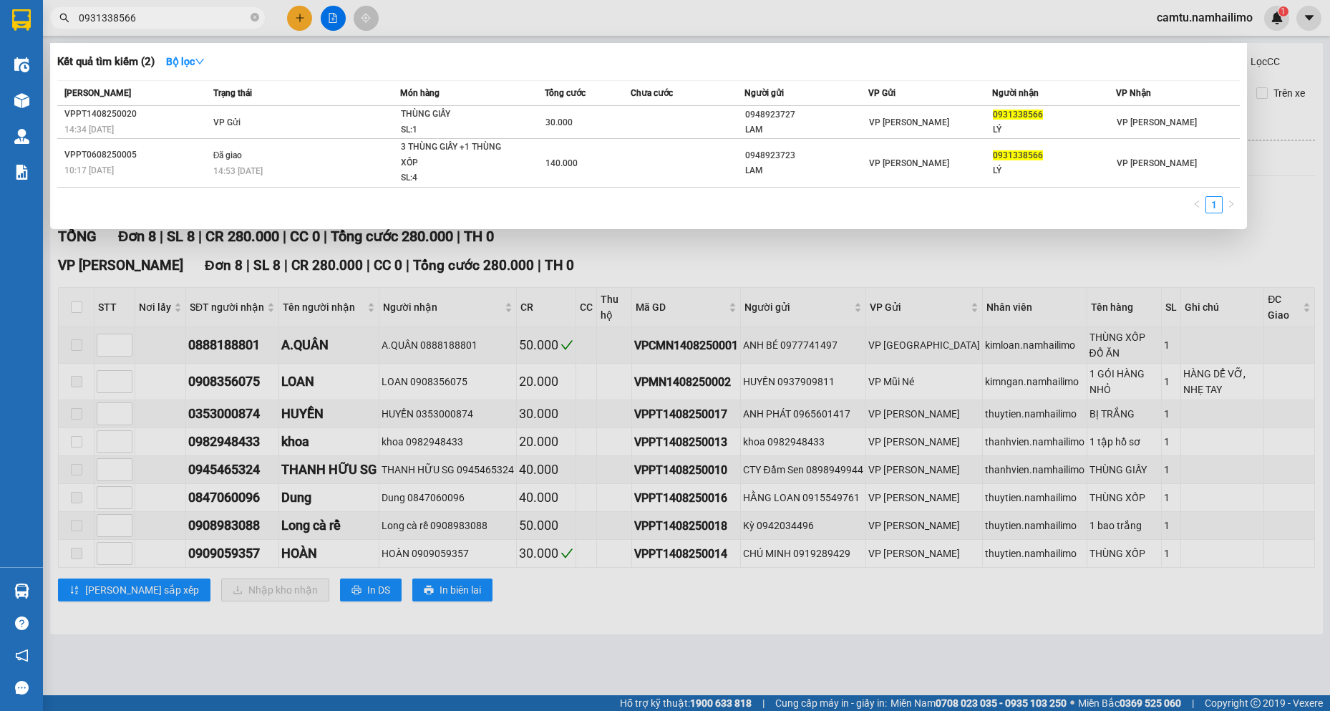
click at [603, 600] on div at bounding box center [665, 355] width 1330 height 711
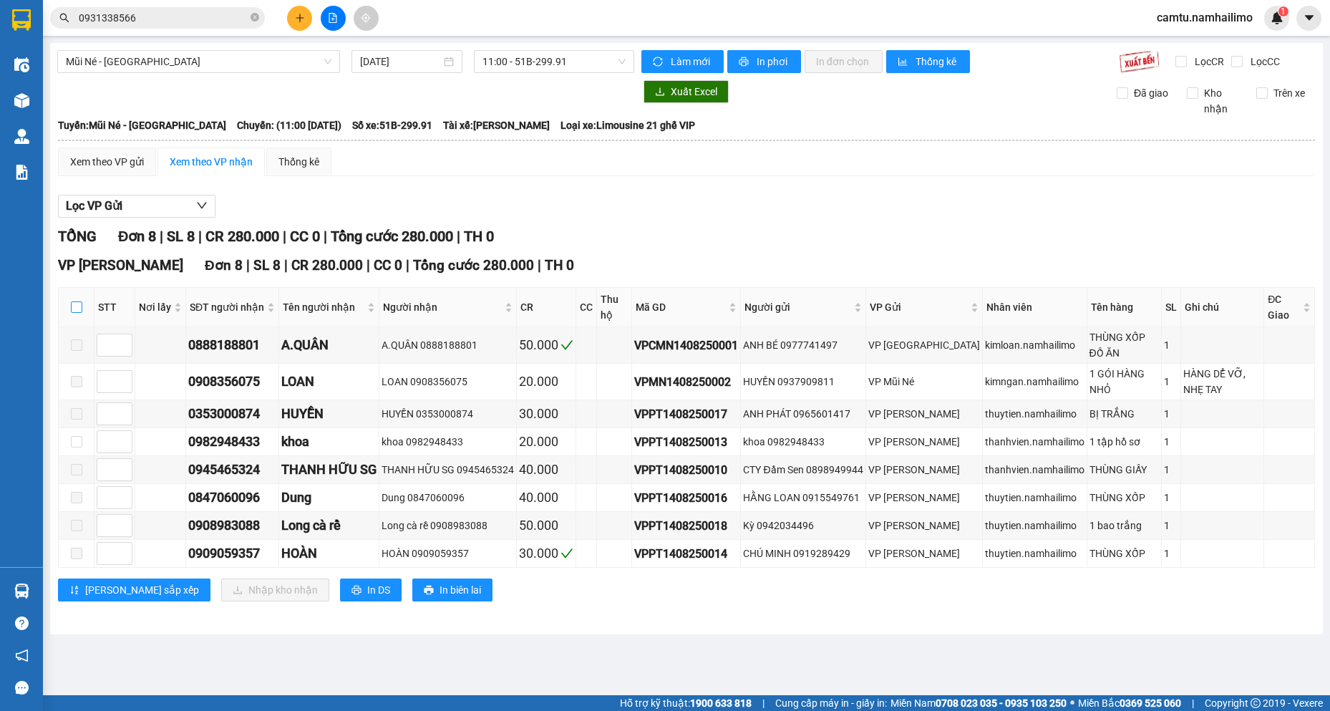
click at [79, 304] on input "checkbox" at bounding box center [76, 306] width 11 height 11
checkbox input "true"
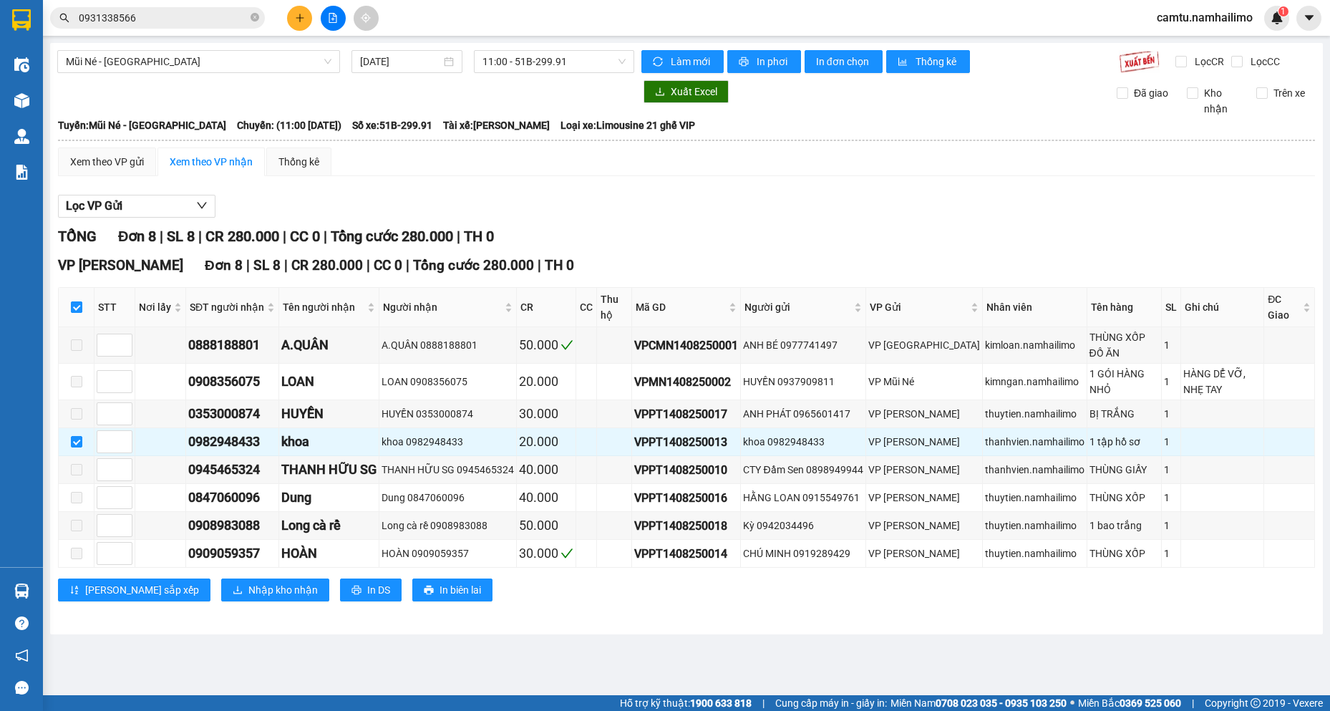
click at [79, 304] on input "checkbox" at bounding box center [76, 306] width 11 height 11
checkbox input "false"
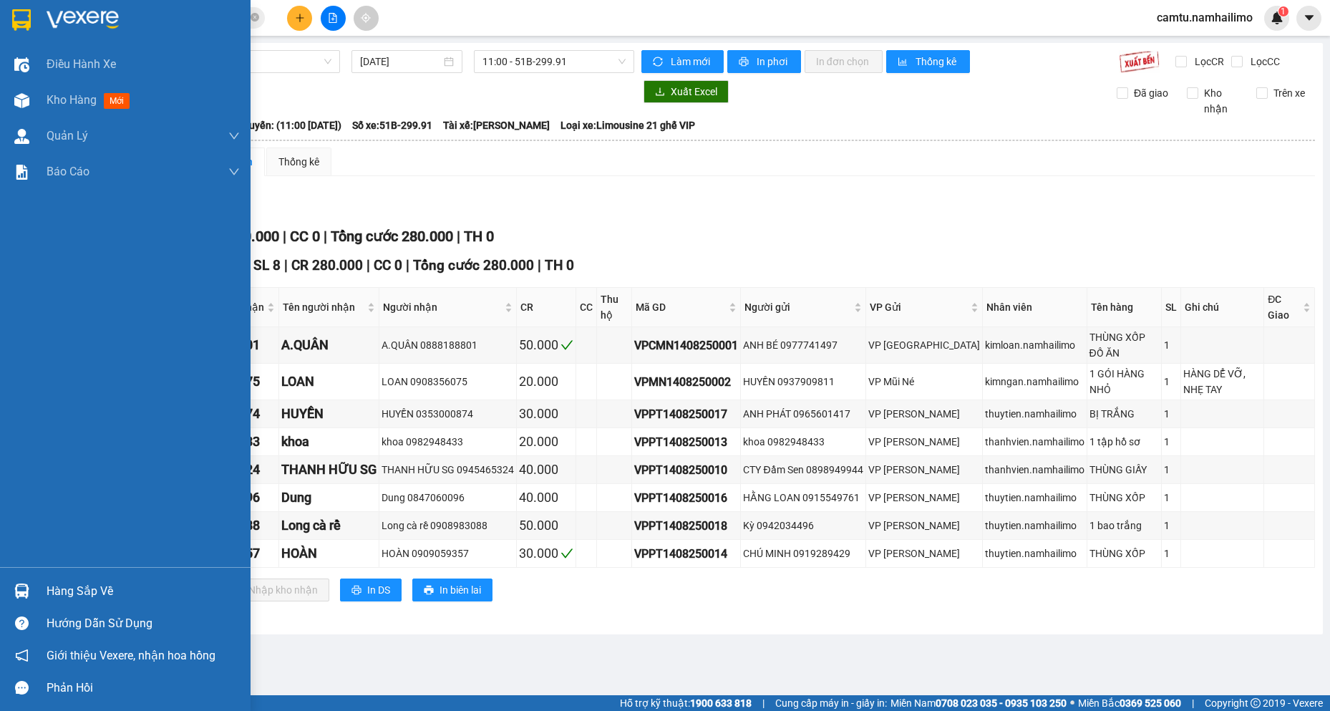
click at [24, 590] on img at bounding box center [21, 590] width 15 height 15
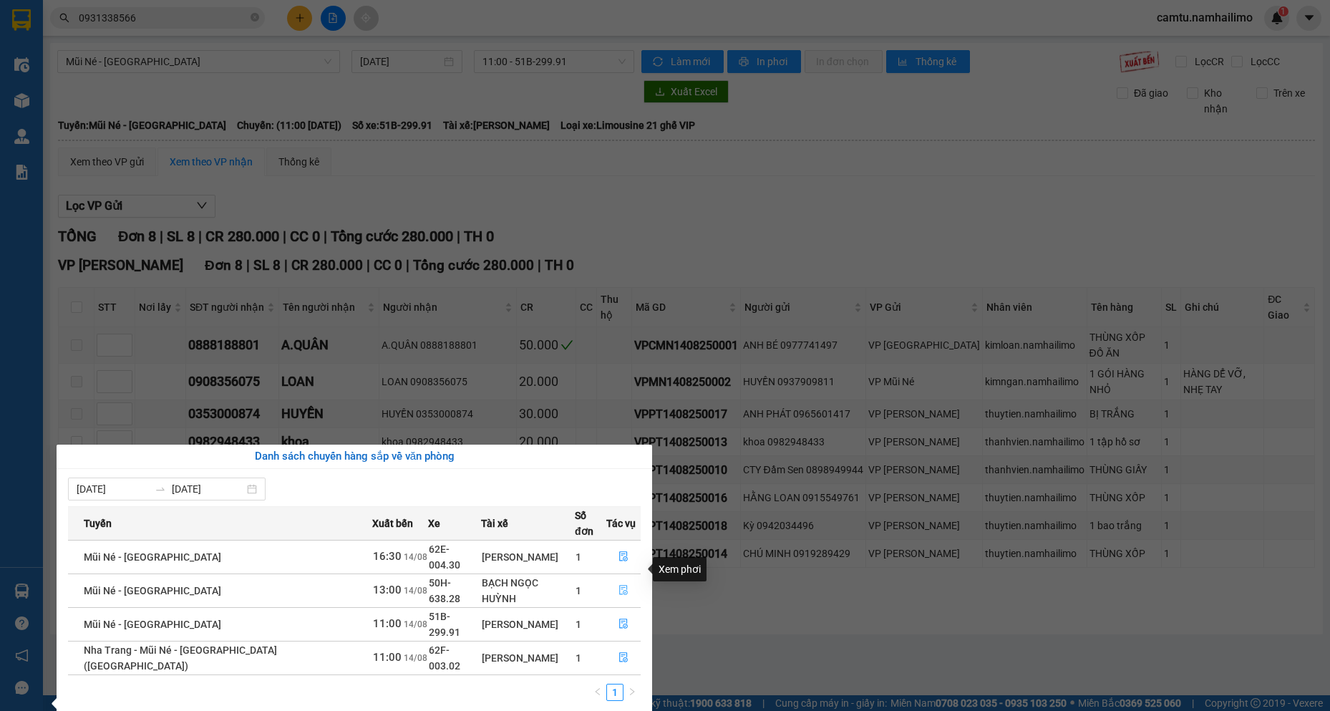
click at [618, 585] on icon "file-done" at bounding box center [623, 590] width 10 height 10
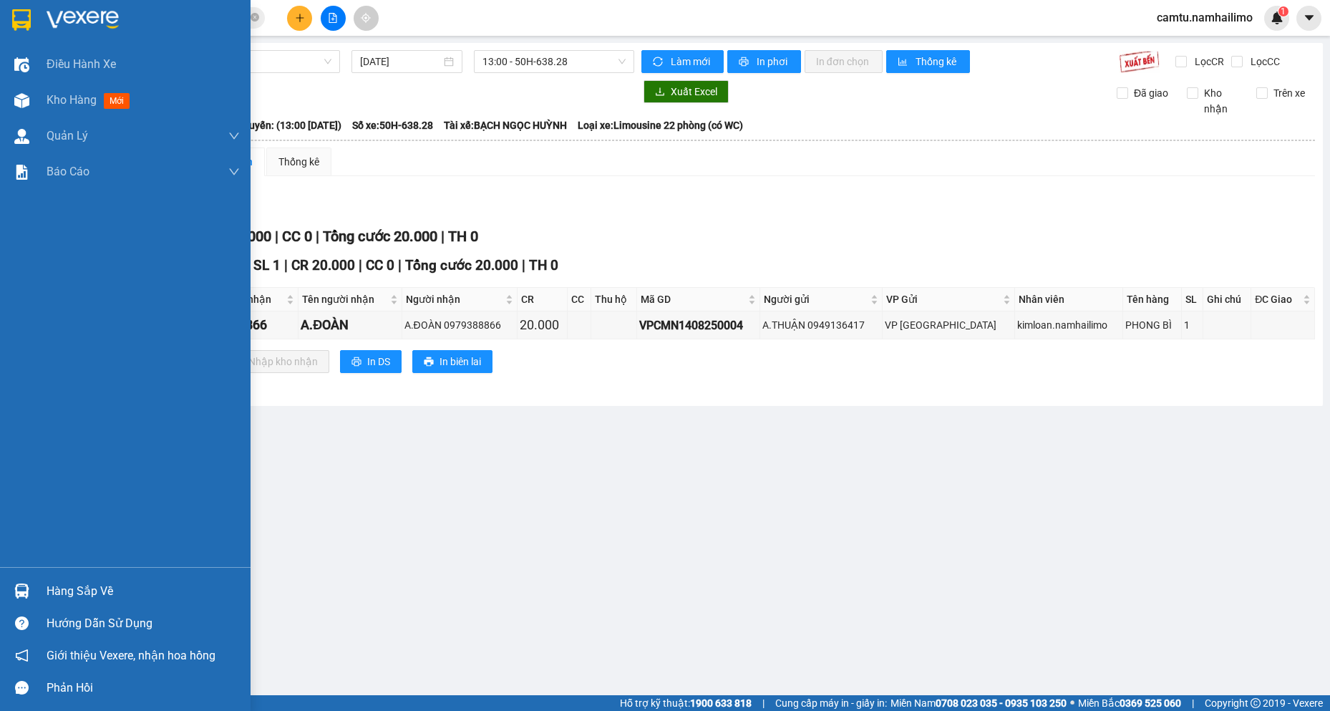
click at [90, 590] on div "Hàng sắp về" at bounding box center [143, 590] width 193 height 21
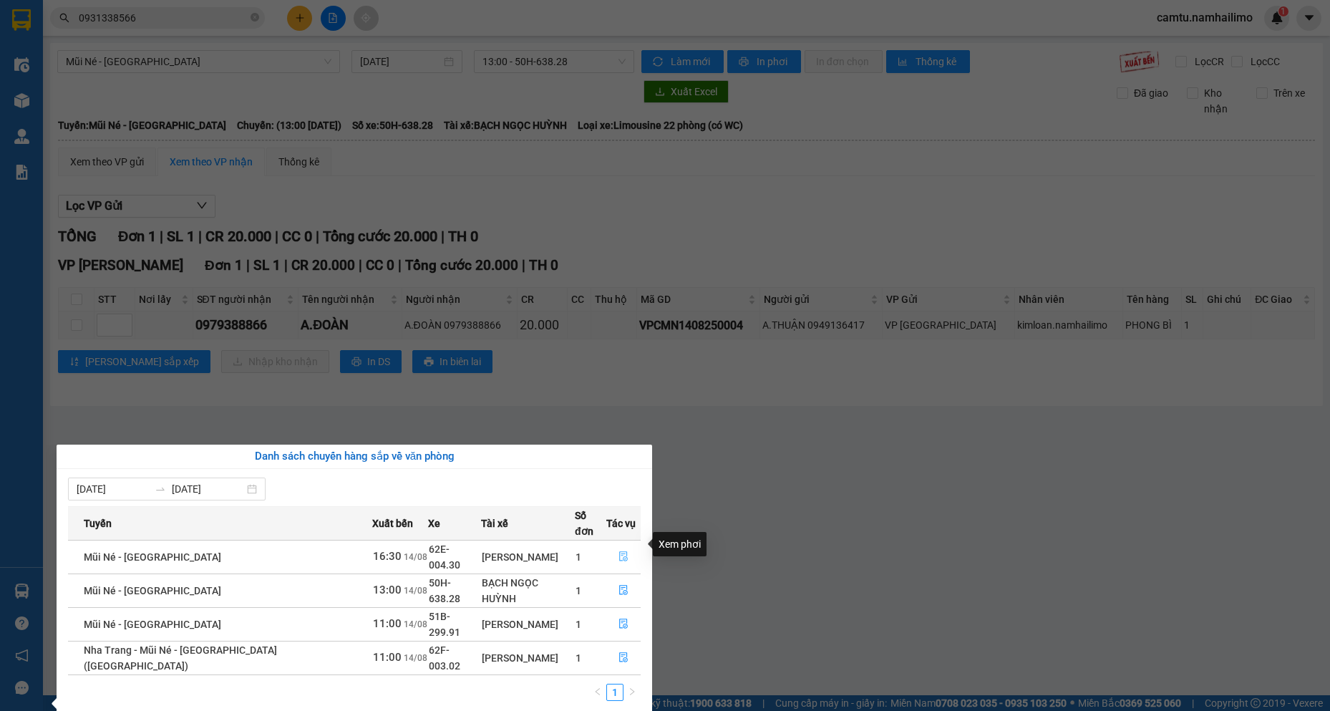
click at [618, 551] on icon "file-done" at bounding box center [623, 556] width 10 height 10
